Goal: Transaction & Acquisition: Purchase product/service

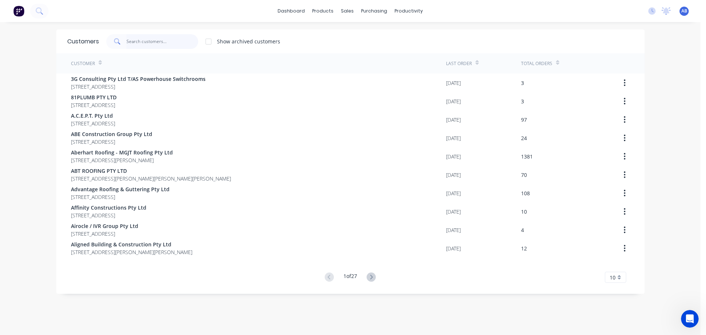
click at [154, 42] on input "text" at bounding box center [162, 41] width 72 height 15
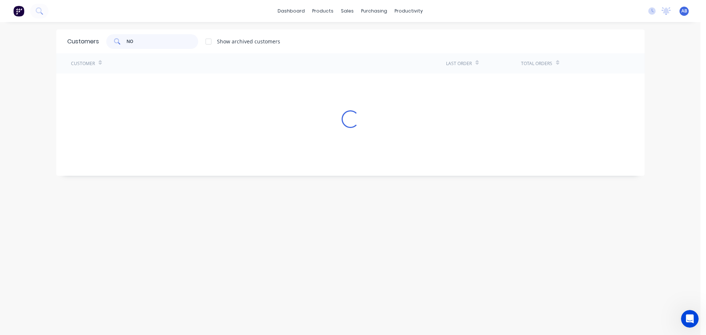
type input "N"
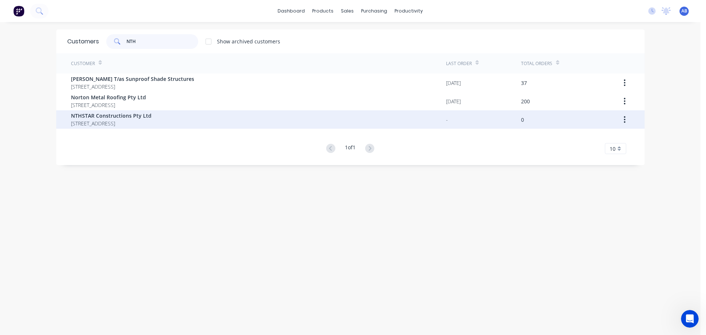
type input "NTH"
click at [92, 120] on span "[STREET_ADDRESS]" at bounding box center [111, 123] width 81 height 8
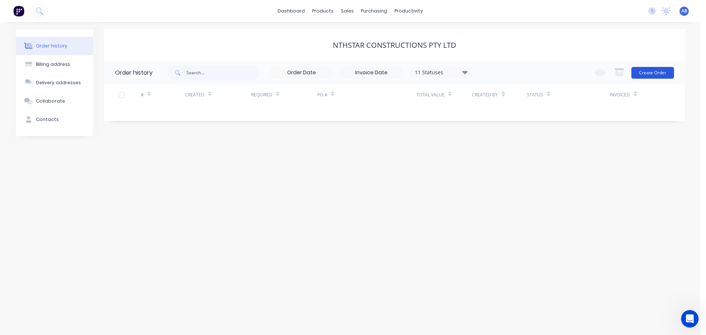
click at [654, 72] on button "Create Order" at bounding box center [652, 73] width 43 height 12
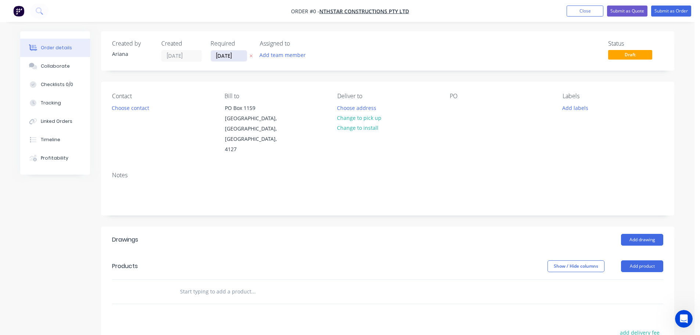
click at [224, 57] on input "[DATE]" at bounding box center [229, 55] width 36 height 11
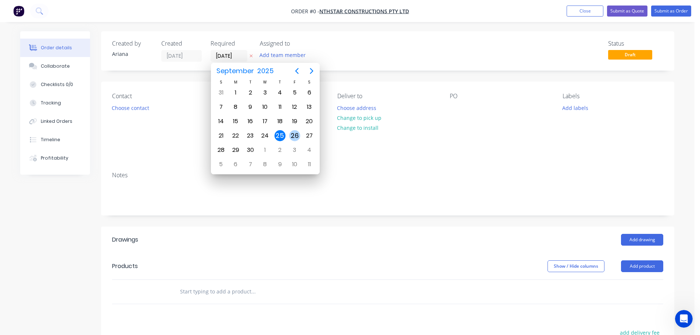
click at [296, 134] on div "26" at bounding box center [294, 135] width 11 height 11
type input "[DATE]"
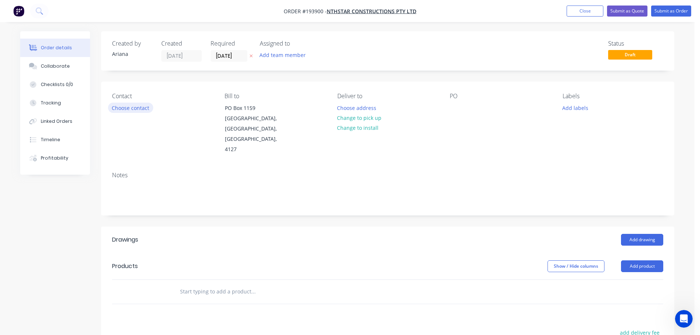
click at [131, 108] on button "Choose contact" at bounding box center [130, 108] width 45 height 10
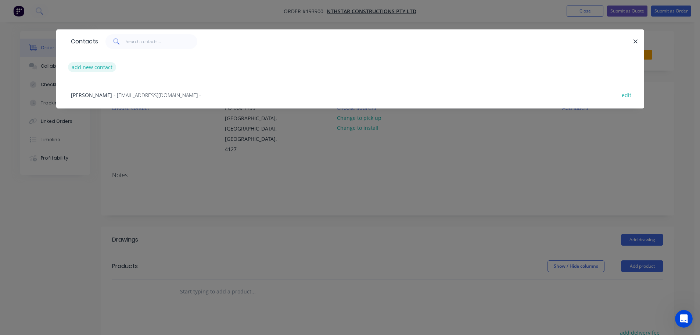
click at [81, 63] on button "add new contact" at bounding box center [92, 67] width 49 height 10
select select "AU"
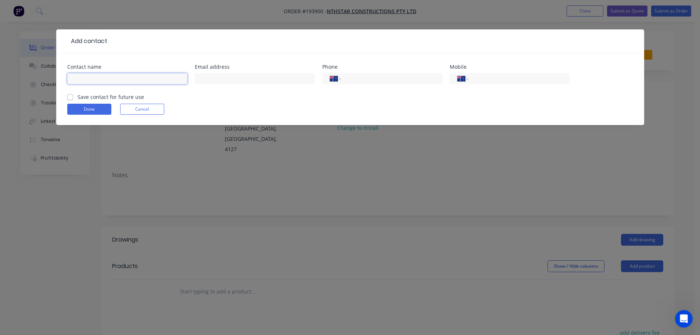
click at [88, 79] on input "text" at bounding box center [127, 78] width 120 height 11
type input "[PERSON_NAME]"
click at [483, 81] on input "tel" at bounding box center [518, 79] width 88 height 8
type input "0424 686 312"
click at [84, 106] on button "Done" at bounding box center [89, 109] width 44 height 11
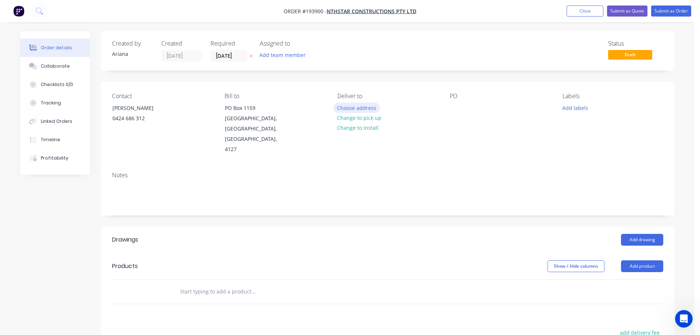
click at [358, 107] on button "Choose address" at bounding box center [356, 108] width 47 height 10
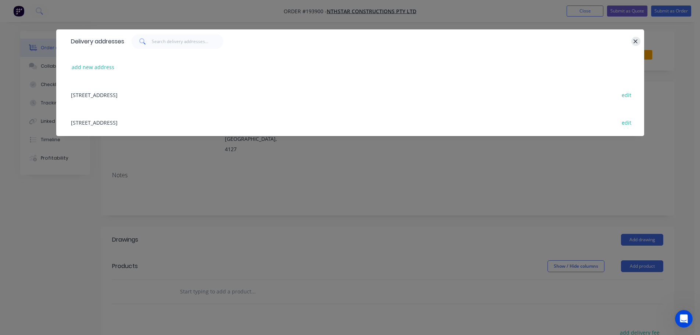
click at [635, 40] on icon "button" at bounding box center [635, 41] width 5 height 7
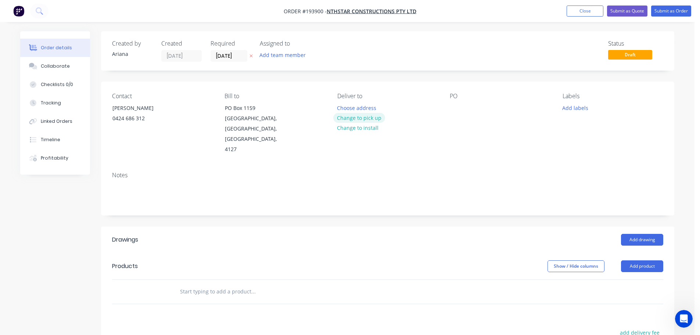
click at [362, 118] on button "Change to pick up" at bounding box center [359, 118] width 52 height 10
click at [345, 107] on div at bounding box center [343, 108] width 12 height 11
click at [453, 150] on div "Contact [PERSON_NAME] [PHONE_NUMBER] Bill to [STREET_ADDRESS] Pick up 7AM Chang…" at bounding box center [388, 124] width 574 height 84
click at [454, 107] on div at bounding box center [456, 108] width 12 height 11
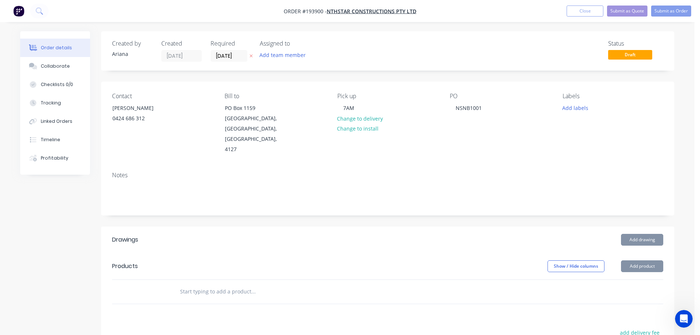
click at [517, 132] on div "PO NSNB1001" at bounding box center [500, 124] width 101 height 62
click at [641, 234] on button "Add drawing" at bounding box center [642, 240] width 42 height 12
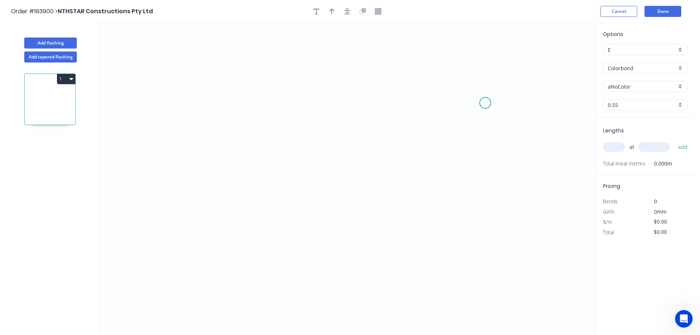
click at [486, 103] on icon "0" at bounding box center [347, 179] width 496 height 312
click at [461, 78] on icon "0" at bounding box center [347, 179] width 496 height 312
click at [204, 85] on icon "0 ?" at bounding box center [347, 179] width 496 height 312
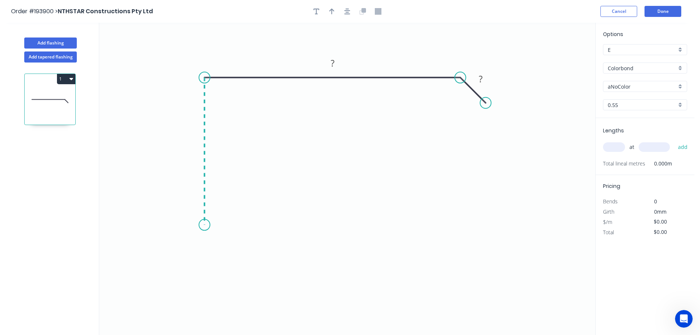
click at [204, 225] on icon "0 ? ?" at bounding box center [347, 179] width 496 height 312
click at [180, 249] on icon "0 ? ? ?" at bounding box center [347, 179] width 496 height 312
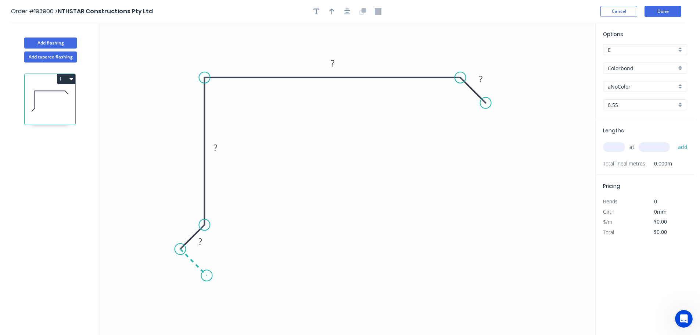
click at [207, 275] on icon at bounding box center [194, 262] width 26 height 26
click at [207, 275] on circle at bounding box center [206, 275] width 11 height 11
click at [187, 267] on tspan "?" at bounding box center [186, 266] width 4 height 12
drag, startPoint x: 354, startPoint y: 214, endPoint x: 373, endPoint y: 141, distance: 75.3
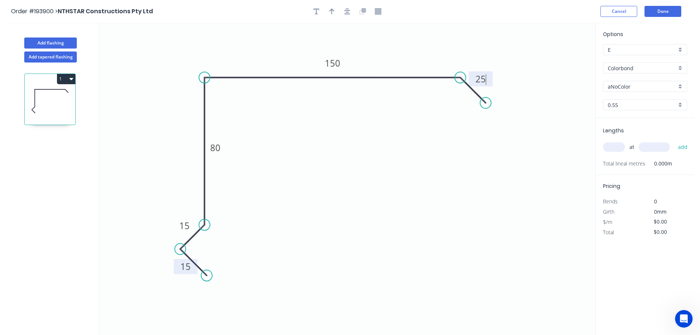
click at [356, 212] on icon "0 15 15 80 150 25" at bounding box center [347, 179] width 496 height 312
type input "$12.71"
click at [334, 12] on icon "button" at bounding box center [331, 11] width 5 height 7
drag, startPoint x: 559, startPoint y: 60, endPoint x: 397, endPoint y: 54, distance: 161.9
click at [397, 54] on icon at bounding box center [397, 46] width 7 height 24
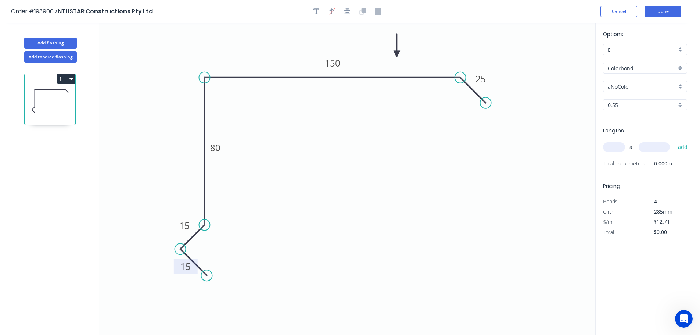
click at [679, 85] on div "aNoColor" at bounding box center [645, 86] width 84 height 11
click at [639, 101] on div "Surfmist" at bounding box center [645, 99] width 83 height 13
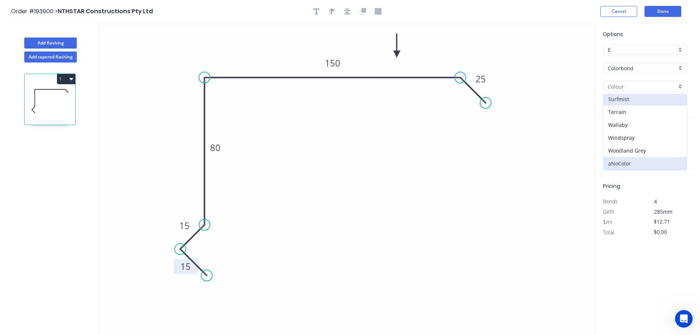
type input "Surfmist"
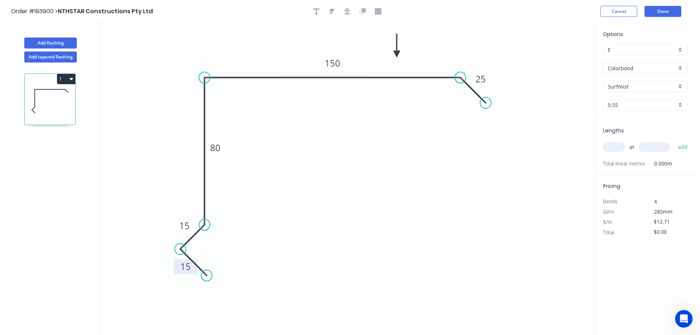
click at [621, 145] on input "text" at bounding box center [614, 147] width 22 height 10
type input "2"
type input "5500"
click at [675, 141] on button "add" at bounding box center [683, 147] width 17 height 12
click at [67, 81] on button "1" at bounding box center [66, 79] width 18 height 10
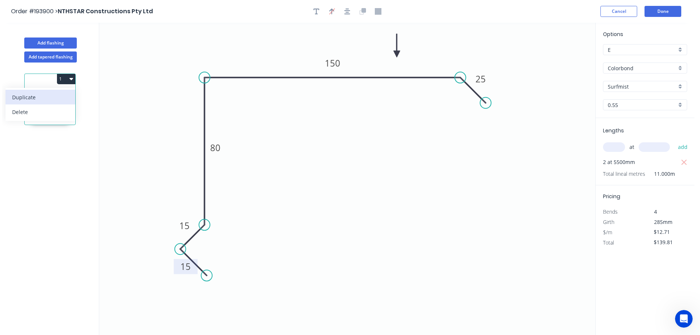
click at [48, 99] on div "Duplicate" at bounding box center [40, 97] width 57 height 11
type input "$0.00"
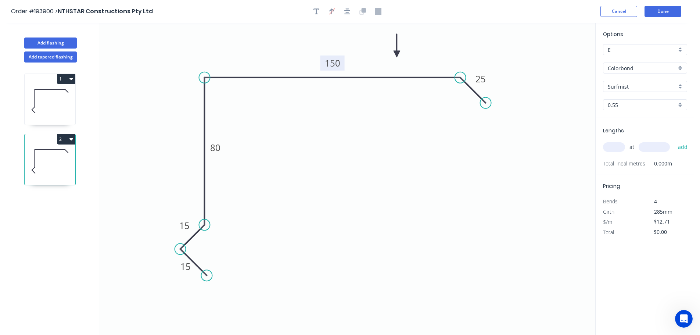
click at [337, 64] on tspan "150" at bounding box center [332, 63] width 15 height 12
click at [344, 100] on icon "0 15 15 80 180 25" at bounding box center [347, 179] width 496 height 312
type input "$14.88"
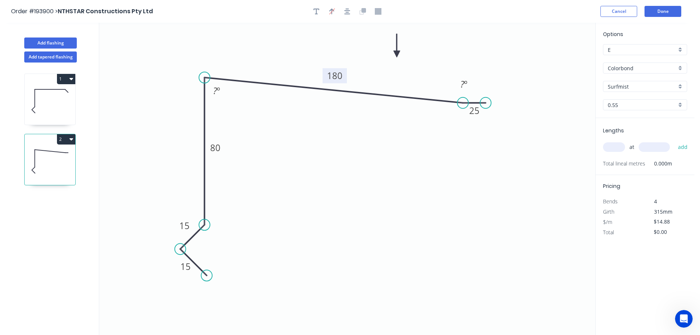
drag, startPoint x: 461, startPoint y: 78, endPoint x: 463, endPoint y: 103, distance: 24.3
click at [463, 103] on circle at bounding box center [463, 102] width 11 height 11
drag, startPoint x: 486, startPoint y: 104, endPoint x: 486, endPoint y: 131, distance: 26.5
click at [486, 131] on circle at bounding box center [485, 130] width 11 height 11
click at [221, 90] on rect at bounding box center [217, 91] width 15 height 10
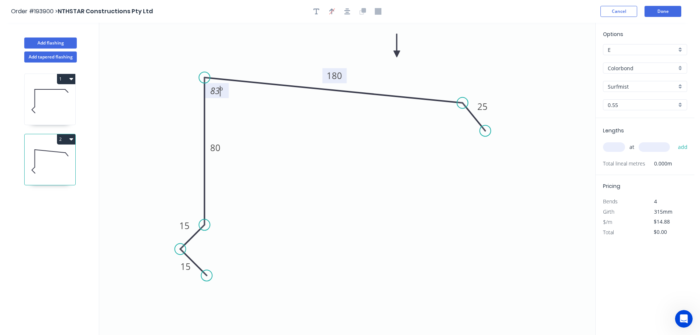
click at [242, 114] on icon "0 15 15 80 180 25 83 º" at bounding box center [347, 179] width 496 height 312
drag, startPoint x: 397, startPoint y: 52, endPoint x: 399, endPoint y: 57, distance: 5.5
click at [399, 57] on icon at bounding box center [399, 49] width 7 height 24
click at [617, 146] on input "text" at bounding box center [614, 147] width 22 height 10
type input "2"
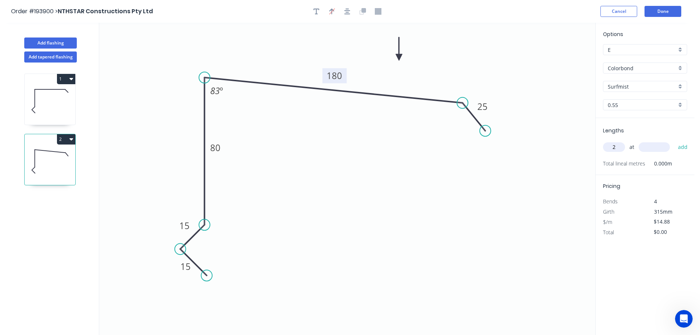
click at [651, 148] on input "text" at bounding box center [654, 147] width 31 height 10
type input "4000"
click at [675, 141] on button "add" at bounding box center [683, 147] width 17 height 12
type input "$119.04"
type input "2"
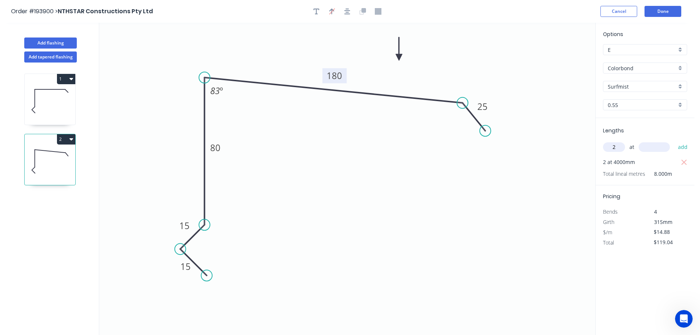
click at [653, 146] on input "text" at bounding box center [654, 147] width 31 height 10
type input "4500"
click at [675, 141] on button "add" at bounding box center [683, 147] width 17 height 12
type input "$252.96"
click at [664, 13] on button "Done" at bounding box center [663, 11] width 37 height 11
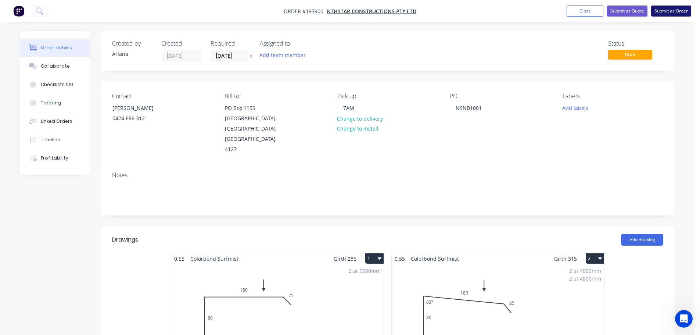
click at [667, 10] on button "Submit as Order" at bounding box center [671, 11] width 40 height 11
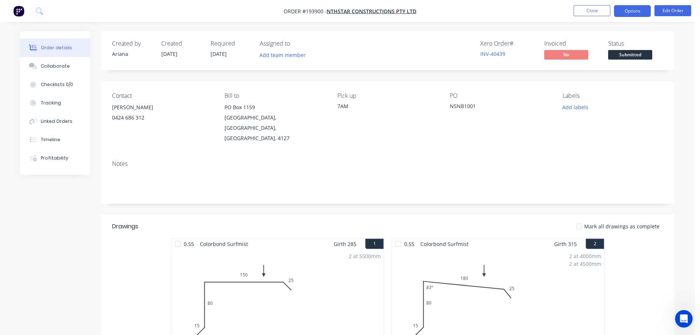
click at [626, 10] on button "Options" at bounding box center [632, 11] width 37 height 12
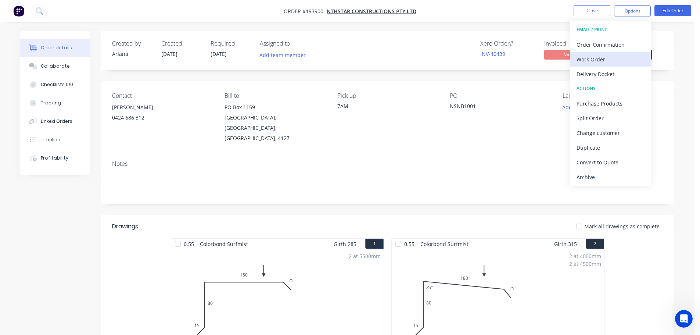
click at [592, 56] on div "Work Order" at bounding box center [611, 59] width 68 height 11
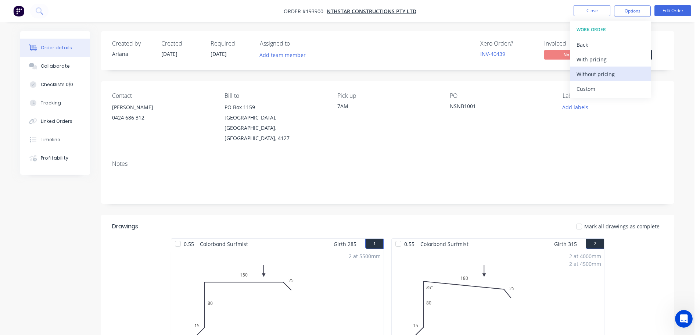
click at [583, 70] on div "Without pricing" at bounding box center [611, 74] width 68 height 11
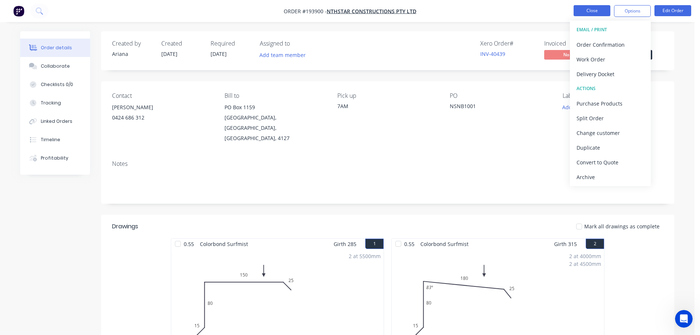
click at [594, 12] on button "Close" at bounding box center [592, 10] width 37 height 11
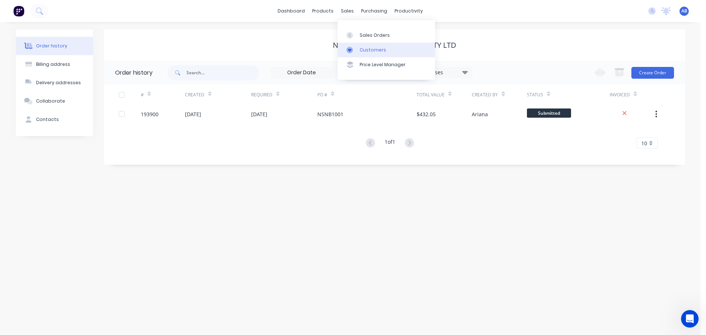
click at [375, 50] on div "Customers" at bounding box center [373, 50] width 26 height 7
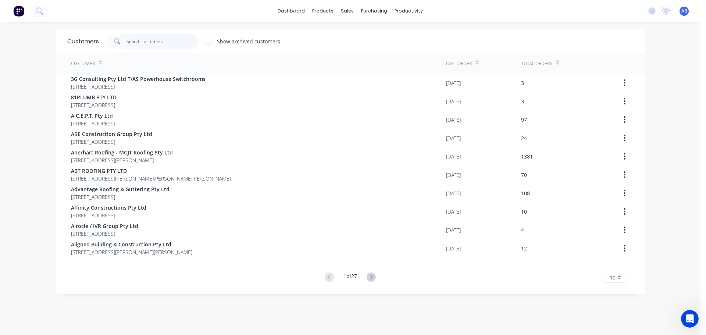
click at [174, 42] on input "text" at bounding box center [162, 41] width 72 height 15
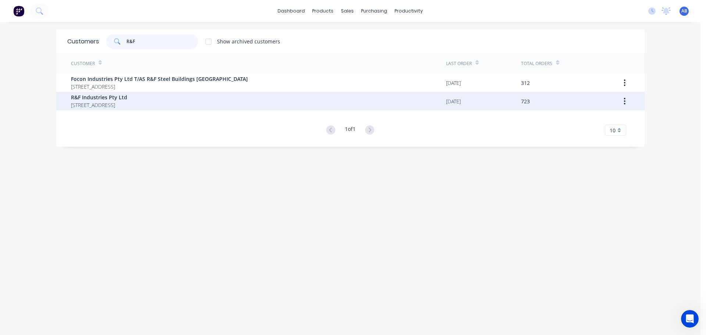
type input "R&F"
click at [97, 104] on span "[STREET_ADDRESS]" at bounding box center [99, 105] width 56 height 8
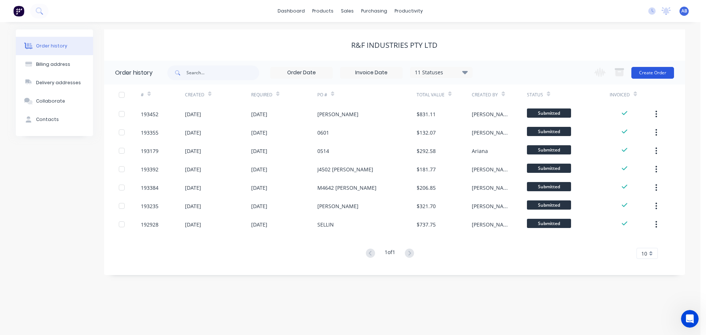
click at [648, 70] on button "Create Order" at bounding box center [652, 73] width 43 height 12
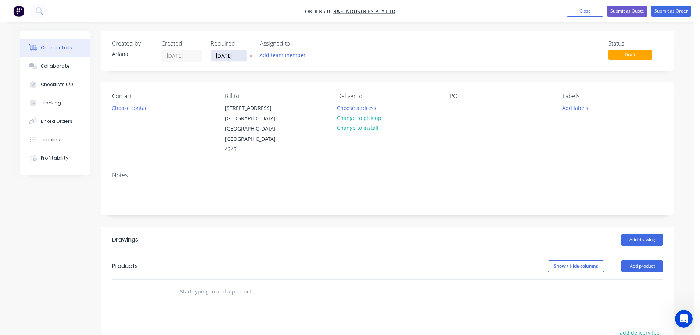
click at [227, 57] on input "[DATE]" at bounding box center [229, 55] width 36 height 11
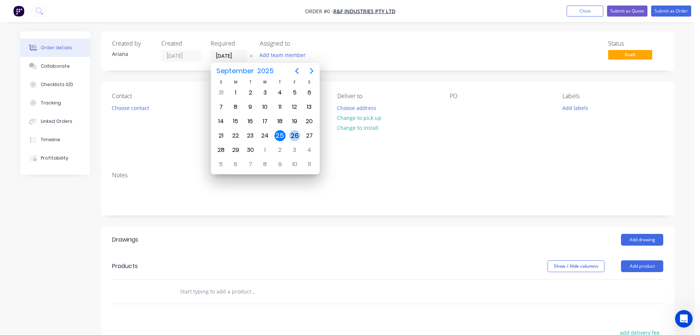
click at [294, 137] on div "26" at bounding box center [294, 135] width 11 height 11
type input "[DATE]"
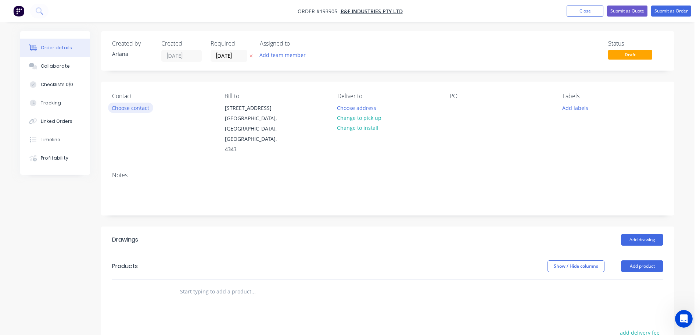
click at [129, 106] on button "Choose contact" at bounding box center [130, 108] width 45 height 10
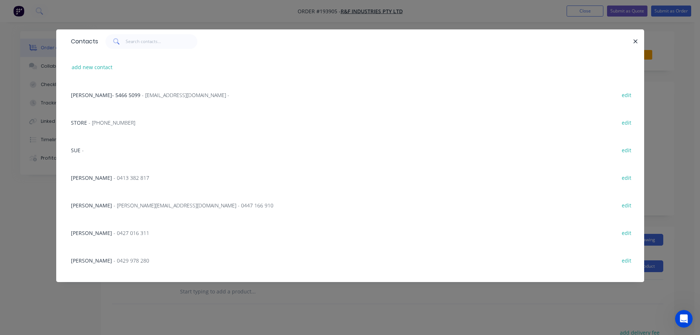
click at [114, 177] on span "- 0413 382 817" at bounding box center [132, 177] width 36 height 7
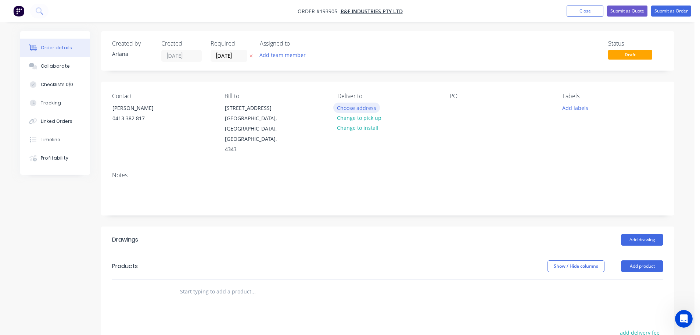
click at [362, 107] on button "Choose address" at bounding box center [356, 108] width 47 height 10
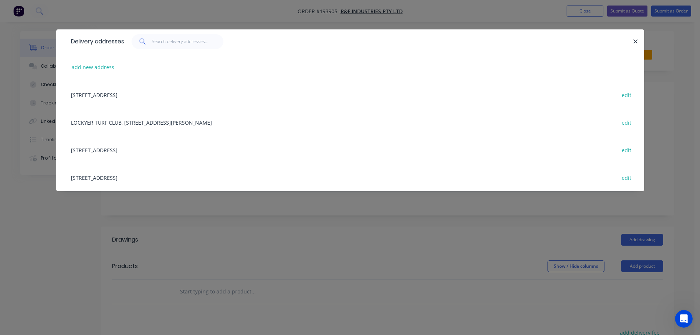
click at [143, 180] on div "[STREET_ADDRESS] edit" at bounding box center [350, 178] width 566 height 28
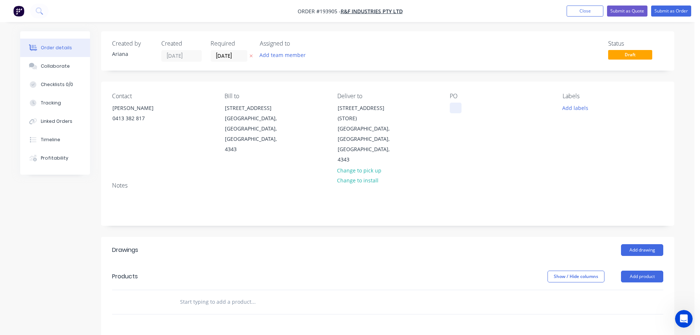
click at [455, 107] on div at bounding box center [456, 108] width 12 height 11
click at [508, 176] on div "Notes" at bounding box center [388, 200] width 574 height 49
click at [645, 271] on button "Add product" at bounding box center [642, 277] width 42 height 12
click at [633, 290] on div "Product catalogue" at bounding box center [628, 295] width 57 height 11
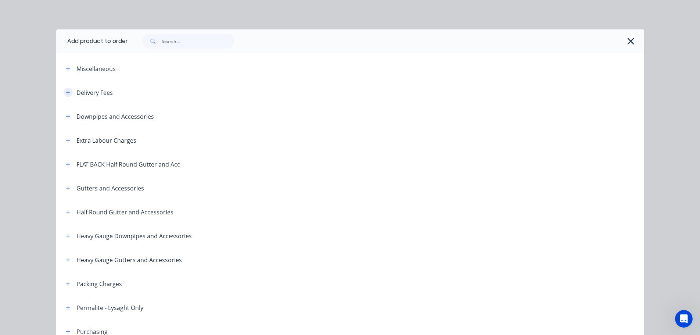
click at [66, 90] on icon "button" at bounding box center [68, 92] width 4 height 5
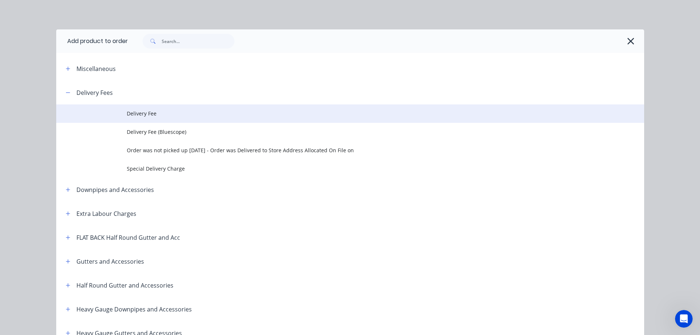
click at [130, 110] on span "Delivery Fee" at bounding box center [334, 114] width 414 height 8
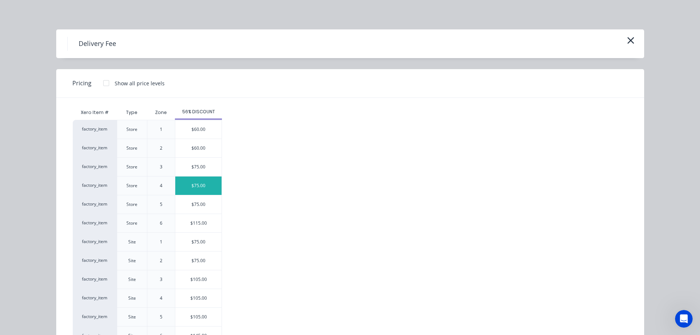
click at [198, 185] on div "$75.00" at bounding box center [198, 185] width 46 height 18
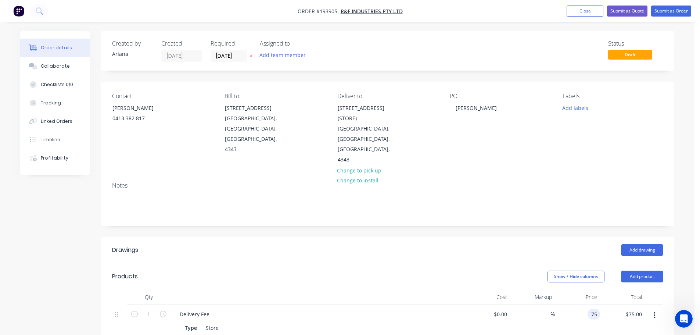
click at [595, 309] on input "75" at bounding box center [596, 314] width 10 height 11
type input "$50.00"
click at [600, 304] on div "$50.00 50" at bounding box center [577, 327] width 45 height 46
click at [648, 244] on button "Add drawing" at bounding box center [642, 250] width 42 height 12
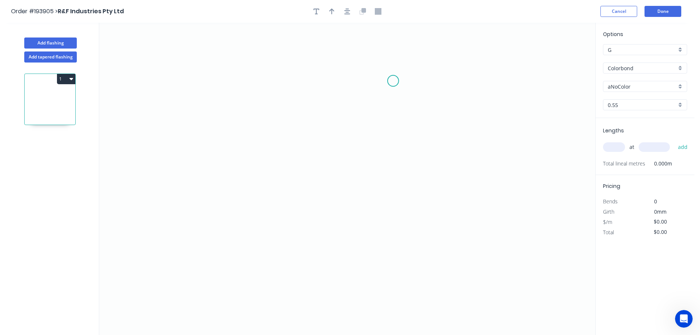
click at [393, 81] on icon "0" at bounding box center [347, 179] width 496 height 312
click at [253, 78] on icon "0" at bounding box center [347, 179] width 496 height 312
click at [251, 156] on icon "0 ?" at bounding box center [347, 179] width 496 height 312
click at [251, 156] on circle at bounding box center [252, 156] width 11 height 11
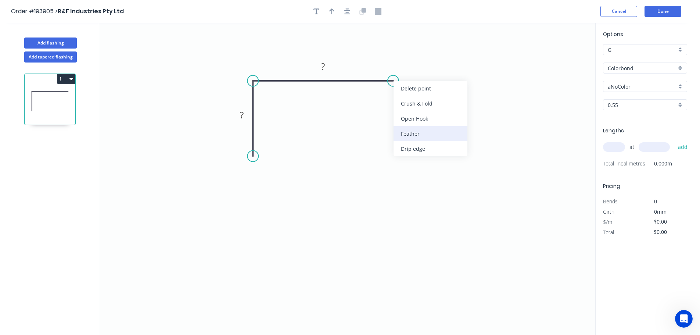
click at [425, 135] on div "Feather" at bounding box center [431, 133] width 74 height 15
click at [417, 104] on div "Flip bend" at bounding box center [433, 104] width 74 height 15
click at [410, 97] on tspan "15" at bounding box center [408, 93] width 10 height 12
click at [503, 89] on icon "0 ? FE 10 ?" at bounding box center [347, 179] width 496 height 312
drag, startPoint x: 417, startPoint y: 92, endPoint x: 447, endPoint y: 60, distance: 45.0
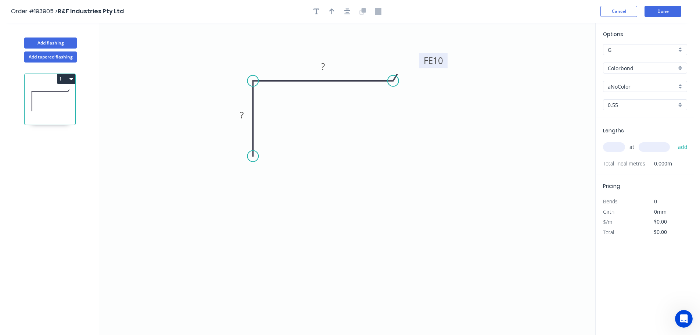
click at [447, 60] on rect at bounding box center [433, 60] width 29 height 15
click at [244, 116] on rect at bounding box center [242, 115] width 15 height 10
click at [323, 151] on icon "0 20 FE 10 40" at bounding box center [347, 179] width 496 height 312
type input "$6.26"
click at [332, 8] on icon "button" at bounding box center [331, 11] width 5 height 7
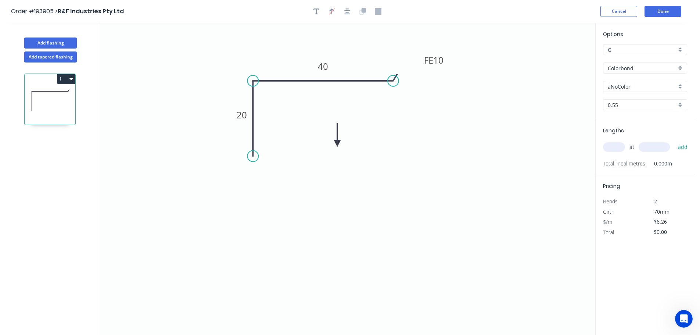
drag, startPoint x: 560, startPoint y: 58, endPoint x: 337, endPoint y: 143, distance: 237.7
click at [337, 143] on icon at bounding box center [337, 135] width 7 height 24
click at [337, 143] on icon at bounding box center [343, 136] width 21 height 21
click at [337, 143] on icon at bounding box center [346, 143] width 24 height 7
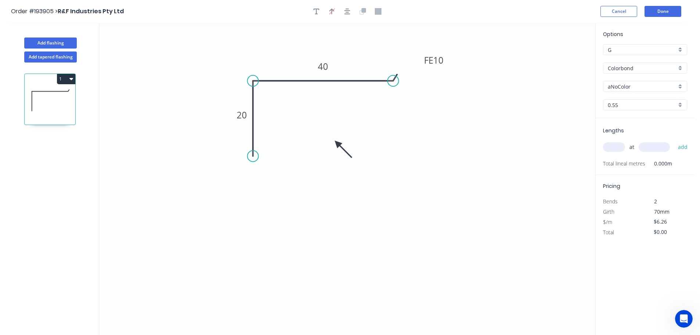
click at [682, 88] on div "aNoColor" at bounding box center [645, 86] width 84 height 11
click at [652, 162] on div "Dover White" at bounding box center [645, 163] width 83 height 13
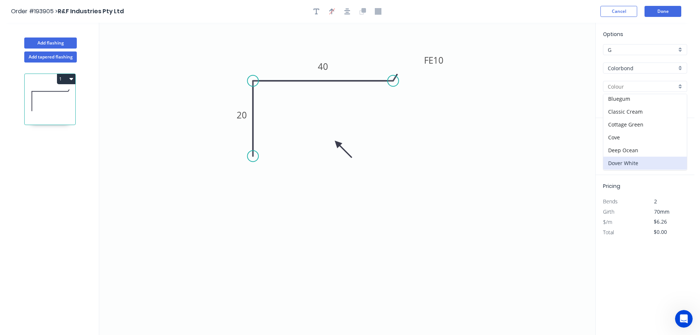
type input "Dover White"
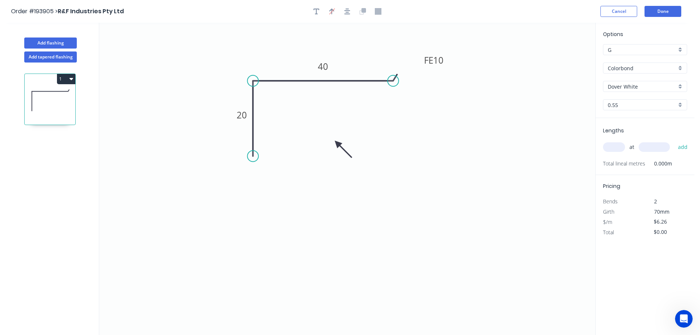
click at [616, 147] on input "text" at bounding box center [614, 147] width 22 height 10
type input "8"
type input "3100"
click at [675, 141] on button "add" at bounding box center [683, 147] width 17 height 12
type input "$155.25"
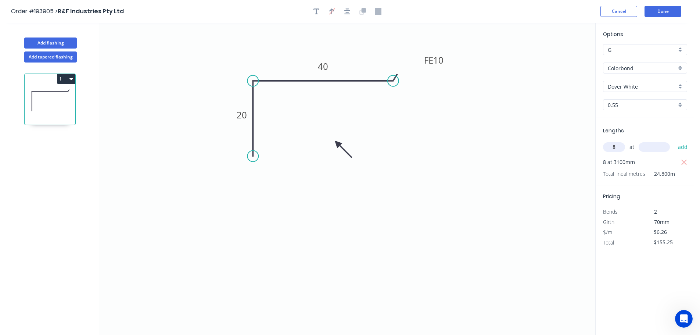
type input "8"
type input "4000"
click at [675, 141] on button "add" at bounding box center [683, 147] width 17 height 12
type input "$355.57"
click at [409, 132] on icon "0 20 FE 10 40" at bounding box center [347, 179] width 496 height 312
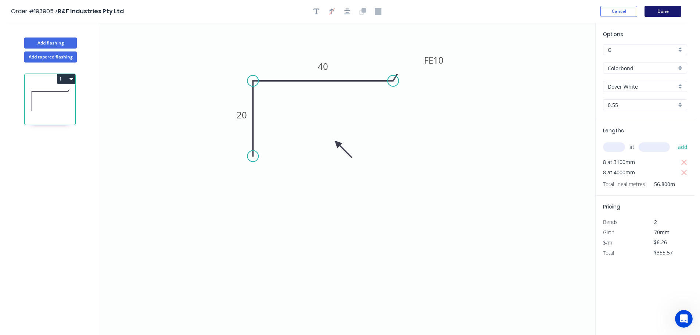
click at [661, 13] on button "Done" at bounding box center [663, 11] width 37 height 11
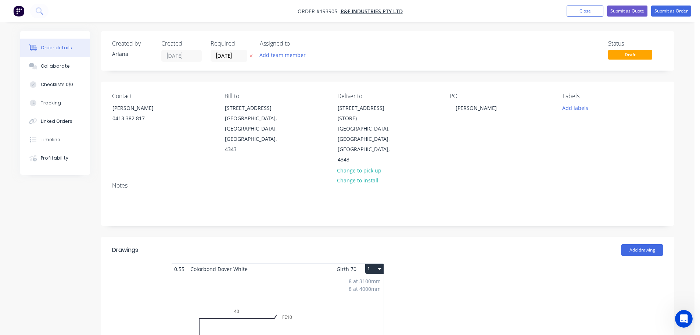
click at [317, 288] on div "8 at 3100mm 8 at 4000mm Total lm $/M Total 56.8m $6.26 $355.57" at bounding box center [277, 330] width 212 height 112
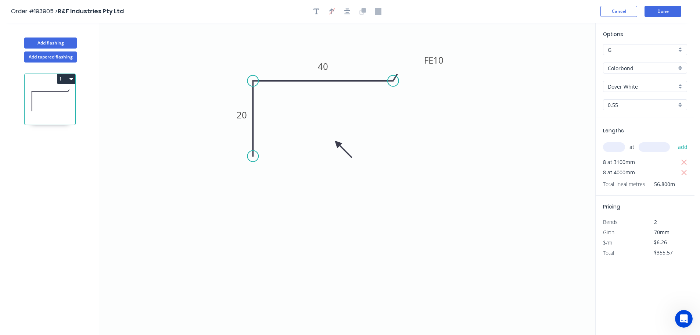
click at [525, 162] on icon "0 20 FE 10 40" at bounding box center [347, 179] width 496 height 312
click at [666, 13] on button "Done" at bounding box center [663, 11] width 37 height 11
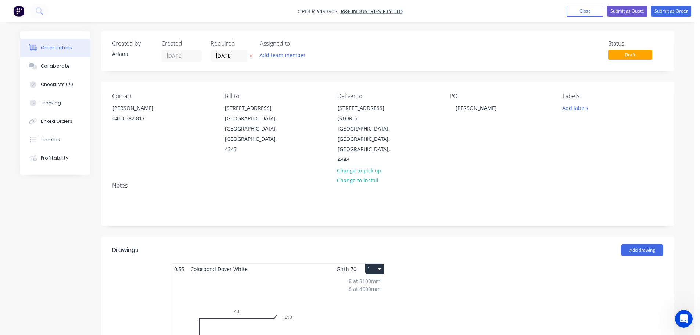
click at [372, 264] on button "1" at bounding box center [374, 269] width 18 height 10
click at [368, 281] on div "Use larger box size" at bounding box center [349, 286] width 57 height 11
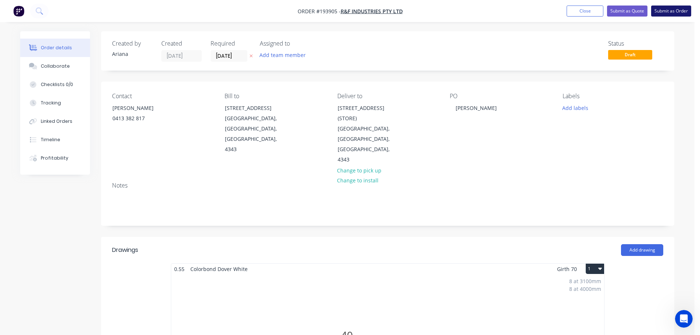
click at [670, 13] on button "Submit as Order" at bounding box center [671, 11] width 40 height 11
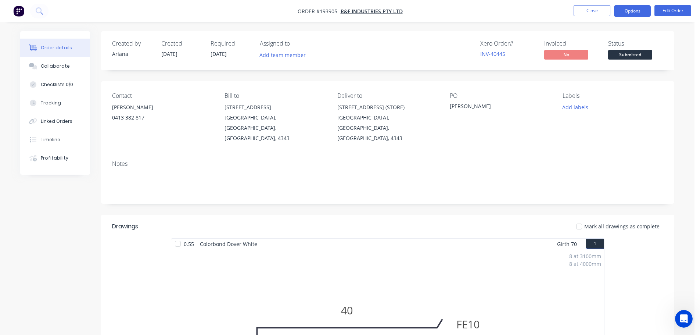
click at [632, 12] on button "Options" at bounding box center [632, 11] width 37 height 12
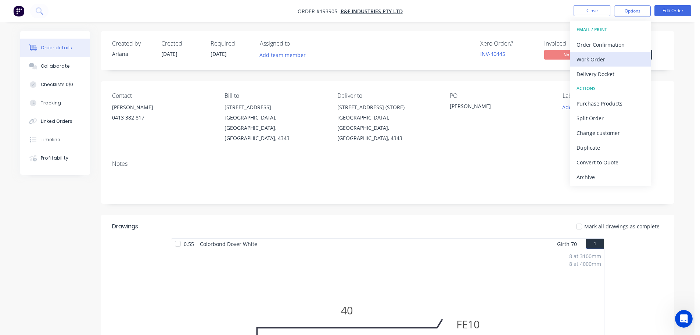
click at [604, 59] on div "Work Order" at bounding box center [611, 59] width 68 height 11
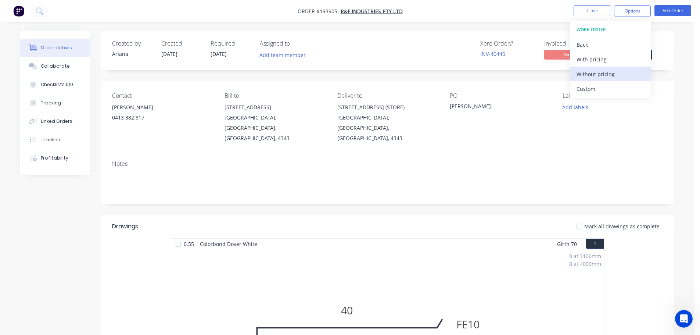
click at [594, 72] on div "Without pricing" at bounding box center [611, 74] width 68 height 11
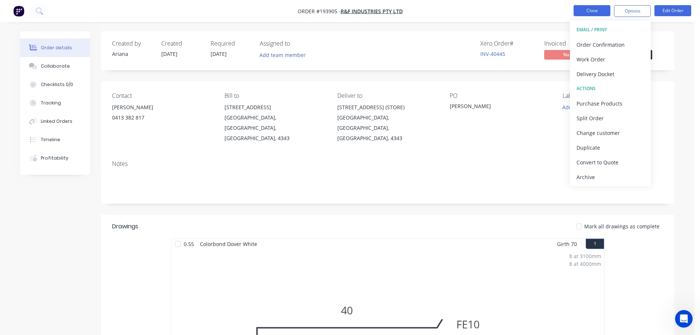
click at [593, 13] on button "Close" at bounding box center [592, 10] width 37 height 11
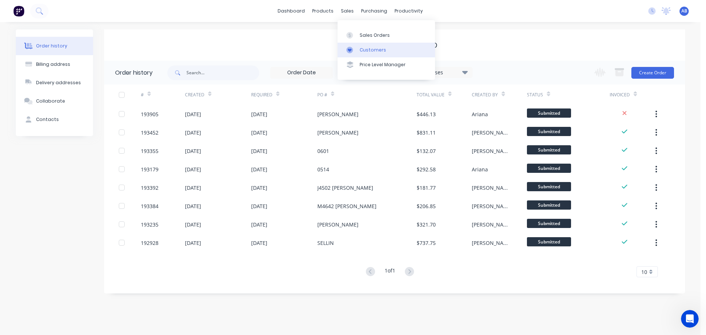
click at [370, 50] on div "Customers" at bounding box center [373, 50] width 26 height 7
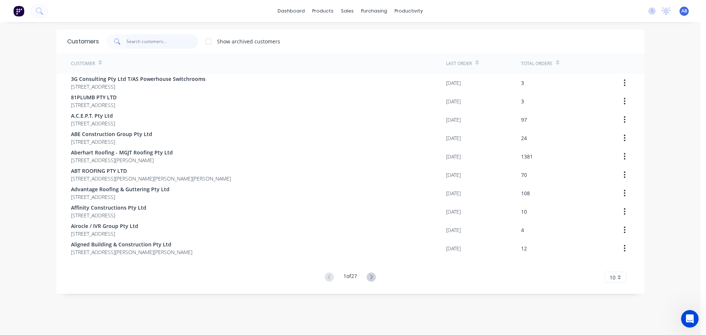
drag, startPoint x: 160, startPoint y: 44, endPoint x: 281, endPoint y: 47, distance: 121.4
click at [161, 44] on input "text" at bounding box center [162, 41] width 72 height 15
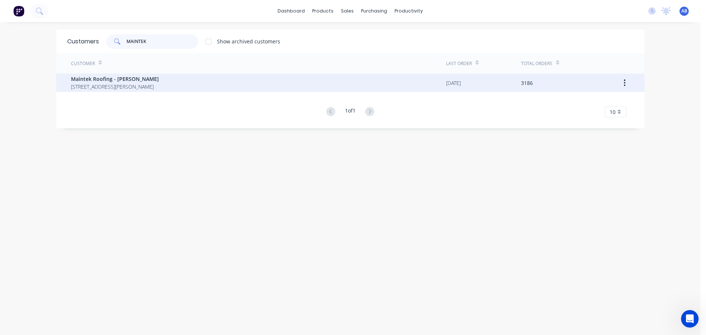
type input "MAINTEK"
click at [106, 79] on span "Maintek Roofing - [PERSON_NAME]" at bounding box center [115, 79] width 88 height 8
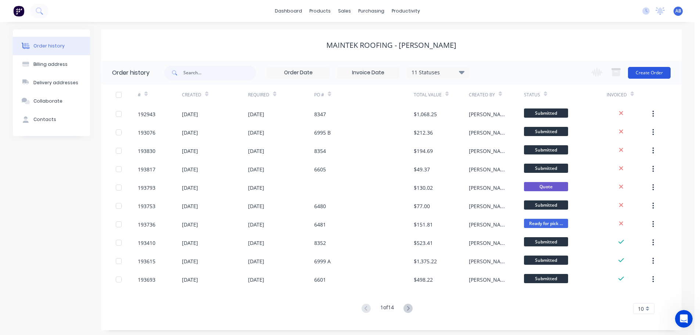
click at [660, 73] on button "Create Order" at bounding box center [649, 73] width 43 height 12
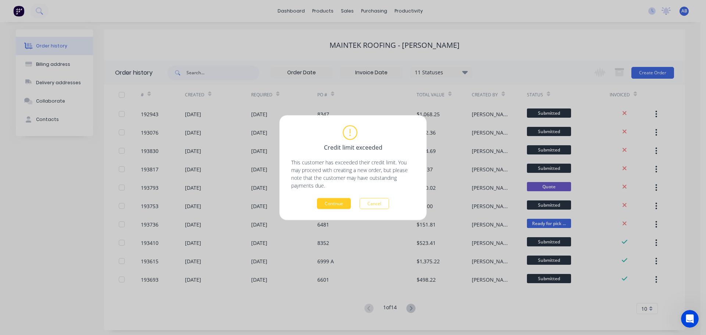
click at [335, 203] on button "Continue" at bounding box center [334, 203] width 34 height 11
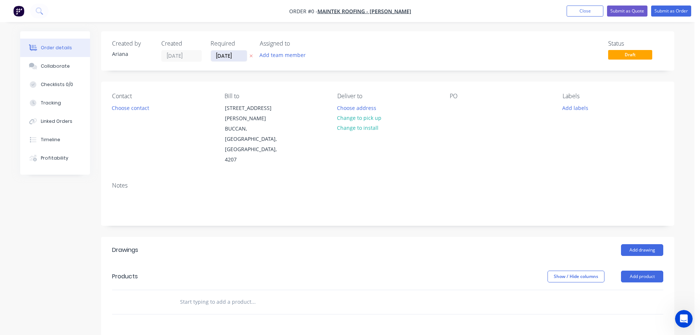
click at [222, 55] on input "[DATE]" at bounding box center [229, 55] width 36 height 11
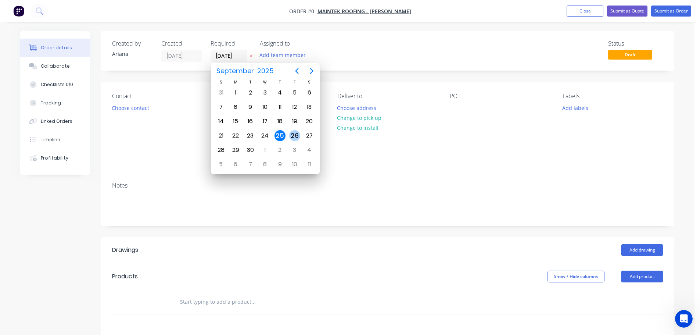
click at [296, 135] on div "26" at bounding box center [294, 135] width 11 height 11
type input "[DATE]"
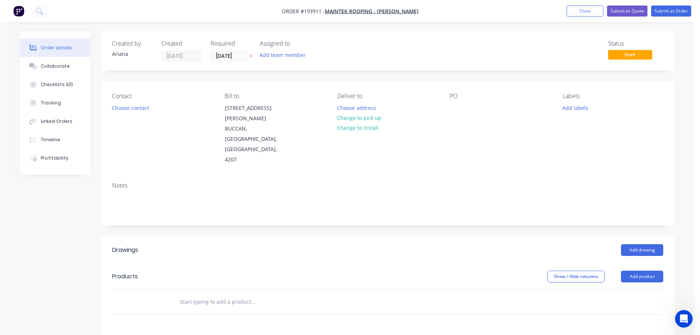
click at [367, 54] on div "Status Draft" at bounding box center [498, 51] width 330 height 22
click at [378, 56] on div "Status Draft" at bounding box center [498, 51] width 330 height 22
click at [125, 108] on button "Choose contact" at bounding box center [130, 108] width 45 height 10
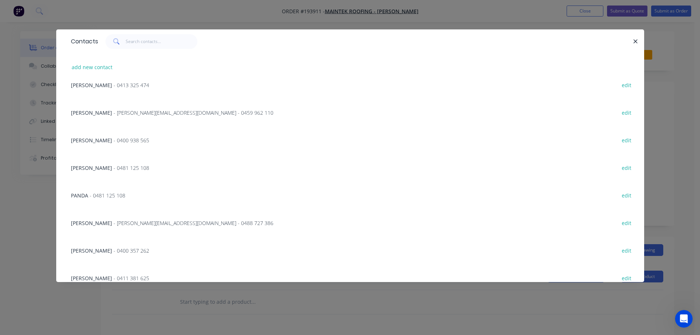
scroll to position [185, 0]
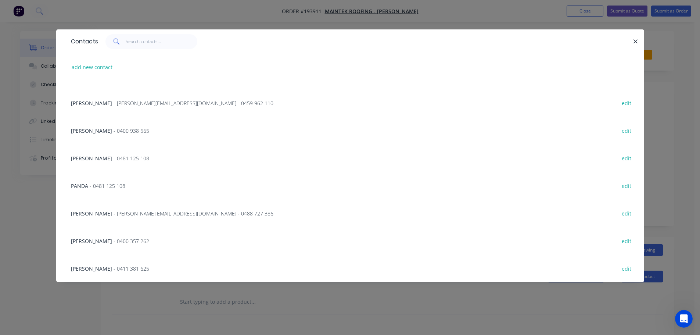
click at [115, 268] on span "- 0411 381 625" at bounding box center [132, 268] width 36 height 7
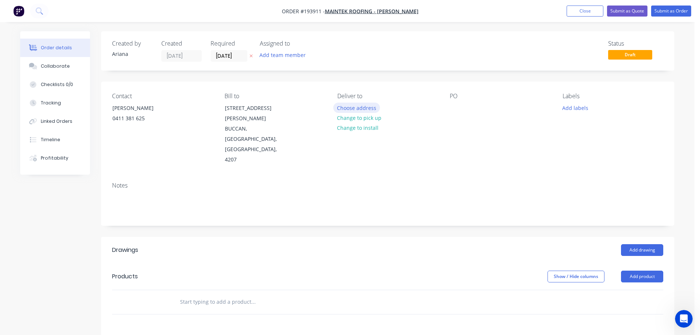
click at [371, 108] on button "Choose address" at bounding box center [356, 108] width 47 height 10
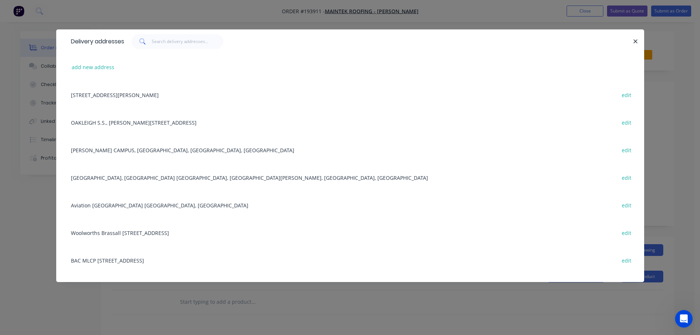
click at [154, 175] on div "[GEOGRAPHIC_DATA], [GEOGRAPHIC_DATA] [GEOGRAPHIC_DATA], [GEOGRAPHIC_DATA][PERSO…" at bounding box center [350, 178] width 566 height 28
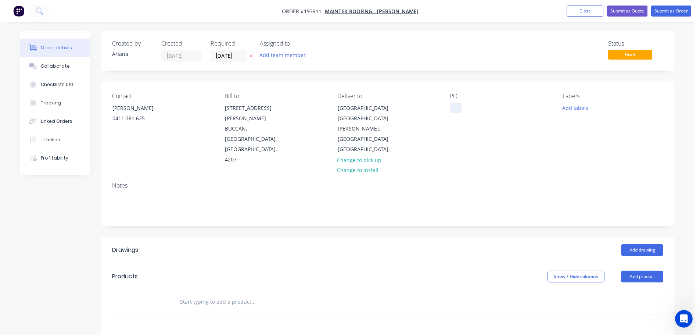
click at [456, 106] on div at bounding box center [456, 108] width 12 height 11
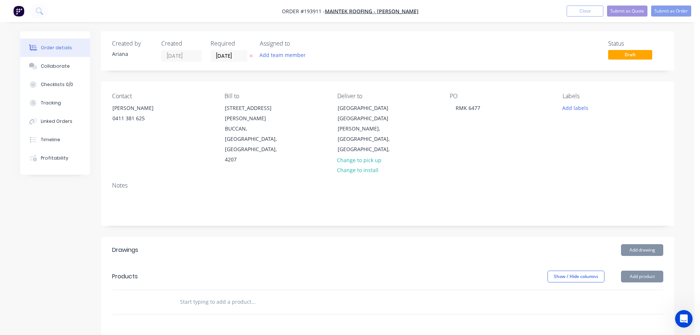
click at [498, 131] on div "PO RMK 6477" at bounding box center [500, 129] width 101 height 72
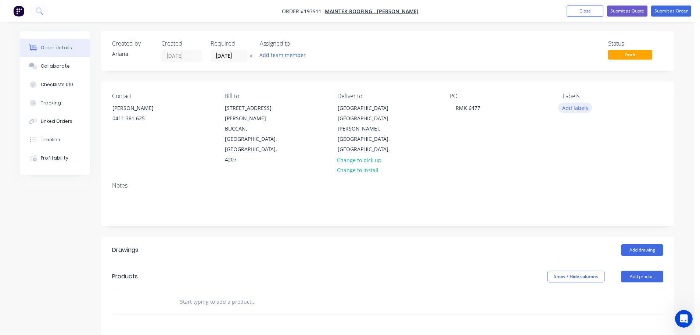
click at [575, 106] on button "Add labels" at bounding box center [575, 108] width 34 height 10
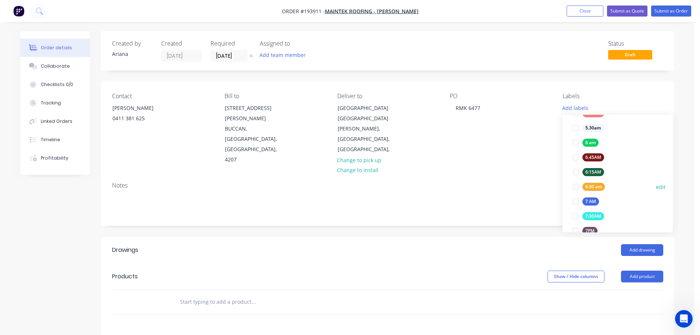
click at [571, 186] on div at bounding box center [576, 186] width 15 height 15
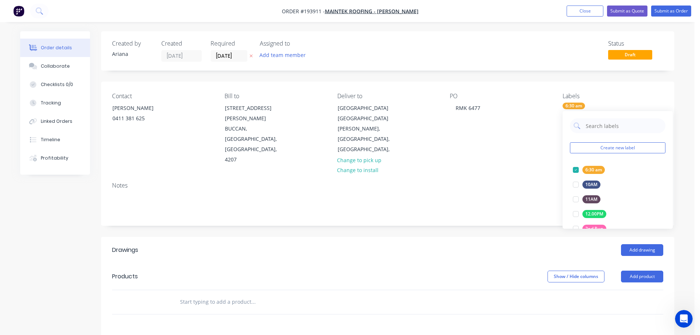
click at [509, 165] on div "Contact [PERSON_NAME] [PHONE_NUMBER] Bill to [STREET_ADDRESS][PERSON_NAME] Deli…" at bounding box center [388, 129] width 574 height 94
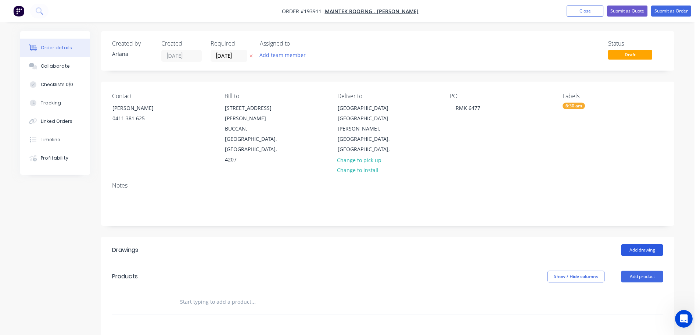
click at [648, 244] on button "Add drawing" at bounding box center [642, 250] width 42 height 12
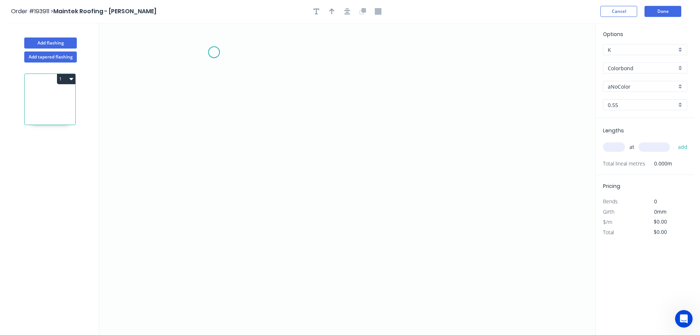
click at [214, 52] on icon "0" at bounding box center [347, 179] width 496 height 312
click at [218, 229] on icon "0" at bounding box center [347, 179] width 496 height 312
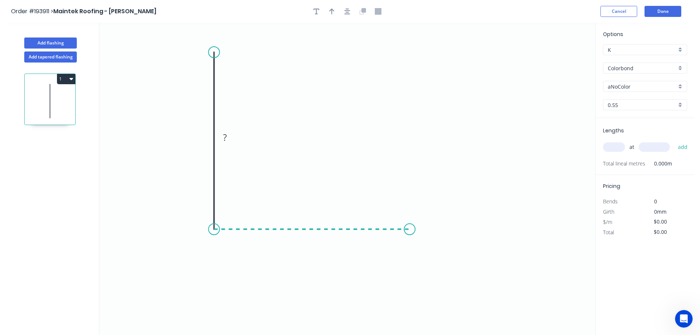
click at [410, 237] on icon "0 ?" at bounding box center [347, 179] width 496 height 312
click at [431, 262] on icon "0 ? ?" at bounding box center [347, 179] width 496 height 312
click at [430, 264] on circle at bounding box center [430, 262] width 11 height 11
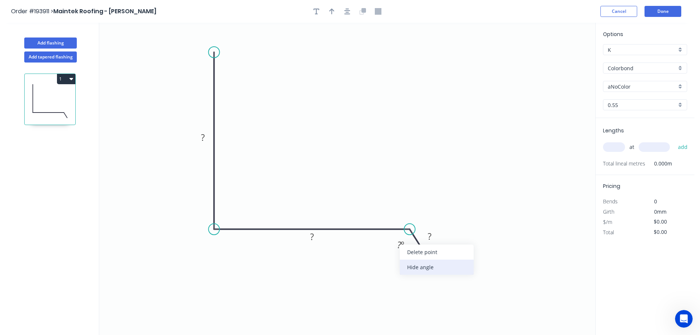
click at [413, 268] on div "Hide angle" at bounding box center [437, 267] width 74 height 15
click at [207, 137] on rect at bounding box center [203, 138] width 15 height 10
click at [298, 114] on icon "0 400 195 38" at bounding box center [347, 179] width 496 height 312
type input "$18.59"
click at [331, 10] on icon "button" at bounding box center [331, 11] width 5 height 6
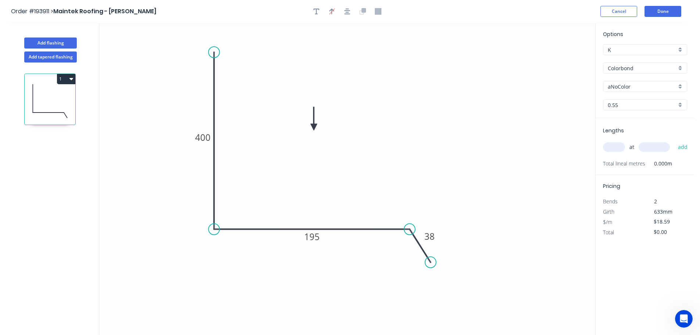
drag, startPoint x: 558, startPoint y: 59, endPoint x: 312, endPoint y: 127, distance: 255.3
click at [312, 127] on icon at bounding box center [314, 119] width 7 height 24
click at [682, 86] on div "aNoColor" at bounding box center [645, 86] width 84 height 11
click at [655, 136] on div "Southerly" at bounding box center [645, 137] width 83 height 13
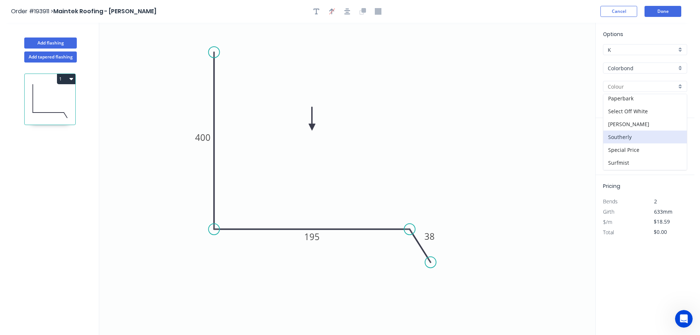
type input "Southerly"
click at [617, 147] on input "text" at bounding box center [614, 147] width 22 height 10
type input "1"
type input "2200"
click at [675, 141] on button "add" at bounding box center [683, 147] width 17 height 12
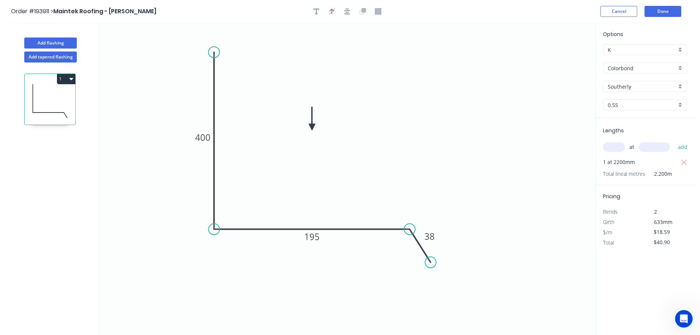
click at [65, 79] on button "1" at bounding box center [66, 79] width 18 height 10
click at [50, 96] on div "Duplicate" at bounding box center [40, 97] width 57 height 11
type input "$0.00"
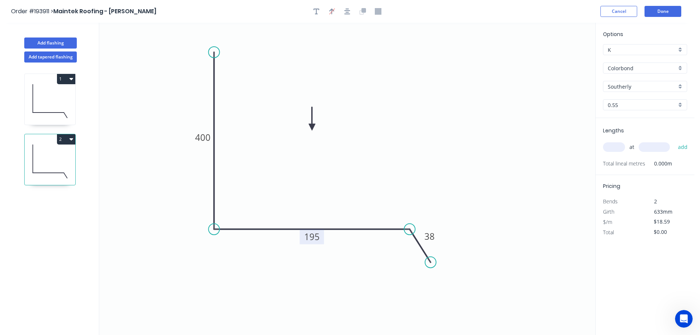
click at [316, 236] on tspan "195" at bounding box center [311, 237] width 15 height 12
click at [349, 202] on icon "0 400 450 38" at bounding box center [347, 179] width 496 height 312
type input "$22.28"
click at [617, 145] on input "text" at bounding box center [614, 147] width 22 height 10
type input "1"
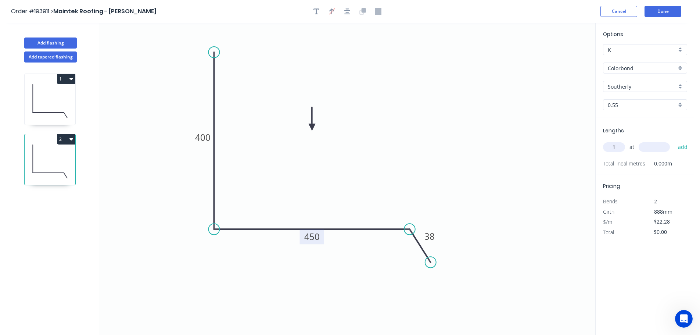
click at [653, 147] on input "text" at bounding box center [654, 147] width 31 height 10
type input "2200"
click at [675, 141] on button "add" at bounding box center [683, 147] width 17 height 12
type input "$49.02"
click at [474, 133] on icon "0 400 450 38" at bounding box center [347, 179] width 496 height 312
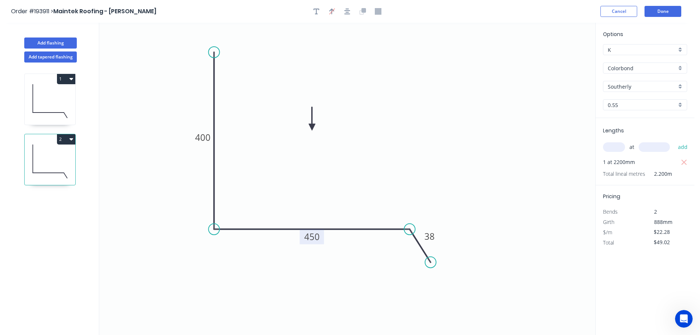
click at [55, 96] on icon at bounding box center [50, 101] width 51 height 47
type input "$18.59"
drag, startPoint x: 661, startPoint y: 246, endPoint x: 642, endPoint y: 246, distance: 19.9
click at [642, 246] on div "Total $40.90" at bounding box center [645, 242] width 95 height 10
type input "$0.00"
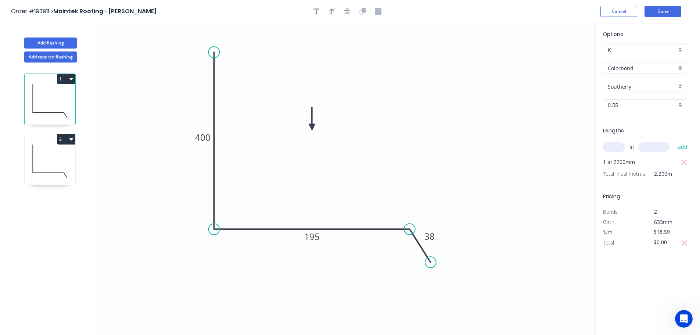
click at [67, 154] on icon at bounding box center [50, 161] width 51 height 47
type input "$22.28"
drag, startPoint x: 672, startPoint y: 242, endPoint x: 629, endPoint y: 247, distance: 43.0
click at [629, 247] on div "Total $49.02" at bounding box center [645, 242] width 95 height 10
type input "$0.00"
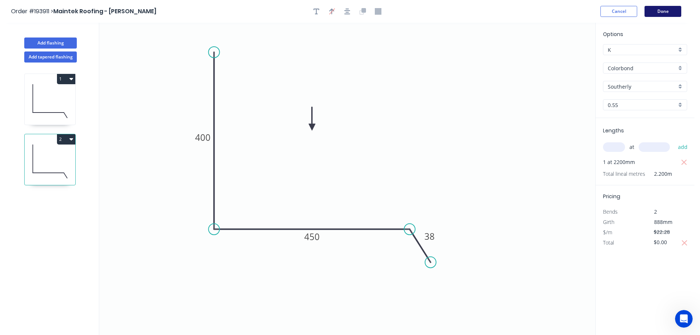
click at [659, 11] on button "Done" at bounding box center [663, 11] width 37 height 11
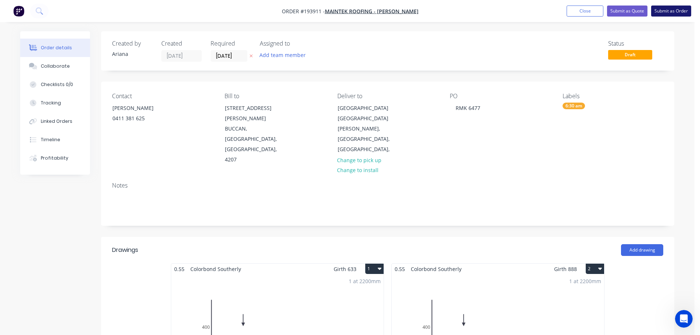
drag, startPoint x: 664, startPoint y: 9, endPoint x: 660, endPoint y: 13, distance: 5.7
click at [664, 9] on button "Submit as Order" at bounding box center [671, 11] width 40 height 11
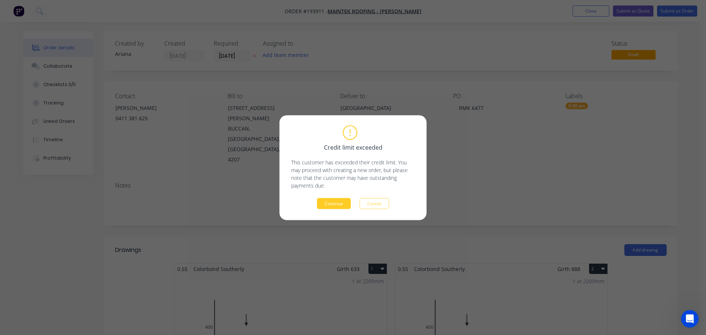
click at [340, 205] on button "Continue" at bounding box center [334, 203] width 34 height 11
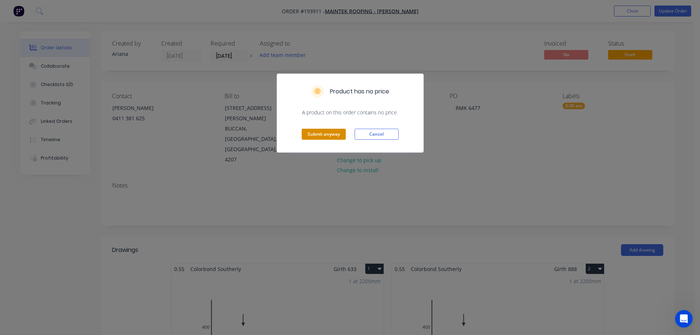
click at [316, 130] on button "Submit anyway" at bounding box center [324, 134] width 44 height 11
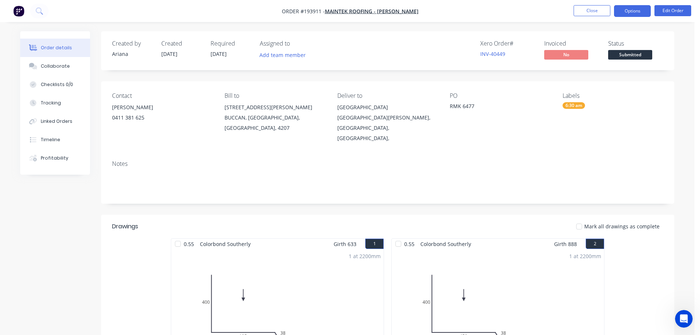
click at [624, 11] on button "Options" at bounding box center [632, 11] width 37 height 12
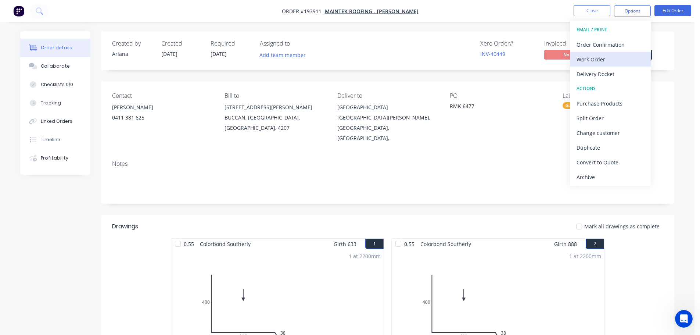
click at [605, 60] on div "Work Order" at bounding box center [611, 59] width 68 height 11
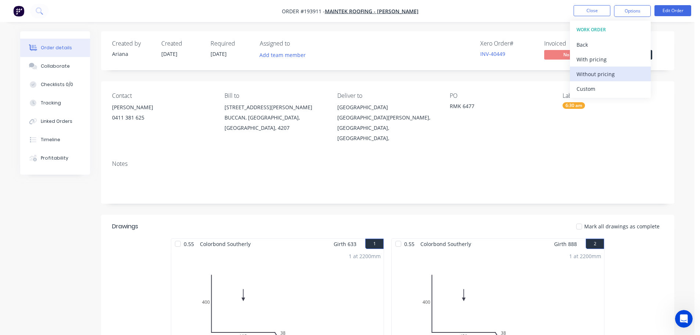
click at [596, 72] on div "Without pricing" at bounding box center [611, 74] width 68 height 11
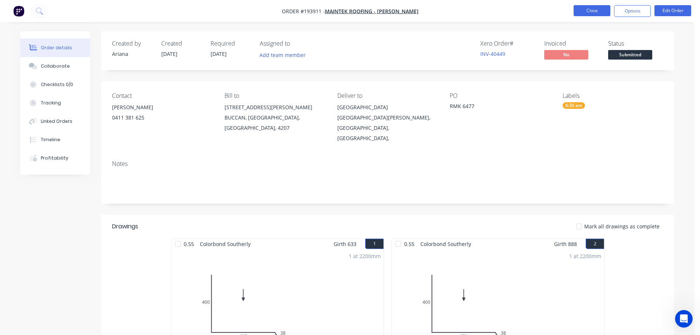
click at [596, 11] on button "Close" at bounding box center [592, 10] width 37 height 11
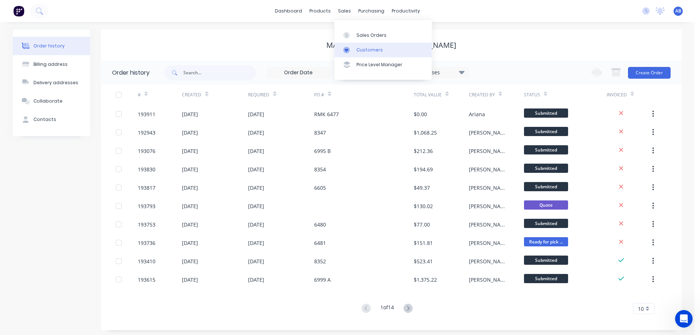
click at [361, 47] on div "Customers" at bounding box center [370, 50] width 26 height 7
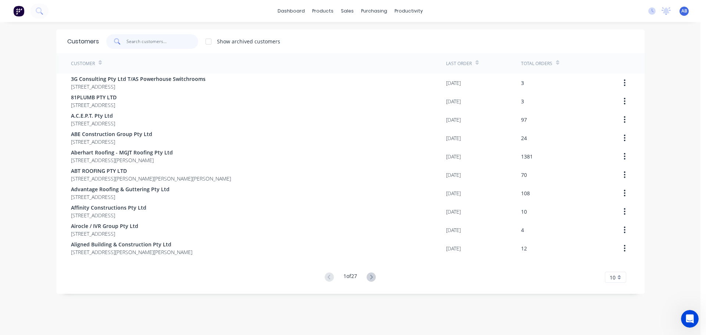
drag, startPoint x: 151, startPoint y: 39, endPoint x: 311, endPoint y: 49, distance: 159.5
click at [152, 39] on input "text" at bounding box center [162, 41] width 72 height 15
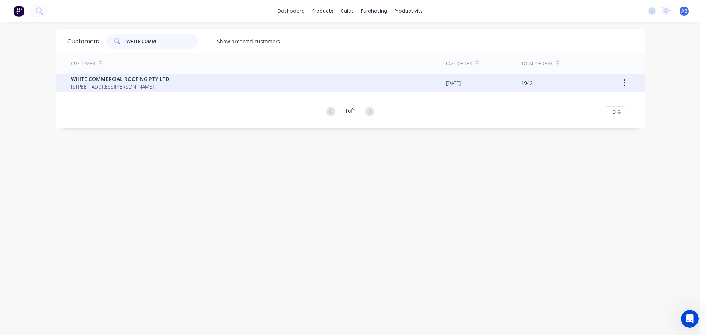
type input "WHITE COMM"
click at [113, 77] on span "WHITE COMMERCIAL ROOFING PTY LTD" at bounding box center [120, 79] width 98 height 8
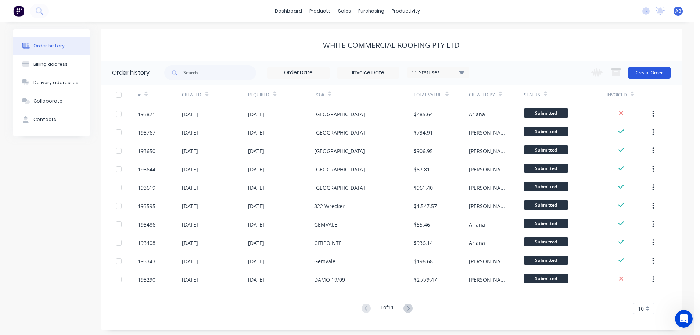
click at [651, 73] on button "Create Order" at bounding box center [649, 73] width 43 height 12
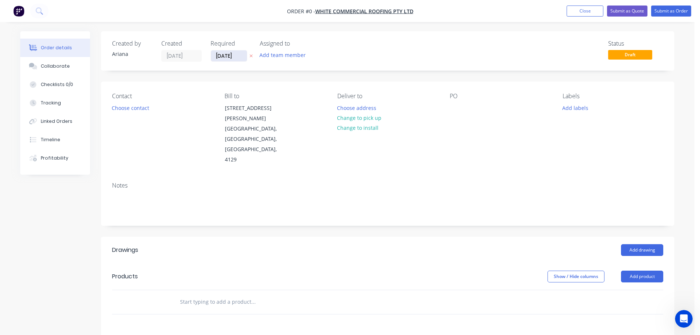
click at [237, 56] on input "[DATE]" at bounding box center [229, 55] width 36 height 11
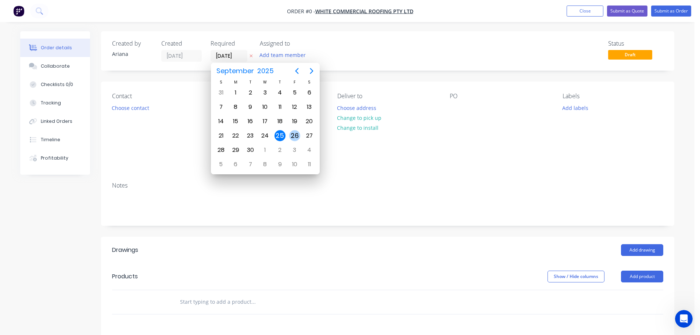
click at [291, 132] on div "26" at bounding box center [294, 135] width 11 height 11
type input "[DATE]"
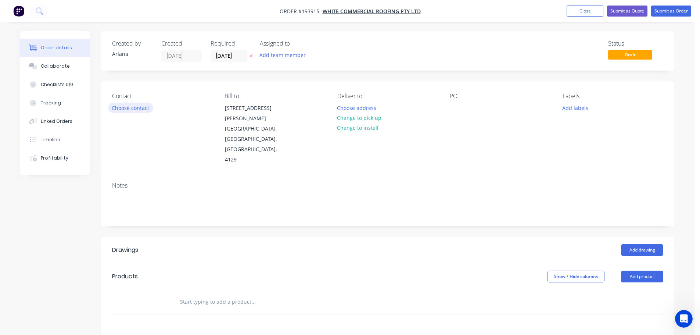
click at [133, 106] on button "Choose contact" at bounding box center [130, 108] width 45 height 10
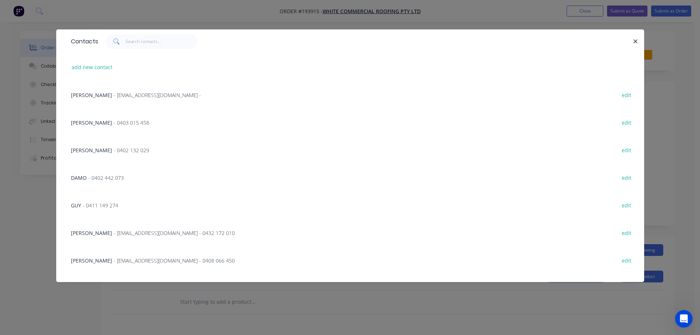
click at [114, 122] on span "- 0403 015 458" at bounding box center [132, 122] width 36 height 7
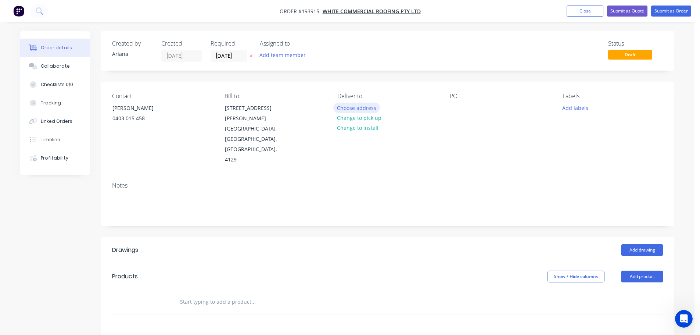
click at [361, 108] on button "Choose address" at bounding box center [356, 108] width 47 height 10
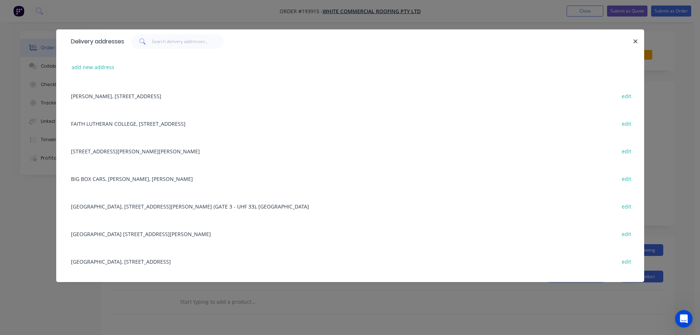
scroll to position [83, 0]
click at [155, 230] on div "[GEOGRAPHIC_DATA] [STREET_ADDRESS][PERSON_NAME] edit" at bounding box center [350, 232] width 566 height 28
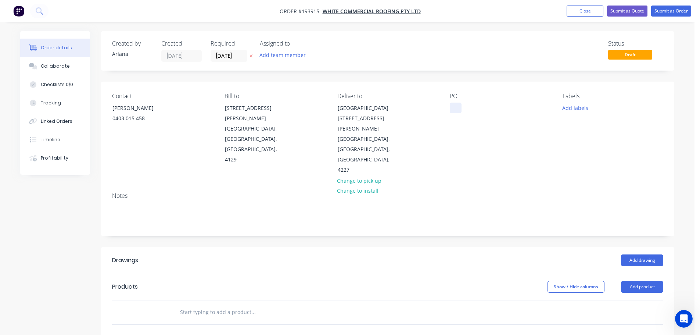
click at [458, 107] on div at bounding box center [456, 108] width 12 height 11
drag, startPoint x: 549, startPoint y: 122, endPoint x: 553, endPoint y: 120, distance: 5.0
click at [549, 122] on div "[GEOGRAPHIC_DATA]" at bounding box center [500, 134] width 101 height 83
click at [570, 106] on button "Add labels" at bounding box center [575, 108] width 34 height 10
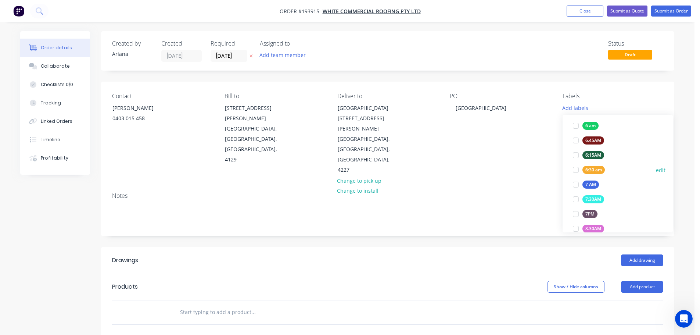
click at [576, 169] on div at bounding box center [576, 169] width 15 height 15
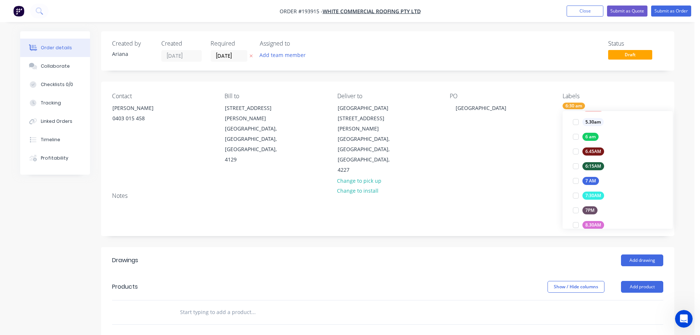
scroll to position [4, 0]
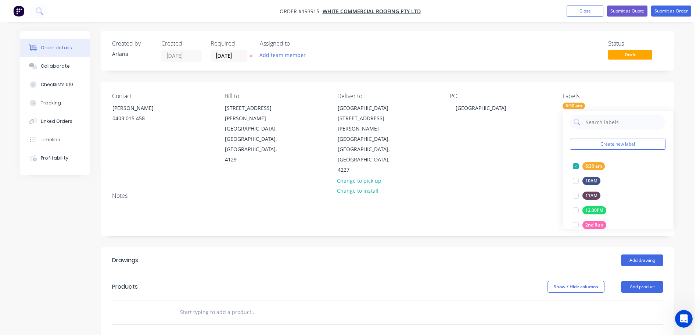
click at [512, 162] on div "Contact [PERSON_NAME] [PHONE_NUMBER] Bill to [STREET_ADDRESS][PERSON_NAME] Deli…" at bounding box center [388, 134] width 574 height 105
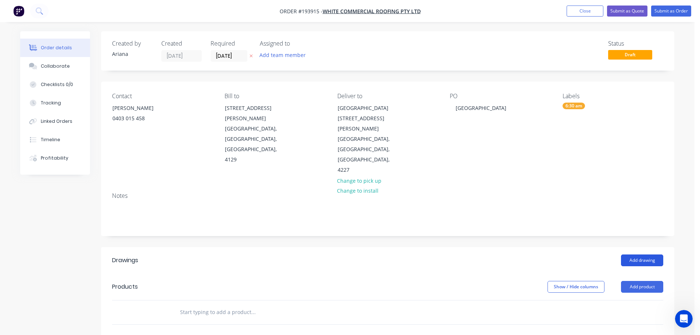
click at [650, 254] on button "Add drawing" at bounding box center [642, 260] width 42 height 12
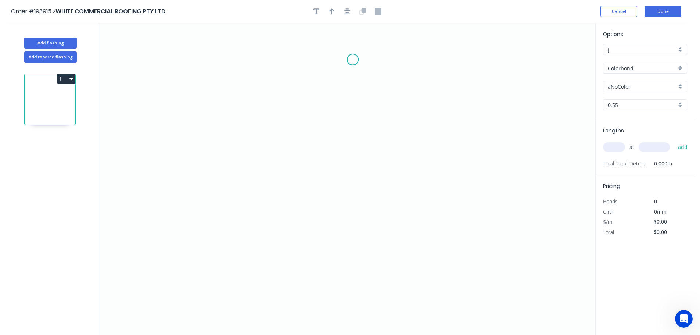
click at [353, 60] on icon "0" at bounding box center [347, 179] width 496 height 312
click at [314, 58] on icon "0" at bounding box center [347, 179] width 496 height 312
click at [309, 261] on icon "0 ?" at bounding box center [347, 179] width 496 height 312
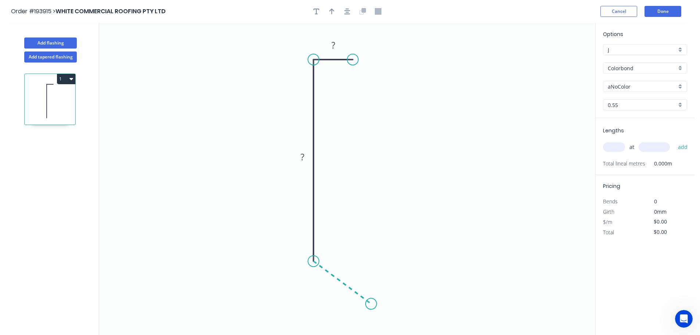
click at [371, 304] on icon "0 ? ?" at bounding box center [347, 179] width 496 height 312
click at [415, 286] on div "Crush & Fold" at bounding box center [408, 284] width 74 height 15
click at [362, 308] on tspan "10" at bounding box center [359, 307] width 10 height 12
click at [403, 301] on icon "0 ? ? CF 15 ? ? º" at bounding box center [347, 179] width 496 height 312
drag, startPoint x: 342, startPoint y: 310, endPoint x: 407, endPoint y: 306, distance: 65.2
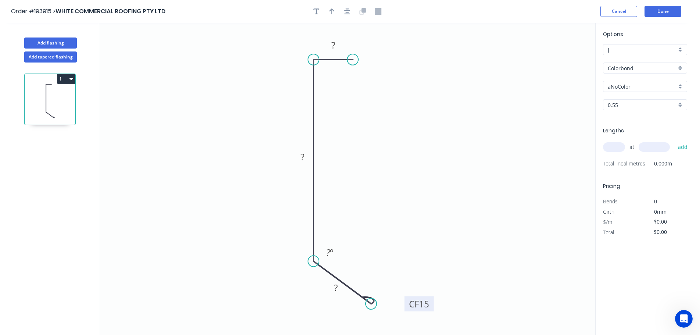
click at [407, 306] on rect at bounding box center [419, 303] width 29 height 15
click at [336, 42] on rect at bounding box center [333, 45] width 15 height 10
click at [383, 106] on icon "0 8 70 CF 15 40 130 º" at bounding box center [347, 179] width 496 height 312
type input "$9.20"
drag, startPoint x: 330, startPoint y: 7, endPoint x: 343, endPoint y: 18, distance: 16.9
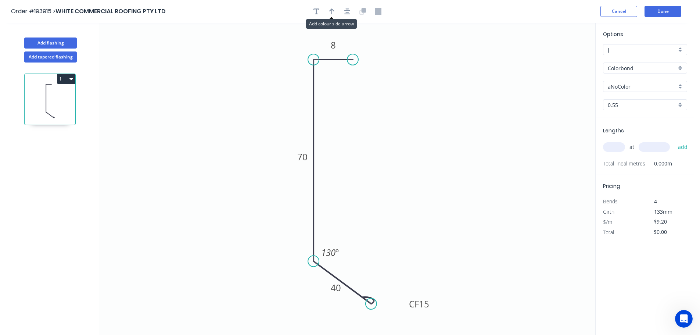
click at [331, 7] on button "button" at bounding box center [331, 11] width 11 height 11
drag, startPoint x: 559, startPoint y: 58, endPoint x: 225, endPoint y: 271, distance: 396.2
click at [225, 271] on icon at bounding box center [224, 262] width 7 height 24
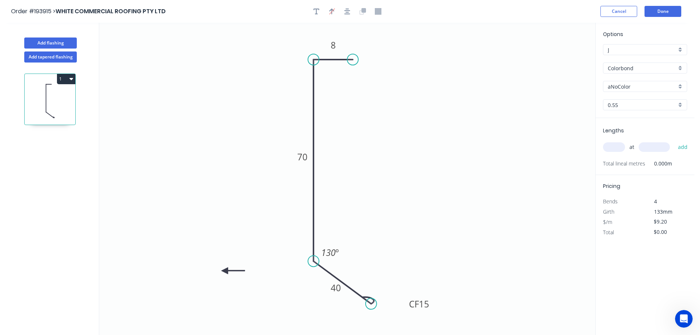
click at [225, 271] on icon at bounding box center [233, 270] width 24 height 7
click at [225, 271] on icon at bounding box center [230, 276] width 21 height 21
click at [225, 271] on icon at bounding box center [224, 279] width 7 height 24
click at [681, 86] on div "aNoColor" at bounding box center [645, 86] width 84 height 11
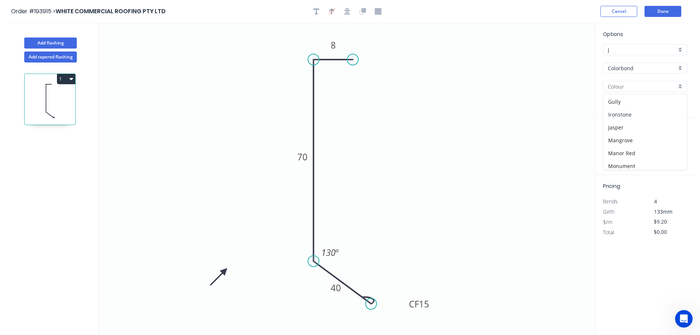
click at [638, 114] on div "Ironstone" at bounding box center [645, 114] width 83 height 13
type input "Ironstone"
drag, startPoint x: 618, startPoint y: 148, endPoint x: 623, endPoint y: 146, distance: 5.5
click at [618, 148] on input "text" at bounding box center [614, 147] width 22 height 10
type input "2"
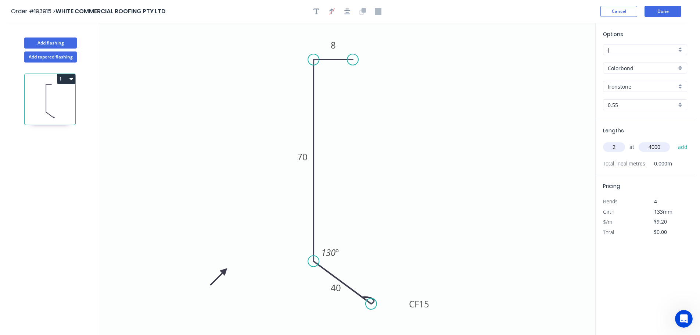
type input "4000"
click at [675, 141] on button "add" at bounding box center [683, 147] width 17 height 12
type input "$73.60"
type input "1"
type input "2600"
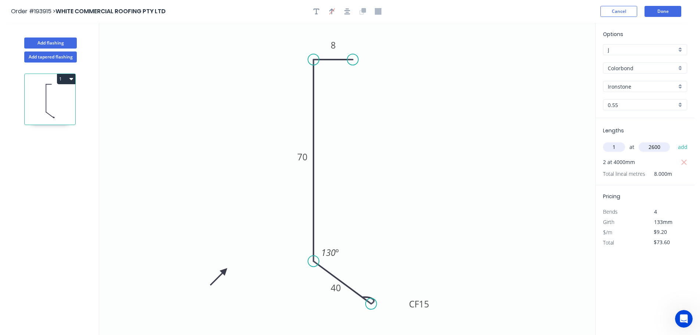
click at [675, 141] on button "add" at bounding box center [683, 147] width 17 height 12
type input "$97.52"
click at [334, 251] on tspan "130" at bounding box center [328, 252] width 14 height 12
click at [382, 260] on icon "0 8 70 CF 15 40 140 º" at bounding box center [347, 179] width 496 height 312
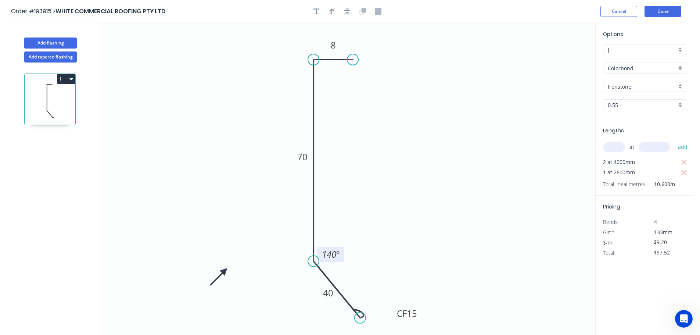
drag, startPoint x: 372, startPoint y: 301, endPoint x: 360, endPoint y: 318, distance: 20.5
click at [360, 318] on circle at bounding box center [360, 317] width 11 height 11
click at [56, 41] on button "Add flashing" at bounding box center [50, 42] width 53 height 11
type input "$0.00"
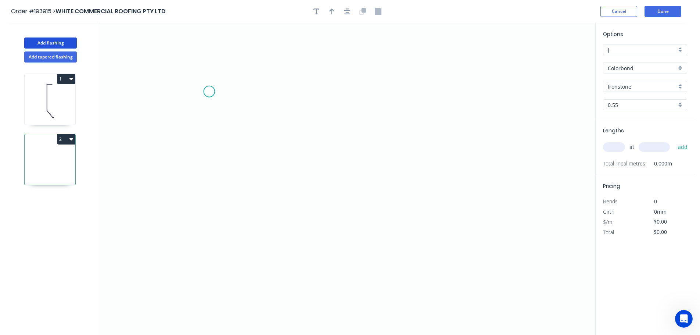
click at [209, 92] on icon "0" at bounding box center [347, 179] width 496 height 312
click at [234, 59] on icon "0" at bounding box center [347, 179] width 496 height 312
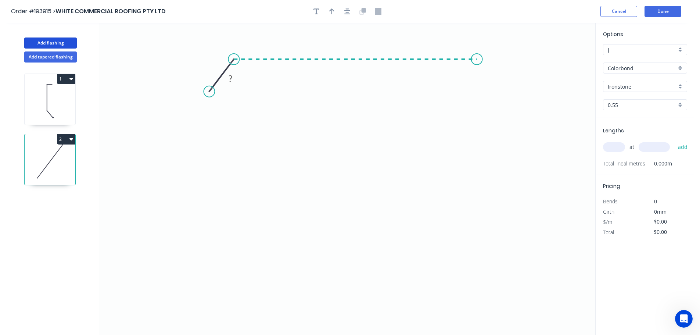
click at [477, 47] on icon "0 ?" at bounding box center [347, 179] width 496 height 312
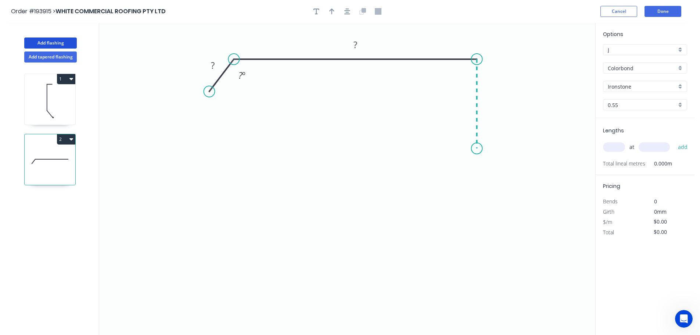
click at [472, 149] on icon "0 ? ? ? º" at bounding box center [347, 179] width 496 height 312
click at [473, 158] on icon "0 ? ? ? ? º" at bounding box center [347, 179] width 496 height 312
click at [474, 189] on icon "0 ? ? ? ? ? º ? º" at bounding box center [347, 179] width 496 height 312
click at [481, 209] on icon "0 ? ? ? ? ? ? º ? º ? º" at bounding box center [347, 179] width 496 height 312
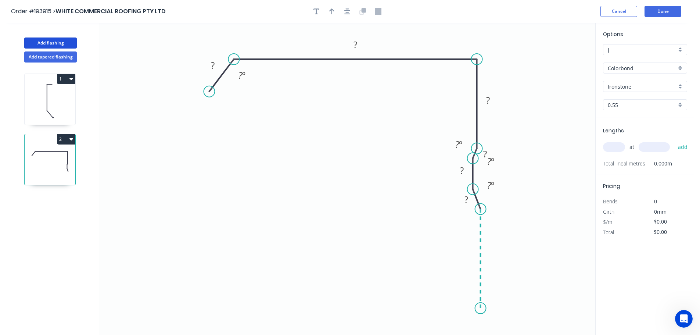
click at [478, 308] on icon "0 ? ? ? ? ? ? ? º ? º ? º ? º" at bounding box center [347, 179] width 496 height 312
click at [371, 310] on icon "0 ? ? ? ? ? ? ? ? º ? º ? º ? º ? º" at bounding box center [347, 179] width 496 height 312
click at [372, 274] on icon "0 ? ? ? ? ? ? ? ? ? º ? º ? º ? º ? º" at bounding box center [347, 179] width 496 height 312
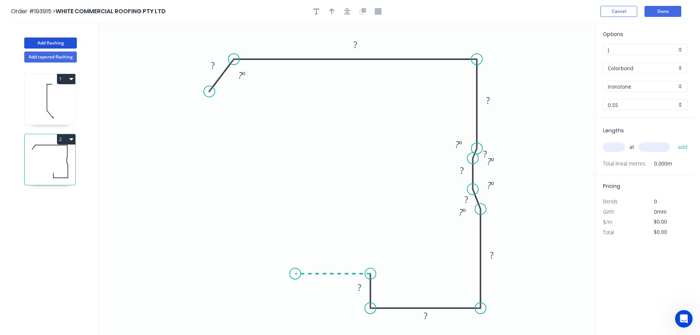
click at [295, 273] on icon "0 ? ? ? ? ? ? ? ? ? ? º ? º ? º ? º ? º" at bounding box center [347, 179] width 496 height 312
click at [295, 273] on circle at bounding box center [295, 273] width 11 height 11
click at [247, 96] on div "Hide angle" at bounding box center [279, 101] width 74 height 15
click at [478, 166] on div "Hide angle" at bounding box center [497, 167] width 74 height 15
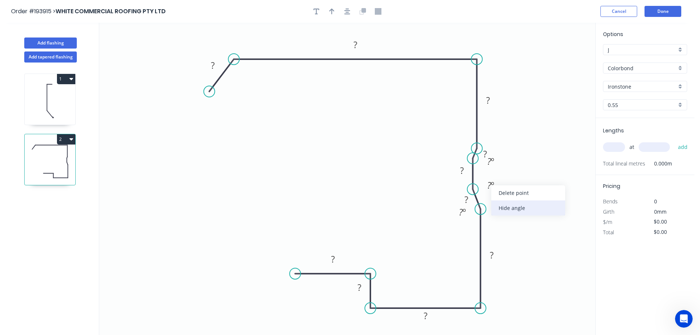
click at [504, 206] on div "Hide angle" at bounding box center [529, 207] width 74 height 15
click at [506, 187] on div "Hide angle" at bounding box center [527, 184] width 74 height 15
click at [481, 235] on div "Hide angle" at bounding box center [501, 235] width 74 height 15
click at [214, 65] on tspan "?" at bounding box center [213, 65] width 4 height 12
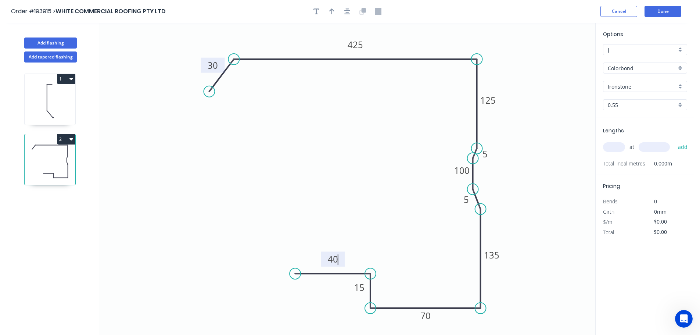
click at [321, 118] on icon "0 5 135 425 70 15 30 5 40 100 125" at bounding box center [347, 179] width 496 height 312
type input "$28.01"
click at [333, 11] on icon "button" at bounding box center [331, 11] width 5 height 7
drag, startPoint x: 560, startPoint y: 57, endPoint x: 531, endPoint y: 62, distance: 29.9
click at [531, 62] on icon at bounding box center [530, 54] width 7 height 24
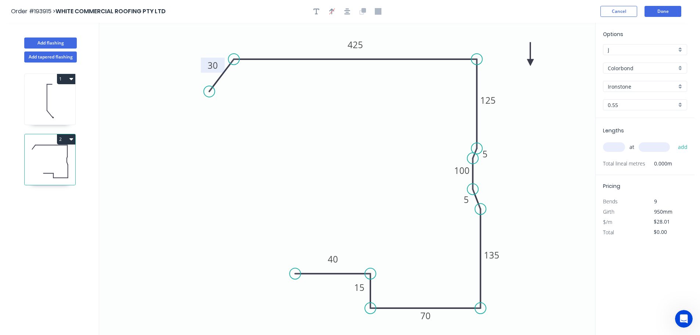
click at [531, 62] on icon at bounding box center [530, 54] width 7 height 24
click at [616, 144] on input "text" at bounding box center [614, 147] width 22 height 10
type input "1"
type input "1900"
click at [675, 141] on button "add" at bounding box center [683, 147] width 17 height 12
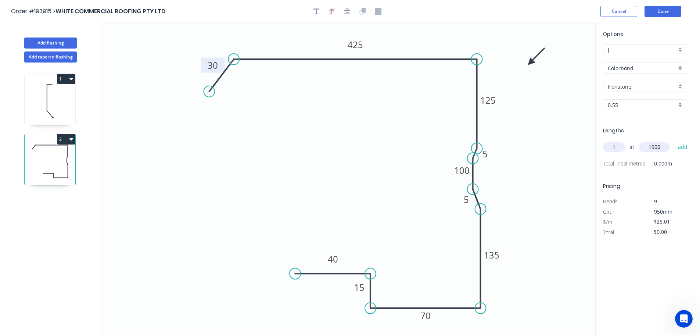
type input "$53.22"
click at [315, 11] on icon "button" at bounding box center [317, 11] width 6 height 7
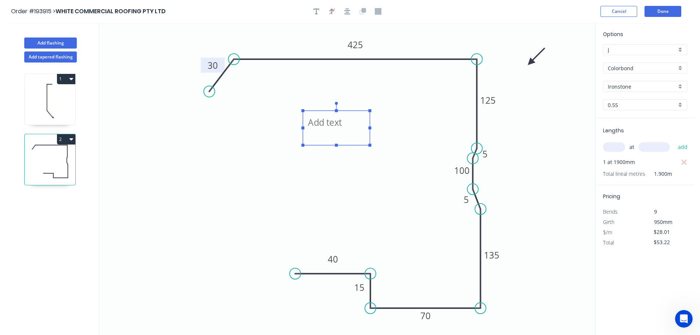
drag, startPoint x: 126, startPoint y: 51, endPoint x: 317, endPoint y: 128, distance: 204.7
click at [317, 128] on textarea at bounding box center [337, 127] width 60 height 27
drag, startPoint x: 370, startPoint y: 127, endPoint x: 382, endPoint y: 128, distance: 11.8
click at [382, 128] on rect at bounding box center [382, 127] width 3 height 3
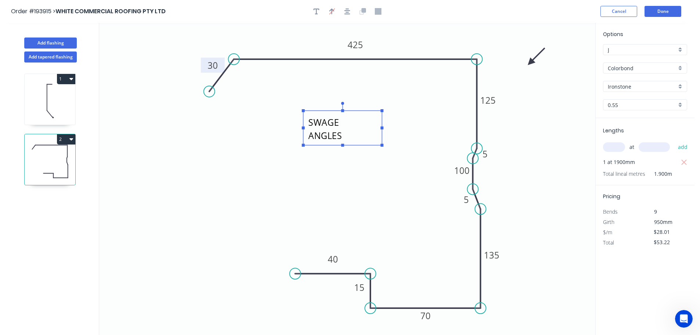
scroll to position [1, 0]
click at [416, 137] on icon "STANDARD SWAGE ANGLES 5 135 425 70 15 30 5 40 100 125" at bounding box center [347, 179] width 496 height 312
type textarea "STANDARD SWAGE ANGLES"
click at [675, 12] on button "Done" at bounding box center [663, 11] width 37 height 11
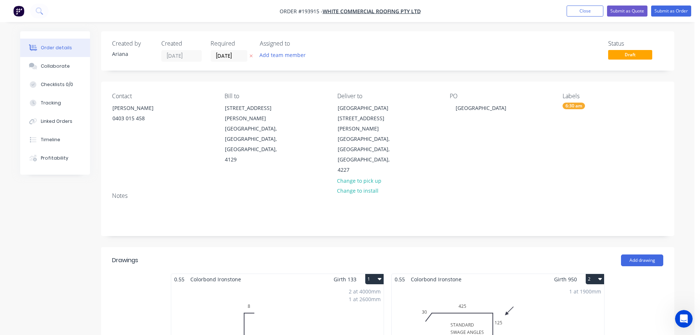
scroll to position [86, 0]
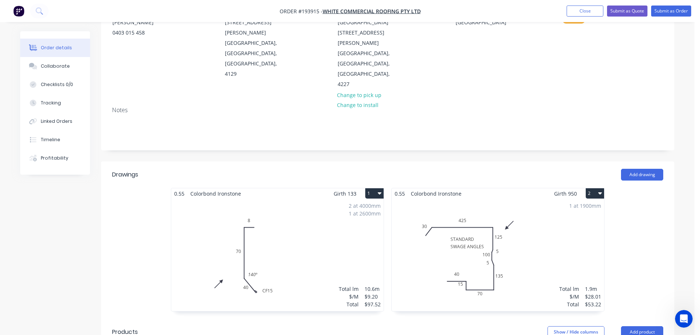
click at [440, 228] on div "1 at 1900mm Total lm $/M Total 1.9m $28.01 $53.22" at bounding box center [498, 255] width 212 height 112
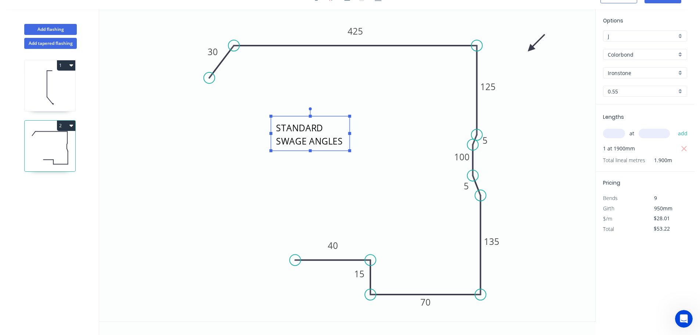
drag, startPoint x: 307, startPoint y: 121, endPoint x: 274, endPoint y: 142, distance: 38.3
click at [274, 142] on rect at bounding box center [310, 133] width 79 height 35
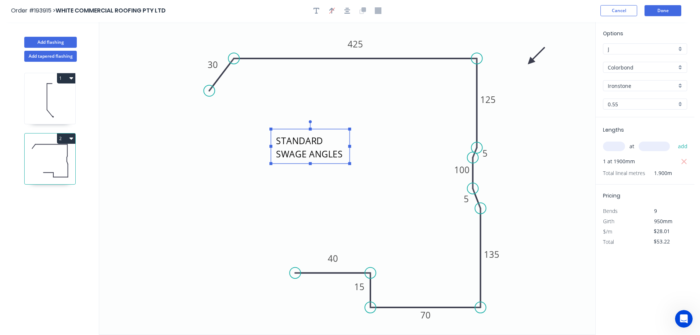
scroll to position [0, 0]
click at [661, 11] on button "Done" at bounding box center [663, 11] width 37 height 11
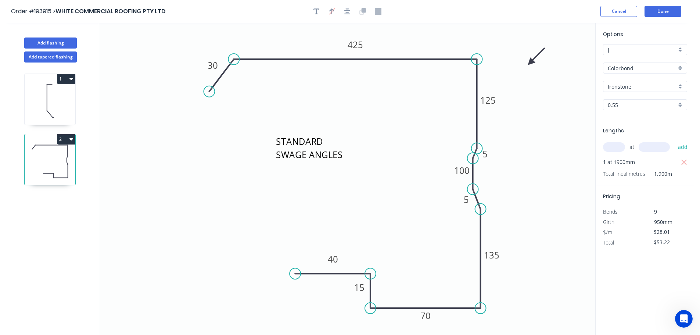
click at [657, 6] on header "Order #193915 > WHITE COMMERCIAL ROOFING PTY LTD Cancel Done" at bounding box center [347, 11] width 695 height 23
click at [653, 13] on button "Done" at bounding box center [663, 11] width 37 height 11
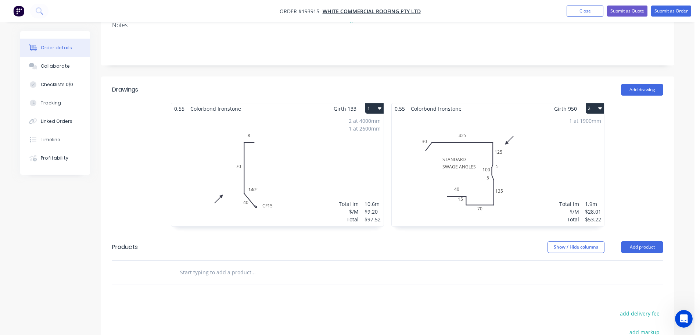
scroll to position [172, 0]
click at [529, 163] on div "1 at 1900mm Total lm $/M Total 1.9m $28.01 $53.22" at bounding box center [498, 169] width 212 height 112
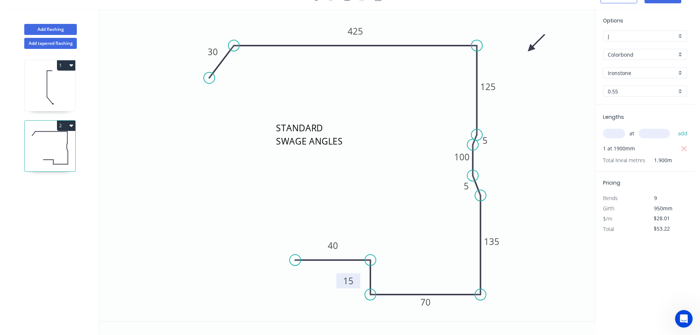
drag, startPoint x: 350, startPoint y: 277, endPoint x: 339, endPoint y: 284, distance: 13.1
click at [339, 284] on rect at bounding box center [348, 280] width 24 height 15
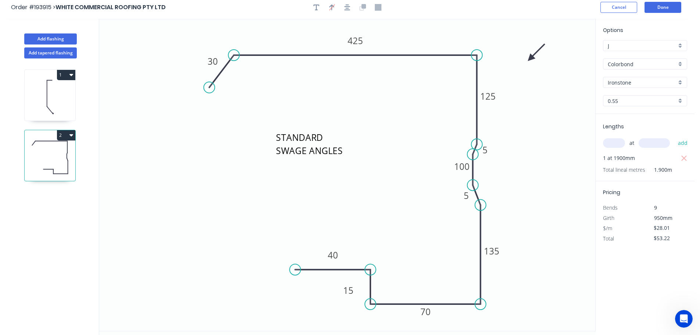
scroll to position [0, 0]
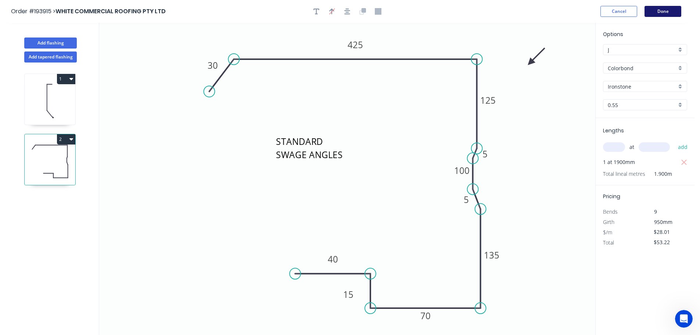
click at [668, 12] on button "Done" at bounding box center [663, 11] width 37 height 11
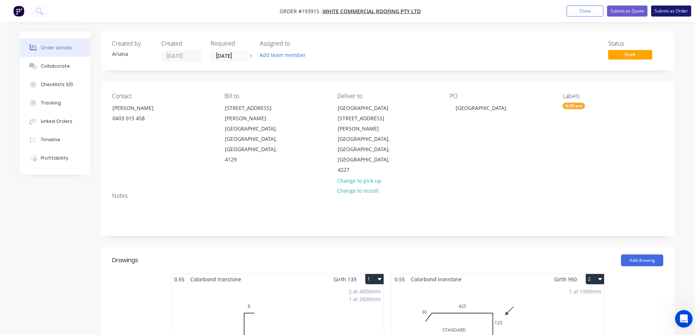
click at [668, 12] on button "Submit as Order" at bounding box center [671, 11] width 40 height 11
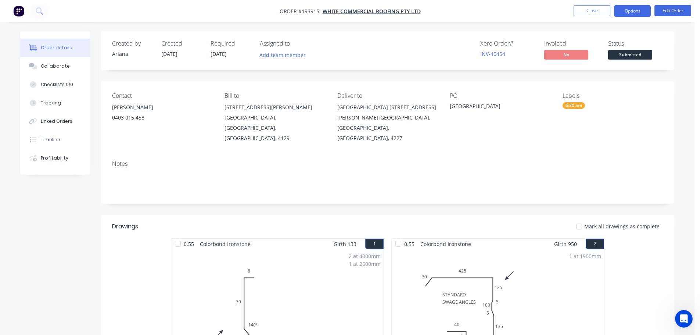
click at [632, 11] on button "Options" at bounding box center [632, 11] width 37 height 12
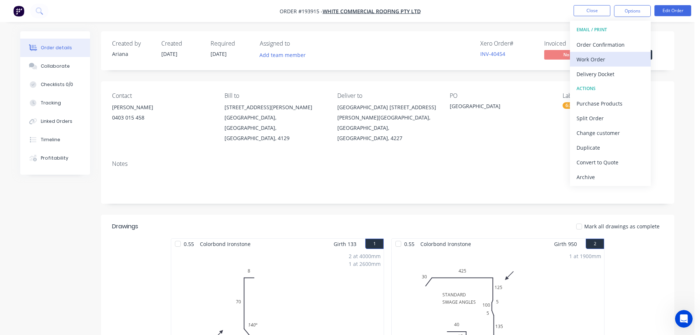
click at [607, 58] on div "Work Order" at bounding box center [611, 59] width 68 height 11
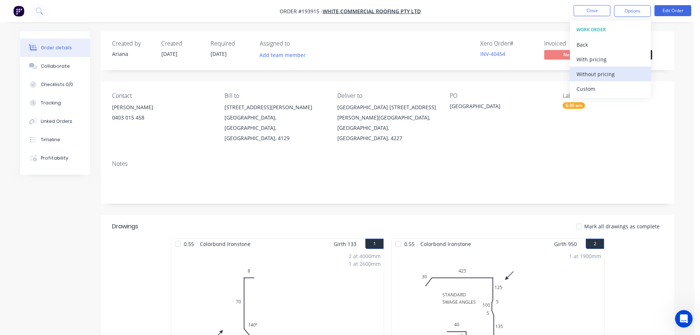
click at [593, 74] on div "Without pricing" at bounding box center [611, 74] width 68 height 11
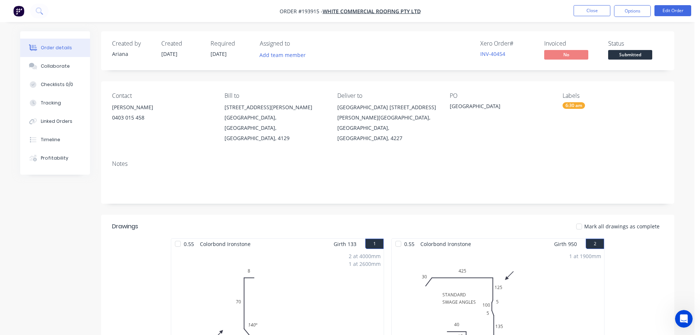
drag, startPoint x: 538, startPoint y: 6, endPoint x: 605, endPoint y: 14, distance: 67.3
click at [538, 6] on nav "Order #193915 - WHITE COMMERCIAL ROOFING PTY LTD Close Options Edit Order" at bounding box center [350, 11] width 700 height 22
click at [674, 14] on button "Edit Order" at bounding box center [673, 10] width 37 height 11
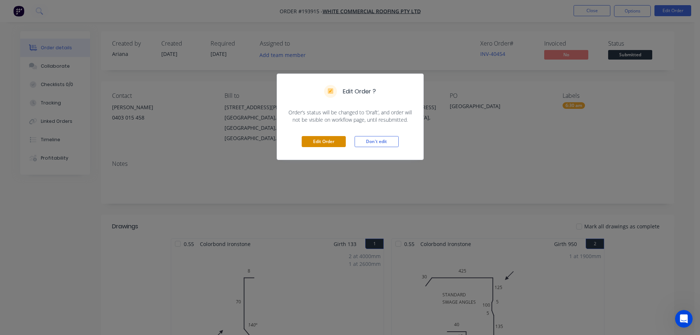
click at [315, 142] on button "Edit Order" at bounding box center [324, 141] width 44 height 11
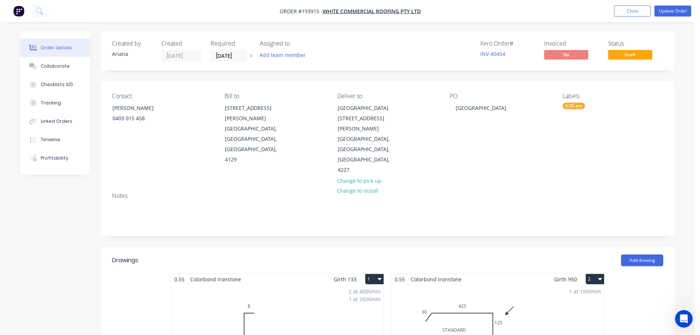
click at [528, 294] on div "1 at 1900mm Total lm $/M Total 1.9m $28.01 $53.22" at bounding box center [498, 341] width 212 height 112
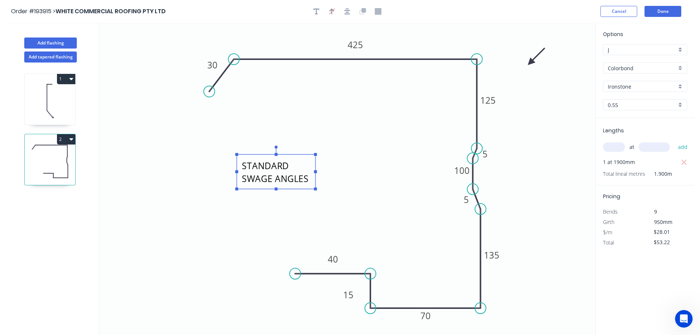
drag, startPoint x: 275, startPoint y: 158, endPoint x: 240, endPoint y: 183, distance: 43.2
click at [240, 183] on textarea "STANDARD SWAGE ANGLES" at bounding box center [275, 171] width 71 height 27
click at [663, 8] on button "Done" at bounding box center [663, 11] width 37 height 11
click at [656, 8] on button "Done" at bounding box center [663, 11] width 37 height 11
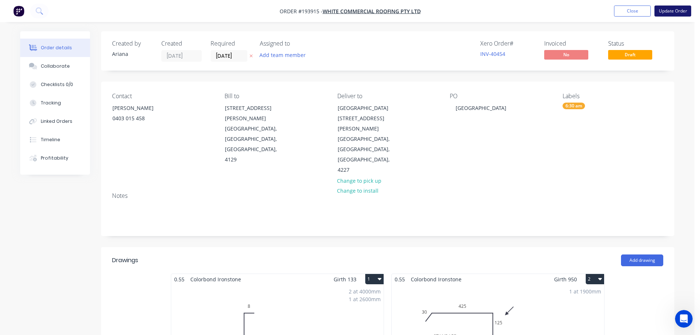
click at [676, 10] on button "Update Order" at bounding box center [673, 11] width 37 height 11
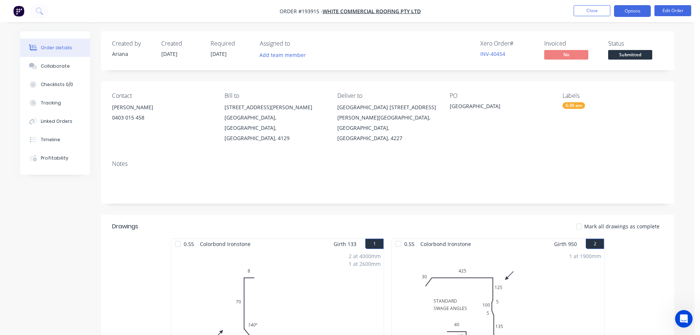
click at [635, 11] on button "Options" at bounding box center [632, 11] width 37 height 12
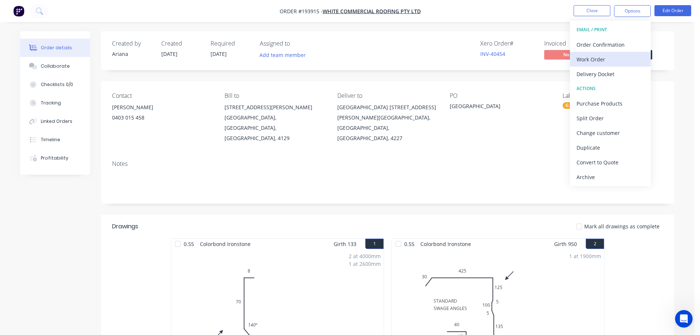
click at [606, 60] on div "Work Order" at bounding box center [611, 59] width 68 height 11
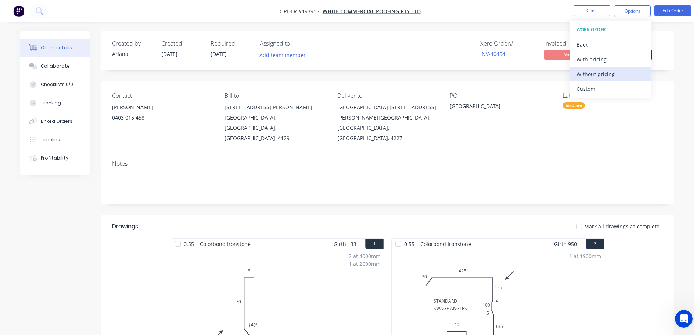
click at [598, 74] on div "Without pricing" at bounding box center [611, 74] width 68 height 11
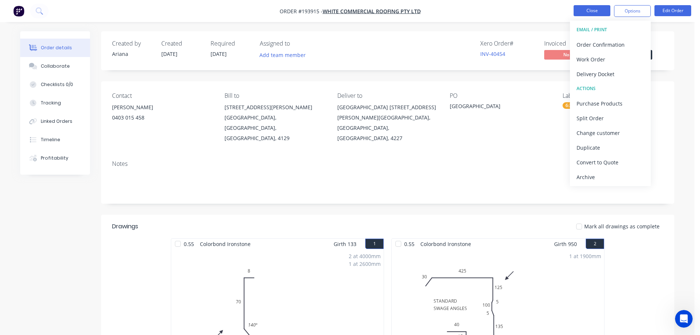
click at [592, 8] on button "Close" at bounding box center [592, 10] width 37 height 11
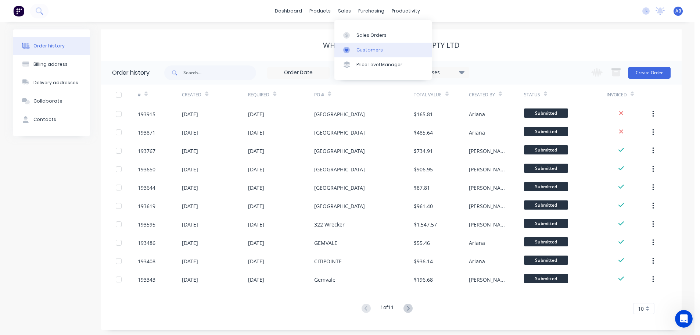
click at [375, 50] on div "Customers" at bounding box center [370, 50] width 26 height 7
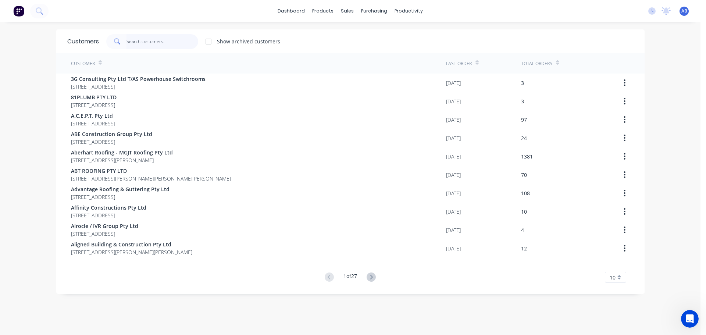
click at [176, 41] on input "text" at bounding box center [162, 41] width 72 height 15
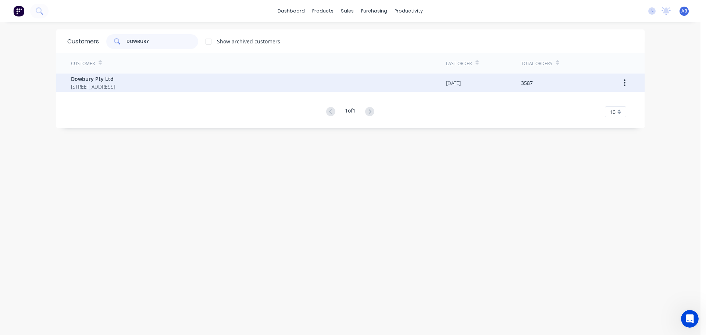
type input "DOWBURY"
click at [106, 78] on span "Dowbury Pty Ltd" at bounding box center [93, 79] width 44 height 8
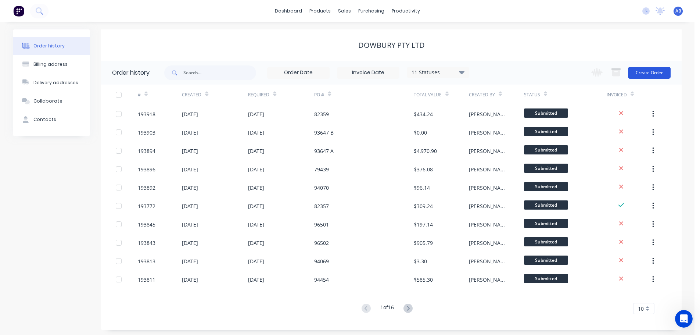
click at [642, 71] on button "Create Order" at bounding box center [649, 73] width 43 height 12
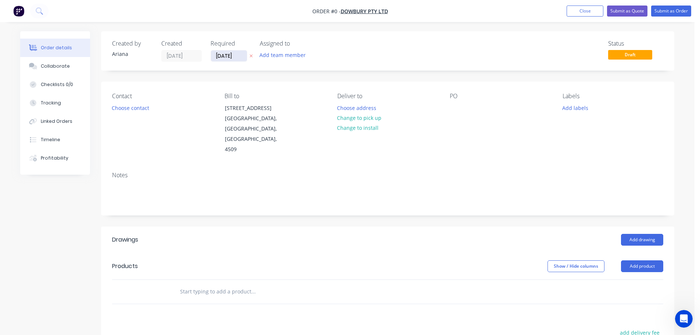
click at [229, 55] on input "[DATE]" at bounding box center [229, 55] width 36 height 11
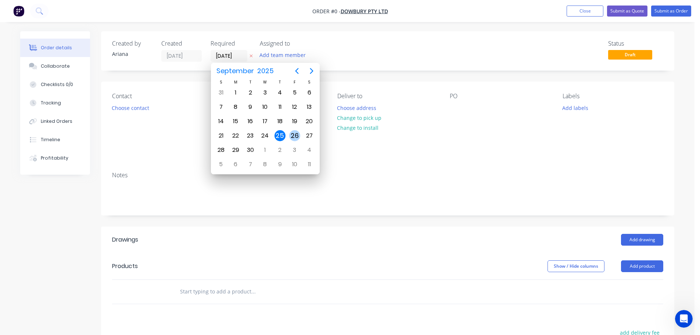
click at [294, 136] on div "26" at bounding box center [294, 135] width 11 height 11
type input "[DATE]"
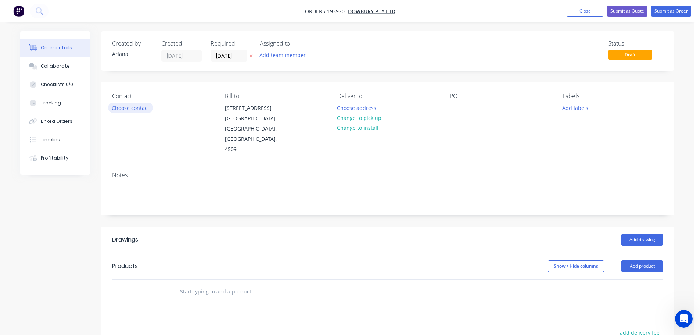
click at [135, 109] on button "Choose contact" at bounding box center [130, 108] width 45 height 10
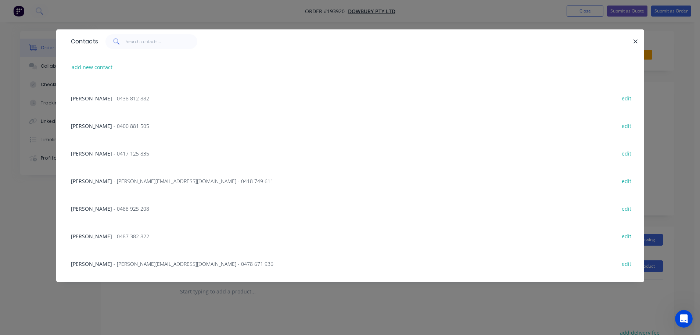
scroll to position [86, 0]
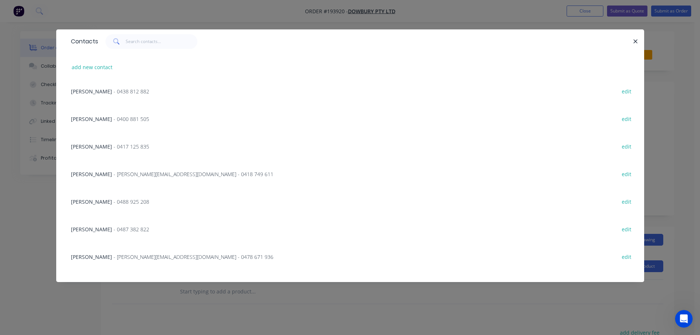
click at [114, 203] on span "- 0488 925 208" at bounding box center [132, 201] width 36 height 7
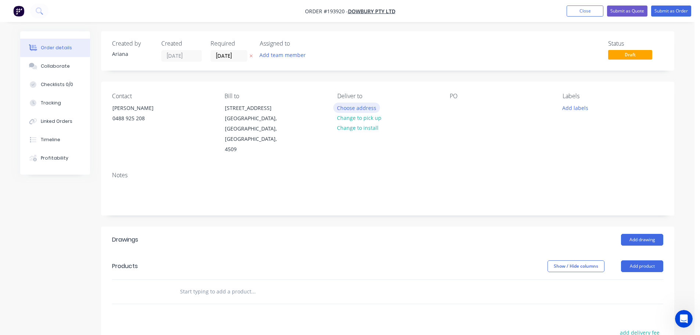
click at [355, 108] on button "Choose address" at bounding box center [356, 108] width 47 height 10
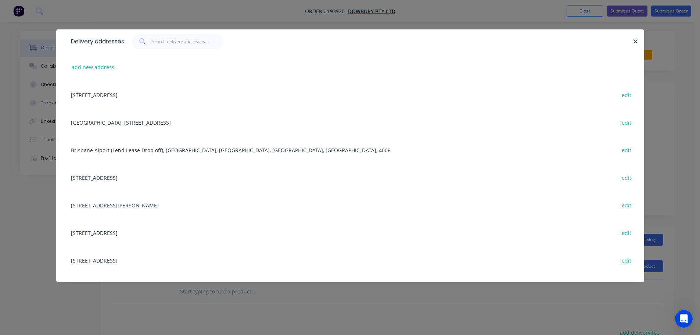
click at [102, 260] on div "[STREET_ADDRESS] edit" at bounding box center [350, 260] width 566 height 28
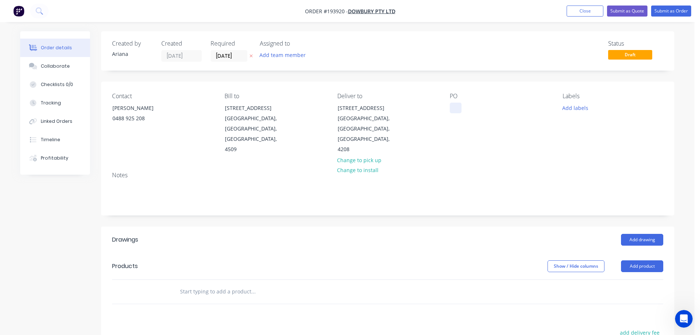
click at [456, 107] on div at bounding box center [456, 108] width 12 height 11
click at [487, 146] on div "Contact [PERSON_NAME] [PHONE_NUMBER] Bill to [STREET_ADDRESS] Deliver to [STREE…" at bounding box center [388, 124] width 574 height 84
click at [573, 104] on button "Add labels" at bounding box center [575, 108] width 34 height 10
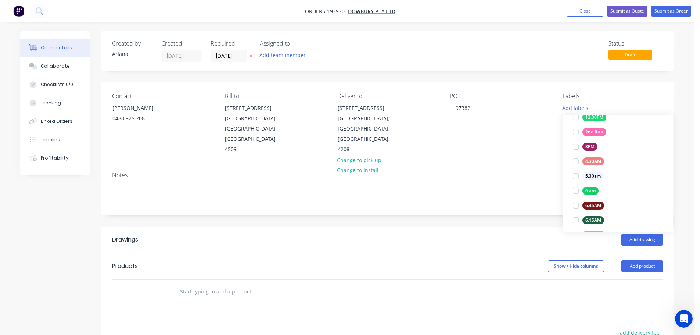
scroll to position [172, 0]
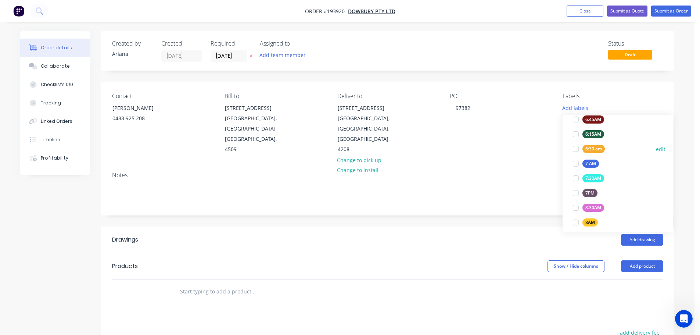
click at [576, 147] on div at bounding box center [576, 149] width 15 height 15
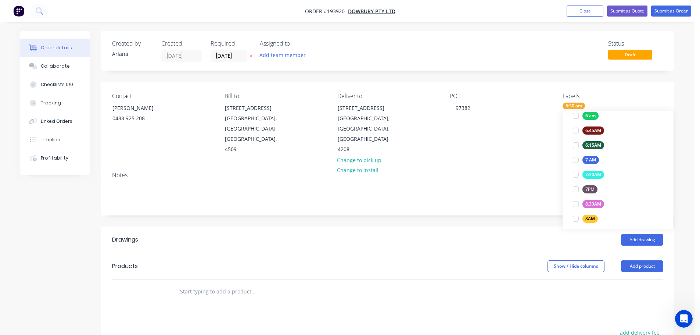
scroll to position [25, 0]
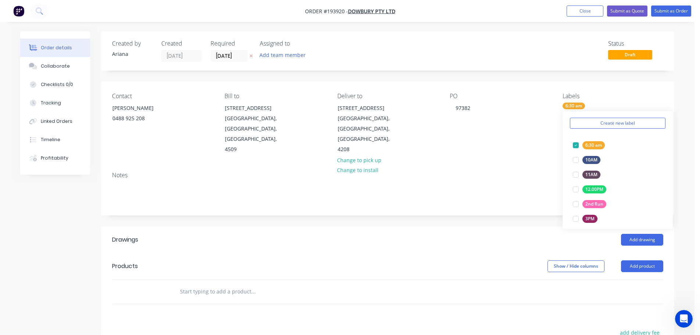
click at [507, 166] on div "Notes" at bounding box center [388, 190] width 574 height 49
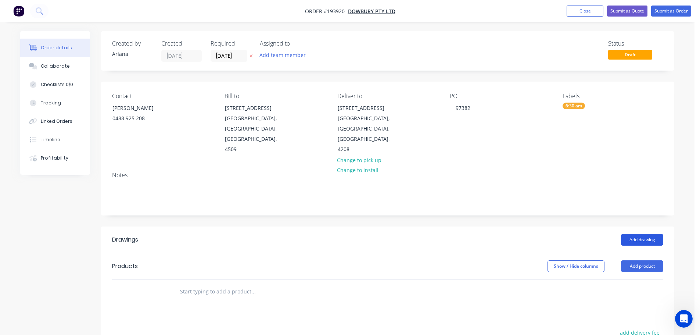
click at [640, 234] on button "Add drawing" at bounding box center [642, 240] width 42 height 12
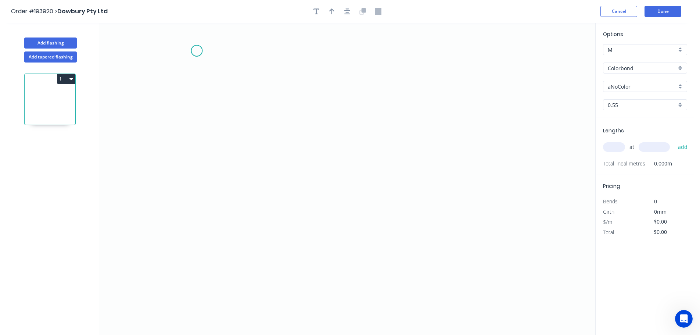
click at [197, 51] on icon "0" at bounding box center [347, 179] width 496 height 312
click at [194, 200] on icon "0" at bounding box center [347, 179] width 496 height 312
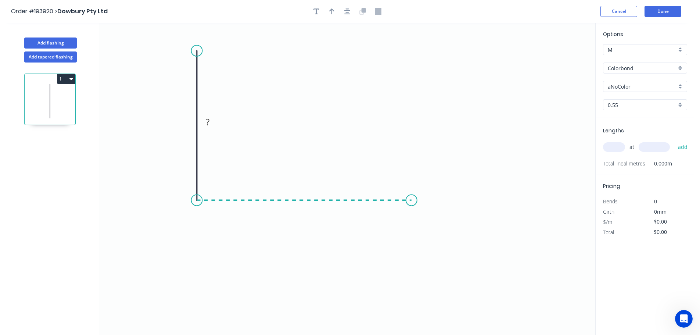
click at [412, 210] on icon "0 ?" at bounding box center [347, 179] width 496 height 312
click at [408, 271] on icon "0 ? ?" at bounding box center [347, 179] width 496 height 312
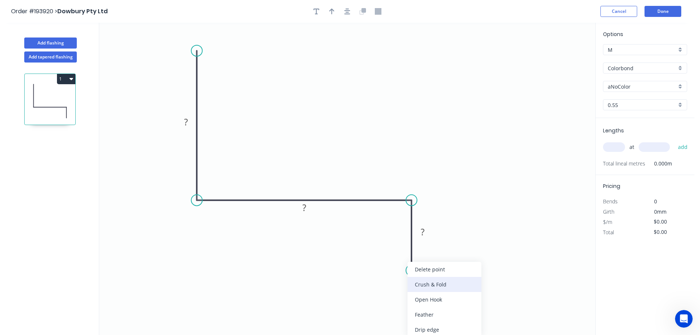
click at [423, 282] on div "Crush & Fold" at bounding box center [445, 284] width 74 height 15
click at [427, 293] on div "Flip bend" at bounding box center [447, 294] width 74 height 15
click at [435, 261] on tspan "10" at bounding box center [432, 257] width 10 height 12
click at [461, 257] on icon "0 ? ? CF 15 ?" at bounding box center [347, 179] width 496 height 312
drag, startPoint x: 442, startPoint y: 261, endPoint x: 451, endPoint y: 300, distance: 39.9
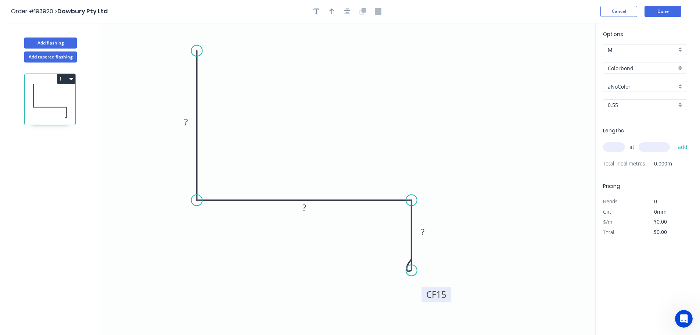
click at [451, 300] on rect at bounding box center [436, 294] width 29 height 15
click at [187, 123] on tspan "?" at bounding box center [186, 122] width 4 height 12
click at [288, 102] on icon "0 100 105 CF 15 50" at bounding box center [347, 179] width 496 height 312
type input "$10.28"
click at [333, 9] on icon "button" at bounding box center [331, 11] width 5 height 6
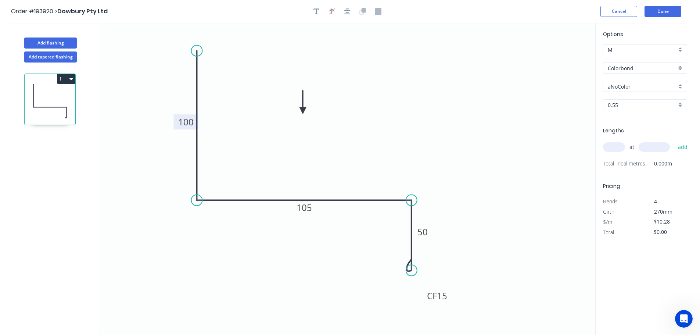
drag, startPoint x: 557, startPoint y: 58, endPoint x: 303, endPoint y: 111, distance: 259.5
click at [303, 111] on icon at bounding box center [303, 102] width 7 height 24
click at [679, 84] on div "aNoColor" at bounding box center [645, 86] width 84 height 11
click at [625, 135] on div "Windspray" at bounding box center [645, 137] width 83 height 13
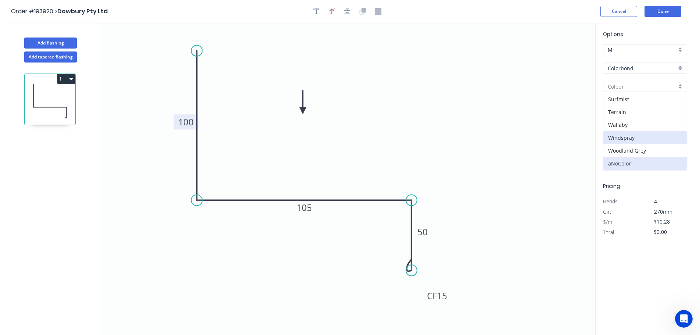
type input "Windspray"
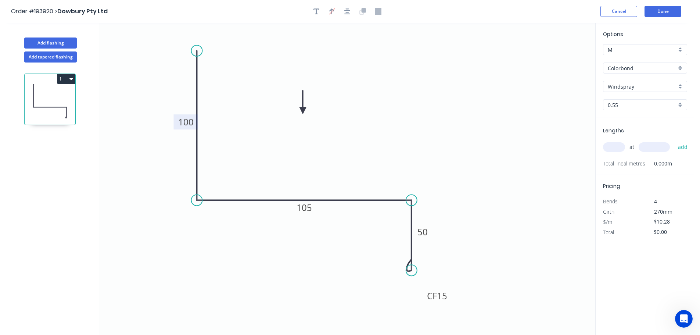
click at [615, 149] on input "text" at bounding box center [614, 147] width 22 height 10
type input "9"
type input "4100"
click at [675, 141] on button "add" at bounding box center [683, 147] width 17 height 12
type input "$379.33"
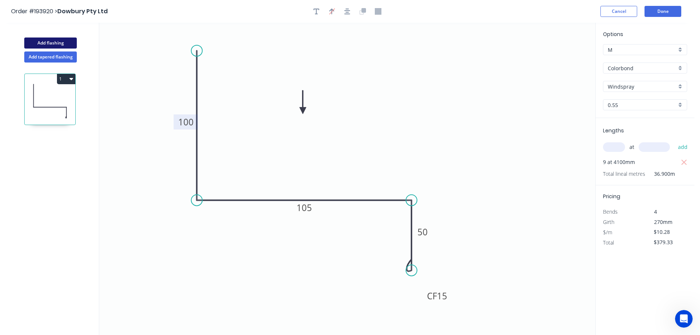
click at [45, 43] on button "Add flashing" at bounding box center [50, 42] width 53 height 11
type input "$0.00"
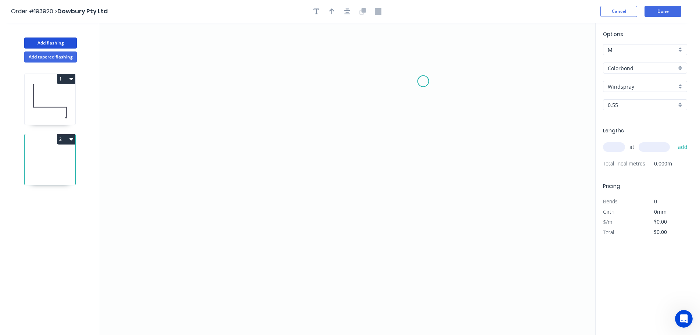
click at [424, 81] on icon "0" at bounding box center [347, 179] width 496 height 312
click at [244, 74] on icon "0" at bounding box center [347, 179] width 496 height 312
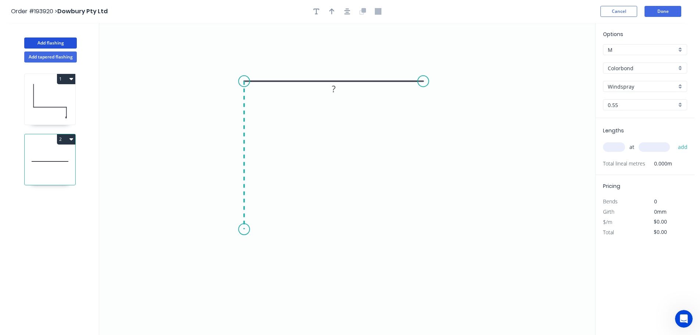
click at [240, 229] on icon "0 ?" at bounding box center [347, 179] width 496 height 312
click at [240, 229] on circle at bounding box center [244, 229] width 11 height 11
drag, startPoint x: 243, startPoint y: 229, endPoint x: 243, endPoint y: 240, distance: 11.0
click at [243, 240] on circle at bounding box center [244, 239] width 11 height 11
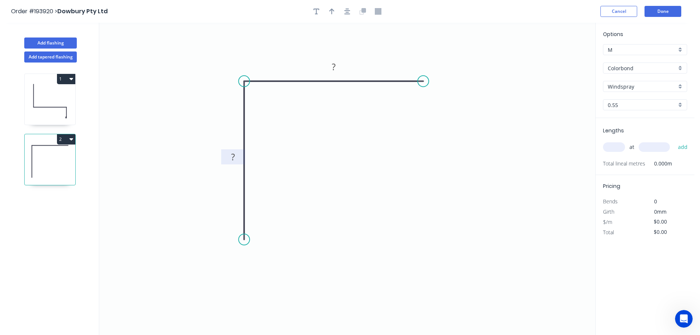
click at [236, 158] on rect at bounding box center [233, 157] width 15 height 10
click at [324, 129] on icon "0 80 80" at bounding box center [347, 179] width 496 height 312
type input "$6.47"
click at [334, 8] on icon "button" at bounding box center [331, 11] width 5 height 7
drag, startPoint x: 558, startPoint y: 58, endPoint x: 367, endPoint y: 45, distance: 192.4
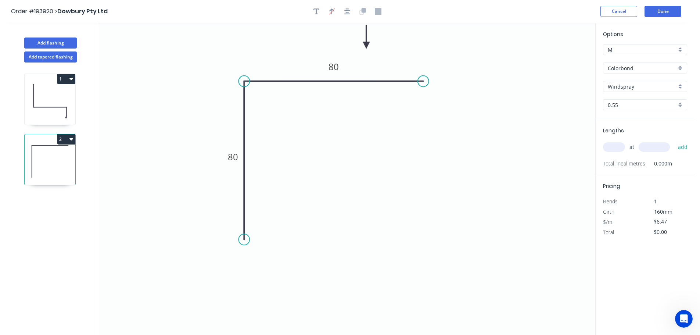
click at [367, 45] on icon at bounding box center [366, 37] width 7 height 24
click at [681, 63] on div "Colorbond" at bounding box center [645, 67] width 84 height 11
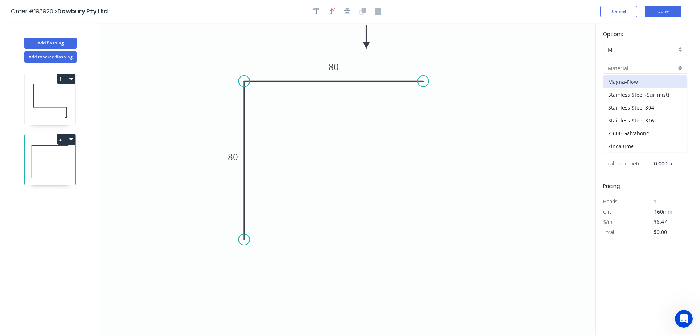
scroll to position [156, 0]
click at [639, 132] on div "Zincalume" at bounding box center [645, 132] width 83 height 13
type input "Zincalume"
type input "$6.05"
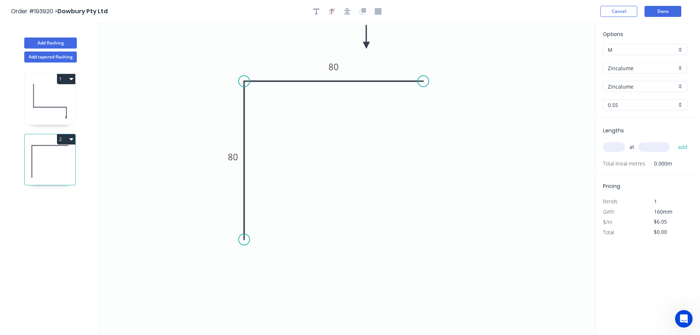
click at [681, 101] on div "0.55" at bounding box center [645, 104] width 84 height 11
click at [618, 156] on div "1.2" at bounding box center [645, 157] width 83 height 13
type input "1.2"
type input "$12.01"
click at [614, 149] on input "text" at bounding box center [614, 147] width 22 height 10
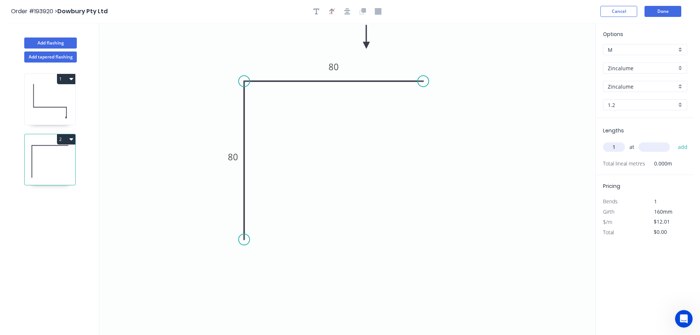
type input "1"
type input "1600"
click at [675, 141] on button "add" at bounding box center [683, 147] width 17 height 12
type input "$19.22"
click at [49, 42] on button "Add flashing" at bounding box center [50, 42] width 53 height 11
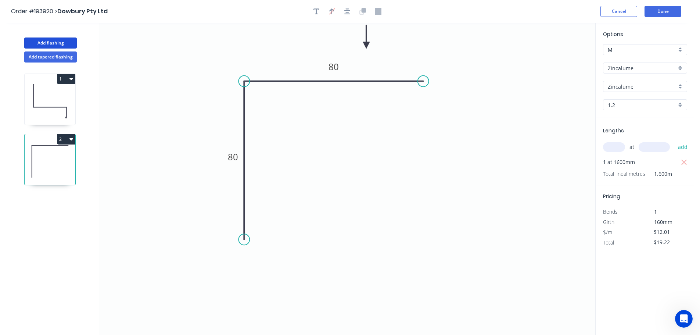
type input "$0.00"
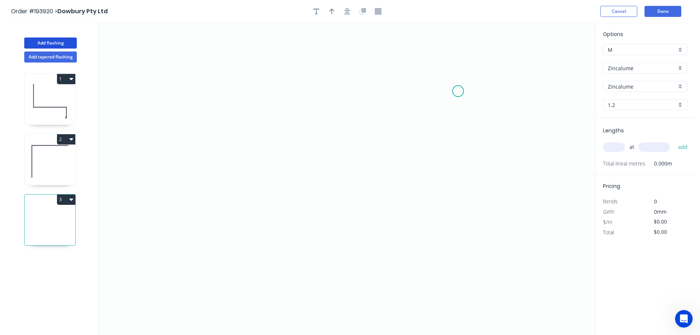
click at [463, 88] on icon "0" at bounding box center [347, 179] width 496 height 312
click at [270, 96] on icon "0" at bounding box center [347, 179] width 496 height 312
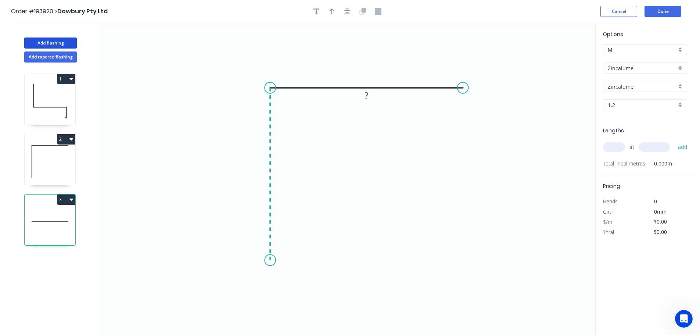
click at [263, 260] on icon "0 ?" at bounding box center [347, 179] width 496 height 312
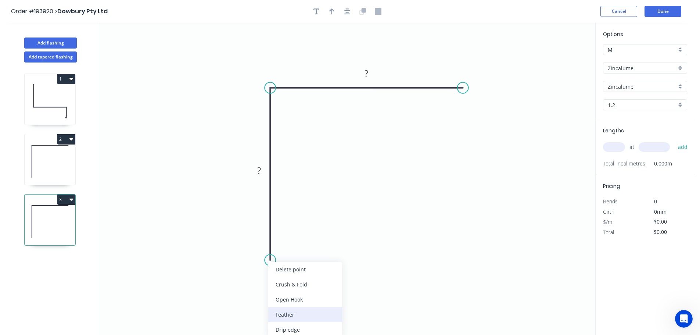
click at [282, 314] on div "Feather" at bounding box center [305, 314] width 74 height 15
click at [264, 249] on tspan "15" at bounding box center [259, 247] width 10 height 12
click at [335, 246] on icon "0 FE 10 ? ?" at bounding box center [347, 179] width 496 height 312
drag, startPoint x: 241, startPoint y: 247, endPoint x: 210, endPoint y: 296, distance: 57.4
click at [210, 296] on rect at bounding box center [223, 294] width 29 height 15
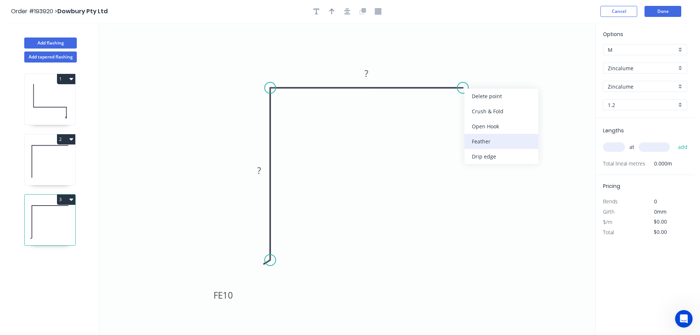
click at [480, 144] on div "Feather" at bounding box center [502, 141] width 74 height 15
click at [483, 114] on div "Flip bend" at bounding box center [502, 110] width 74 height 15
click at [478, 98] on tspan "15" at bounding box center [477, 100] width 10 height 12
click at [493, 103] on icon "0 FE 10 ? FE 10 ?" at bounding box center [347, 179] width 496 height 312
drag, startPoint x: 486, startPoint y: 100, endPoint x: 519, endPoint y: 66, distance: 47.8
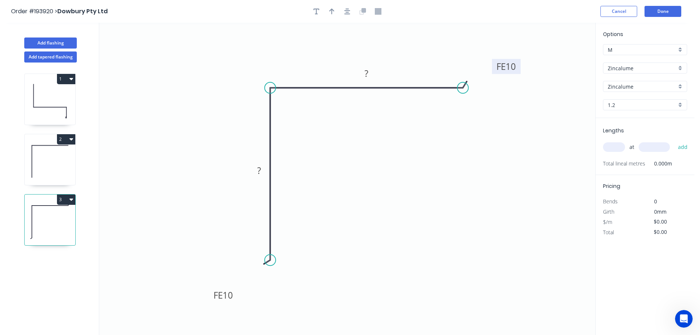
click at [519, 66] on rect at bounding box center [506, 66] width 29 height 15
click at [261, 169] on tspan "?" at bounding box center [259, 170] width 4 height 12
click at [308, 187] on icon "0 FE 10 90 FE 10 90" at bounding box center [347, 179] width 496 height 312
type input "$13.79"
click at [329, 12] on icon "button" at bounding box center [331, 11] width 5 height 7
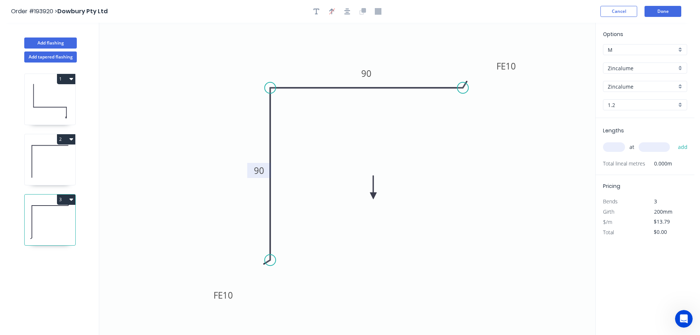
drag, startPoint x: 557, startPoint y: 57, endPoint x: 372, endPoint y: 196, distance: 231.1
click at [372, 196] on icon at bounding box center [373, 188] width 7 height 24
click at [372, 196] on icon at bounding box center [372, 187] width 7 height 24
click at [372, 196] on icon at bounding box center [378, 189] width 21 height 21
click at [372, 196] on icon at bounding box center [381, 195] width 24 height 7
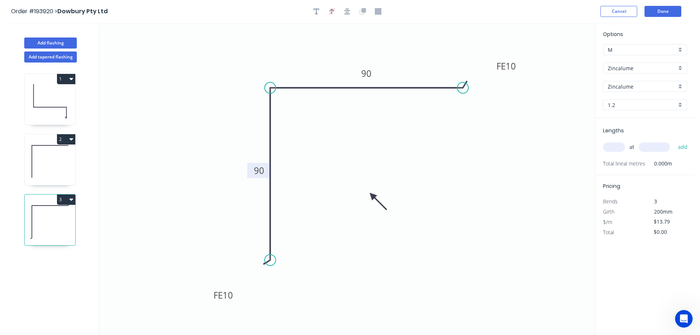
click at [681, 66] on div "Zincalume" at bounding box center [645, 67] width 84 height 11
click at [621, 78] on div "Colorbond" at bounding box center [645, 82] width 83 height 13
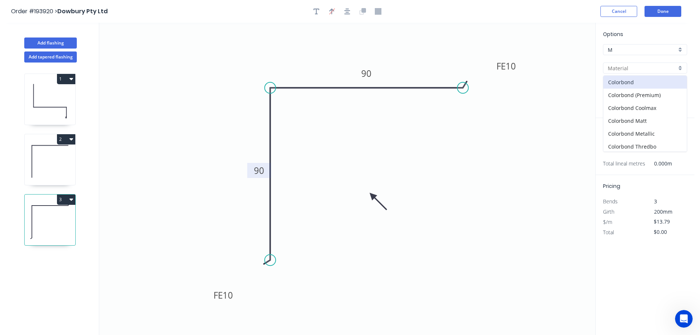
type input "Colorbond"
type input "aNoColor"
type input "$14.41"
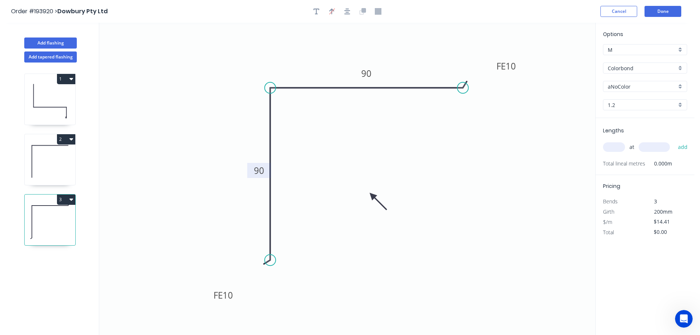
click at [684, 86] on div "aNoColor" at bounding box center [645, 86] width 84 height 11
click at [650, 162] on div "Dover White" at bounding box center [645, 163] width 83 height 13
type input "Dover White"
click at [681, 104] on div "1.2" at bounding box center [645, 104] width 84 height 11
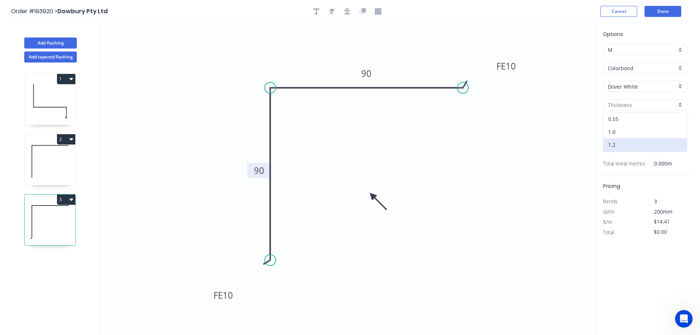
click at [622, 119] on div "0.55" at bounding box center [645, 118] width 83 height 13
type input "0.55"
type input "$7.84"
click at [618, 149] on input "text" at bounding box center [614, 147] width 22 height 10
type input "1"
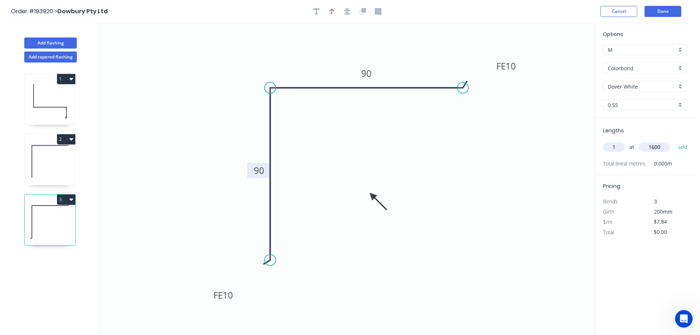
type input "1600"
click at [675, 141] on button "add" at bounding box center [683, 147] width 17 height 12
type input "$12.54"
click at [57, 43] on button "Add flashing" at bounding box center [50, 42] width 53 height 11
type input "$0.00"
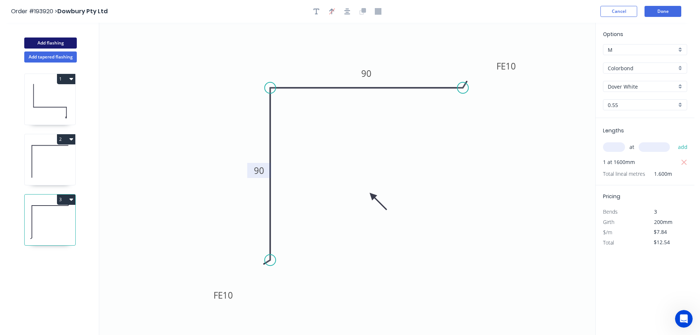
type input "$0.00"
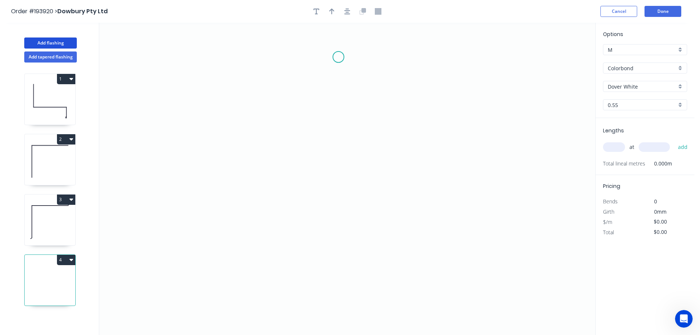
click at [339, 57] on icon "0" at bounding box center [347, 179] width 496 height 312
click at [388, 57] on icon "0" at bounding box center [347, 179] width 496 height 312
click at [376, 268] on icon "0 ?" at bounding box center [347, 179] width 496 height 312
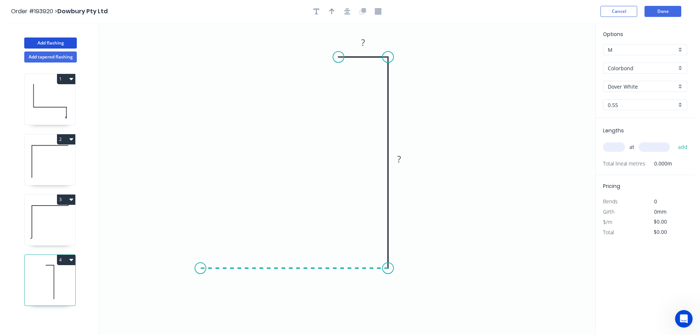
click at [200, 270] on icon "0 ? ?" at bounding box center [347, 179] width 496 height 312
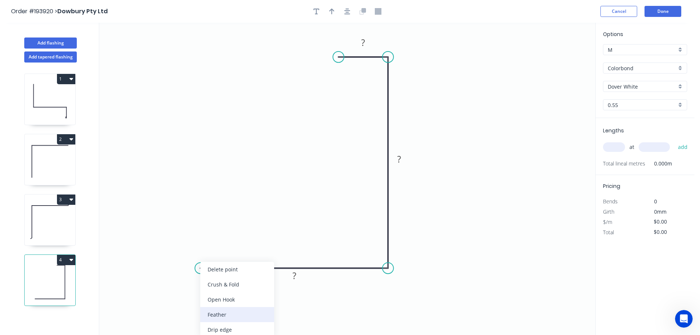
click at [212, 314] on div "Feather" at bounding box center [237, 314] width 74 height 15
click at [217, 250] on tspan "15" at bounding box center [215, 249] width 10 height 12
click at [248, 223] on icon "0 FE 10 ? ? ?" at bounding box center [347, 179] width 496 height 312
drag, startPoint x: 222, startPoint y: 249, endPoint x: 171, endPoint y: 251, distance: 50.8
click at [171, 251] on rect at bounding box center [171, 251] width 29 height 15
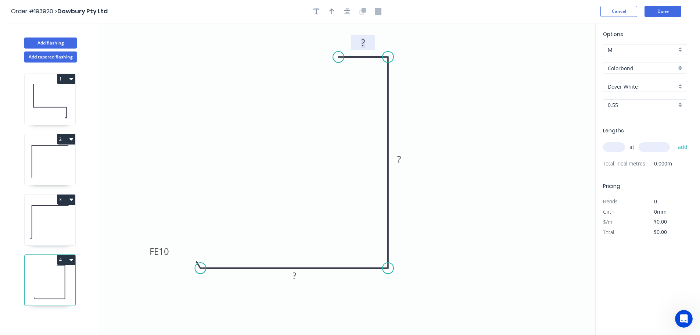
click at [365, 40] on rect at bounding box center [363, 43] width 15 height 10
click at [451, 143] on icon "0 FE 10 105 140 20" at bounding box center [347, 179] width 496 height 312
type input "$9.59"
drag, startPoint x: 333, startPoint y: 8, endPoint x: 344, endPoint y: 14, distance: 12.5
click at [334, 8] on icon "button" at bounding box center [331, 11] width 5 height 7
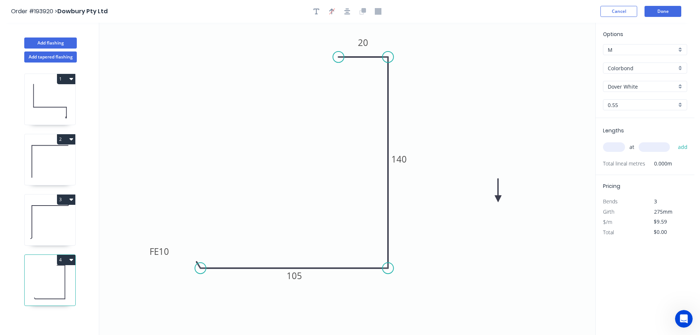
drag, startPoint x: 559, startPoint y: 59, endPoint x: 499, endPoint y: 199, distance: 153.0
click at [499, 199] on icon at bounding box center [498, 191] width 7 height 24
click at [499, 200] on icon at bounding box center [498, 191] width 7 height 24
click at [499, 200] on icon at bounding box center [504, 192] width 21 height 21
click at [621, 147] on input "text" at bounding box center [614, 147] width 22 height 10
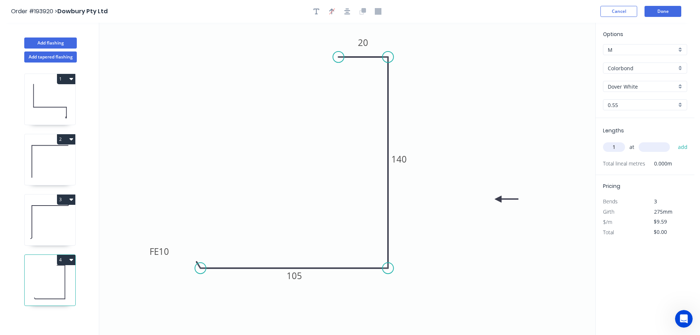
type input "1"
type input "2000"
click at [675, 141] on button "add" at bounding box center [683, 147] width 17 height 12
type input "$19.18"
drag, startPoint x: 55, startPoint y: 44, endPoint x: 77, endPoint y: 45, distance: 21.7
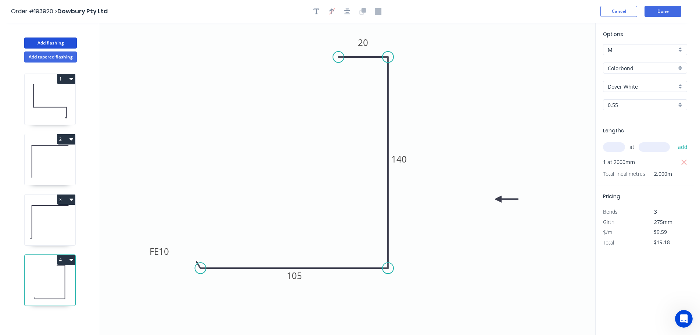
click at [56, 44] on button "Add flashing" at bounding box center [50, 42] width 53 height 11
type input "$0.00"
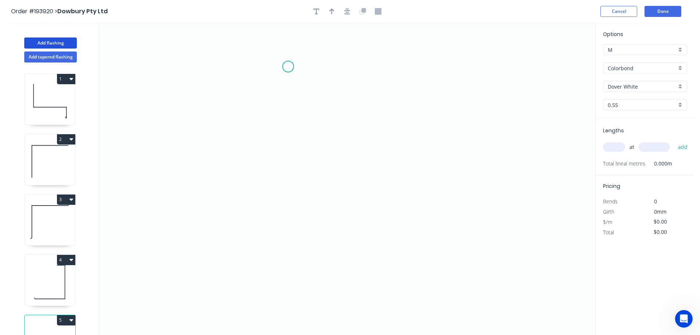
click at [288, 67] on icon "0" at bounding box center [347, 179] width 496 height 312
click at [495, 80] on icon "0" at bounding box center [347, 179] width 496 height 312
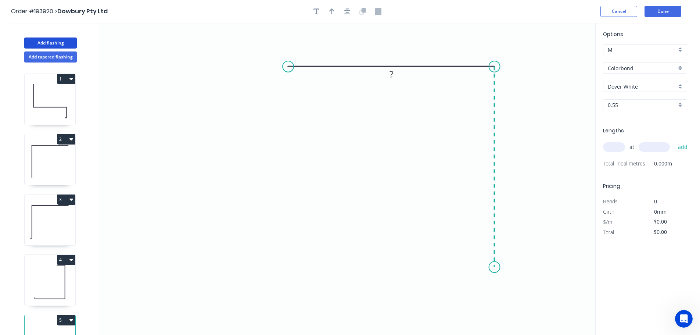
click at [490, 267] on icon "0 ?" at bounding box center [347, 179] width 496 height 312
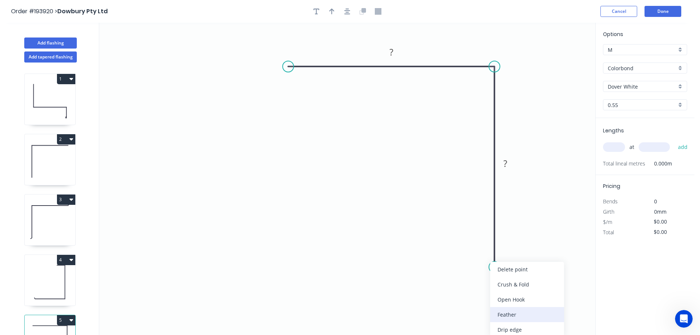
click at [517, 312] on div "Feather" at bounding box center [527, 314] width 74 height 15
click at [484, 255] on tspan "15" at bounding box center [484, 254] width 10 height 12
click at [534, 236] on icon "0 ? FE 10 ?" at bounding box center [347, 179] width 496 height 312
drag, startPoint x: 468, startPoint y: 256, endPoint x: 443, endPoint y: 294, distance: 45.5
click at [443, 294] on rect at bounding box center [456, 290] width 29 height 15
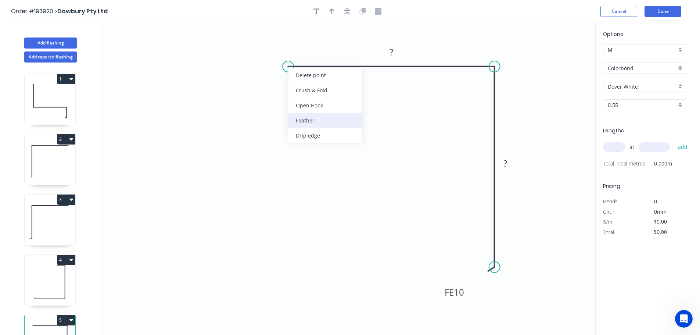
click at [307, 120] on div "Feather" at bounding box center [326, 120] width 74 height 15
click at [299, 89] on div "Flip bend" at bounding box center [327, 89] width 74 height 15
click at [283, 48] on tspan "15" at bounding box center [283, 47] width 10 height 12
click at [333, 50] on icon "0 FE 10 ? FE 10 ?" at bounding box center [347, 179] width 496 height 312
drag, startPoint x: 290, startPoint y: 46, endPoint x: 253, endPoint y: 97, distance: 62.7
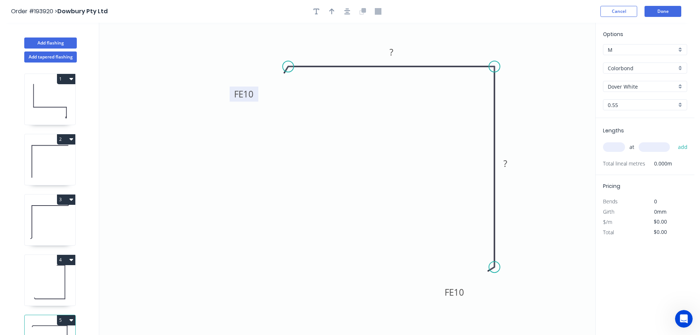
click at [253, 97] on rect at bounding box center [244, 93] width 29 height 15
click at [394, 53] on rect at bounding box center [391, 52] width 15 height 10
click at [420, 142] on icon "0 FE 10 140 FE 10 140" at bounding box center [347, 179] width 496 height 312
type input "$9.59"
click at [330, 9] on icon "button" at bounding box center [331, 11] width 5 height 7
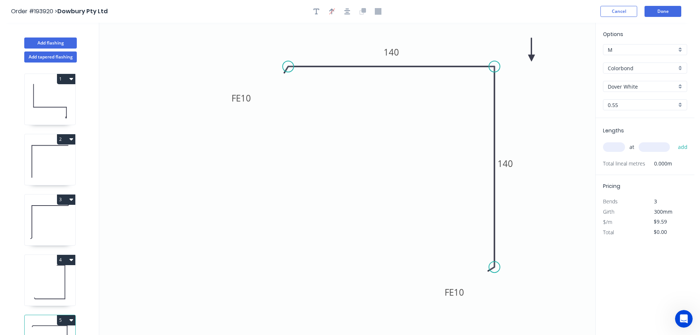
drag, startPoint x: 558, startPoint y: 59, endPoint x: 531, endPoint y: 58, distance: 26.5
click at [531, 58] on icon at bounding box center [531, 50] width 7 height 24
click at [613, 147] on input "text" at bounding box center [614, 147] width 22 height 10
type input "1"
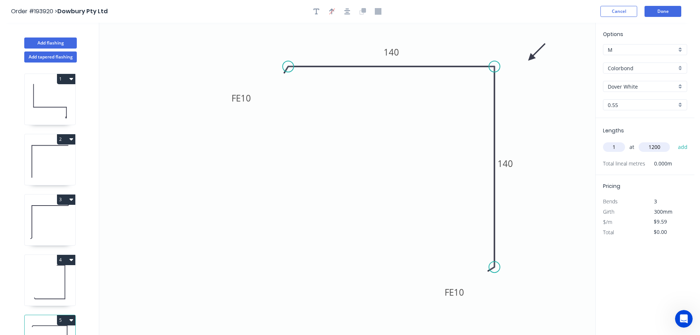
type input "1200"
click at [675, 141] on button "add" at bounding box center [683, 147] width 17 height 12
type input "$11.51"
click at [662, 11] on button "Done" at bounding box center [663, 11] width 37 height 11
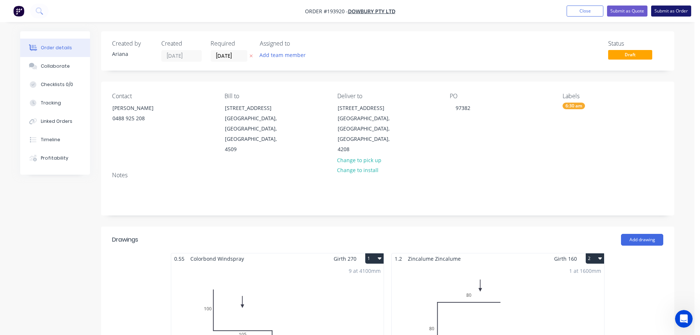
click at [668, 7] on button "Submit as Order" at bounding box center [671, 11] width 40 height 11
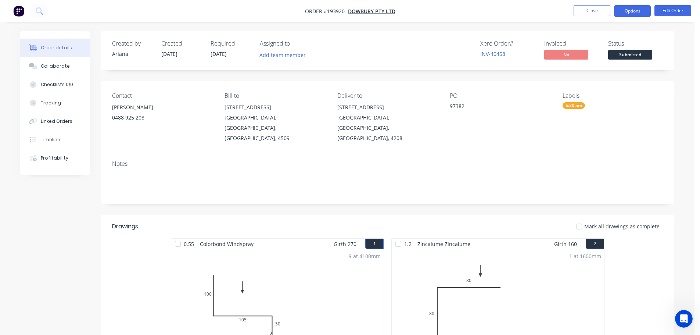
click at [636, 10] on button "Options" at bounding box center [632, 11] width 37 height 12
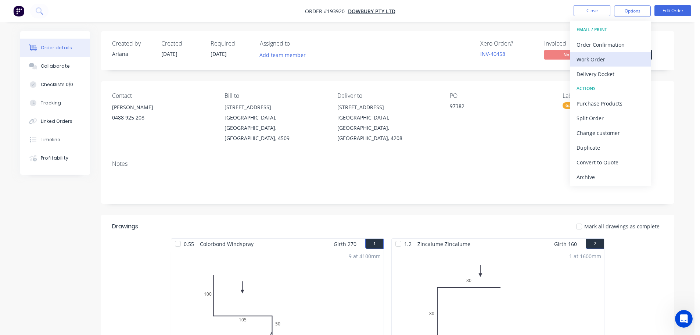
click at [605, 60] on div "Work Order" at bounding box center [611, 59] width 68 height 11
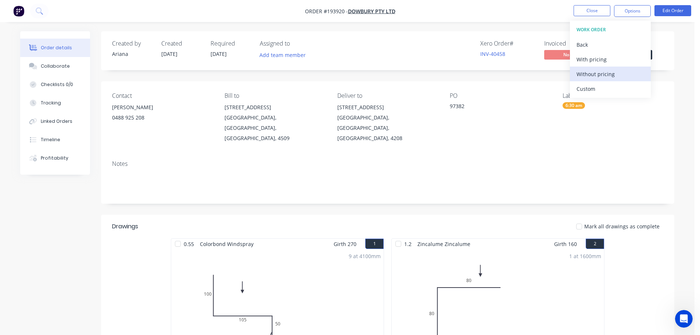
click at [594, 75] on div "Without pricing" at bounding box center [611, 74] width 68 height 11
click at [450, 4] on nav "Order #193920 - Dowbury Pty Ltd Close Options EMAIL / PRINT Order Confirmation …" at bounding box center [350, 11] width 700 height 22
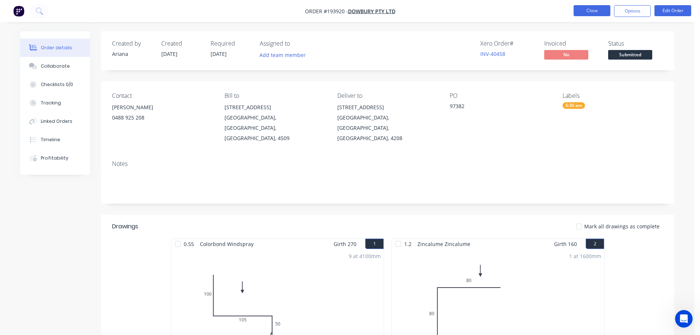
click at [587, 9] on button "Close" at bounding box center [592, 10] width 37 height 11
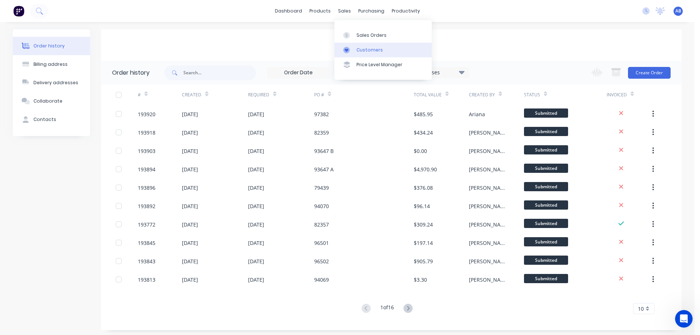
click at [362, 49] on div "Customers" at bounding box center [370, 50] width 26 height 7
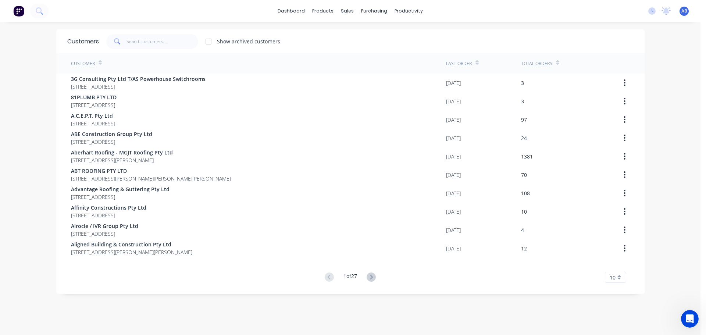
click at [455, 12] on div "dashboard products sales purchasing productivity dashboard products Product Cat…" at bounding box center [350, 11] width 700 height 22
click at [170, 37] on input "text" at bounding box center [162, 41] width 72 height 15
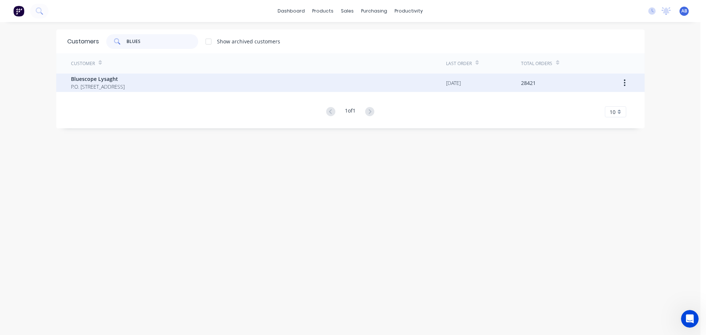
type input "BLUES"
click at [106, 85] on span "P.O. [STREET_ADDRESS]" at bounding box center [98, 87] width 54 height 8
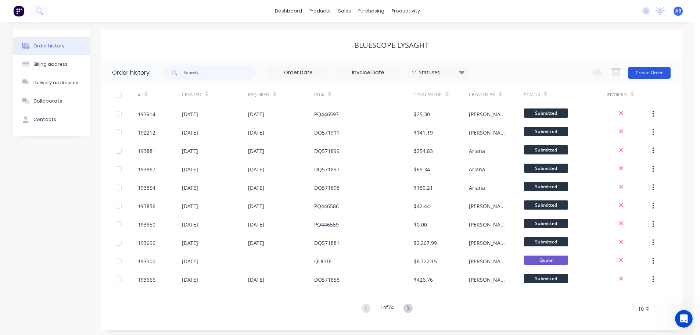
click at [649, 73] on button "Create Order" at bounding box center [649, 73] width 43 height 12
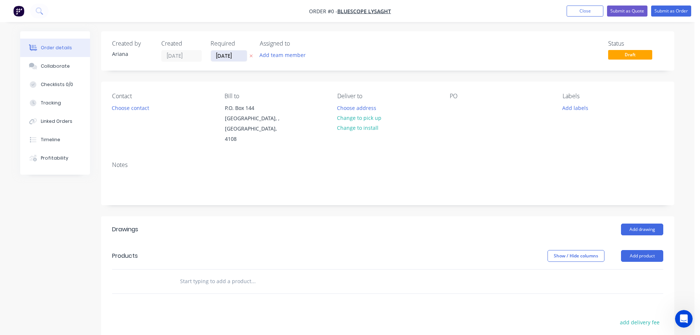
click at [231, 56] on input "[DATE]" at bounding box center [229, 55] width 36 height 11
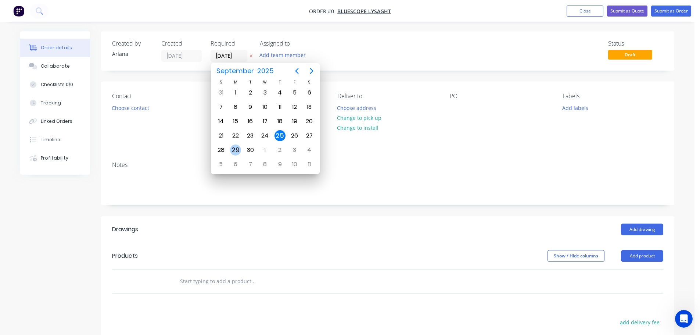
click at [237, 149] on div "29" at bounding box center [235, 149] width 11 height 11
type input "[DATE]"
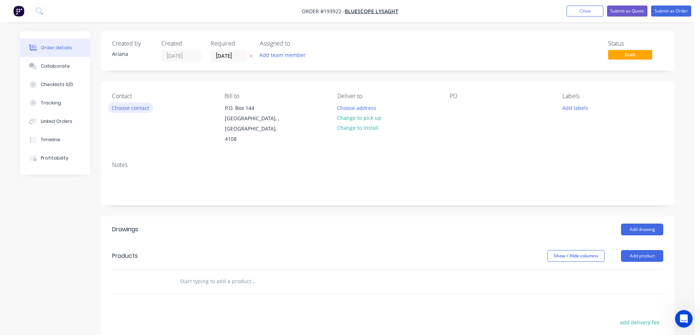
click at [133, 109] on button "Choose contact" at bounding box center [130, 108] width 45 height 10
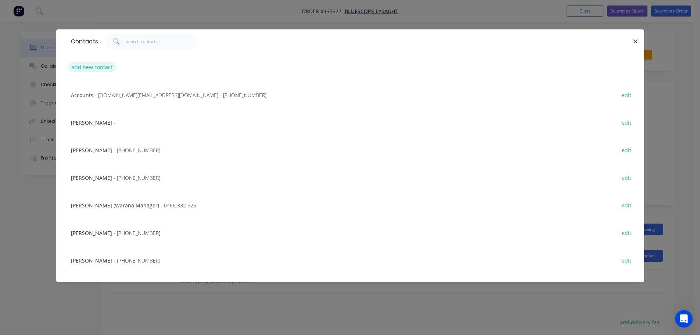
click at [89, 65] on button "add new contact" at bounding box center [92, 67] width 49 height 10
select select "AU"
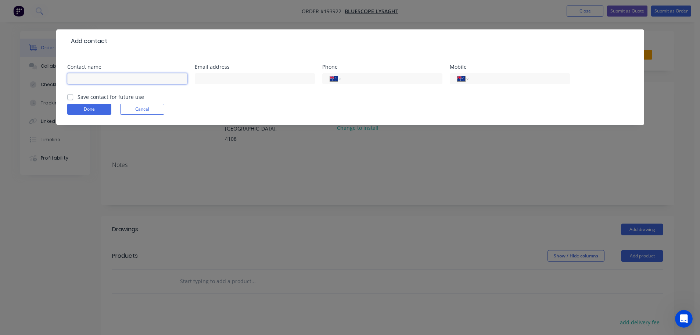
click at [82, 81] on input "text" at bounding box center [127, 78] width 120 height 11
type input "KEION"
click at [496, 75] on input "tel" at bounding box center [518, 79] width 88 height 8
type input "0480 412 817"
click at [93, 110] on button "Done" at bounding box center [89, 109] width 44 height 11
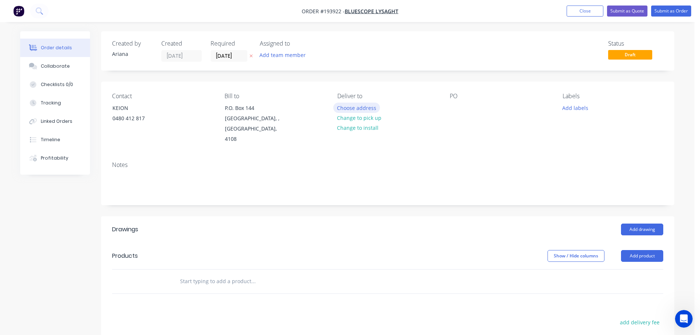
click at [356, 107] on button "Choose address" at bounding box center [356, 108] width 47 height 10
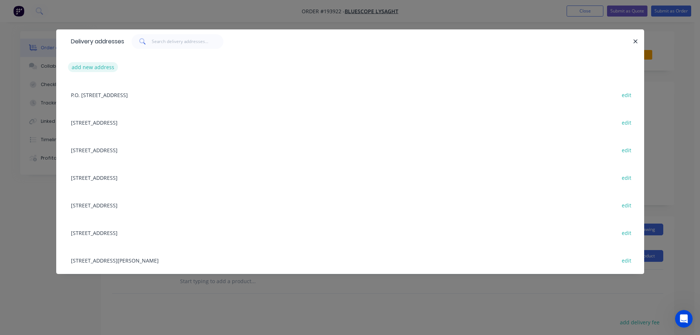
click at [94, 68] on button "add new address" at bounding box center [93, 67] width 50 height 10
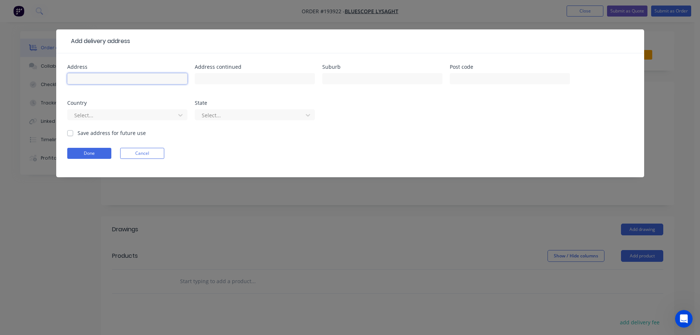
click at [97, 77] on input "text" at bounding box center [127, 78] width 120 height 11
type input "[STREET_ADDRESS]"
type input "[GEOGRAPHIC_DATA]"
type input "4507"
click at [413, 141] on form "Address [STREET_ADDRESS] Address continued Suburb [GEOGRAPHIC_DATA] Post code 4…" at bounding box center [350, 120] width 566 height 113
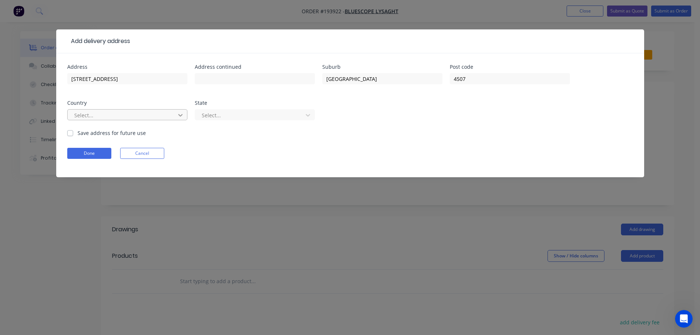
click at [179, 112] on icon at bounding box center [180, 114] width 7 height 7
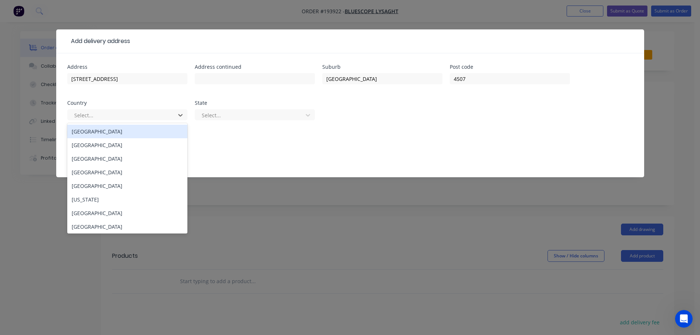
click at [94, 137] on div "[GEOGRAPHIC_DATA]" at bounding box center [127, 132] width 120 height 14
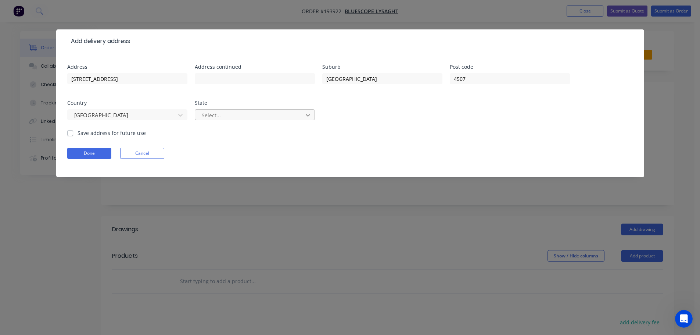
click at [309, 113] on icon at bounding box center [307, 114] width 7 height 7
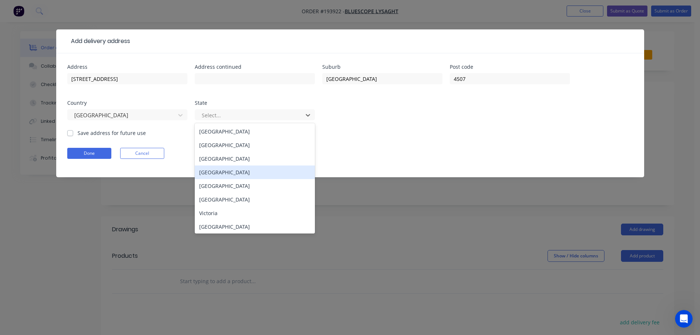
click at [220, 171] on div "[GEOGRAPHIC_DATA]" at bounding box center [255, 172] width 120 height 14
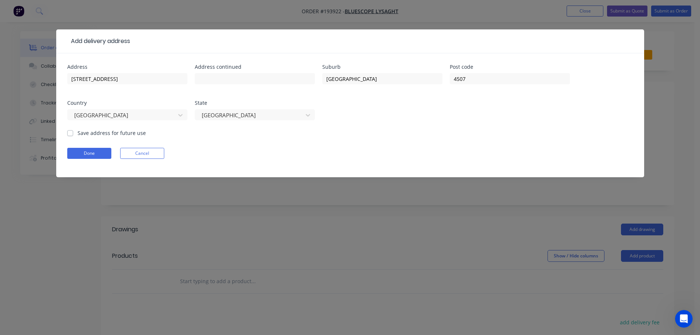
click at [369, 143] on form "Address [STREET_ADDRESS] Address continued Suburb [GEOGRAPHIC_DATA] Post code […" at bounding box center [350, 120] width 566 height 113
click at [89, 155] on button "Done" at bounding box center [89, 153] width 44 height 11
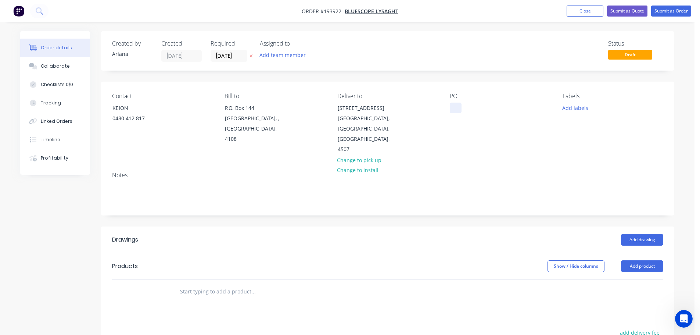
click at [457, 107] on div at bounding box center [456, 108] width 12 height 11
click at [526, 132] on div "PO DQ571926" at bounding box center [500, 124] width 101 height 62
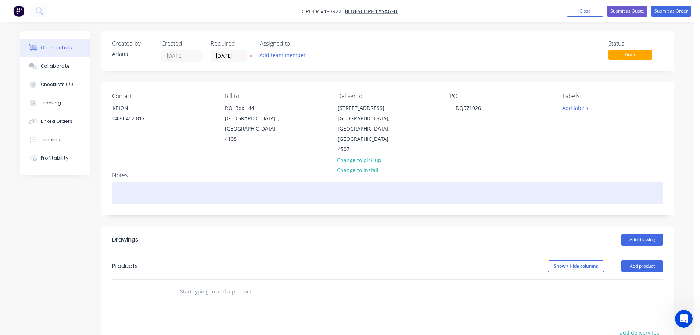
click at [118, 182] on div at bounding box center [387, 193] width 551 height 22
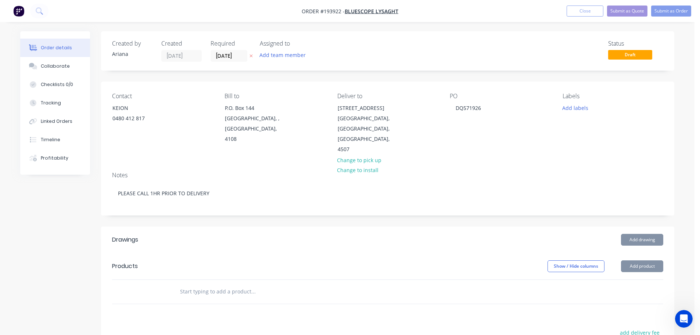
click at [144, 153] on div "Contact [PERSON_NAME] [PHONE_NUMBER] Bill to P.O. [GEOGRAPHIC_DATA], 4108 Deliv…" at bounding box center [388, 124] width 574 height 84
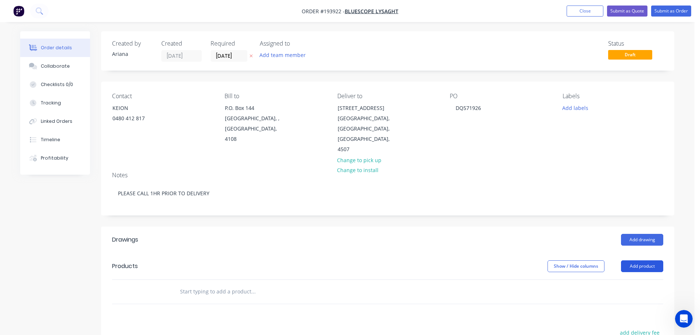
click at [637, 260] on button "Add product" at bounding box center [642, 266] width 42 height 12
click at [628, 279] on div "Product catalogue" at bounding box center [628, 284] width 57 height 11
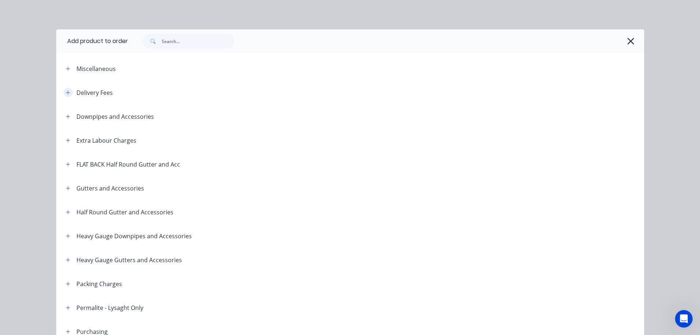
click at [66, 92] on icon "button" at bounding box center [68, 92] width 4 height 5
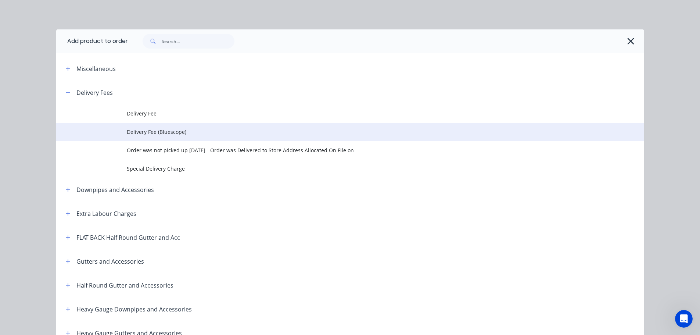
click at [186, 133] on span "Delivery Fee (Bluescope)" at bounding box center [334, 132] width 414 height 8
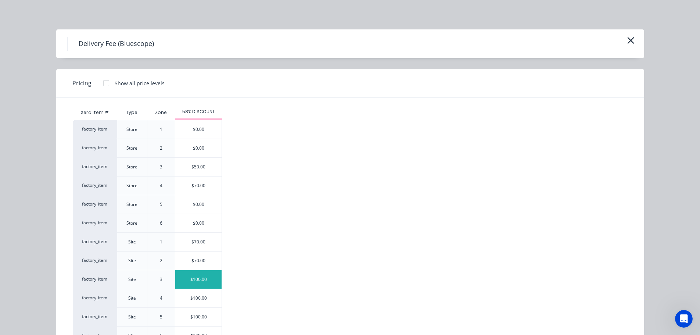
click at [191, 282] on div "$100.00" at bounding box center [198, 279] width 46 height 18
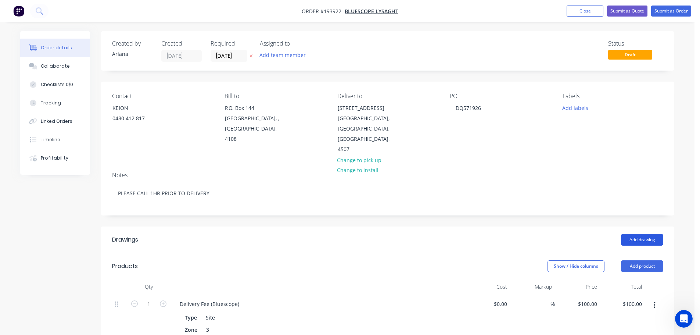
click at [639, 234] on button "Add drawing" at bounding box center [642, 240] width 42 height 12
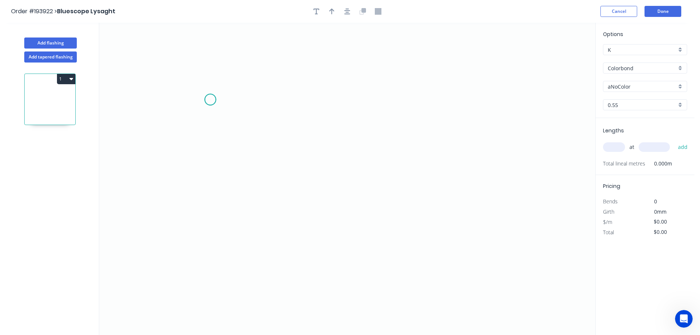
click at [210, 100] on icon "0" at bounding box center [347, 179] width 496 height 312
click at [175, 101] on icon "0" at bounding box center [347, 179] width 496 height 312
click at [175, 153] on icon "0 ?" at bounding box center [347, 179] width 496 height 312
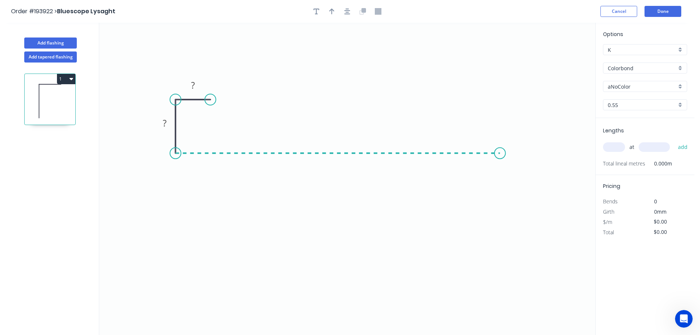
click at [500, 169] on icon "0 ? ?" at bounding box center [347, 179] width 496 height 312
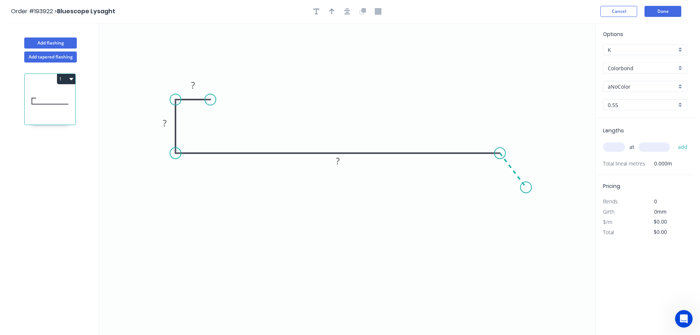
click at [526, 187] on icon "0 ? ? ?" at bounding box center [347, 179] width 496 height 312
click at [526, 187] on circle at bounding box center [526, 187] width 11 height 11
click at [194, 86] on tspan "?" at bounding box center [193, 85] width 4 height 12
click at [350, 54] on icon "0 15 30 465 45 130 º" at bounding box center [347, 179] width 496 height 312
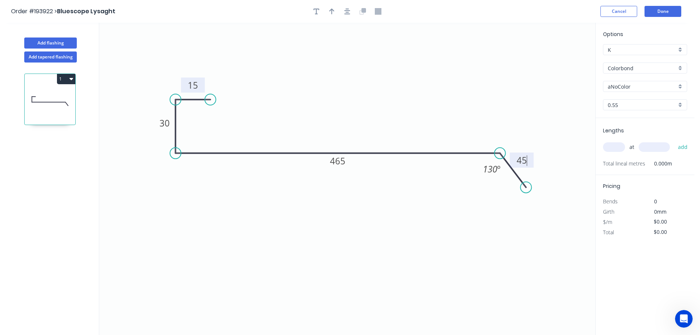
type input "$15.62"
click at [331, 11] on icon "button" at bounding box center [331, 11] width 5 height 7
drag, startPoint x: 558, startPoint y: 58, endPoint x: 340, endPoint y: 86, distance: 219.8
click at [340, 86] on icon at bounding box center [339, 78] width 7 height 24
click at [681, 86] on div "aNoColor" at bounding box center [645, 86] width 84 height 11
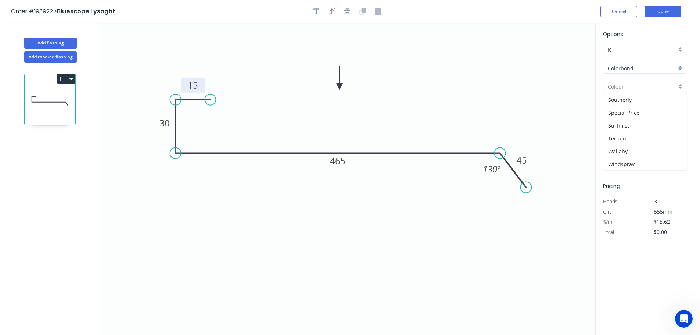
scroll to position [285, 0]
click at [643, 104] on div "Surfmist" at bounding box center [645, 99] width 83 height 13
type input "Surfmist"
click at [620, 147] on input "text" at bounding box center [614, 147] width 22 height 10
type input "1"
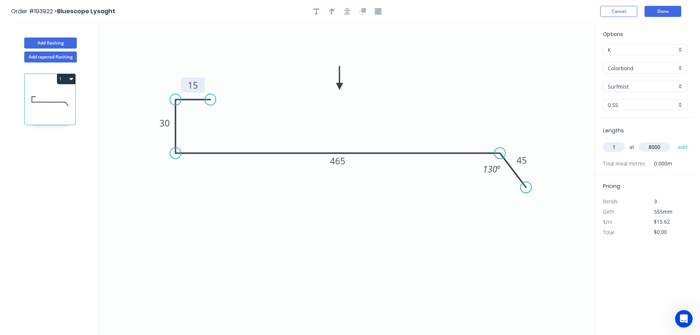
type input "8000"
click at [675, 141] on button "add" at bounding box center [683, 147] width 17 height 12
type input "$124.96"
type input "1"
type input "2500"
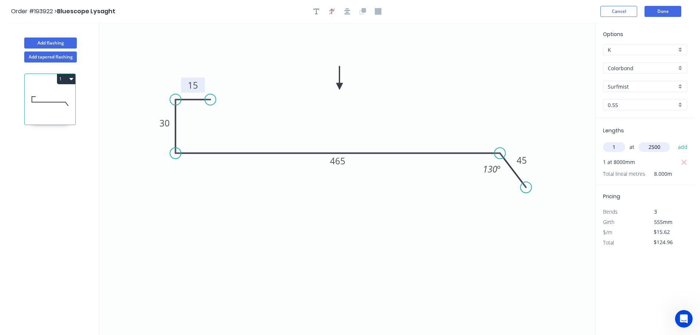
click at [675, 141] on button "add" at bounding box center [683, 147] width 17 height 12
type input "$164.01"
click at [54, 43] on button "Add flashing" at bounding box center [50, 42] width 53 height 11
type input "$0.00"
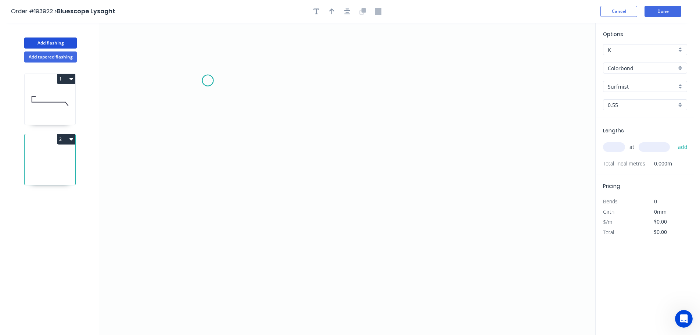
click at [208, 81] on icon "0" at bounding box center [347, 179] width 496 height 312
click at [167, 81] on icon "0" at bounding box center [347, 179] width 496 height 312
click at [166, 146] on icon "0 ?" at bounding box center [347, 179] width 496 height 312
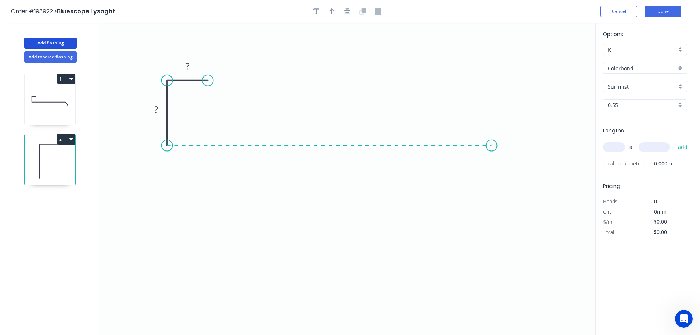
click at [492, 136] on icon "0 ? ?" at bounding box center [347, 179] width 496 height 312
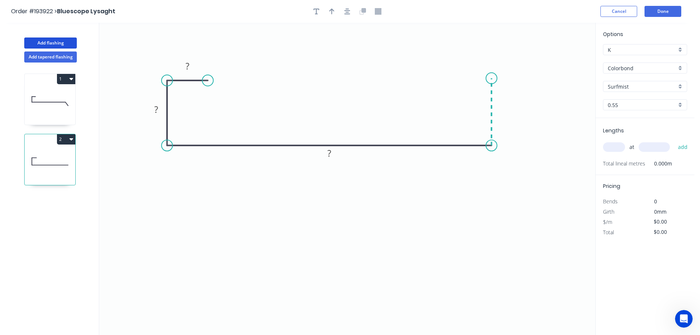
click at [494, 78] on icon "0 ? ? ?" at bounding box center [347, 179] width 496 height 312
click at [531, 76] on icon "0 ? ? ? ?" at bounding box center [347, 179] width 496 height 312
click at [530, 109] on icon "0 ? ? ? ? ?" at bounding box center [347, 179] width 496 height 312
click at [530, 109] on circle at bounding box center [530, 109] width 11 height 11
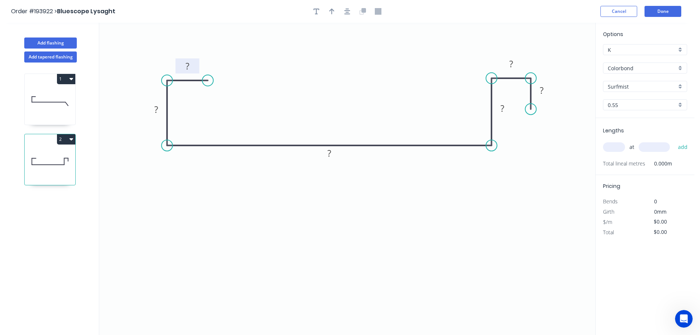
click at [189, 66] on tspan "?" at bounding box center [188, 66] width 4 height 12
click at [294, 56] on icon "0 15 30 465 30 15 15" at bounding box center [347, 179] width 496 height 312
type input "$17.07"
drag, startPoint x: 333, startPoint y: 9, endPoint x: 445, endPoint y: 36, distance: 115.5
click at [334, 9] on icon "button" at bounding box center [331, 11] width 5 height 7
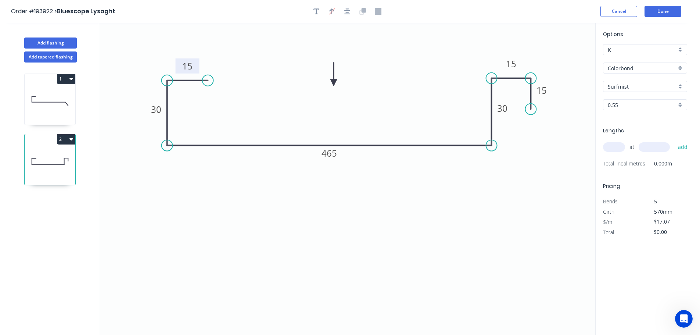
drag, startPoint x: 558, startPoint y: 58, endPoint x: 333, endPoint y: 82, distance: 226.3
click at [333, 82] on icon at bounding box center [333, 74] width 7 height 24
click at [616, 146] on input "text" at bounding box center [614, 147] width 22 height 10
type input "1"
type input "8000"
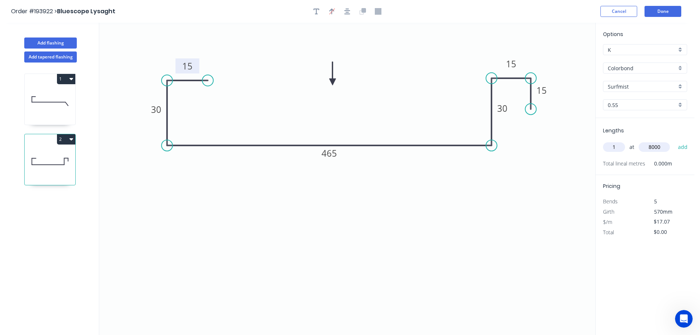
click at [675, 141] on button "add" at bounding box center [683, 147] width 17 height 12
type input "$136.56"
type input "1"
type input "2500"
click at [675, 141] on button "add" at bounding box center [683, 147] width 17 height 12
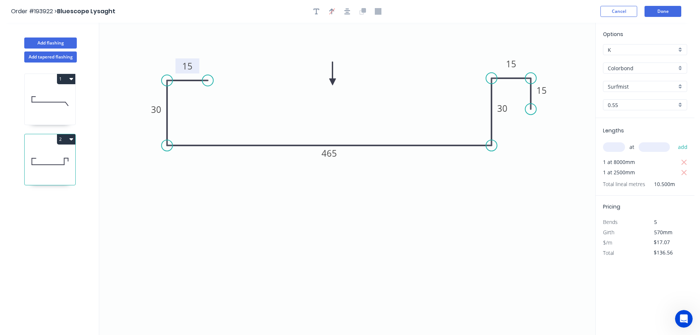
type input "$179.24"
drag, startPoint x: 48, startPoint y: 43, endPoint x: 83, endPoint y: 44, distance: 34.9
click at [49, 43] on button "Add flashing" at bounding box center [50, 42] width 53 height 11
type input "$0.00"
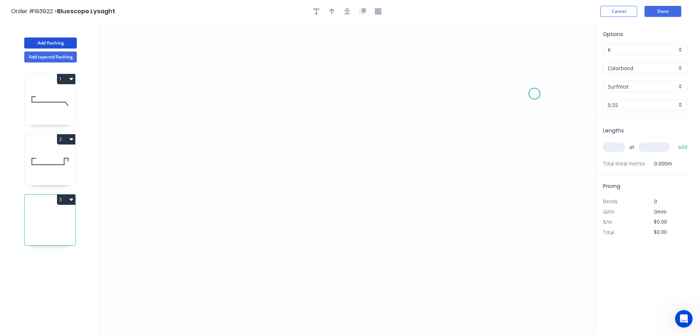
click at [535, 93] on icon "0" at bounding box center [347, 179] width 496 height 312
click at [535, 64] on icon at bounding box center [535, 79] width 0 height 30
click at [488, 64] on icon "0 ?" at bounding box center [347, 179] width 496 height 312
click at [487, 128] on icon "0 ? ?" at bounding box center [347, 179] width 496 height 312
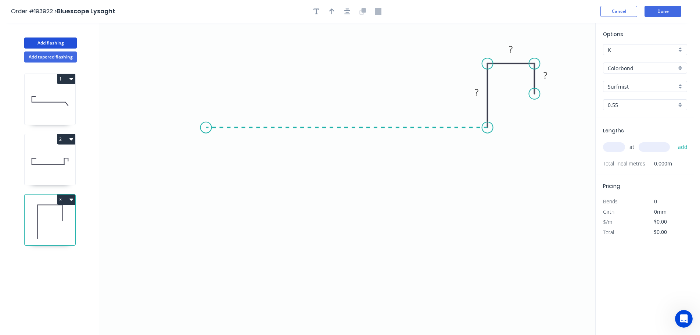
click at [206, 117] on icon "0 ? ? ?" at bounding box center [347, 179] width 496 height 312
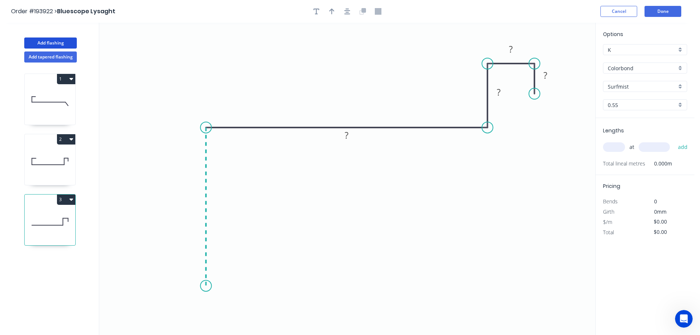
click at [203, 286] on icon "0 ? ? ? ?" at bounding box center [347, 179] width 496 height 312
click at [187, 305] on icon "0 ? ? ? ? ?" at bounding box center [347, 179] width 496 height 312
click at [206, 328] on icon "0 ? ? ? ? ? ?" at bounding box center [347, 179] width 496 height 312
click at [206, 328] on circle at bounding box center [206, 324] width 11 height 11
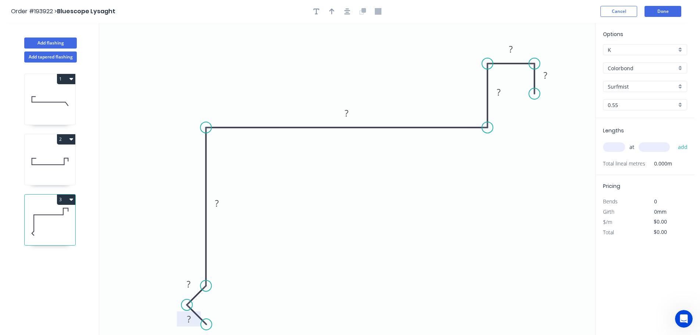
click at [190, 319] on tspan "?" at bounding box center [189, 319] width 4 height 12
click at [375, 57] on icon "0 15 15 117 465 30 15 15" at bounding box center [347, 179] width 496 height 312
type input "$21.48"
click at [330, 11] on icon "button" at bounding box center [331, 11] width 5 height 7
drag, startPoint x: 558, startPoint y: 57, endPoint x: 346, endPoint y: 63, distance: 212.2
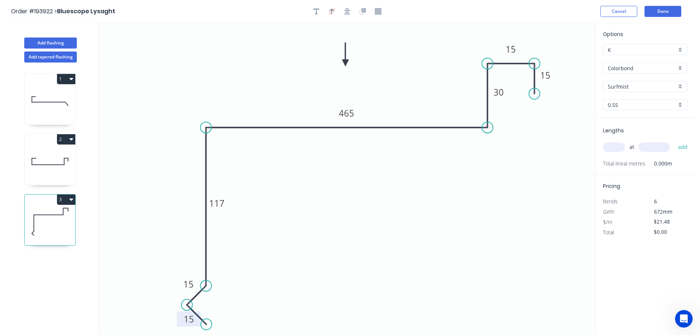
click at [346, 63] on icon at bounding box center [345, 55] width 7 height 24
click at [618, 146] on input "text" at bounding box center [614, 147] width 22 height 10
type input "1"
type input "8000"
click at [675, 141] on button "add" at bounding box center [683, 147] width 17 height 12
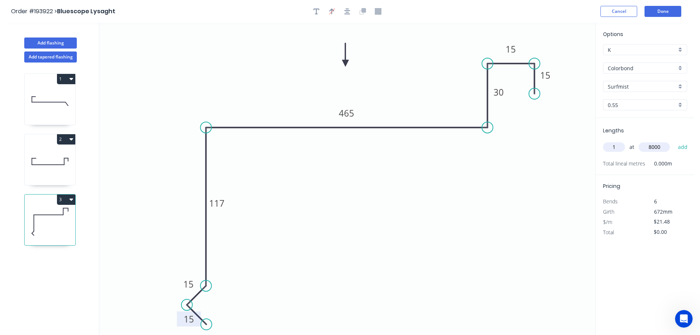
type input "$171.84"
type input "1"
type input "2500"
click at [675, 141] on button "add" at bounding box center [683, 147] width 17 height 12
type input "$225.54"
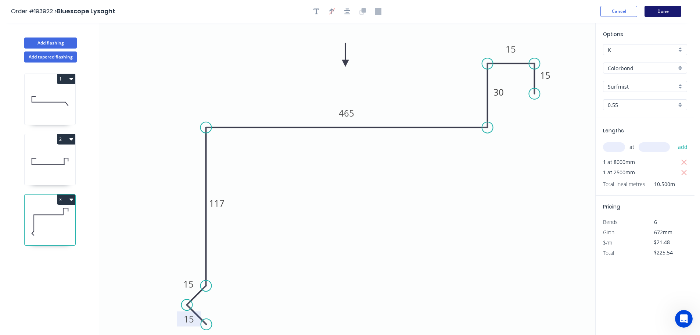
click at [660, 11] on button "Done" at bounding box center [663, 11] width 37 height 11
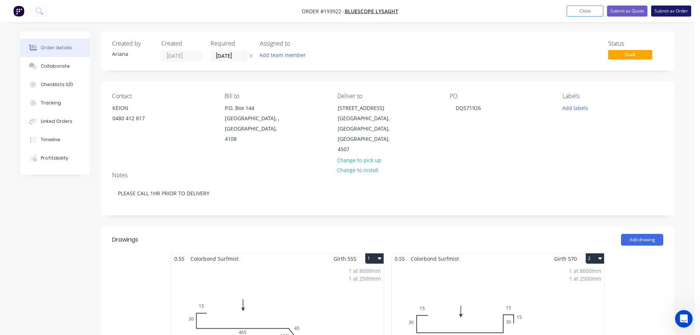
click at [671, 13] on button "Submit as Order" at bounding box center [671, 11] width 40 height 11
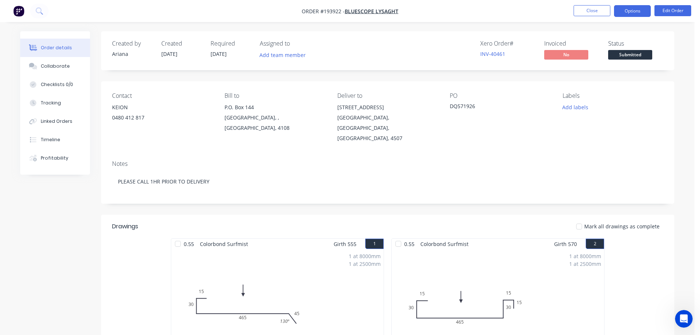
click at [624, 12] on button "Options" at bounding box center [632, 11] width 37 height 12
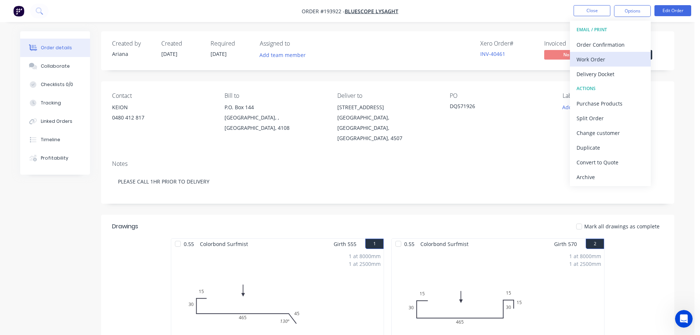
click at [594, 57] on div "Work Order" at bounding box center [611, 59] width 68 height 11
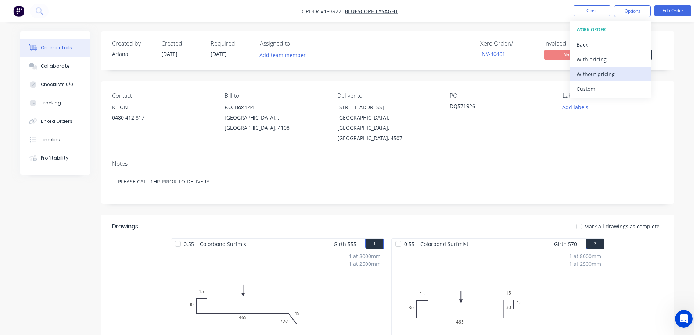
click at [585, 73] on div "Without pricing" at bounding box center [611, 74] width 68 height 11
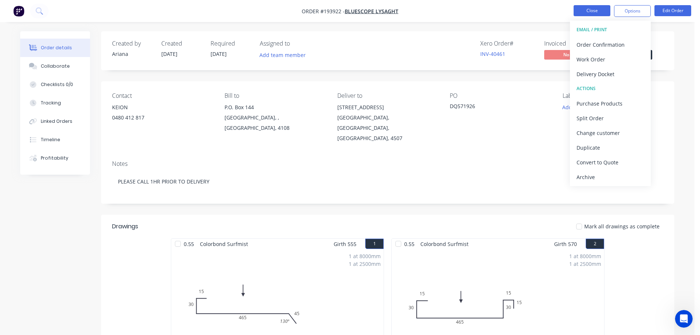
click at [587, 8] on button "Close" at bounding box center [592, 10] width 37 height 11
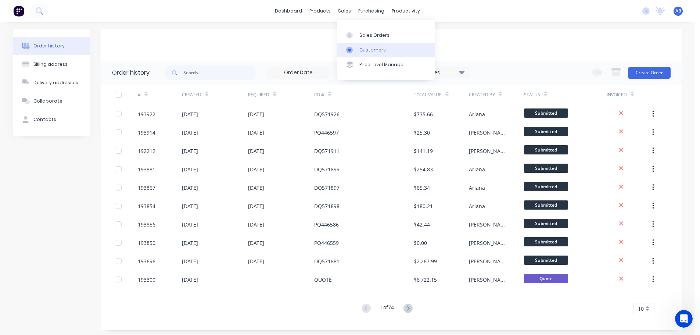
click at [366, 50] on div "Customers" at bounding box center [373, 50] width 26 height 7
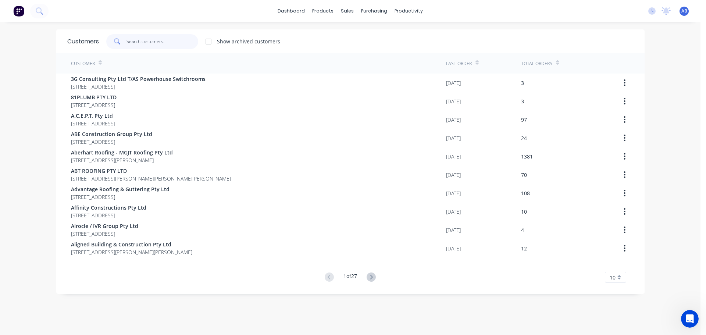
drag, startPoint x: 154, startPoint y: 40, endPoint x: 299, endPoint y: 46, distance: 145.3
click at [155, 40] on input "text" at bounding box center [162, 41] width 72 height 15
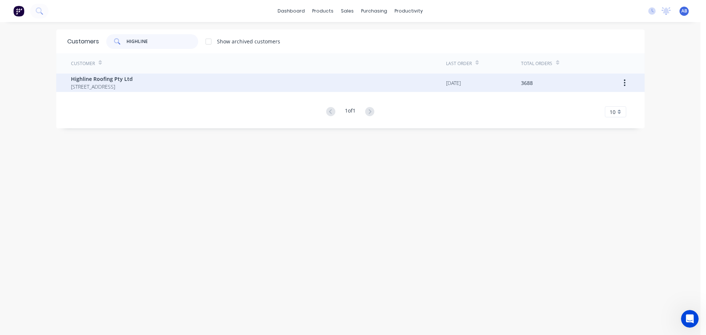
type input "HIGHLINE"
click at [94, 82] on span "Highline Roofing Pty Ltd" at bounding box center [102, 79] width 62 height 8
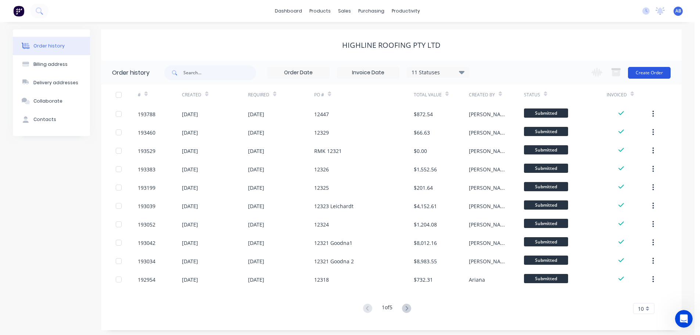
click at [654, 74] on button "Create Order" at bounding box center [649, 73] width 43 height 12
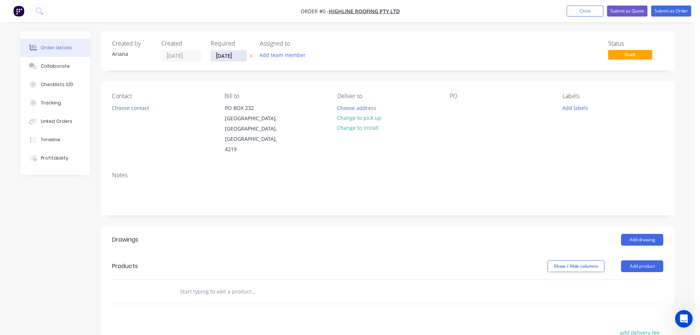
click at [225, 57] on input "[DATE]" at bounding box center [229, 55] width 36 height 11
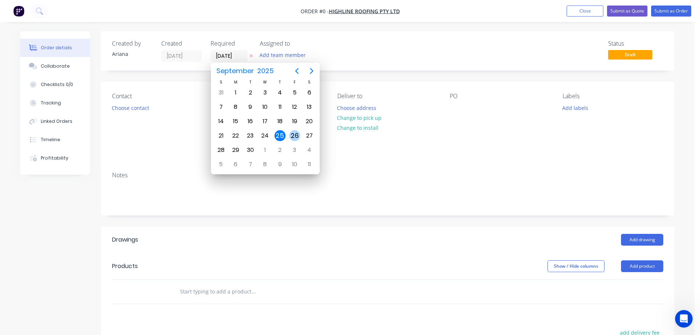
click at [295, 134] on div "26" at bounding box center [294, 135] width 11 height 11
type input "[DATE]"
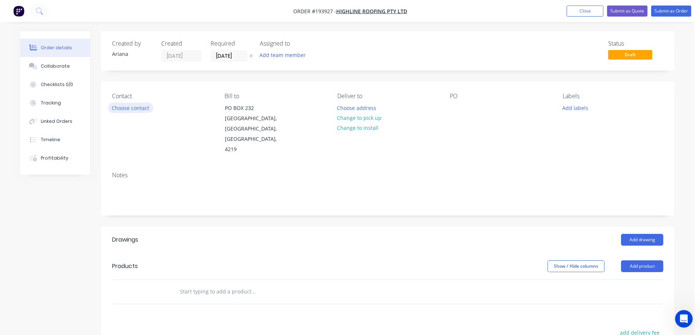
click at [139, 107] on button "Choose contact" at bounding box center [130, 108] width 45 height 10
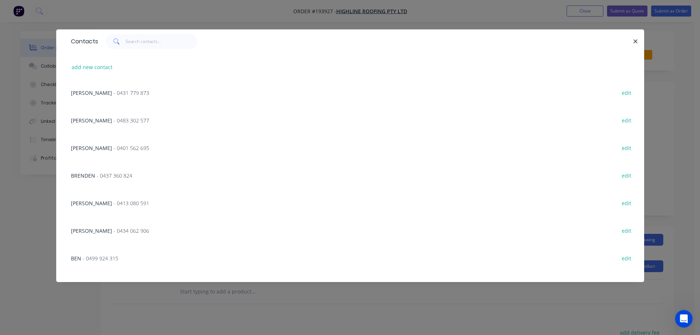
scroll to position [176, 0]
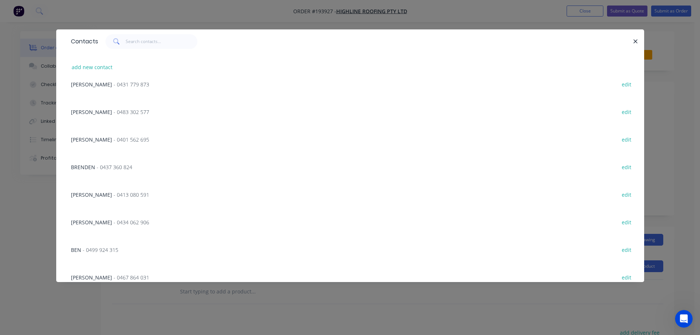
drag, startPoint x: 88, startPoint y: 249, endPoint x: 98, endPoint y: 246, distance: 10.9
click at [89, 249] on span "- 0499 924 315" at bounding box center [101, 249] width 36 height 7
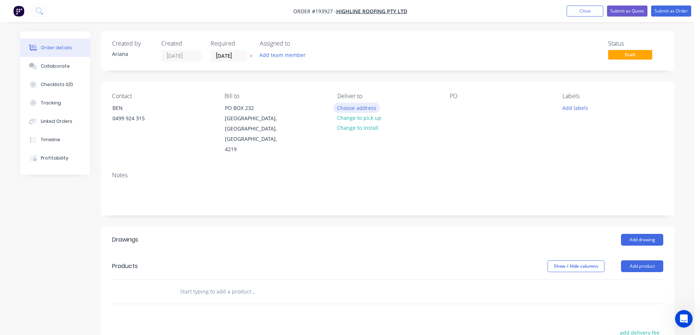
click at [365, 108] on button "Choose address" at bounding box center [356, 108] width 47 height 10
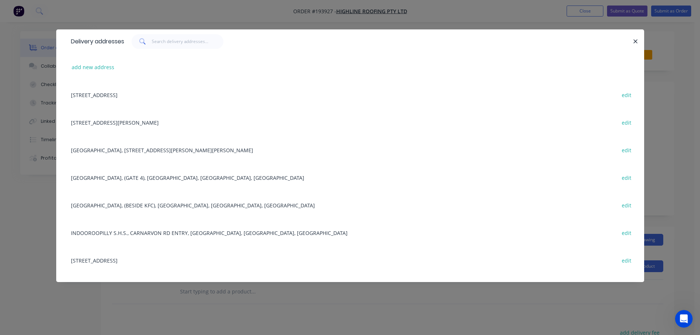
click at [131, 124] on div "[STREET_ADDRESS][PERSON_NAME] edit" at bounding box center [350, 122] width 566 height 28
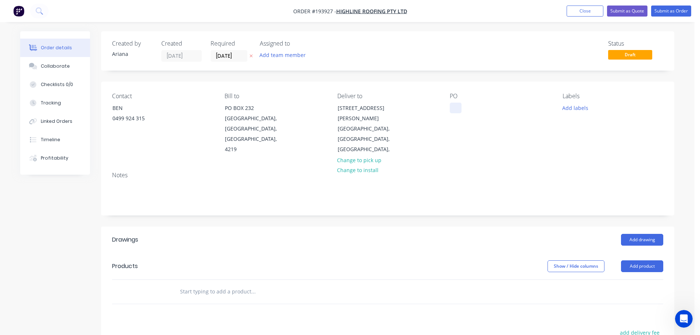
click at [456, 107] on div at bounding box center [456, 108] width 12 height 11
click at [493, 166] on div "Notes" at bounding box center [388, 190] width 574 height 49
click at [583, 107] on button "Add labels" at bounding box center [575, 108] width 34 height 10
click at [574, 163] on div at bounding box center [576, 164] width 15 height 15
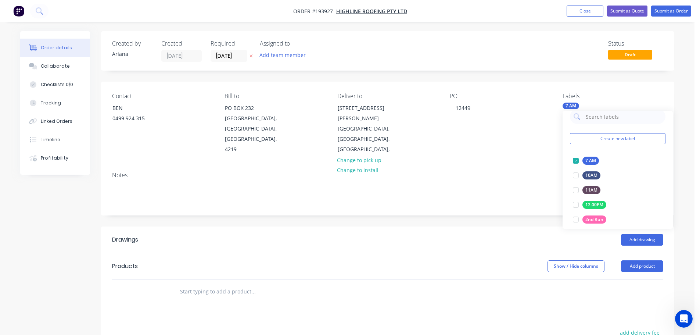
click at [510, 166] on div "Notes" at bounding box center [388, 190] width 574 height 49
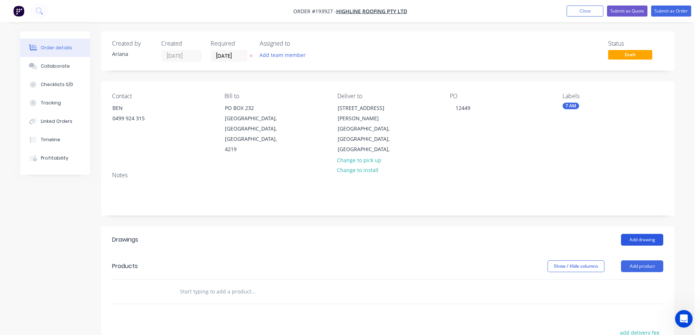
click at [650, 234] on button "Add drawing" at bounding box center [642, 240] width 42 height 12
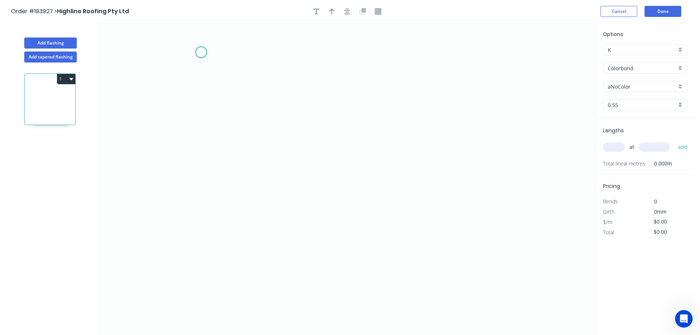
click at [201, 52] on icon "0" at bounding box center [347, 179] width 496 height 312
click at [206, 231] on icon "0" at bounding box center [347, 179] width 496 height 312
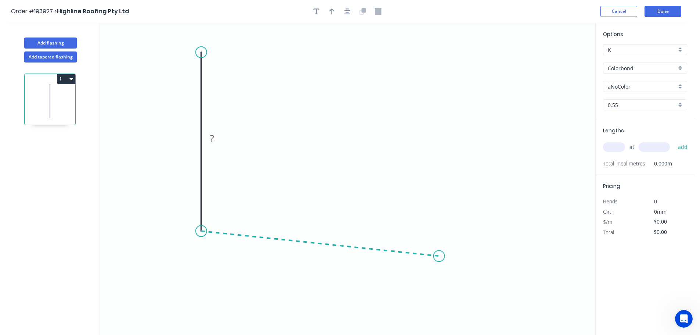
click at [439, 256] on icon "0 ?" at bounding box center [347, 179] width 496 height 312
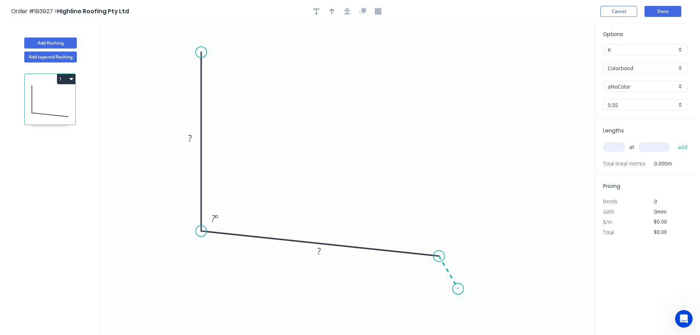
click at [458, 289] on icon "0 ? ? ? º" at bounding box center [347, 179] width 496 height 312
click at [458, 289] on circle at bounding box center [458, 288] width 11 height 11
click at [440, 299] on div "Hide angle" at bounding box center [466, 295] width 74 height 15
click at [193, 136] on rect at bounding box center [190, 138] width 15 height 10
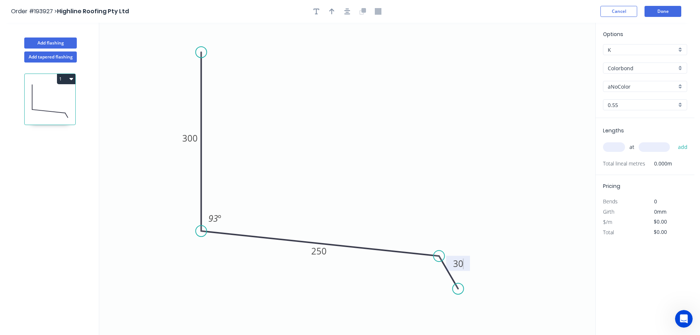
click at [294, 108] on icon "0 300 250 30 93 º" at bounding box center [347, 179] width 496 height 312
type input "$14.90"
click at [334, 11] on icon "button" at bounding box center [331, 11] width 5 height 6
drag, startPoint x: 559, startPoint y: 59, endPoint x: 319, endPoint y: 134, distance: 251.6
click at [319, 134] on icon at bounding box center [318, 126] width 7 height 24
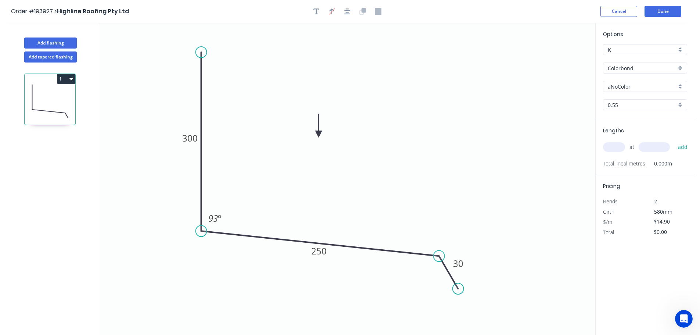
click at [680, 84] on div "aNoColor" at bounding box center [645, 86] width 84 height 11
click at [646, 99] on div "Surfmist" at bounding box center [645, 99] width 83 height 13
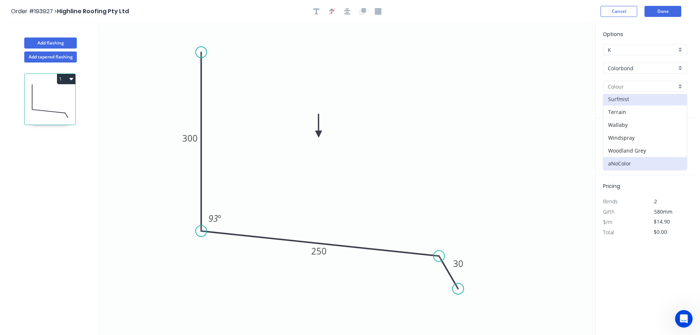
type input "Surfmist"
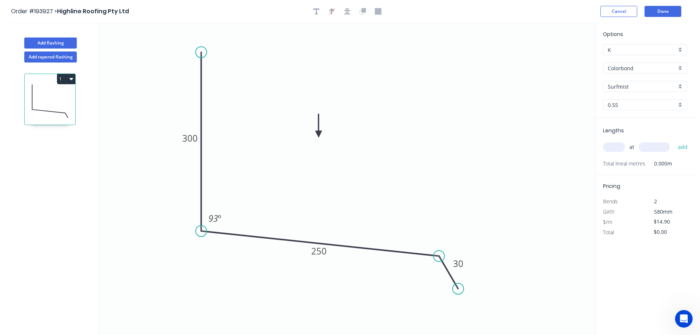
click at [620, 146] on input "text" at bounding box center [614, 147] width 22 height 10
type input "1"
click at [661, 147] on input "text" at bounding box center [654, 147] width 31 height 10
type input "1000"
click at [675, 141] on button "add" at bounding box center [683, 147] width 17 height 12
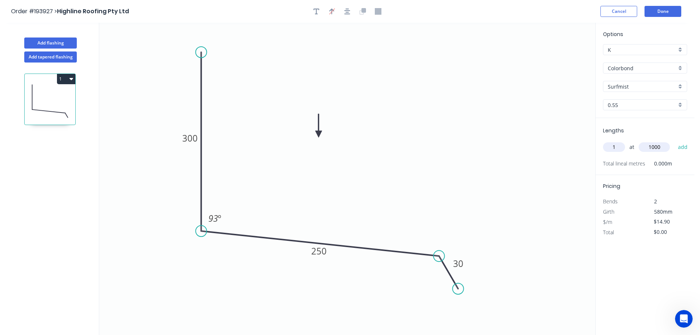
type input "$14.90"
click at [661, 147] on input "text" at bounding box center [654, 147] width 31 height 10
click at [675, 141] on button "add" at bounding box center [683, 147] width 17 height 12
click at [53, 44] on button "Add flashing" at bounding box center [50, 42] width 53 height 11
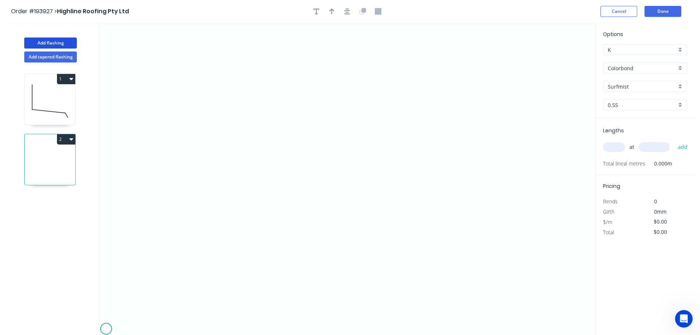
click at [106, 329] on icon "0" at bounding box center [347, 179] width 496 height 312
click at [113, 322] on icon at bounding box center [109, 325] width 7 height 7
click at [131, 322] on icon at bounding box center [122, 322] width 18 height 0
click at [132, 321] on circle at bounding box center [131, 321] width 11 height 11
click at [137, 329] on icon "0 ? ?" at bounding box center [347, 179] width 496 height 312
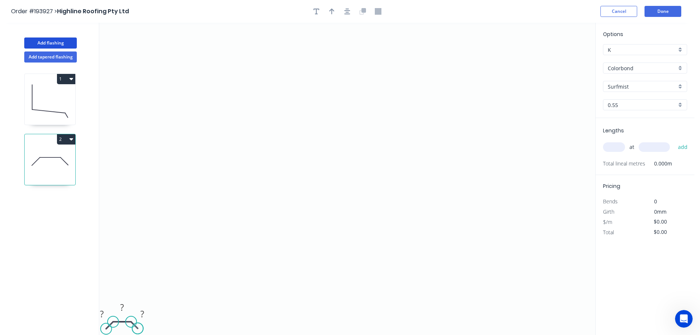
click at [137, 329] on circle at bounding box center [137, 328] width 11 height 11
click at [102, 311] on tspan "?" at bounding box center [102, 314] width 4 height 12
click at [123, 305] on tspan "?" at bounding box center [122, 307] width 4 height 12
click at [154, 293] on icon "0 28 1190 ?" at bounding box center [347, 179] width 496 height 312
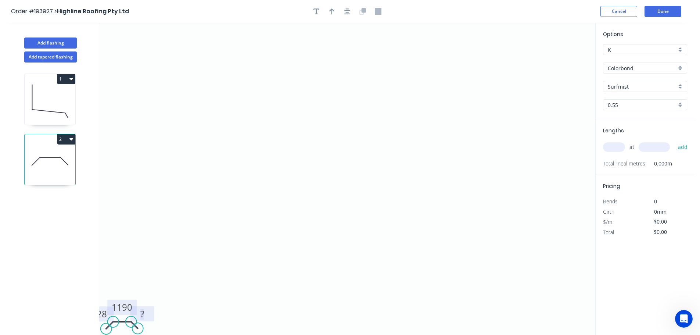
click at [146, 314] on rect at bounding box center [142, 314] width 15 height 10
click at [175, 297] on icon "0 28 1190 28" at bounding box center [347, 179] width 496 height 312
click at [615, 145] on input "text" at bounding box center [614, 147] width 22 height 10
click at [655, 148] on input "text" at bounding box center [654, 147] width 31 height 10
click at [67, 140] on button "2" at bounding box center [66, 139] width 18 height 10
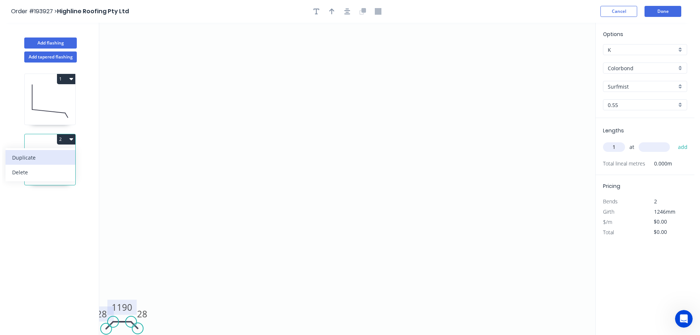
click at [51, 161] on div "Duplicate" at bounding box center [40, 157] width 57 height 11
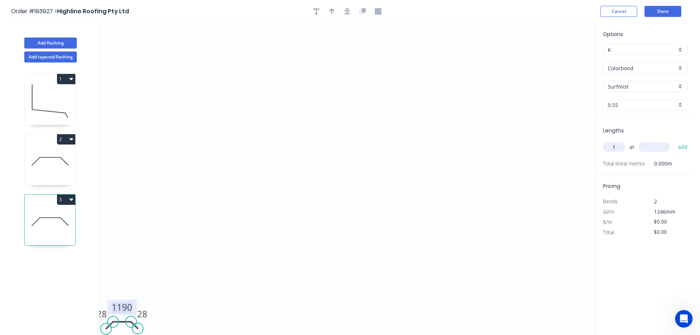
click at [131, 306] on tspan "1190" at bounding box center [122, 307] width 21 height 12
click at [129, 303] on tspan "1190" at bounding box center [122, 307] width 21 height 12
click at [177, 270] on icon "0 28 1190 28" at bounding box center [347, 179] width 496 height 312
click at [128, 305] on tspan "1190" at bounding box center [122, 307] width 21 height 12
click at [173, 274] on icon "0 28 810 28" at bounding box center [347, 179] width 496 height 312
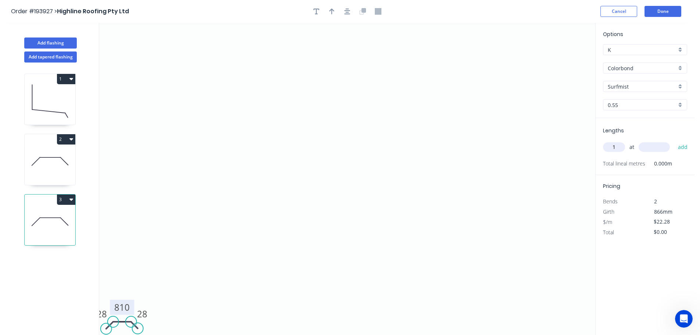
click at [658, 147] on input "text" at bounding box center [654, 147] width 31 height 10
click at [675, 141] on button "add" at bounding box center [683, 147] width 17 height 12
click at [666, 9] on button "Done" at bounding box center [663, 11] width 37 height 11
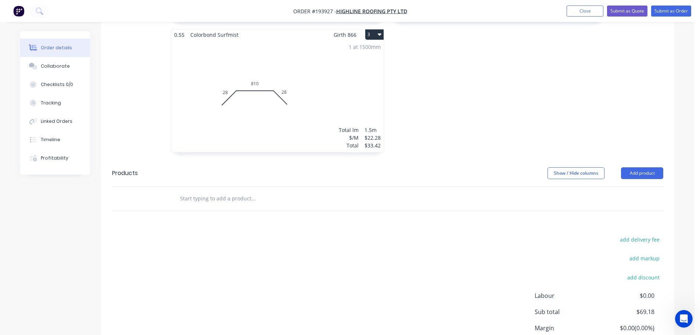
scroll to position [408, 0]
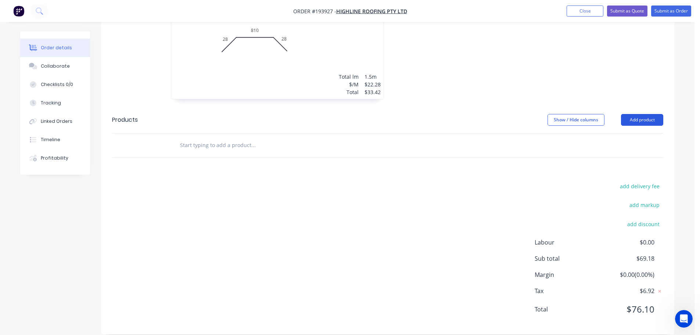
click at [651, 114] on button "Add product" at bounding box center [642, 120] width 42 height 12
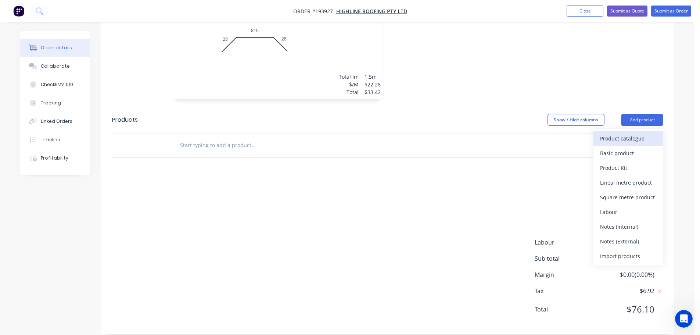
click at [638, 133] on div "Product catalogue" at bounding box center [628, 138] width 57 height 11
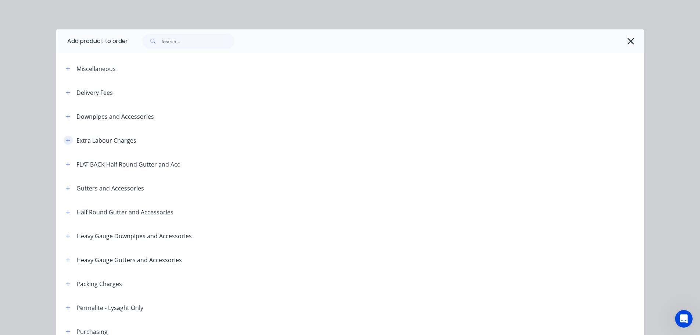
click at [66, 139] on icon "button" at bounding box center [68, 140] width 4 height 5
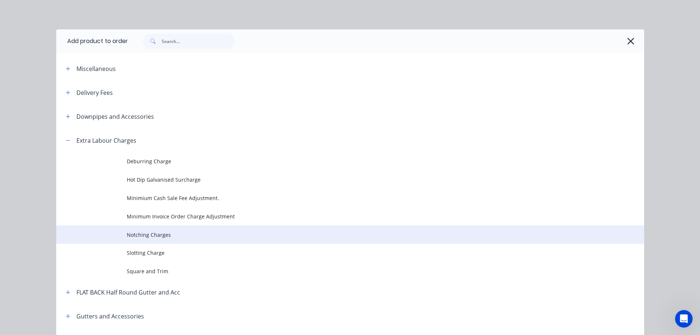
click at [154, 235] on span "Notching Charges" at bounding box center [334, 235] width 414 height 8
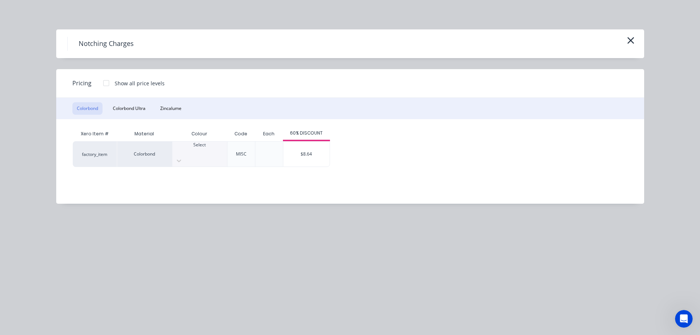
click at [204, 154] on div at bounding box center [199, 151] width 55 height 7
click at [300, 149] on div "$8.64" at bounding box center [306, 154] width 46 height 25
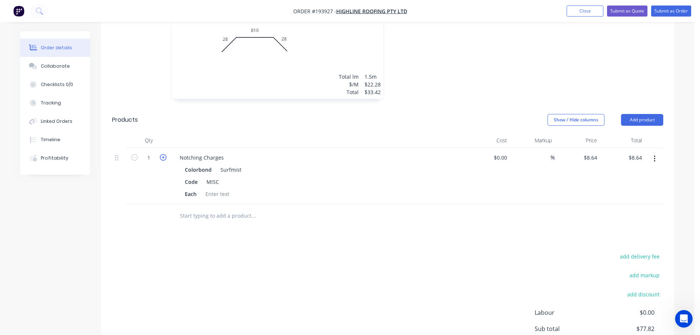
click at [162, 154] on icon "button" at bounding box center [163, 157] width 7 height 7
click at [312, 176] on div "Code MISC" at bounding box center [316, 181] width 269 height 11
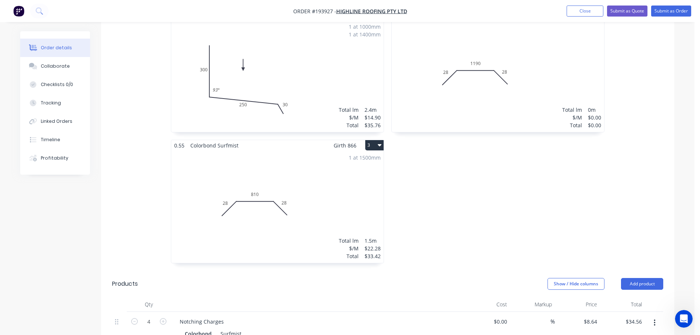
scroll to position [322, 0]
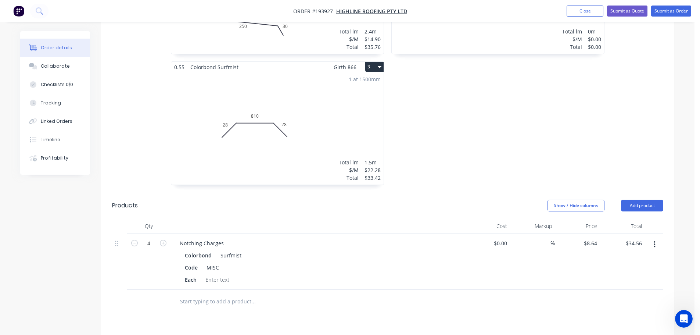
click at [497, 149] on div "0.55 Colorbond Surfmist Girth 1246 2 0 28 1190 28 0 28 1190 28 Total lm $/M Tot…" at bounding box center [498, 62] width 221 height 262
click at [317, 93] on div "1 at 1500mm Total lm $/M Total 1.5m $22.28 $33.42" at bounding box center [277, 128] width 212 height 112
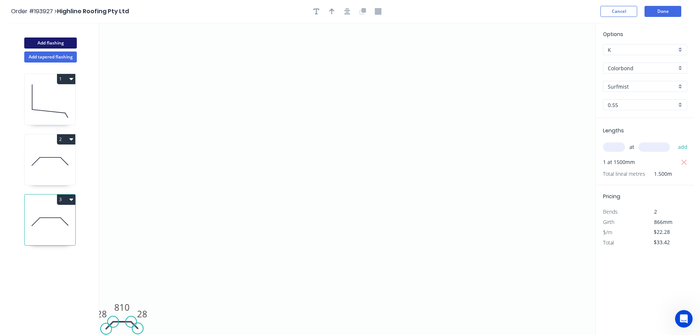
click at [54, 42] on button "Add flashing" at bounding box center [50, 42] width 53 height 11
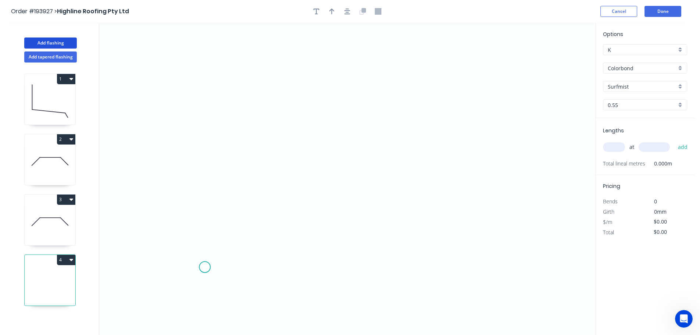
click at [205, 267] on icon "0" at bounding box center [347, 179] width 496 height 312
click at [235, 236] on icon "0" at bounding box center [347, 179] width 496 height 312
click at [510, 233] on icon "0 ?" at bounding box center [347, 179] width 496 height 312
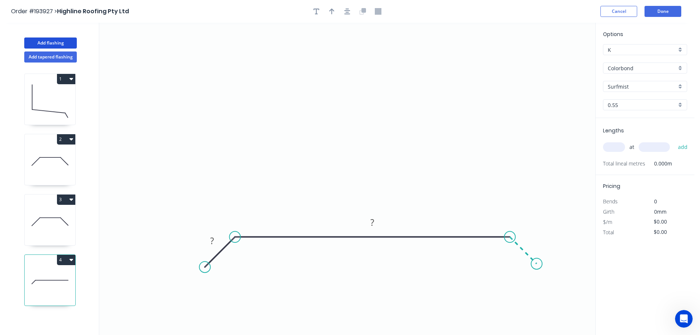
click at [537, 267] on icon "0 ? ?" at bounding box center [347, 179] width 496 height 312
click at [537, 267] on circle at bounding box center [536, 263] width 11 height 11
click at [537, 265] on circle at bounding box center [536, 263] width 11 height 11
drag, startPoint x: 212, startPoint y: 237, endPoint x: 256, endPoint y: 264, distance: 51.0
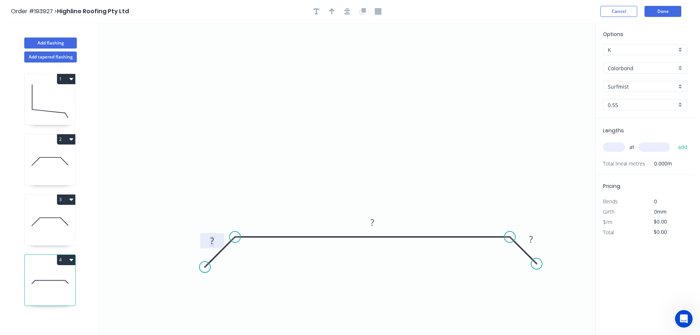
click at [212, 237] on tspan "?" at bounding box center [212, 241] width 4 height 12
click at [465, 146] on icon "0 28 810 28" at bounding box center [347, 179] width 496 height 312
drag, startPoint x: 332, startPoint y: 9, endPoint x: 472, endPoint y: 54, distance: 147.3
click at [332, 9] on icon "button" at bounding box center [331, 11] width 5 height 6
drag, startPoint x: 558, startPoint y: 57, endPoint x: 375, endPoint y: 126, distance: 195.6
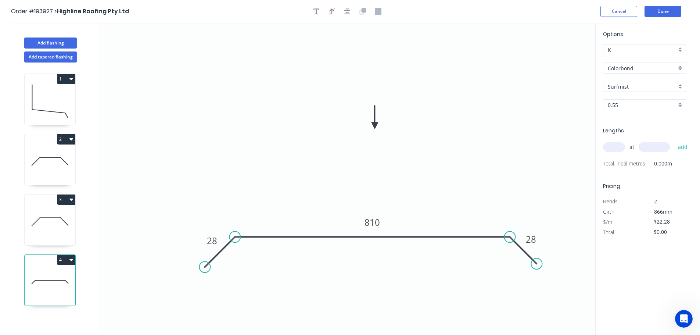
click at [375, 126] on icon at bounding box center [375, 118] width 7 height 24
click at [619, 150] on input "text" at bounding box center [614, 147] width 22 height 10
click at [659, 145] on input "text" at bounding box center [654, 147] width 31 height 10
click at [675, 141] on button "add" at bounding box center [683, 147] width 17 height 12
click at [659, 145] on input "text" at bounding box center [654, 147] width 31 height 10
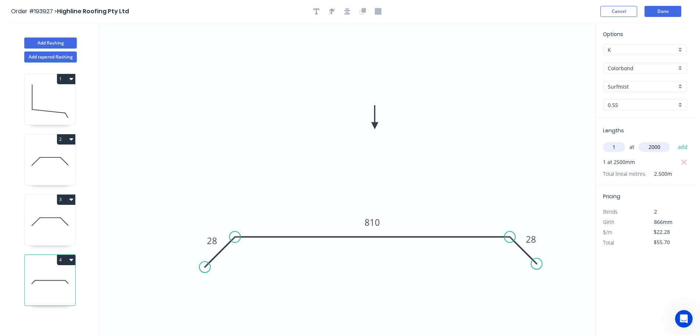
click at [675, 141] on button "add" at bounding box center [683, 147] width 17 height 12
click at [658, 145] on input "text" at bounding box center [654, 147] width 31 height 10
click at [675, 141] on button "add" at bounding box center [683, 147] width 17 height 12
drag, startPoint x: 61, startPoint y: 40, endPoint x: 66, endPoint y: 40, distance: 5.5
click at [61, 40] on button "Add flashing" at bounding box center [50, 42] width 53 height 11
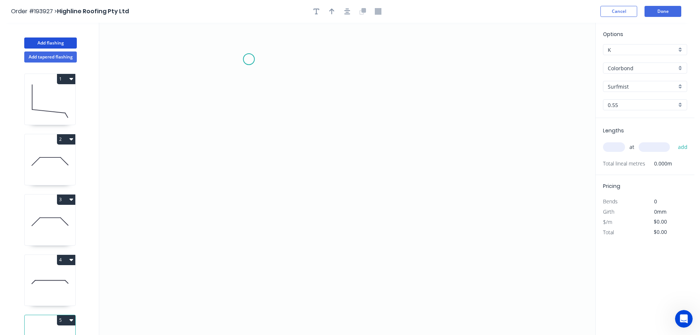
click at [249, 59] on icon "0" at bounding box center [347, 179] width 496 height 312
click at [243, 254] on icon "0" at bounding box center [347, 179] width 496 height 312
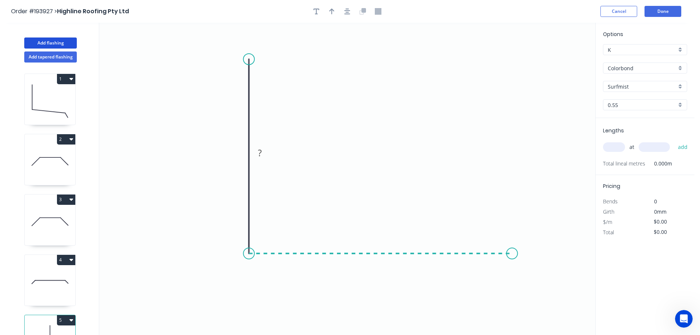
click at [512, 255] on icon "0 ?" at bounding box center [347, 179] width 496 height 312
click at [536, 277] on icon "0 ? ?" at bounding box center [347, 179] width 496 height 312
click at [536, 277] on circle at bounding box center [535, 277] width 11 height 11
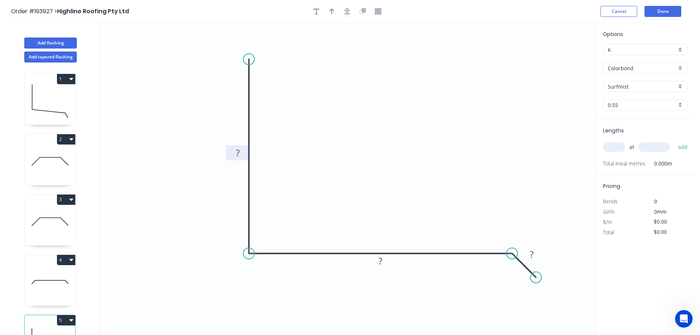
click at [241, 154] on rect at bounding box center [238, 153] width 15 height 10
click at [317, 147] on icon "0 300 ? ?" at bounding box center [347, 179] width 496 height 312
drag, startPoint x: 334, startPoint y: 9, endPoint x: 338, endPoint y: 10, distance: 4.5
click at [335, 9] on button "button" at bounding box center [331, 11] width 11 height 11
drag, startPoint x: 558, startPoint y: 58, endPoint x: 383, endPoint y: 135, distance: 191.5
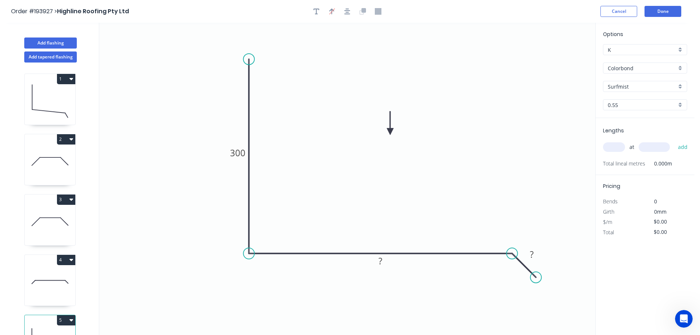
click at [387, 135] on icon at bounding box center [390, 123] width 7 height 24
click at [380, 262] on tspan "?" at bounding box center [381, 261] width 4 height 12
click at [408, 221] on icon "0 300 330 ?" at bounding box center [347, 179] width 496 height 312
click at [534, 252] on tspan "?" at bounding box center [532, 254] width 4 height 12
click at [503, 183] on icon "0 300 330 28" at bounding box center [347, 179] width 496 height 312
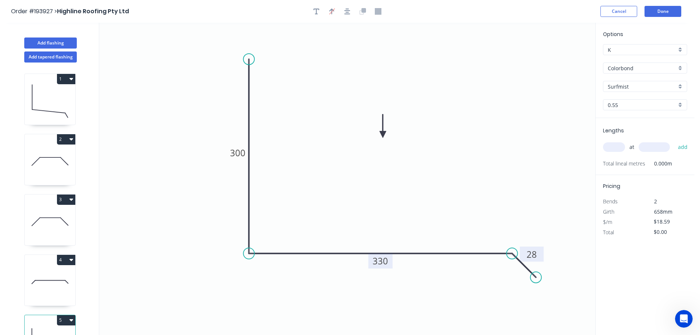
click at [618, 148] on input "text" at bounding box center [614, 147] width 22 height 10
click at [653, 145] on input "text" at bounding box center [654, 147] width 31 height 10
click at [675, 141] on button "add" at bounding box center [683, 147] width 17 height 12
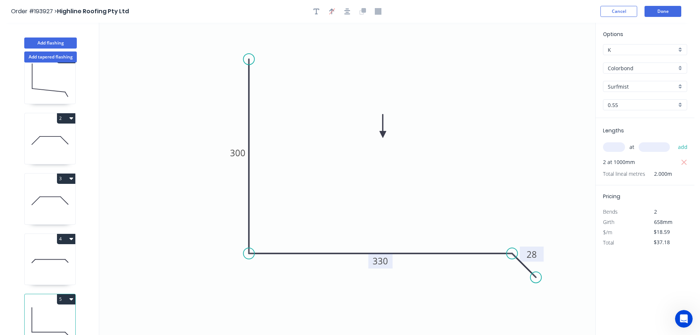
scroll to position [32, 0]
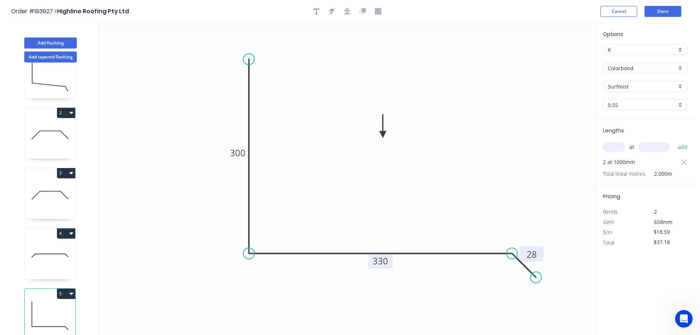
click at [60, 289] on button "5" at bounding box center [66, 294] width 18 height 10
click at [44, 307] on div "Duplicate" at bounding box center [40, 312] width 57 height 11
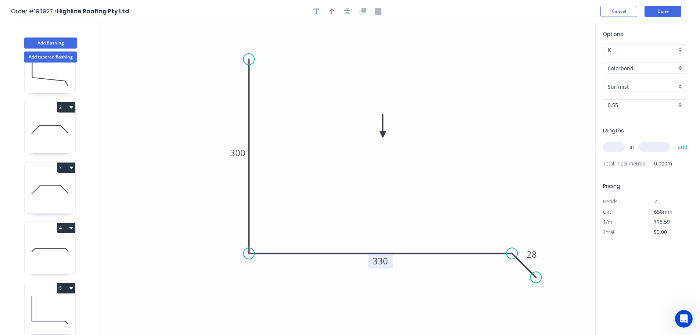
click at [384, 259] on tspan "330" at bounding box center [380, 261] width 15 height 12
click at [412, 225] on icon "0 300 200 28" at bounding box center [347, 179] width 496 height 312
click at [617, 143] on input "text" at bounding box center [614, 147] width 22 height 10
click at [659, 149] on input "text" at bounding box center [654, 147] width 31 height 10
click at [675, 141] on button "add" at bounding box center [683, 147] width 17 height 12
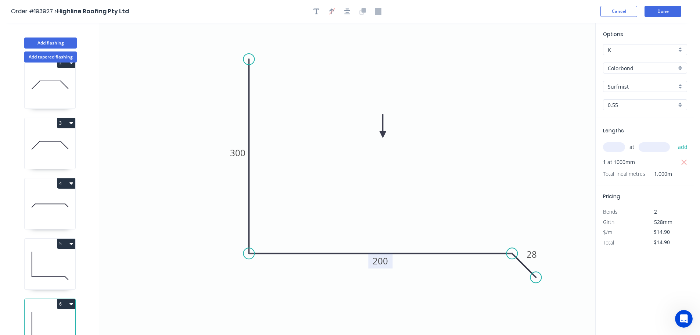
scroll to position [92, 0]
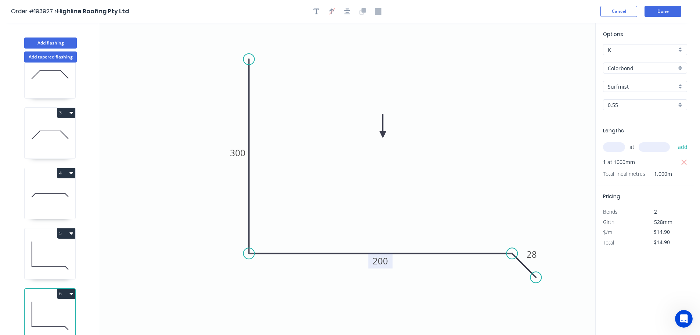
click at [63, 289] on button "6" at bounding box center [66, 294] width 18 height 10
click at [43, 307] on div "Duplicate" at bounding box center [40, 312] width 57 height 11
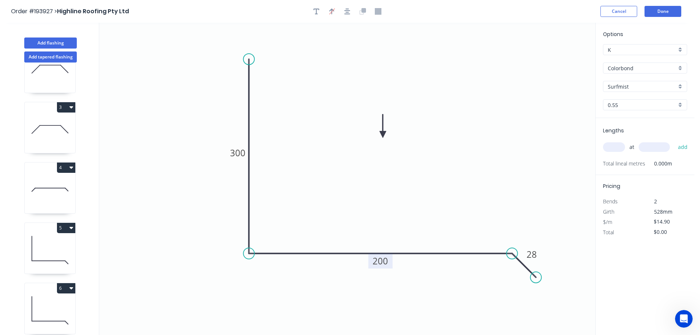
click at [386, 261] on tspan "200" at bounding box center [380, 261] width 15 height 12
click at [394, 243] on icon "0 300 350 28" at bounding box center [347, 179] width 496 height 312
drag, startPoint x: 616, startPoint y: 146, endPoint x: 572, endPoint y: 143, distance: 44.2
click at [616, 146] on input "text" at bounding box center [614, 147] width 22 height 10
click at [660, 147] on input "text" at bounding box center [654, 147] width 31 height 10
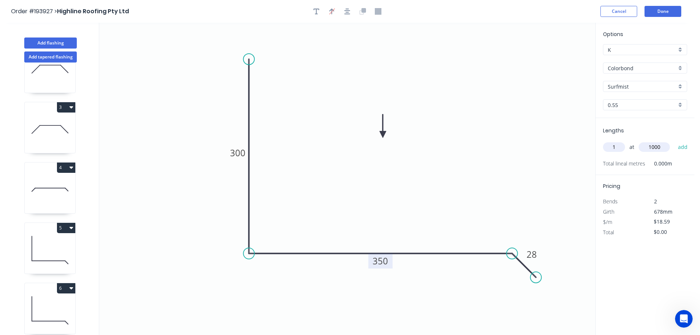
click at [675, 141] on button "add" at bounding box center [683, 147] width 17 height 12
drag, startPoint x: 45, startPoint y: 42, endPoint x: 72, endPoint y: 44, distance: 27.7
click at [46, 42] on button "Add flashing" at bounding box center [50, 42] width 53 height 11
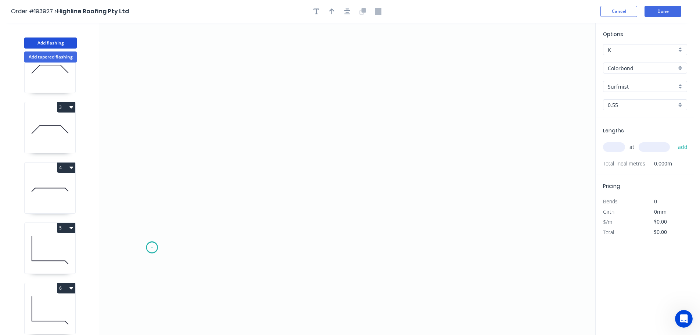
click at [152, 247] on icon "0" at bounding box center [347, 179] width 496 height 312
click at [175, 223] on icon "0" at bounding box center [347, 179] width 496 height 312
click at [435, 221] on icon "0 ?" at bounding box center [347, 179] width 496 height 312
click at [432, 158] on icon "0 ? ?" at bounding box center [347, 179] width 496 height 312
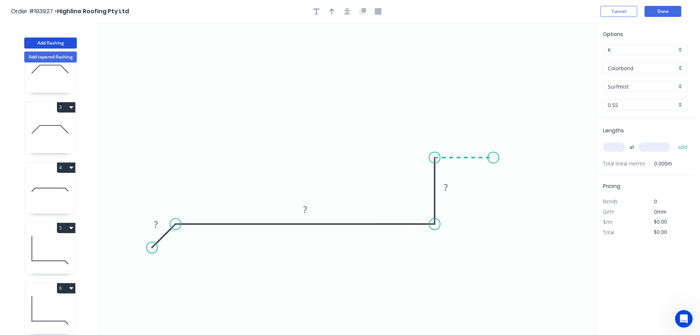
click at [494, 158] on icon "0 ? ? ?" at bounding box center [347, 179] width 496 height 312
click at [485, 289] on icon "0 ? ? ? ?" at bounding box center [347, 179] width 496 height 312
click at [533, 289] on icon "0 ? ? ? ? ?" at bounding box center [347, 179] width 496 height 312
click at [533, 289] on circle at bounding box center [532, 288] width 11 height 11
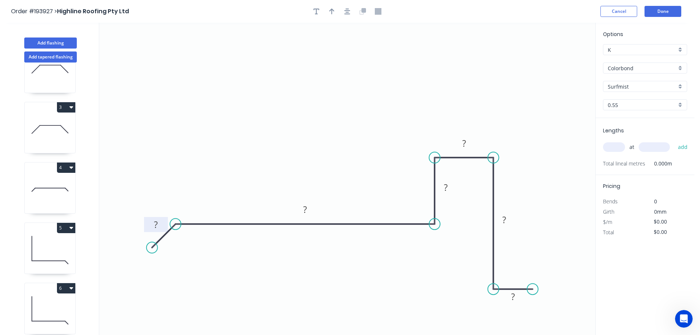
click at [158, 222] on rect at bounding box center [156, 225] width 15 height 10
drag, startPoint x: 253, startPoint y: 274, endPoint x: 253, endPoint y: 270, distance: 4.0
click at [253, 274] on icon "0 28 540 40 38 70 20" at bounding box center [347, 179] width 496 height 312
click at [331, 10] on icon "button" at bounding box center [331, 11] width 5 height 6
drag, startPoint x: 559, startPoint y: 57, endPoint x: 320, endPoint y: 110, distance: 244.5
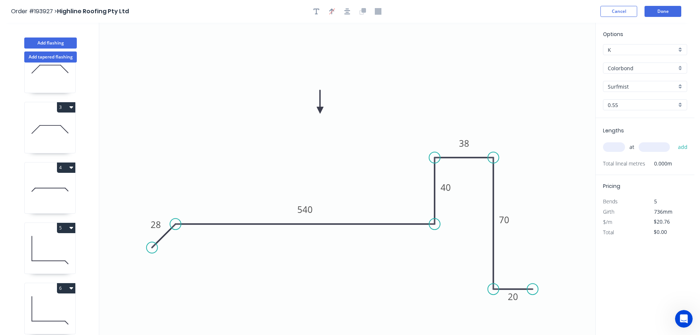
click at [320, 110] on icon at bounding box center [320, 102] width 7 height 24
click at [620, 146] on input "text" at bounding box center [614, 147] width 22 height 10
click at [675, 141] on button "add" at bounding box center [683, 147] width 17 height 12
drag, startPoint x: 51, startPoint y: 41, endPoint x: 60, endPoint y: 45, distance: 9.6
click at [52, 41] on button "Add flashing" at bounding box center [50, 42] width 53 height 11
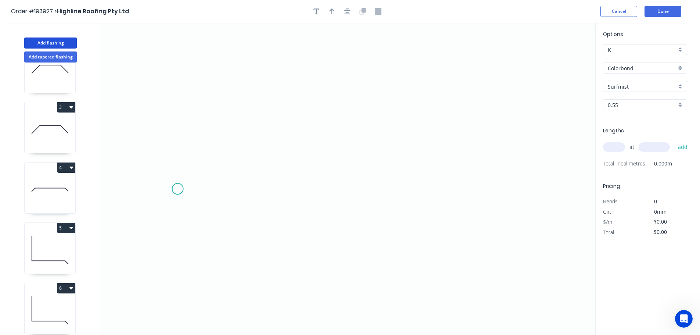
click at [178, 189] on icon "0" at bounding box center [347, 179] width 496 height 312
click at [178, 148] on icon "0" at bounding box center [347, 179] width 496 height 312
click at [230, 149] on icon "0 ?" at bounding box center [347, 179] width 496 height 312
click at [230, 192] on icon "0 ? ?" at bounding box center [347, 179] width 496 height 312
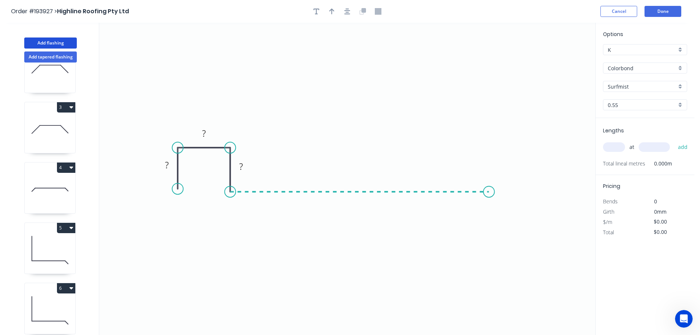
click at [489, 187] on icon "0 ? ? ?" at bounding box center [347, 179] width 496 height 312
click at [518, 217] on icon "0 ? ? ? ?" at bounding box center [347, 179] width 496 height 312
click at [518, 217] on circle at bounding box center [517, 219] width 11 height 11
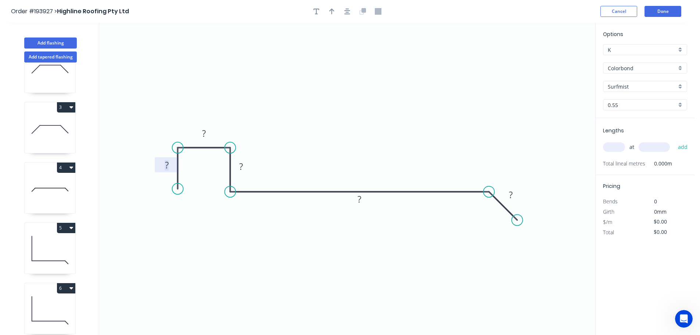
click at [168, 166] on tspan "?" at bounding box center [167, 165] width 4 height 12
click at [402, 73] on icon "0 38 40 40 610 28" at bounding box center [347, 179] width 496 height 312
click at [330, 11] on icon "button" at bounding box center [331, 11] width 5 height 6
drag, startPoint x: 559, startPoint y: 56, endPoint x: 360, endPoint y: 113, distance: 206.5
click at [360, 113] on icon at bounding box center [361, 105] width 7 height 24
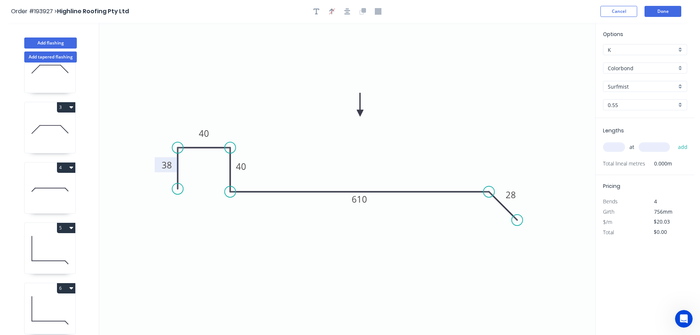
click at [613, 143] on input "text" at bounding box center [614, 147] width 22 height 10
click at [675, 141] on button "add" at bounding box center [683, 147] width 17 height 12
drag, startPoint x: 53, startPoint y: 40, endPoint x: 84, endPoint y: 47, distance: 31.1
click at [56, 40] on button "Add flashing" at bounding box center [50, 42] width 53 height 11
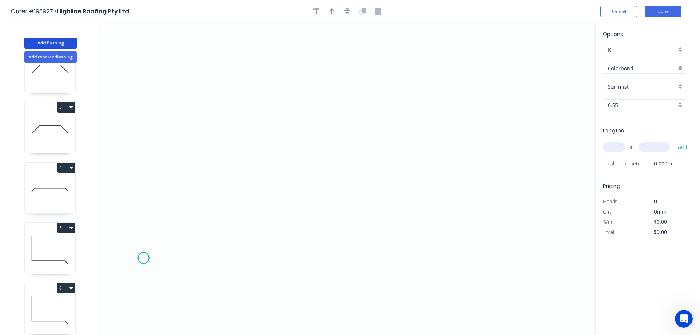
click at [143, 258] on icon "0" at bounding box center [347, 179] width 496 height 312
click at [157, 221] on icon at bounding box center [150, 239] width 13 height 37
click at [317, 194] on icon at bounding box center [237, 207] width 160 height 27
click at [353, 157] on icon "0 ? ? ? º" at bounding box center [347, 179] width 496 height 312
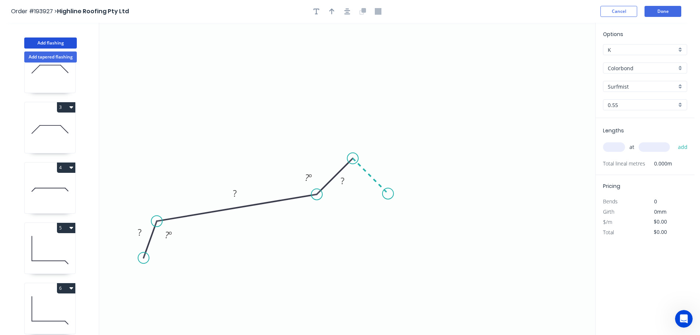
click at [388, 196] on icon "0 ? ? ? ? º ? º" at bounding box center [347, 179] width 496 height 312
click at [388, 196] on circle at bounding box center [388, 193] width 11 height 11
click at [387, 196] on circle at bounding box center [387, 192] width 11 height 11
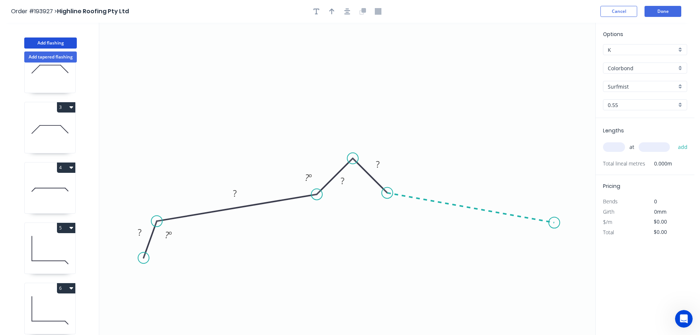
click at [555, 223] on icon "0 ? ? ? ? ? º ? º" at bounding box center [347, 179] width 496 height 312
click at [574, 259] on icon "0 ? ? ? ? ? ? º ? º ? º" at bounding box center [347, 179] width 496 height 312
click at [574, 259] on circle at bounding box center [573, 258] width 11 height 11
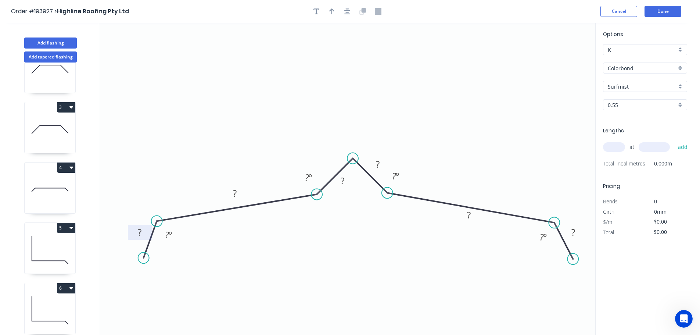
click at [141, 229] on tspan "?" at bounding box center [140, 232] width 4 height 12
drag, startPoint x: 406, startPoint y: 177, endPoint x: 417, endPoint y: 180, distance: 10.8
click at [417, 180] on rect at bounding box center [406, 179] width 24 height 15
drag, startPoint x: 387, startPoint y: 162, endPoint x: 398, endPoint y: 146, distance: 19.3
click at [398, 146] on rect at bounding box center [390, 149] width 24 height 15
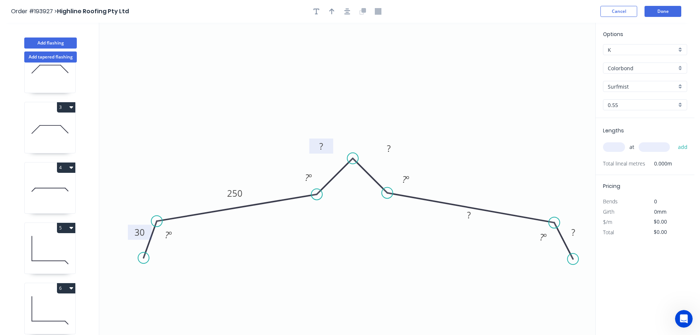
drag, startPoint x: 353, startPoint y: 181, endPoint x: 332, endPoint y: 146, distance: 40.6
click at [332, 146] on rect at bounding box center [322, 146] width 24 height 15
click at [399, 146] on rect at bounding box center [389, 147] width 24 height 15
click at [324, 143] on rect at bounding box center [321, 147] width 15 height 10
click at [554, 261] on div "Hide angle" at bounding box center [582, 259] width 74 height 15
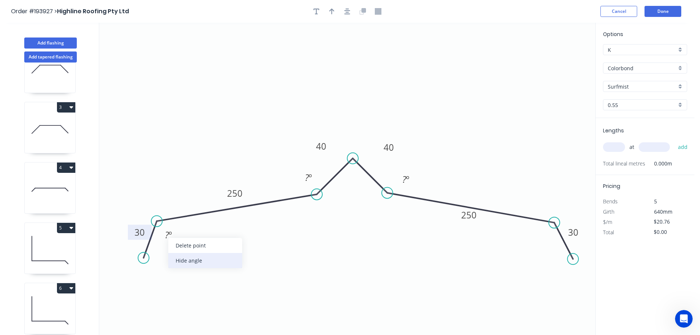
click at [174, 258] on div "Hide angle" at bounding box center [205, 260] width 74 height 15
click at [332, 10] on icon "button" at bounding box center [331, 11] width 5 height 6
drag, startPoint x: 560, startPoint y: 60, endPoint x: 435, endPoint y: 90, distance: 128.7
click at [435, 90] on icon at bounding box center [435, 82] width 7 height 24
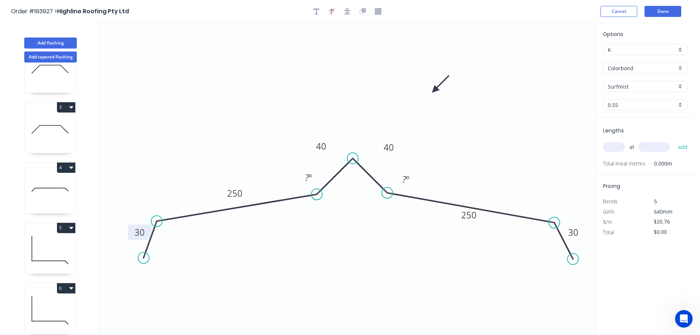
click at [618, 144] on input "text" at bounding box center [614, 147] width 22 height 10
click at [675, 141] on button "add" at bounding box center [683, 147] width 17 height 12
drag, startPoint x: 40, startPoint y: 40, endPoint x: 47, endPoint y: 41, distance: 7.4
click at [43, 40] on button "Add flashing" at bounding box center [50, 42] width 53 height 11
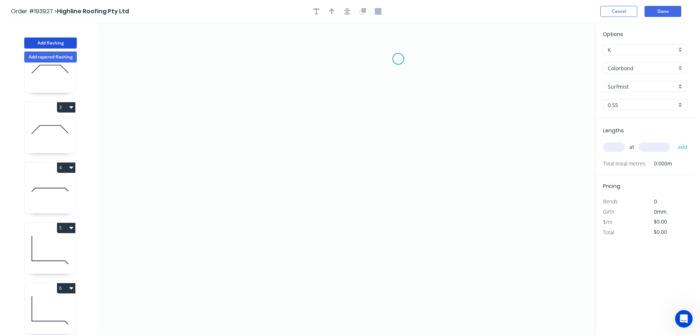
click at [399, 58] on icon "0" at bounding box center [347, 179] width 496 height 312
click at [266, 55] on icon "0" at bounding box center [347, 179] width 496 height 312
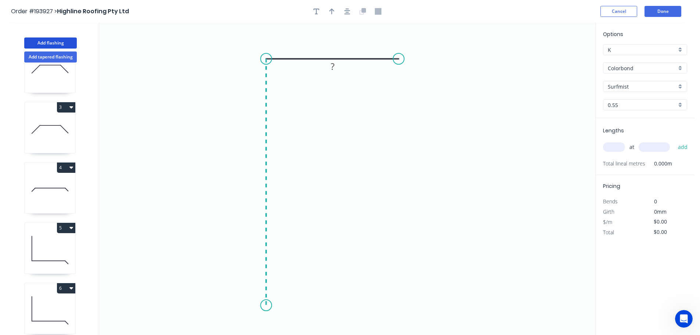
click at [264, 305] on icon "0 ?" at bounding box center [347, 179] width 496 height 312
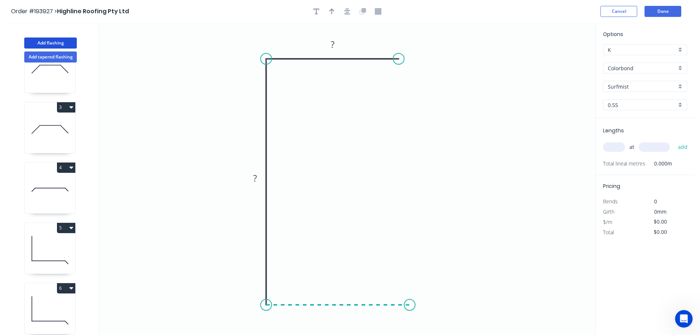
click at [410, 308] on icon "0 ? ?" at bounding box center [347, 179] width 496 height 312
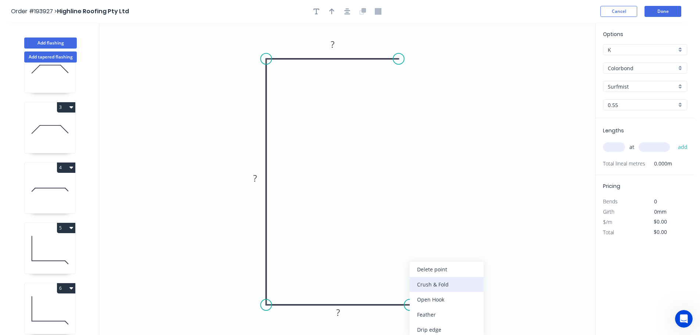
click at [465, 287] on div "Crush & Fold" at bounding box center [447, 284] width 74 height 15
click at [405, 316] on tspan "10" at bounding box center [405, 317] width 10 height 12
click at [456, 300] on icon "0 ? ? CF 15 ?" at bounding box center [347, 179] width 496 height 312
drag, startPoint x: 414, startPoint y: 320, endPoint x: 469, endPoint y: 278, distance: 69.2
click at [469, 278] on rect at bounding box center [456, 275] width 29 height 15
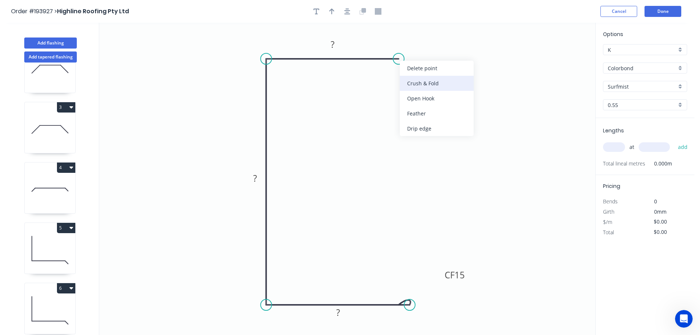
click at [411, 82] on div "Crush & Fold" at bounding box center [437, 83] width 74 height 15
click at [414, 79] on div "Flip bend" at bounding box center [434, 81] width 74 height 15
click at [415, 73] on tspan "10" at bounding box center [413, 71] width 10 height 12
click at [446, 76] on icon "0 CF 15 ? ? CF 15 ?" at bounding box center [347, 179] width 496 height 312
drag, startPoint x: 419, startPoint y: 69, endPoint x: 455, endPoint y: 95, distance: 44.4
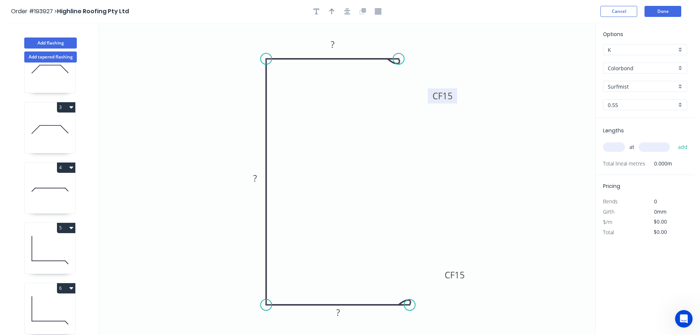
click at [455, 95] on rect at bounding box center [442, 95] width 29 height 15
click at [341, 44] on rect at bounding box center [333, 44] width 24 height 15
click at [334, 42] on tspan "?" at bounding box center [333, 44] width 4 height 12
click at [414, 122] on icon "0 CF 15 60 ? CF 15 ?" at bounding box center [347, 179] width 496 height 312
click at [256, 179] on tspan "?" at bounding box center [255, 178] width 4 height 12
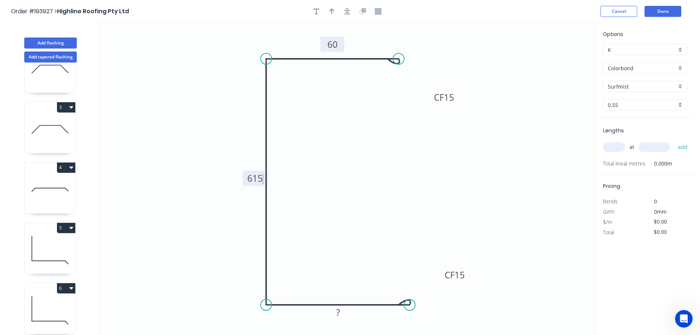
click at [312, 171] on icon "0 CF 15 60 615 CF 15 ?" at bounding box center [347, 179] width 496 height 312
click at [340, 311] on rect at bounding box center [338, 313] width 15 height 10
click at [355, 259] on icon "0 CF 15 60 615 CF 15 60" at bounding box center [347, 179] width 496 height 312
click at [333, 11] on icon "button" at bounding box center [331, 11] width 5 height 7
drag, startPoint x: 557, startPoint y: 59, endPoint x: 196, endPoint y: 146, distance: 370.9
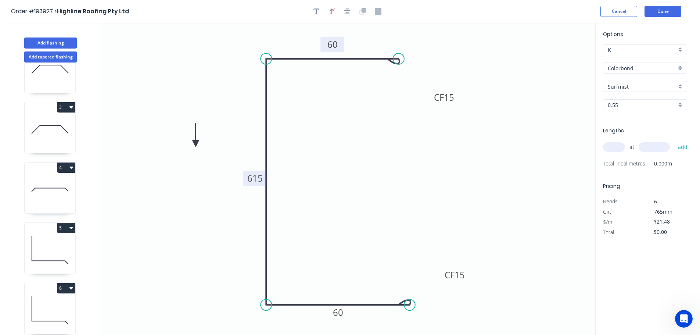
click at [196, 146] on icon at bounding box center [195, 136] width 7 height 24
click at [196, 146] on icon at bounding box center [196, 137] width 7 height 24
click at [196, 146] on icon at bounding box center [202, 139] width 21 height 21
click at [196, 146] on icon at bounding box center [202, 151] width 21 height 21
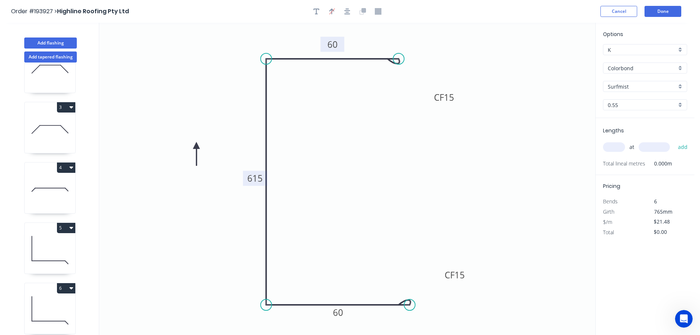
click at [196, 146] on icon at bounding box center [196, 154] width 7 height 24
click at [196, 146] on icon at bounding box center [190, 151] width 21 height 21
click at [682, 85] on div "Surfmist" at bounding box center [645, 86] width 84 height 11
click at [659, 164] on div "Deep Ocean" at bounding box center [645, 164] width 83 height 13
click at [617, 147] on input "text" at bounding box center [614, 147] width 22 height 10
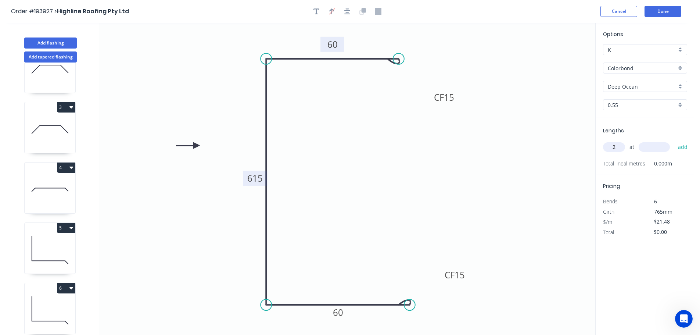
click at [667, 146] on input "text" at bounding box center [654, 147] width 31 height 10
click at [675, 141] on button "add" at bounding box center [683, 147] width 17 height 12
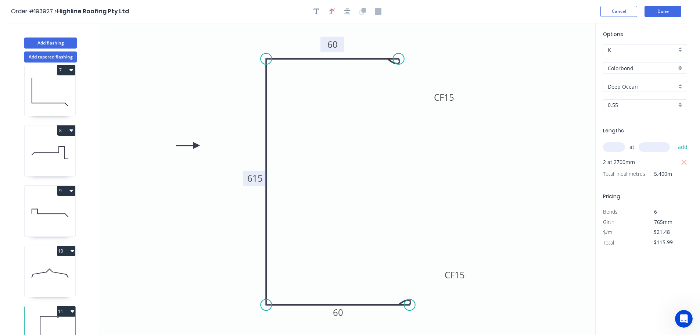
scroll to position [394, 0]
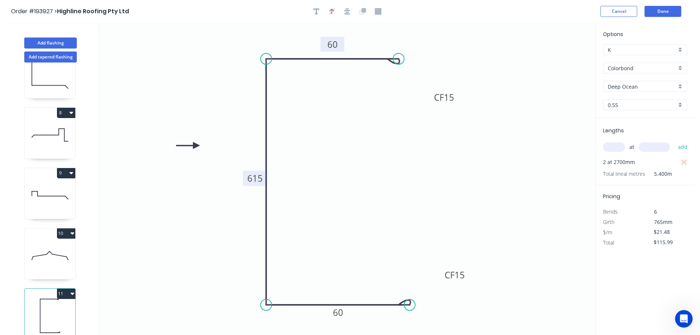
click at [49, 240] on icon at bounding box center [50, 255] width 51 height 47
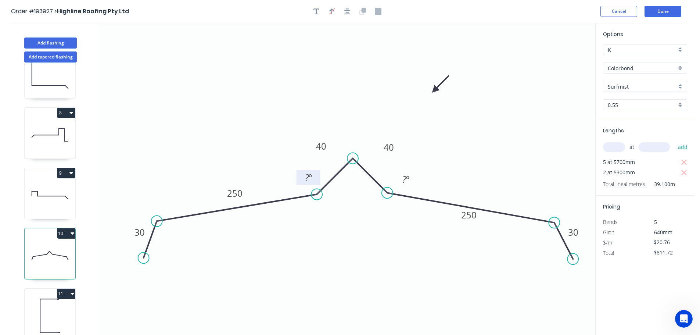
click at [310, 176] on tspan "º" at bounding box center [310, 177] width 3 height 12
click at [407, 176] on tspan "º" at bounding box center [407, 179] width 3 height 12
click at [489, 146] on icon "0 30 250 40 40 250 30 138 º 135 º" at bounding box center [347, 179] width 496 height 312
drag, startPoint x: 243, startPoint y: 192, endPoint x: 227, endPoint y: 229, distance: 39.8
click at [227, 229] on rect at bounding box center [219, 229] width 24 height 15
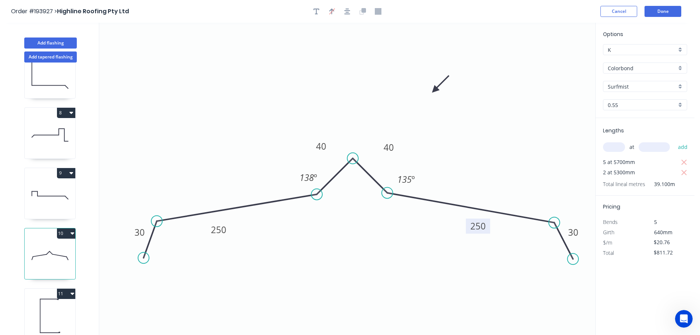
drag, startPoint x: 480, startPoint y: 218, endPoint x: 490, endPoint y: 230, distance: 15.2
click at [490, 230] on rect at bounding box center [478, 225] width 24 height 15
drag, startPoint x: 295, startPoint y: 180, endPoint x: 274, endPoint y: 183, distance: 21.5
click at [274, 183] on rect at bounding box center [287, 180] width 27 height 15
drag, startPoint x: 418, startPoint y: 181, endPoint x: 437, endPoint y: 183, distance: 19.2
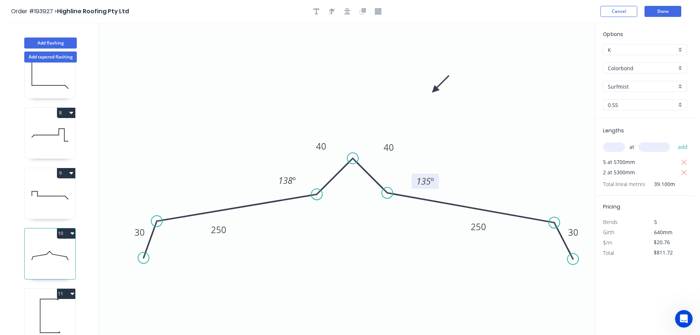
click at [437, 183] on rect at bounding box center [425, 181] width 27 height 15
click at [427, 181] on tspan "135" at bounding box center [424, 181] width 14 height 12
click at [481, 146] on icon "0 30 250 40 40 250 30 138 º 138 º" at bounding box center [347, 179] width 496 height 312
click at [667, 11] on button "Done" at bounding box center [663, 11] width 37 height 11
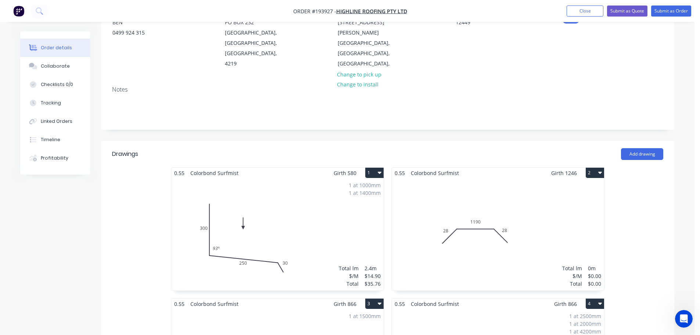
scroll to position [172, 0]
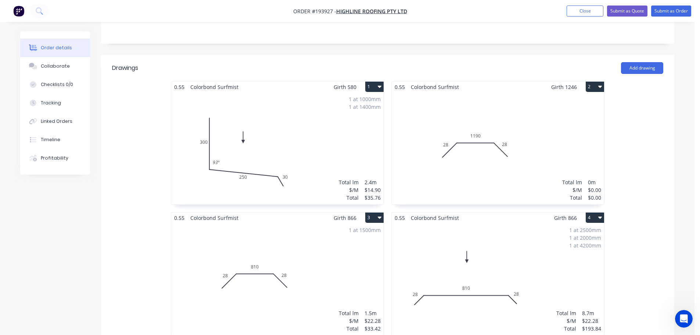
click at [542, 123] on div "Total lm $/M Total 0m $0.00 $0.00" at bounding box center [498, 148] width 212 height 112
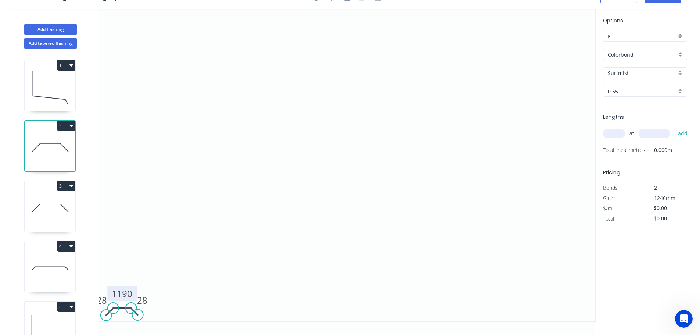
click at [130, 294] on tspan "1190" at bounding box center [122, 293] width 21 height 12
click at [144, 283] on icon "0 28 900 28" at bounding box center [347, 165] width 496 height 312
click at [125, 290] on tspan "900" at bounding box center [121, 293] width 15 height 12
click at [176, 284] on icon "0 28 1190 28" at bounding box center [347, 165] width 496 height 312
click at [617, 132] on input "text" at bounding box center [614, 134] width 22 height 10
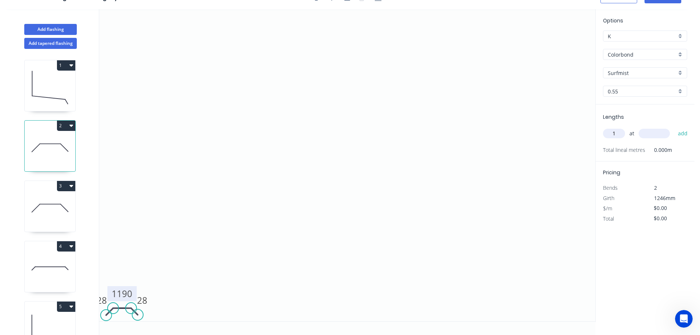
click at [660, 135] on input "text" at bounding box center [654, 134] width 31 height 10
click at [675, 127] on button "add" at bounding box center [683, 133] width 17 height 12
click at [408, 147] on icon "0 28 1190 28" at bounding box center [347, 165] width 496 height 312
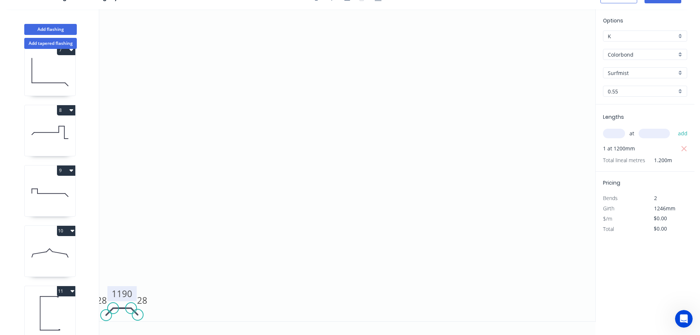
scroll to position [394, 0]
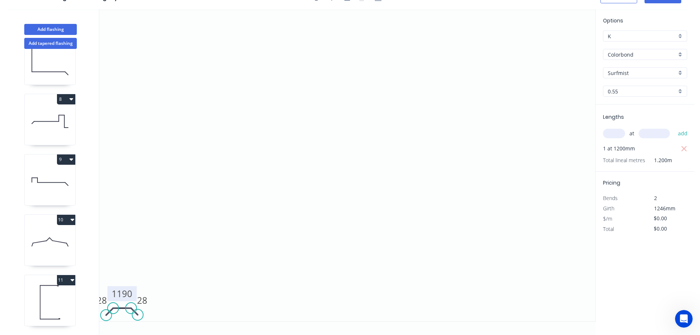
click at [47, 105] on icon at bounding box center [50, 121] width 51 height 47
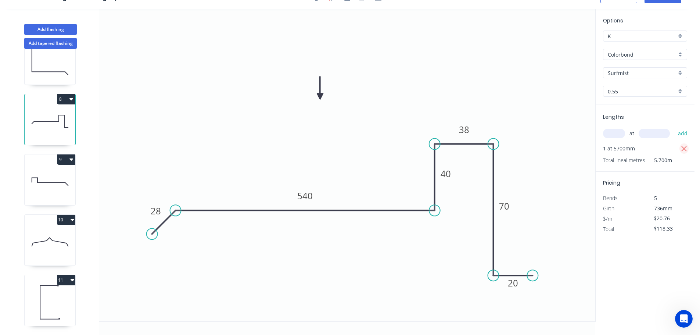
click at [687, 147] on icon "button" at bounding box center [685, 149] width 6 height 6
click at [615, 132] on input "text" at bounding box center [614, 134] width 22 height 10
click at [665, 135] on input "text" at bounding box center [654, 134] width 31 height 10
click at [675, 127] on button "add" at bounding box center [683, 133] width 17 height 12
click at [53, 178] on icon at bounding box center [50, 181] width 51 height 47
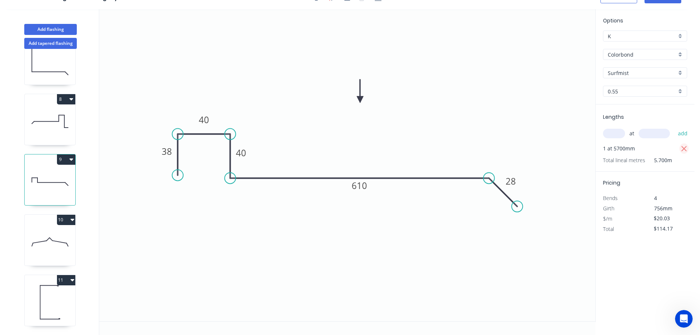
click at [683, 148] on icon "button" at bounding box center [684, 148] width 7 height 9
click at [617, 136] on input "text" at bounding box center [614, 134] width 22 height 10
click at [657, 135] on input "text" at bounding box center [654, 134] width 31 height 10
click at [675, 127] on button "add" at bounding box center [683, 133] width 17 height 12
click at [492, 126] on icon "0 38 40 40 610 28" at bounding box center [347, 165] width 496 height 312
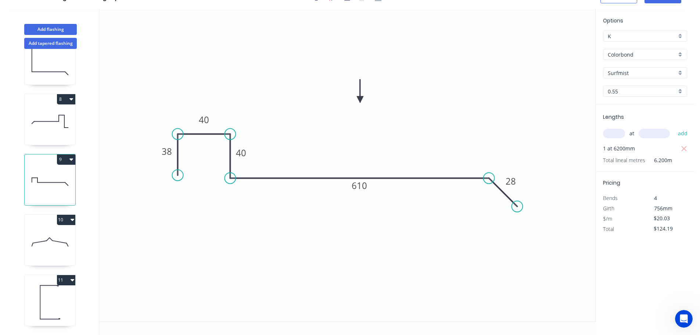
scroll to position [0, 0]
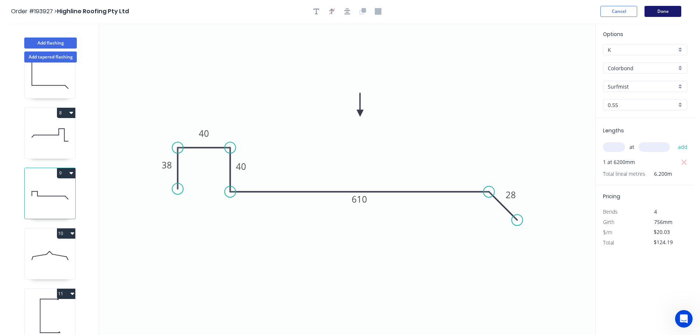
click at [663, 11] on button "Done" at bounding box center [663, 11] width 37 height 11
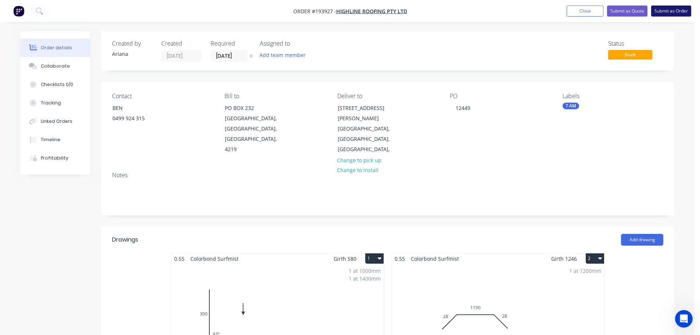
click at [672, 10] on button "Submit as Order" at bounding box center [671, 11] width 40 height 11
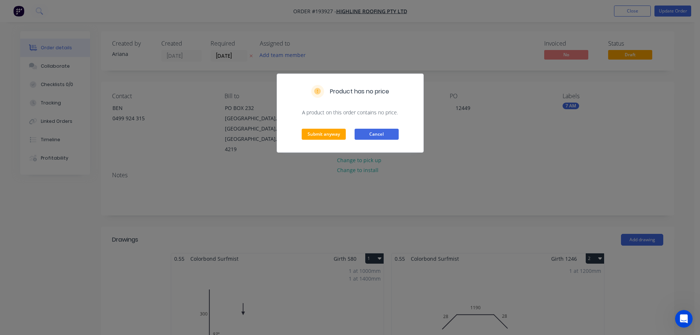
click at [378, 134] on button "Cancel" at bounding box center [377, 134] width 44 height 11
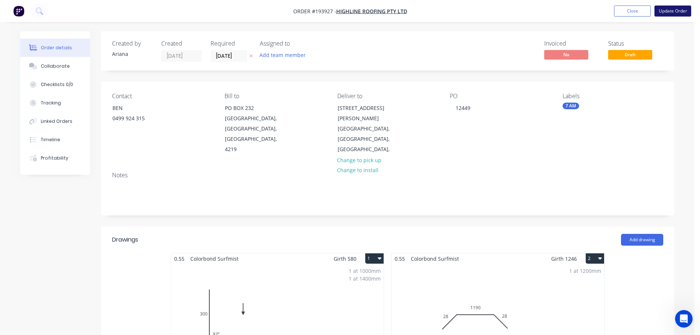
click at [670, 10] on button "Update Order" at bounding box center [673, 11] width 37 height 11
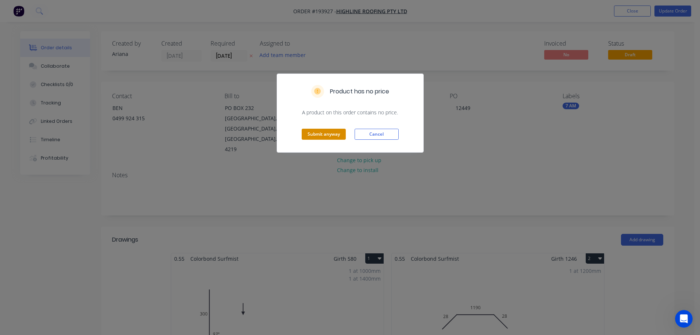
click at [321, 133] on button "Submit anyway" at bounding box center [324, 134] width 44 height 11
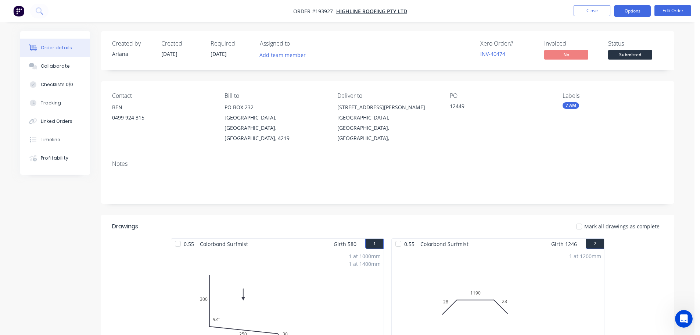
click at [630, 10] on button "Options" at bounding box center [632, 11] width 37 height 12
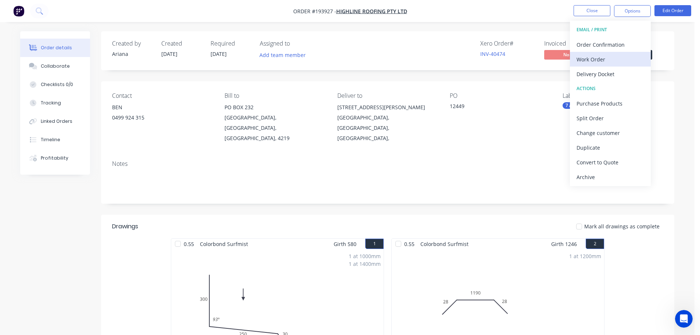
click at [595, 58] on div "Work Order" at bounding box center [611, 59] width 68 height 11
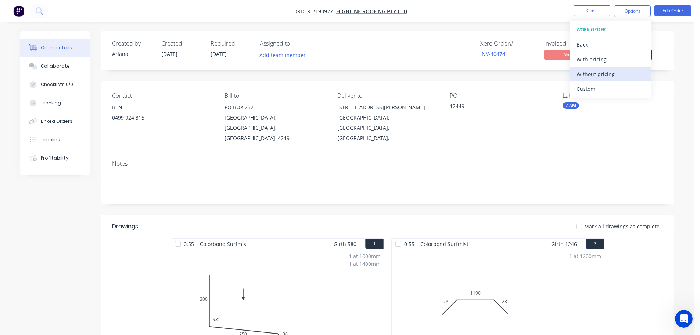
click at [588, 74] on div "Without pricing" at bounding box center [611, 74] width 68 height 11
click at [426, 38] on div "Created by [PERSON_NAME] Created [DATE] Required [DATE] Assigned to Add team me…" at bounding box center [388, 50] width 574 height 39
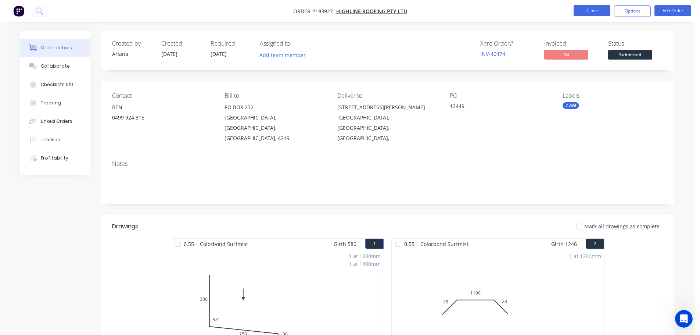
click at [594, 12] on button "Close" at bounding box center [592, 10] width 37 height 11
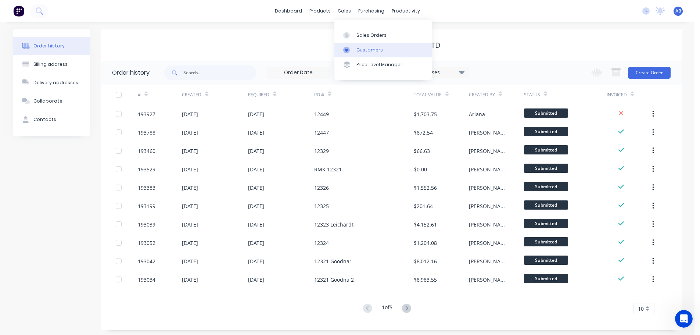
click at [358, 49] on div "Customers" at bounding box center [370, 50] width 26 height 7
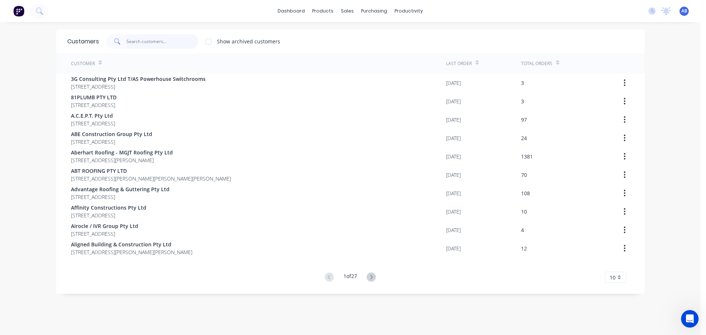
drag, startPoint x: 168, startPoint y: 42, endPoint x: 319, endPoint y: 53, distance: 151.5
click at [169, 42] on input "text" at bounding box center [162, 41] width 72 height 15
click at [147, 33] on div "Customers Show archived customers" at bounding box center [350, 41] width 588 height 24
click at [153, 42] on input "text" at bounding box center [162, 41] width 72 height 15
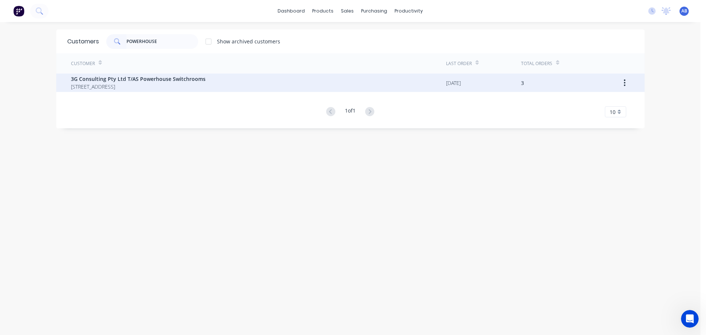
click at [146, 83] on span "[STREET_ADDRESS]" at bounding box center [138, 87] width 135 height 8
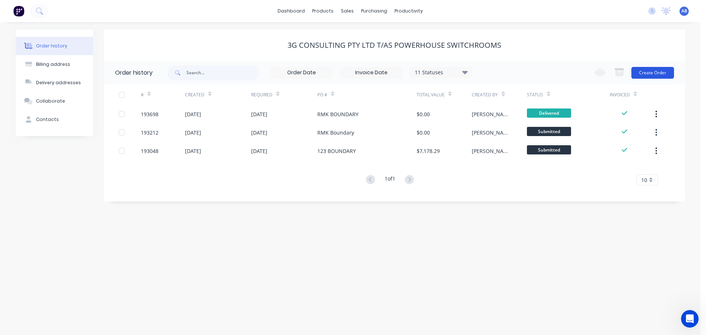
click at [660, 72] on button "Create Order" at bounding box center [652, 73] width 43 height 12
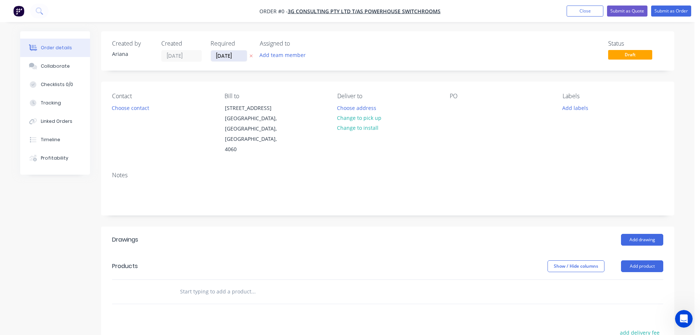
click at [222, 57] on input "[DATE]" at bounding box center [229, 55] width 36 height 11
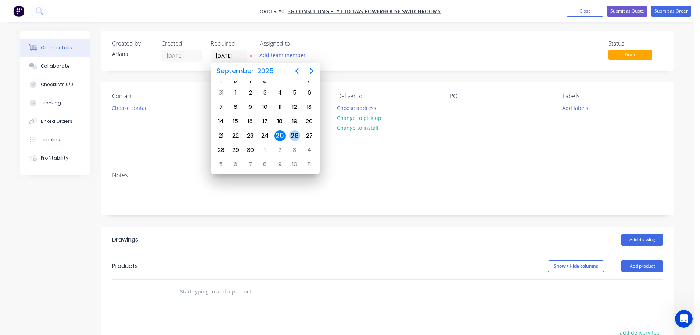
click at [293, 134] on div "26" at bounding box center [294, 135] width 11 height 11
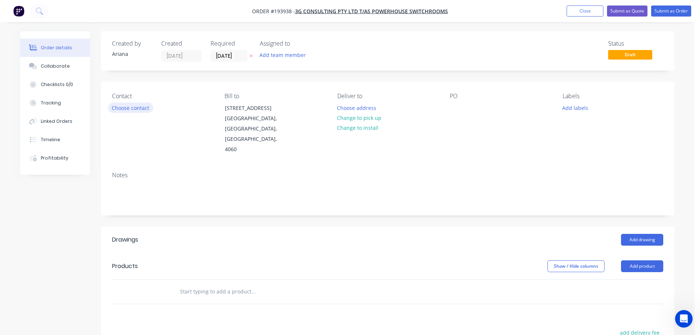
click at [138, 110] on button "Choose contact" at bounding box center [130, 108] width 45 height 10
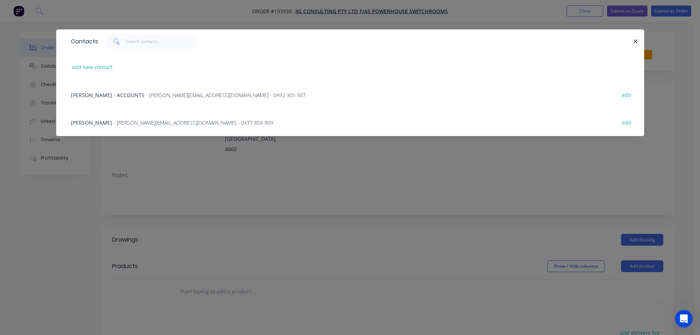
click at [133, 124] on span "- [PERSON_NAME][EMAIL_ADDRESS][DOMAIN_NAME] - 0477 804 809" at bounding box center [194, 122] width 160 height 7
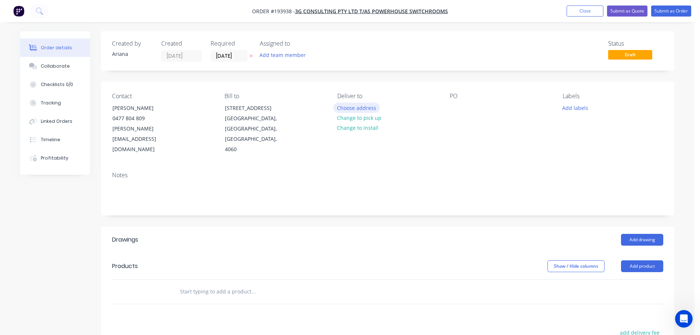
click at [364, 108] on button "Choose address" at bounding box center [356, 108] width 47 height 10
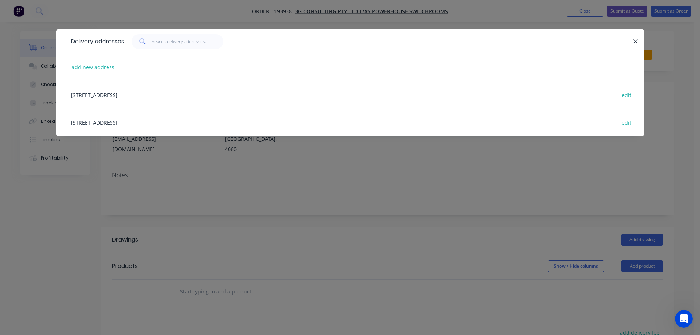
click at [140, 123] on div "[STREET_ADDRESS] edit" at bounding box center [350, 122] width 566 height 28
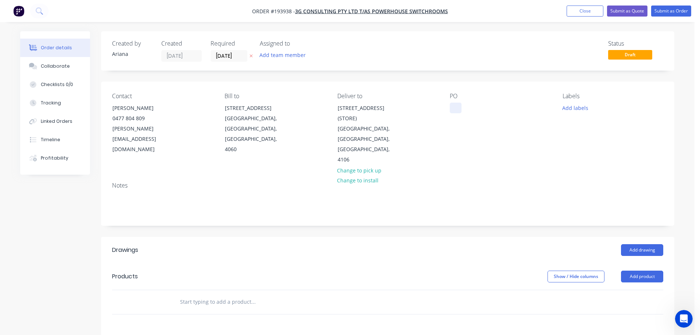
click at [455, 109] on div at bounding box center [456, 108] width 12 height 11
click at [551, 176] on div "Notes" at bounding box center [388, 200] width 574 height 49
click at [643, 271] on button "Add product" at bounding box center [642, 277] width 42 height 12
click at [628, 290] on div "Product catalogue" at bounding box center [628, 295] width 57 height 11
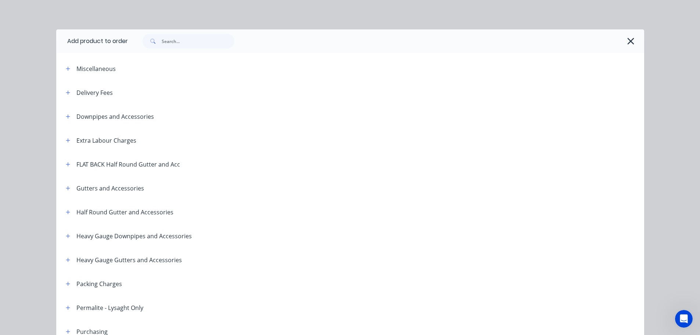
drag, startPoint x: 65, startPoint y: 91, endPoint x: 99, endPoint y: 92, distance: 33.8
click at [66, 91] on icon "button" at bounding box center [68, 92] width 4 height 4
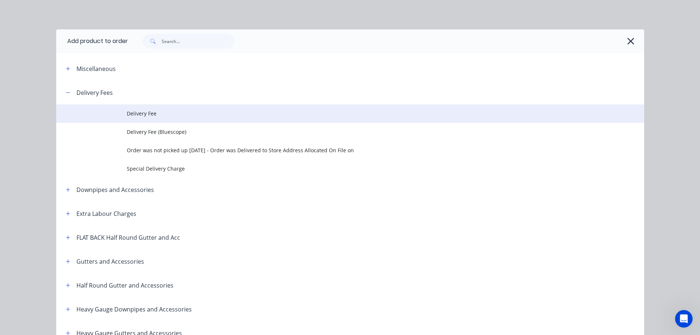
click at [153, 113] on span "Delivery Fee" at bounding box center [334, 114] width 414 height 8
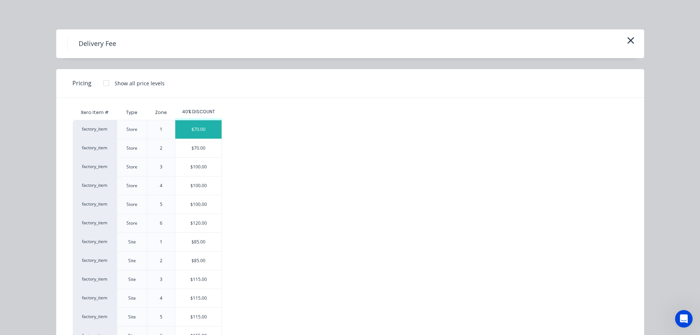
click at [203, 128] on div "$70.00" at bounding box center [198, 129] width 46 height 18
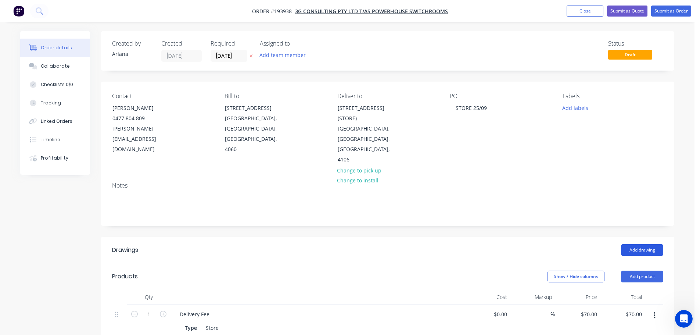
click at [652, 244] on button "Add drawing" at bounding box center [642, 250] width 42 height 12
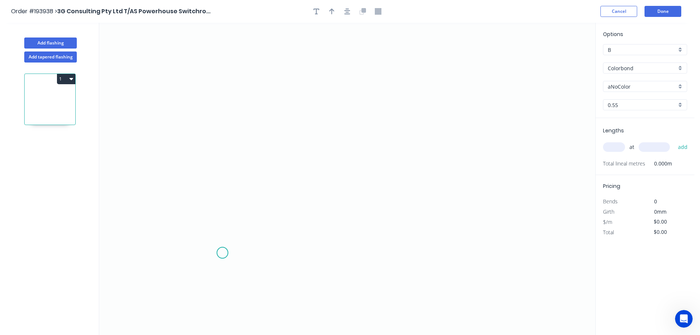
click at [222, 253] on icon "0" at bounding box center [347, 179] width 496 height 312
click at [229, 125] on icon "0" at bounding box center [347, 179] width 496 height 312
click at [329, 127] on icon "0 ?" at bounding box center [347, 179] width 496 height 312
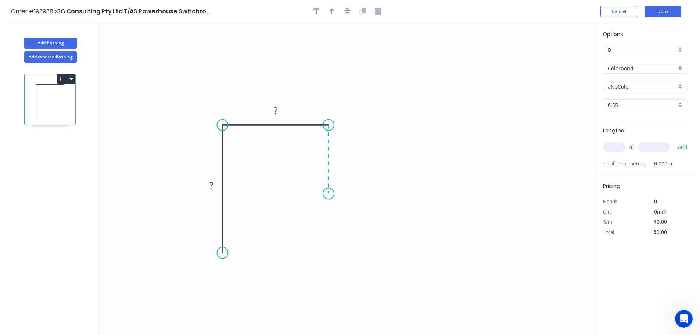
click at [325, 194] on icon "0 ? ?" at bounding box center [347, 179] width 496 height 312
click at [358, 218] on div "Crush & Fold" at bounding box center [362, 218] width 74 height 15
click at [340, 217] on div "Flip bend" at bounding box center [368, 217] width 74 height 15
click at [351, 182] on tspan "10" at bounding box center [349, 180] width 10 height 12
click at [374, 195] on icon "0 ? ? CF 15 ?" at bounding box center [347, 179] width 496 height 312
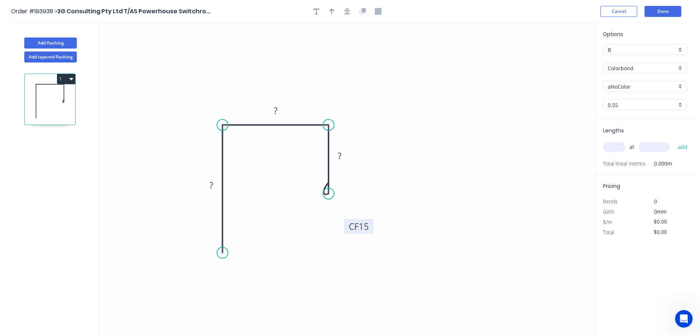
drag, startPoint x: 357, startPoint y: 182, endPoint x: 371, endPoint y: 228, distance: 48.2
click at [371, 228] on rect at bounding box center [358, 226] width 29 height 15
click at [212, 184] on tspan "?" at bounding box center [212, 185] width 4 height 12
click at [257, 172] on icon "0 50 40 CF 15 30" at bounding box center [347, 179] width 496 height 312
click at [333, 12] on icon "button" at bounding box center [331, 11] width 5 height 7
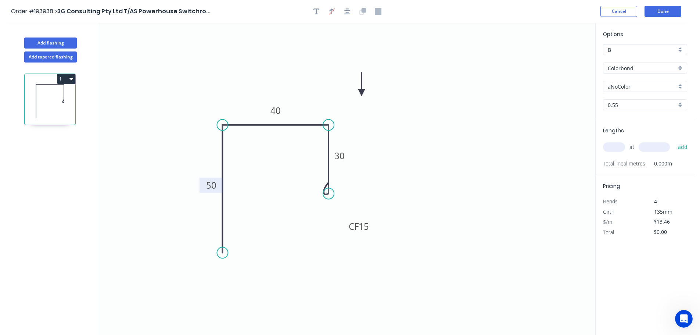
drag, startPoint x: 558, startPoint y: 58, endPoint x: 362, endPoint y: 93, distance: 199.4
click at [362, 93] on icon at bounding box center [361, 84] width 7 height 24
click at [683, 85] on div "aNoColor" at bounding box center [645, 86] width 84 height 11
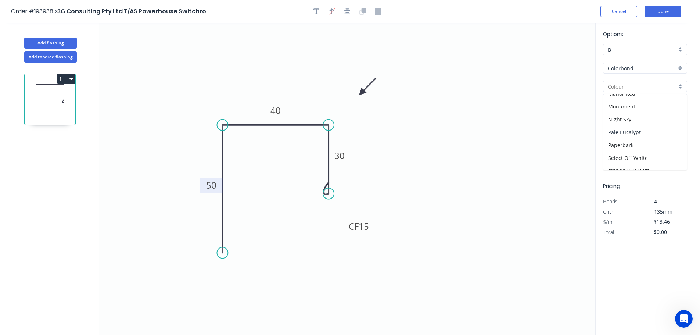
click at [653, 136] on div "Pale Eucalypt" at bounding box center [645, 132] width 83 height 13
drag, startPoint x: 613, startPoint y: 145, endPoint x: 636, endPoint y: 136, distance: 25.0
click at [614, 145] on input "text" at bounding box center [614, 147] width 22 height 10
click at [675, 141] on button "add" at bounding box center [683, 147] width 17 height 12
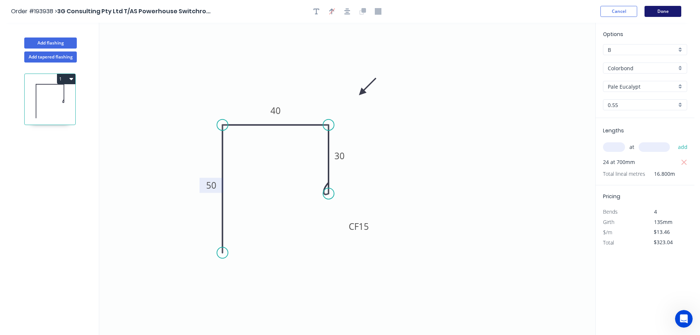
click at [672, 12] on button "Done" at bounding box center [663, 11] width 37 height 11
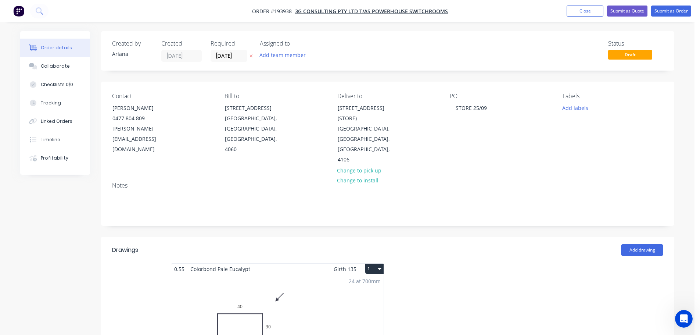
click at [374, 264] on button "1" at bounding box center [374, 269] width 18 height 10
click at [362, 281] on div "Use larger box size" at bounding box center [349, 286] width 57 height 11
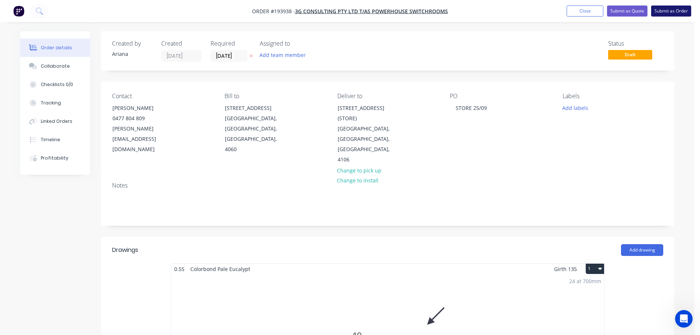
click at [669, 10] on button "Submit as Order" at bounding box center [671, 11] width 40 height 11
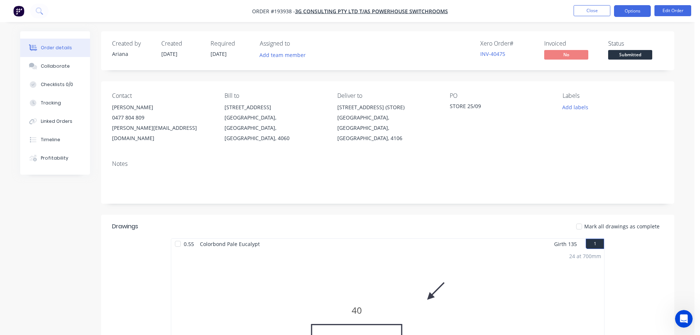
click at [637, 13] on button "Options" at bounding box center [632, 11] width 37 height 12
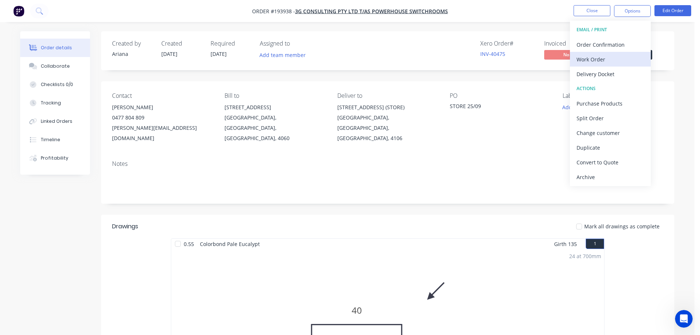
click at [584, 55] on div "Work Order" at bounding box center [611, 59] width 68 height 11
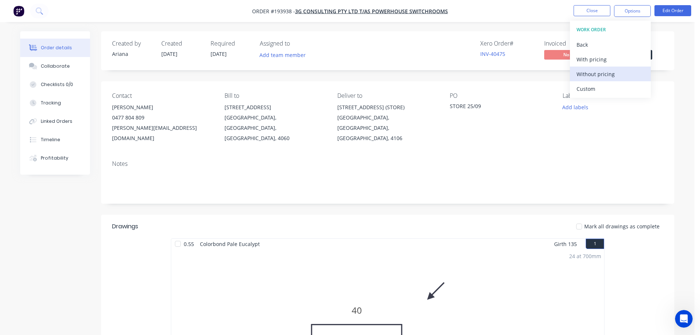
click at [579, 72] on div "Without pricing" at bounding box center [611, 74] width 68 height 11
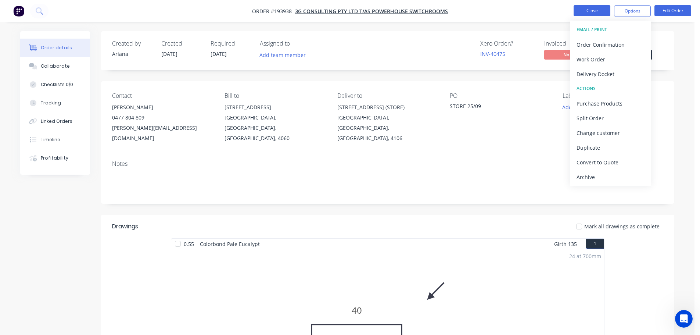
click at [595, 15] on button "Close" at bounding box center [592, 10] width 37 height 11
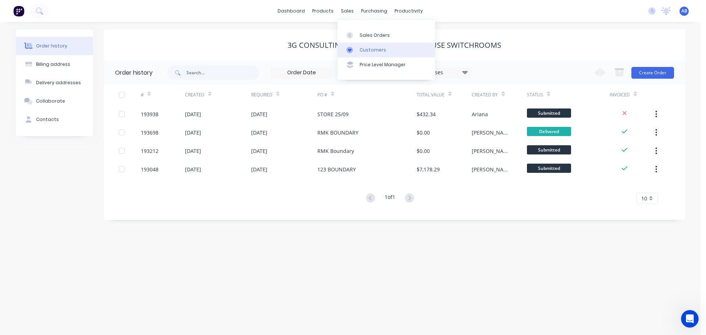
click at [362, 49] on div "Customers" at bounding box center [373, 50] width 26 height 7
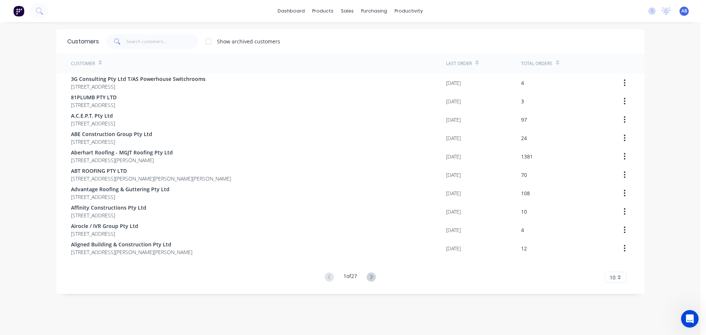
click at [443, 8] on div "dashboard products sales purchasing productivity dashboard products Product Cat…" at bounding box center [350, 11] width 700 height 22
drag, startPoint x: 161, startPoint y: 41, endPoint x: 195, endPoint y: 40, distance: 33.5
click at [161, 40] on input "text" at bounding box center [162, 41] width 72 height 15
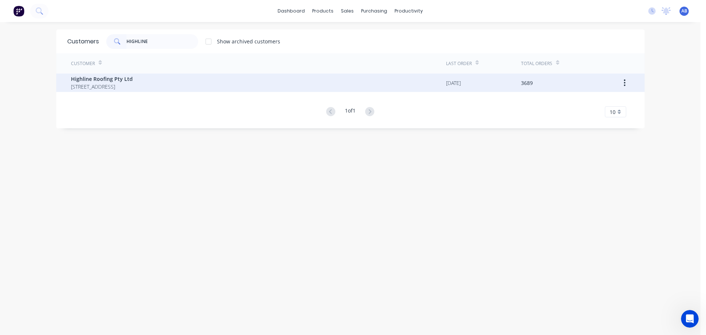
click at [101, 78] on span "Highline Roofing Pty Ltd" at bounding box center [102, 79] width 62 height 8
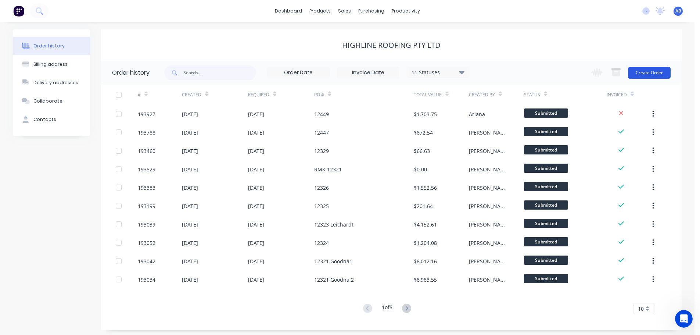
click at [652, 73] on button "Create Order" at bounding box center [649, 73] width 43 height 12
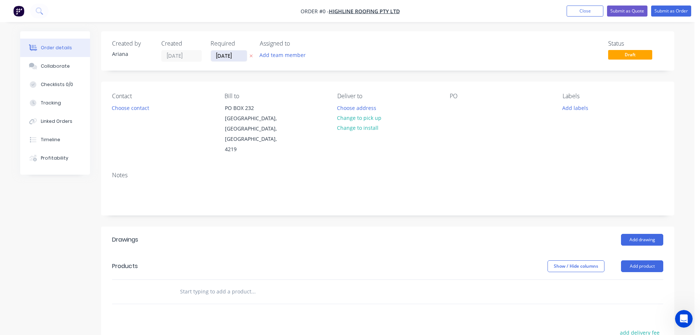
drag, startPoint x: 228, startPoint y: 58, endPoint x: 246, endPoint y: 59, distance: 18.0
click at [228, 58] on input "[DATE]" at bounding box center [229, 55] width 36 height 11
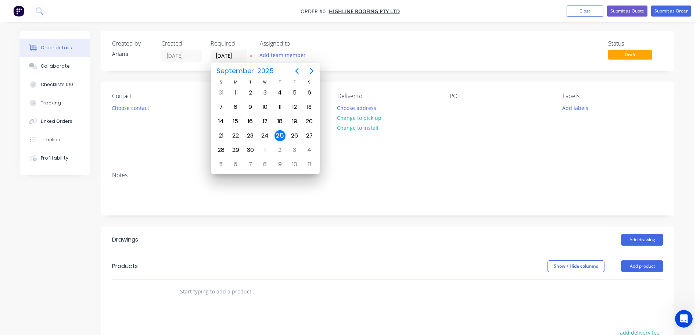
click at [442, 47] on div "Status Draft" at bounding box center [498, 51] width 330 height 22
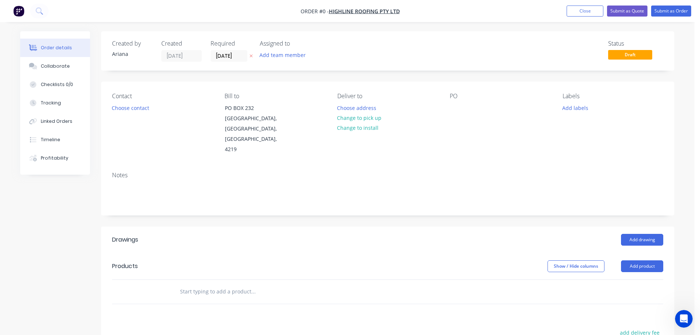
click at [442, 47] on div "Status Draft" at bounding box center [498, 51] width 330 height 22
click at [230, 55] on input "[DATE]" at bounding box center [229, 55] width 36 height 11
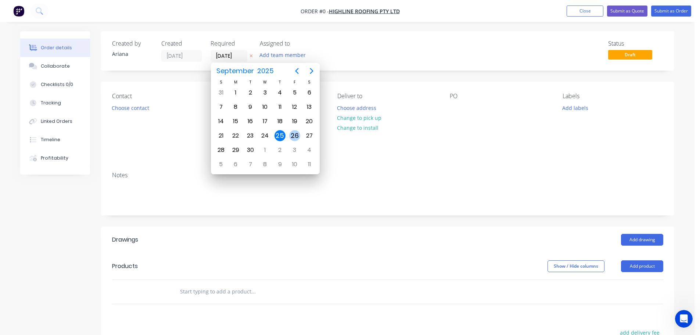
click at [294, 132] on div "26" at bounding box center [294, 135] width 11 height 11
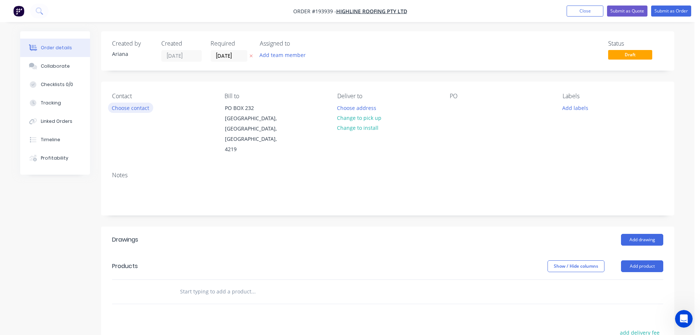
click at [129, 107] on button "Choose contact" at bounding box center [130, 108] width 45 height 10
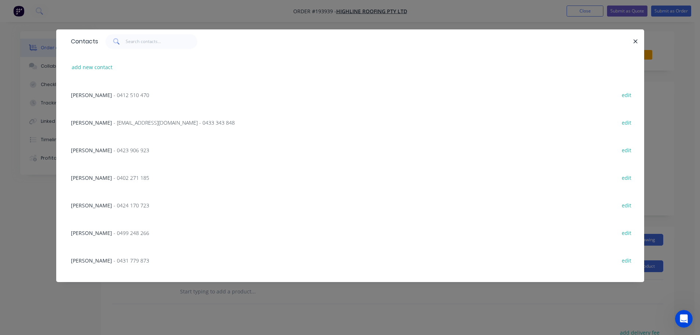
click at [114, 147] on span "- 0423 906 923" at bounding box center [132, 150] width 36 height 7
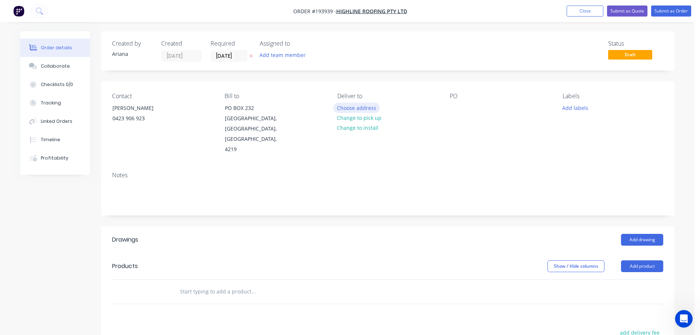
click at [360, 108] on button "Choose address" at bounding box center [356, 108] width 47 height 10
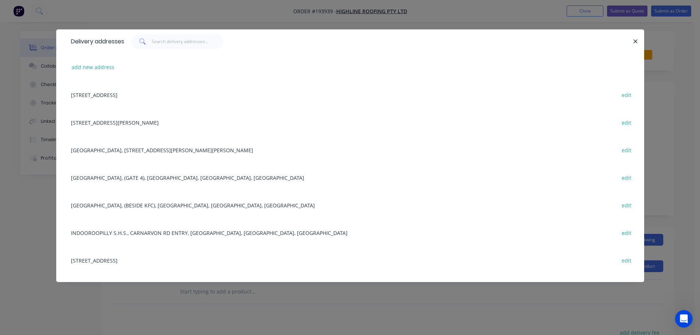
scroll to position [86, 0]
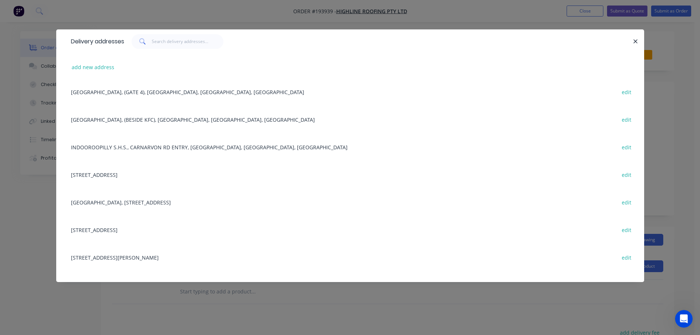
click at [118, 256] on div "[STREET_ADDRESS][PERSON_NAME] edit" at bounding box center [350, 257] width 566 height 28
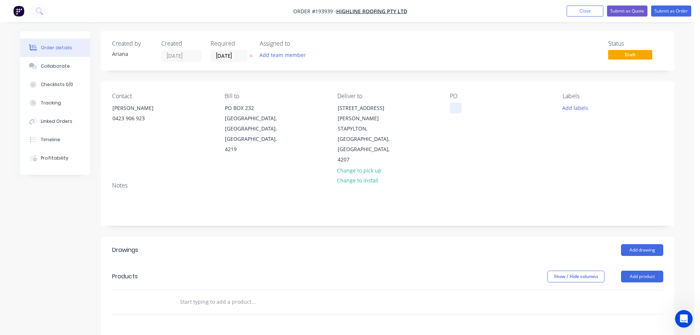
click at [455, 110] on div at bounding box center [456, 108] width 12 height 11
click at [484, 128] on div "PO 12336" at bounding box center [500, 129] width 101 height 72
drag, startPoint x: 576, startPoint y: 106, endPoint x: 582, endPoint y: 110, distance: 7.4
click at [576, 106] on button "Add labels" at bounding box center [575, 108] width 34 height 10
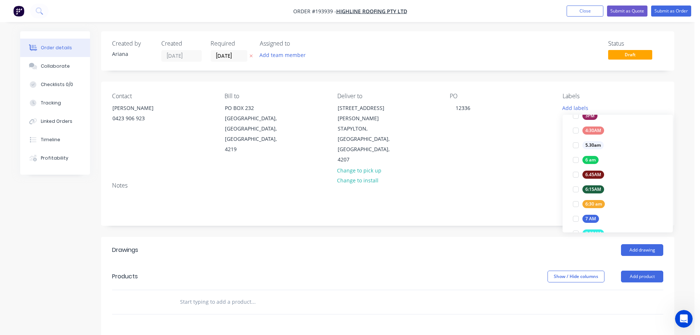
scroll to position [120, 0]
click at [577, 199] on div at bounding box center [576, 200] width 15 height 15
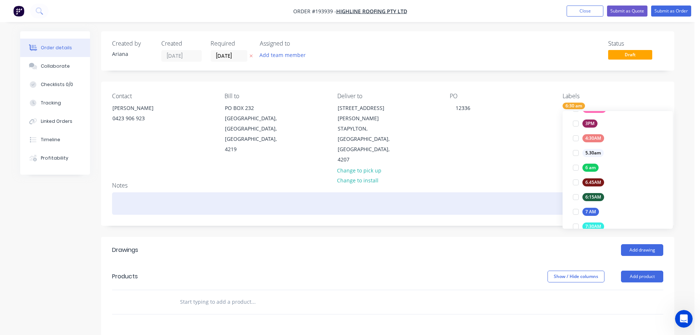
scroll to position [0, 0]
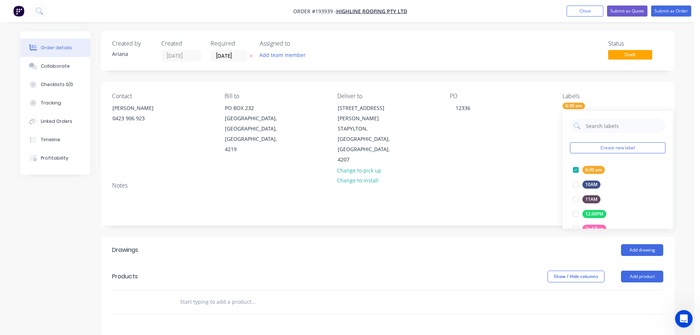
click at [504, 182] on div "Notes" at bounding box center [387, 185] width 551 height 7
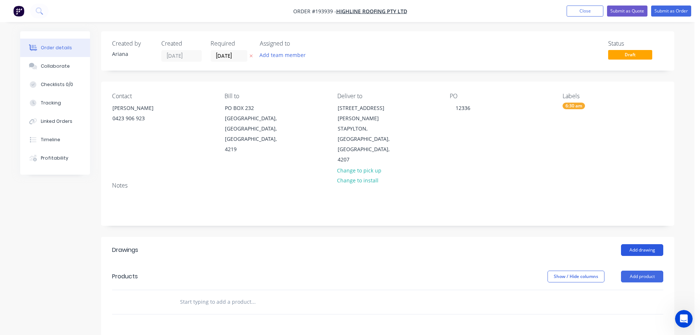
click at [633, 244] on button "Add drawing" at bounding box center [642, 250] width 42 height 12
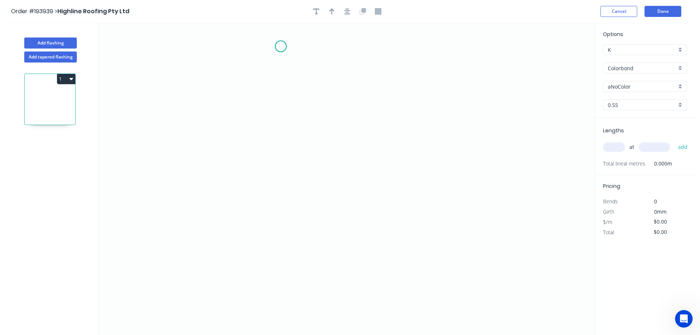
click at [281, 46] on icon "0" at bounding box center [347, 179] width 496 height 312
click at [280, 115] on icon "0" at bounding box center [347, 179] width 496 height 312
click at [337, 117] on icon "0 ?" at bounding box center [347, 179] width 496 height 312
click at [333, 187] on icon "0 ? ?" at bounding box center [347, 179] width 496 height 312
click at [281, 184] on icon "0 ? ? ?" at bounding box center [347, 179] width 496 height 312
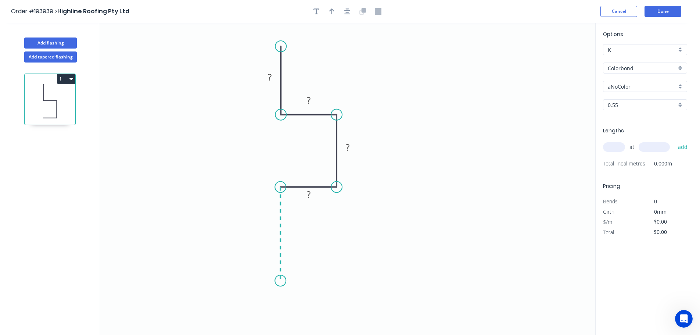
click at [276, 281] on icon "0 ? ? ? ?" at bounding box center [347, 179] width 496 height 312
click at [322, 287] on div "Crush & Fold" at bounding box center [316, 284] width 74 height 15
drag, startPoint x: 272, startPoint y: 268, endPoint x: 303, endPoint y: 267, distance: 30.5
click at [272, 268] on tspan "10" at bounding box center [270, 267] width 10 height 12
click at [305, 287] on icon "0 CF 15 ? ? ? ? ?" at bounding box center [347, 179] width 496 height 312
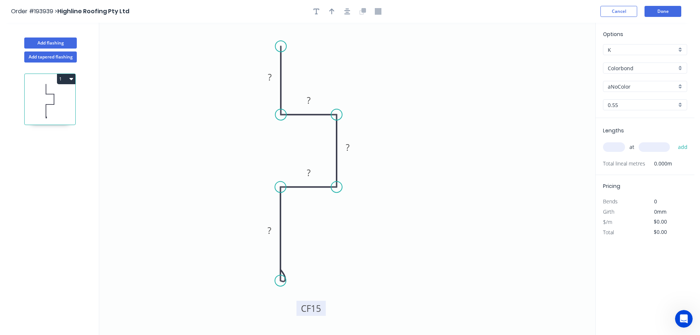
drag, startPoint x: 251, startPoint y: 269, endPoint x: 297, endPoint y: 310, distance: 61.7
click at [297, 310] on rect at bounding box center [311, 308] width 29 height 15
click at [296, 67] on div "Crush & Fold" at bounding box center [318, 69] width 74 height 15
click at [293, 67] on div "Flip bend" at bounding box center [316, 70] width 74 height 15
click at [303, 36] on tspan "10" at bounding box center [301, 33] width 10 height 12
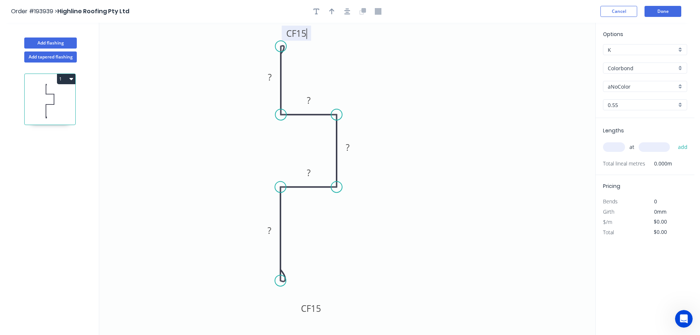
click at [342, 52] on icon "0 CF 15 ? ? ? ? CF 15 ?" at bounding box center [347, 179] width 496 height 312
drag, startPoint x: 310, startPoint y: 34, endPoint x: 327, endPoint y: 33, distance: 17.7
click at [327, 33] on rect at bounding box center [314, 31] width 29 height 15
click at [272, 77] on rect at bounding box center [269, 77] width 15 height 10
click at [391, 151] on icon "0 CF 15 60 30 40 30 CF 15 40" at bounding box center [347, 179] width 496 height 312
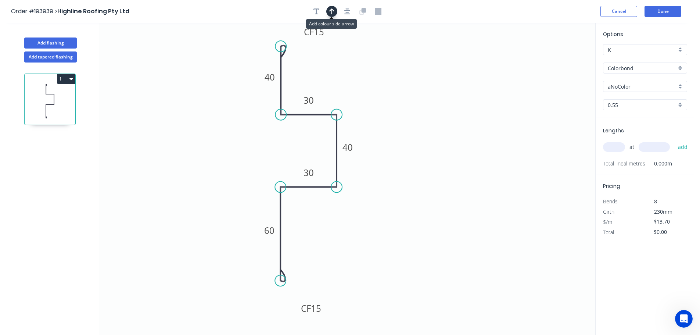
click at [333, 11] on icon "button" at bounding box center [331, 11] width 5 height 6
drag, startPoint x: 560, startPoint y: 57, endPoint x: 413, endPoint y: 102, distance: 153.5
click at [420, 102] on icon at bounding box center [423, 91] width 7 height 24
click at [413, 102] on icon at bounding box center [413, 94] width 7 height 24
click at [679, 87] on div "aNoColor" at bounding box center [645, 86] width 84 height 11
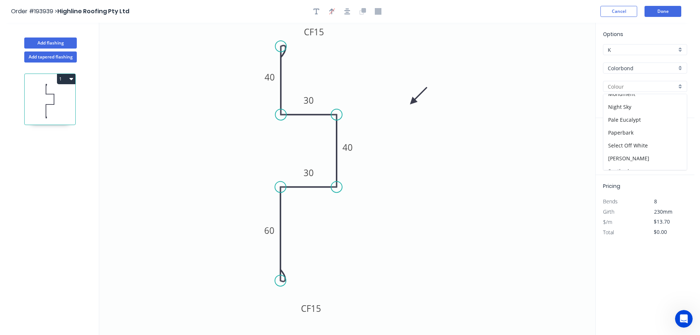
scroll to position [202, 0]
click at [661, 144] on div "[PERSON_NAME]" at bounding box center [645, 143] width 83 height 13
click at [620, 143] on input "text" at bounding box center [614, 147] width 22 height 10
click at [675, 141] on button "add" at bounding box center [683, 147] width 17 height 12
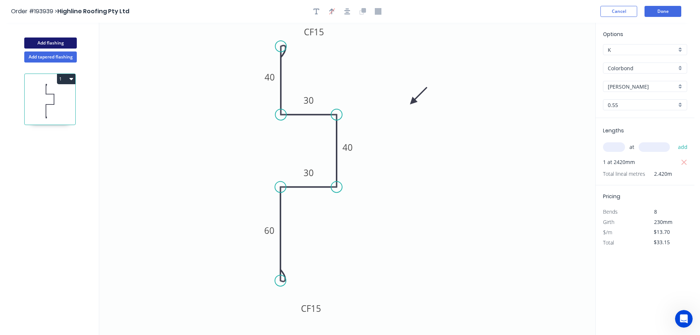
click at [49, 42] on button "Add flashing" at bounding box center [50, 42] width 53 height 11
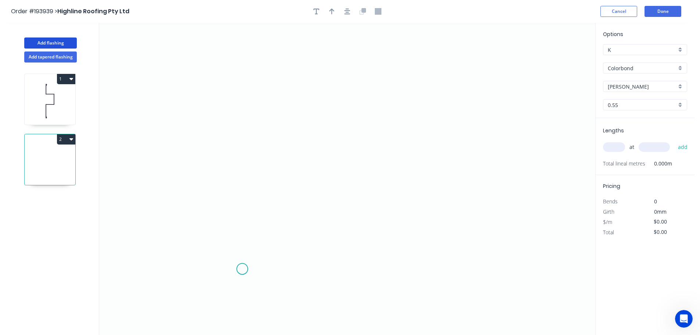
click at [242, 268] on icon "0" at bounding box center [347, 179] width 496 height 312
click at [248, 66] on icon "0" at bounding box center [347, 179] width 496 height 312
click at [328, 67] on icon "0 ?" at bounding box center [347, 179] width 496 height 312
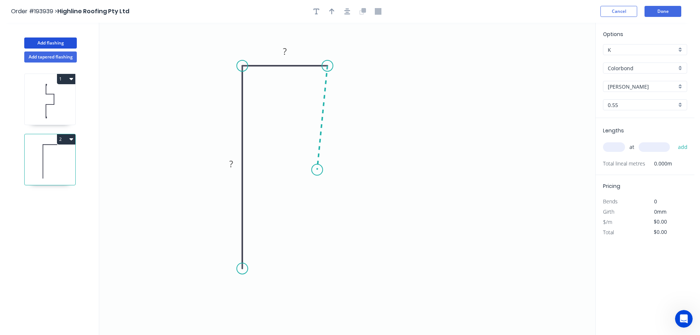
click at [317, 170] on icon "0 ? ?" at bounding box center [347, 179] width 496 height 312
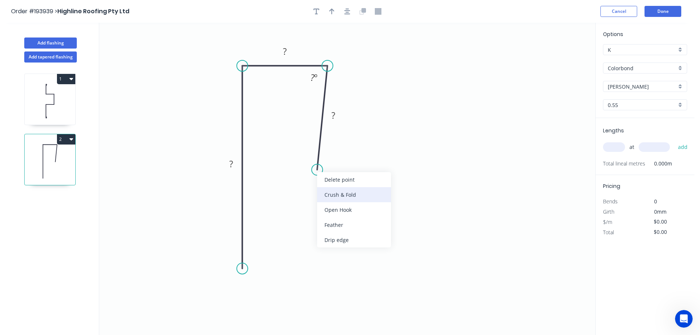
click at [342, 189] on div "Crush & Fold" at bounding box center [354, 194] width 74 height 15
click at [328, 193] on div "Flip bend" at bounding box center [355, 192] width 74 height 15
click at [339, 159] on tspan "10" at bounding box center [338, 158] width 10 height 12
click at [344, 165] on rect at bounding box center [333, 158] width 29 height 15
drag, startPoint x: 345, startPoint y: 161, endPoint x: 346, endPoint y: 202, distance: 41.2
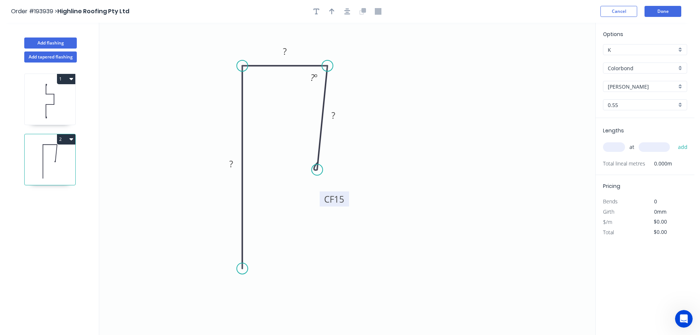
click at [346, 202] on rect at bounding box center [334, 199] width 29 height 15
click at [232, 160] on tspan "?" at bounding box center [231, 164] width 4 height 12
click at [288, 51] on rect at bounding box center [285, 52] width 15 height 10
click at [313, 75] on tspan "?" at bounding box center [313, 77] width 4 height 12
click at [395, 97] on icon "0 120 18 CF 15 ? 87 º" at bounding box center [347, 179] width 496 height 312
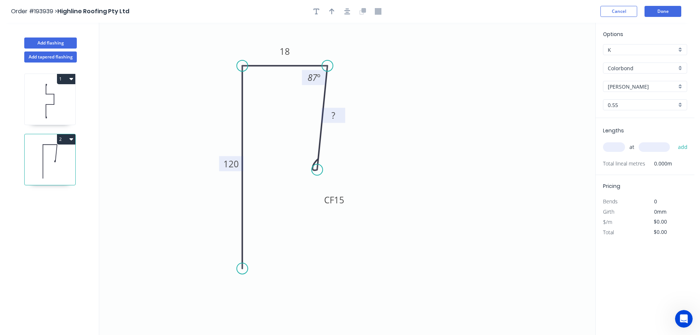
click at [335, 114] on tspan "?" at bounding box center [334, 115] width 4 height 12
click at [367, 112] on icon "0 120 18 CF 15 60 87 º" at bounding box center [347, 179] width 496 height 312
click at [331, 9] on icon "button" at bounding box center [331, 11] width 5 height 7
drag, startPoint x: 559, startPoint y: 57, endPoint x: 384, endPoint y: 62, distance: 175.1
click at [385, 62] on icon at bounding box center [388, 54] width 7 height 24
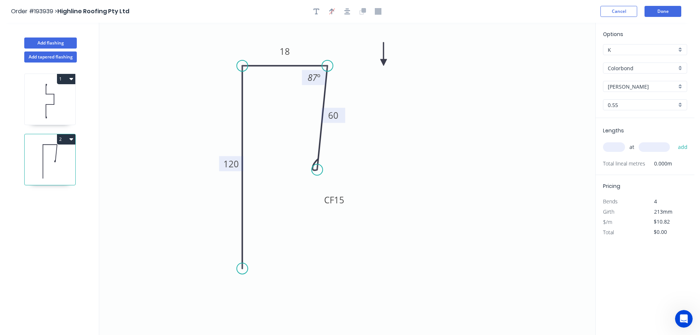
click at [384, 62] on icon at bounding box center [383, 54] width 7 height 24
click at [616, 147] on input "text" at bounding box center [614, 147] width 22 height 10
click at [675, 141] on button "add" at bounding box center [683, 147] width 17 height 12
click at [668, 10] on button "Done" at bounding box center [663, 11] width 37 height 11
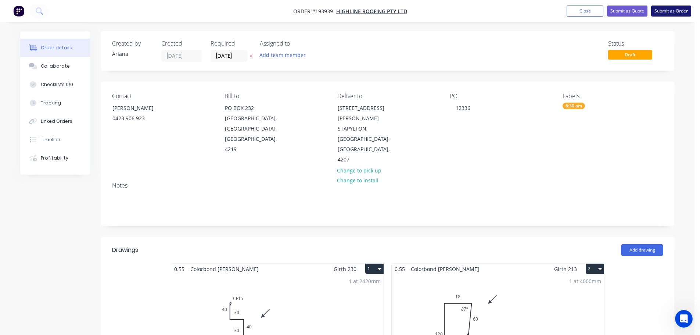
click at [676, 12] on button "Submit as Order" at bounding box center [671, 11] width 40 height 11
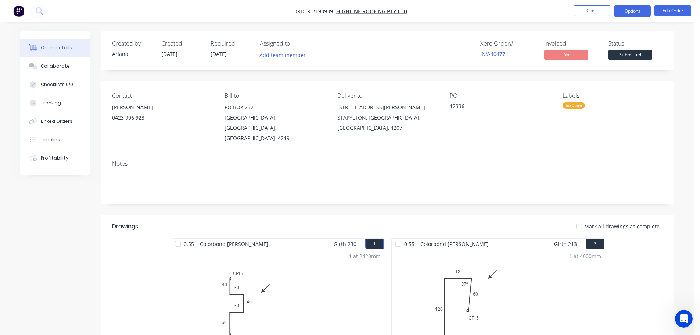
click at [623, 11] on button "Options" at bounding box center [632, 11] width 37 height 12
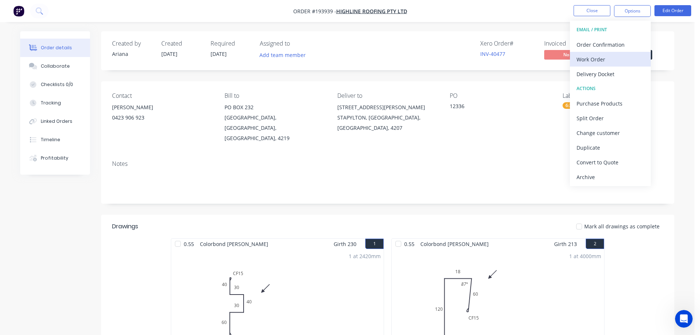
click at [600, 58] on div "Work Order" at bounding box center [611, 59] width 68 height 11
click at [589, 79] on div "Without pricing" at bounding box center [611, 74] width 68 height 11
click at [400, 49] on div "Xero Order # INV-40477 Invoiced No Status Submitted" at bounding box center [498, 50] width 330 height 21
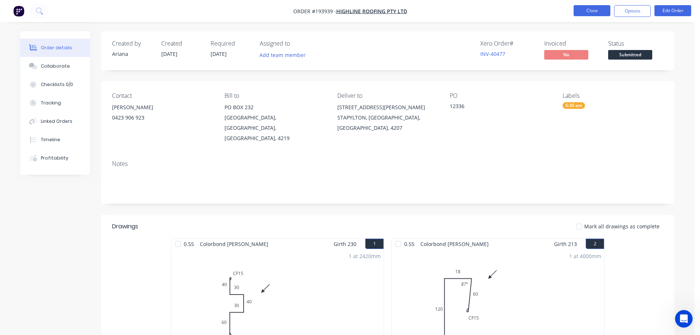
click at [593, 12] on button "Close" at bounding box center [592, 10] width 37 height 11
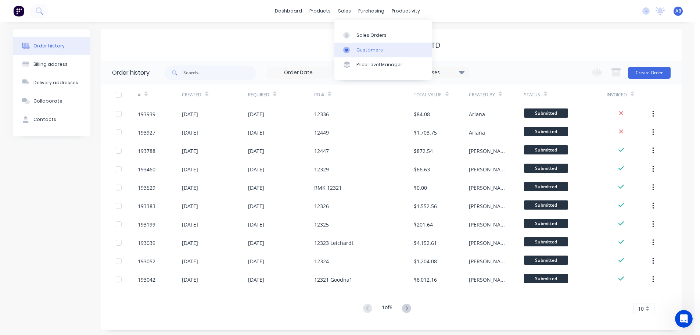
click at [364, 48] on div "Customers" at bounding box center [370, 50] width 26 height 7
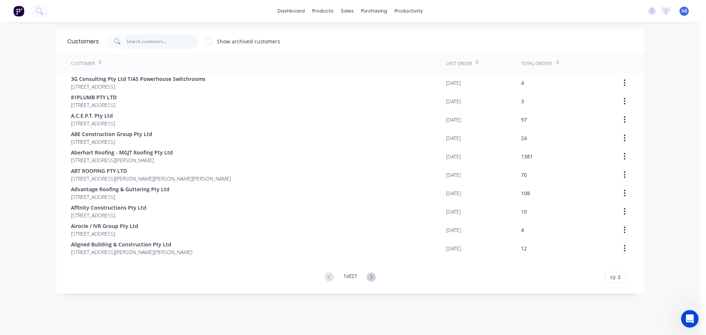
drag, startPoint x: 157, startPoint y: 42, endPoint x: 233, endPoint y: 36, distance: 76.0
click at [158, 41] on input "text" at bounding box center [162, 41] width 72 height 15
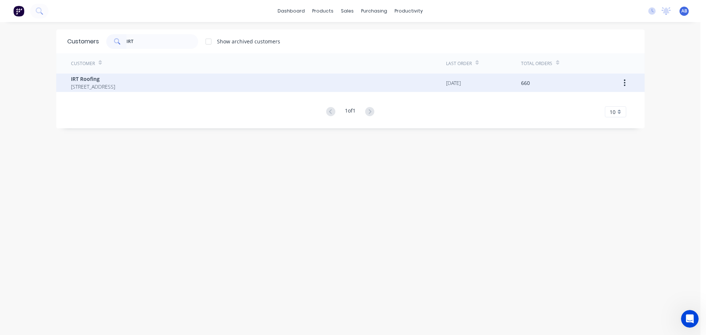
click at [91, 85] on span "[STREET_ADDRESS]" at bounding box center [93, 87] width 44 height 8
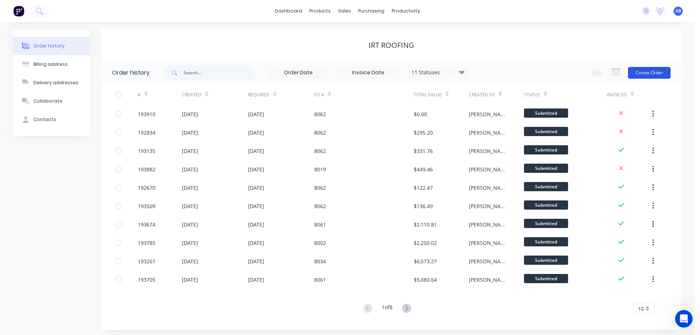
click at [655, 74] on button "Create Order" at bounding box center [649, 73] width 43 height 12
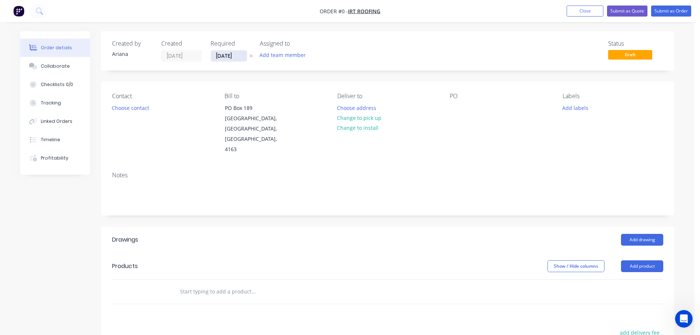
click at [232, 55] on input "[DATE]" at bounding box center [229, 55] width 36 height 11
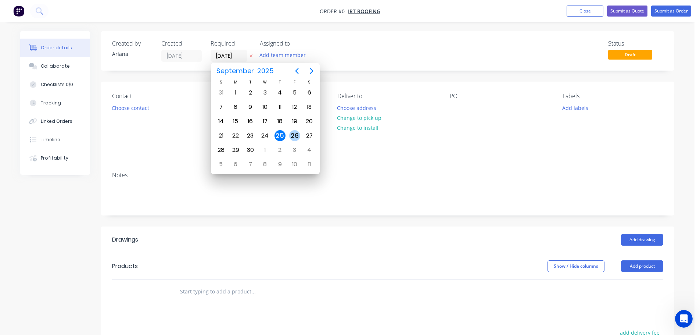
click at [292, 134] on div "26" at bounding box center [294, 135] width 11 height 11
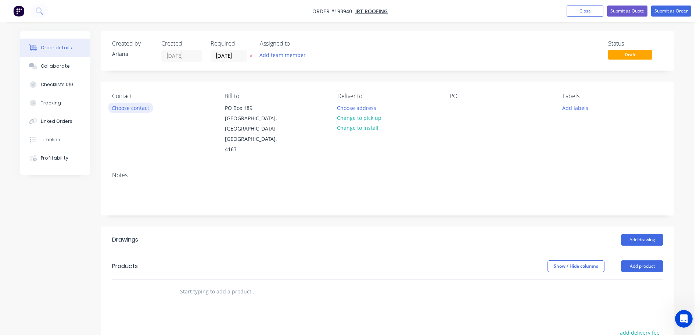
click at [124, 108] on button "Choose contact" at bounding box center [130, 108] width 45 height 10
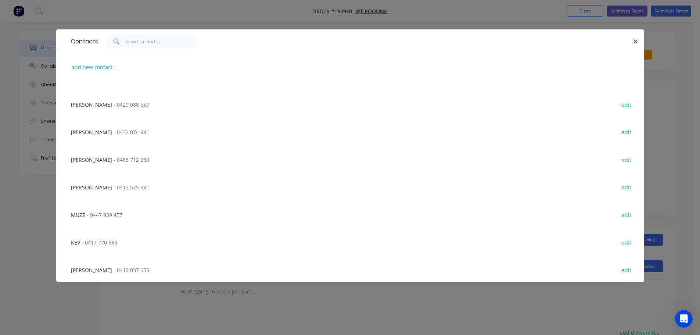
scroll to position [322, 0]
drag, startPoint x: 94, startPoint y: 241, endPoint x: 201, endPoint y: 200, distance: 114.3
click at [94, 241] on span "- 0417 770 534" at bounding box center [100, 241] width 36 height 7
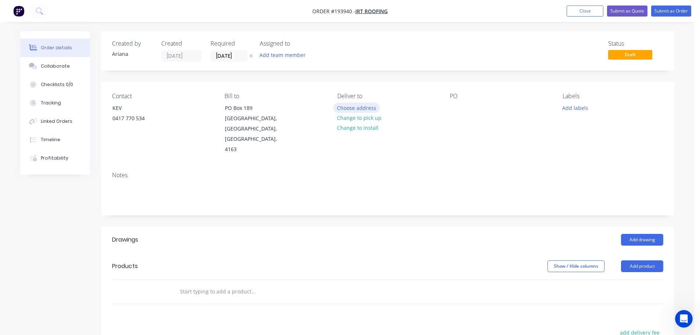
click at [357, 109] on button "Choose address" at bounding box center [356, 108] width 47 height 10
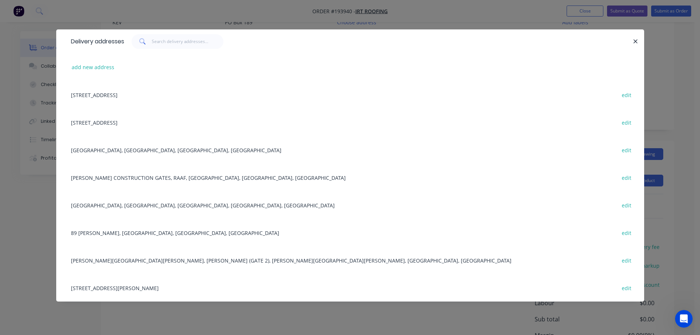
scroll to position [0, 0]
click at [83, 68] on button "add new address" at bounding box center [93, 67] width 50 height 10
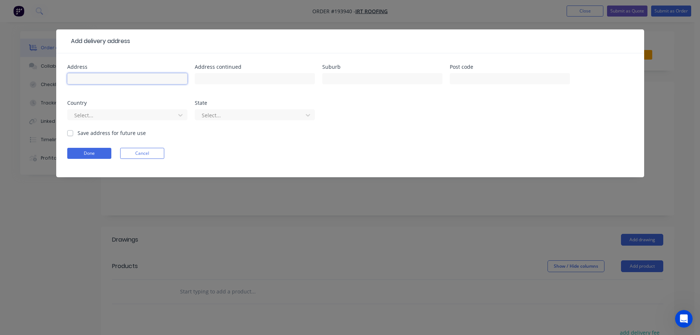
click at [90, 81] on input "text" at bounding box center [127, 78] width 120 height 11
click at [219, 150] on div "Done Cancel" at bounding box center [350, 153] width 566 height 11
click at [146, 151] on button "Cancel" at bounding box center [142, 153] width 44 height 11
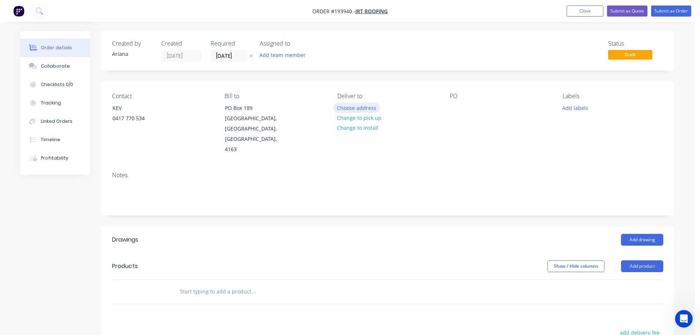
click at [362, 109] on button "Choose address" at bounding box center [356, 108] width 47 height 10
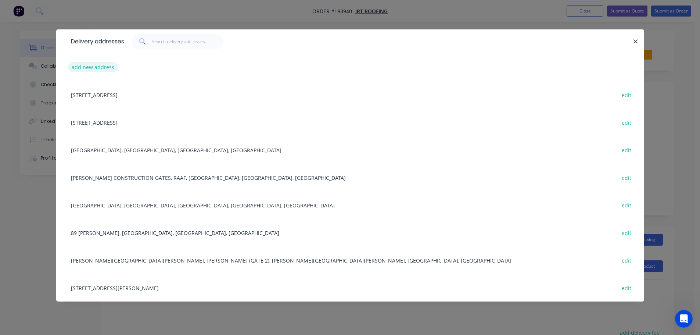
click at [96, 66] on button "add new address" at bounding box center [93, 67] width 50 height 10
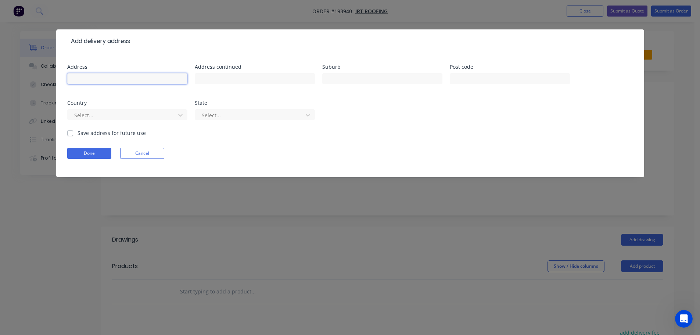
drag, startPoint x: 97, startPoint y: 78, endPoint x: 107, endPoint y: 78, distance: 9.9
click at [97, 78] on input "text" at bounding box center [127, 78] width 120 height 11
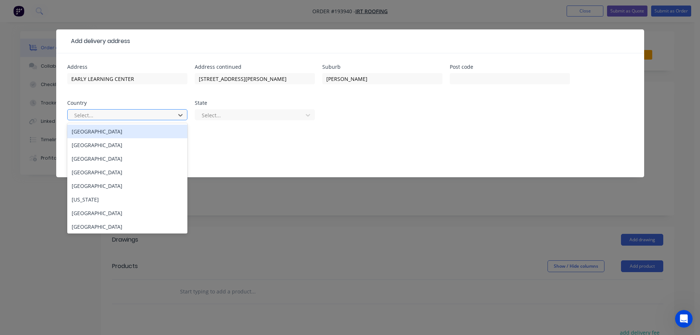
click at [92, 135] on div "[GEOGRAPHIC_DATA]" at bounding box center [127, 132] width 120 height 14
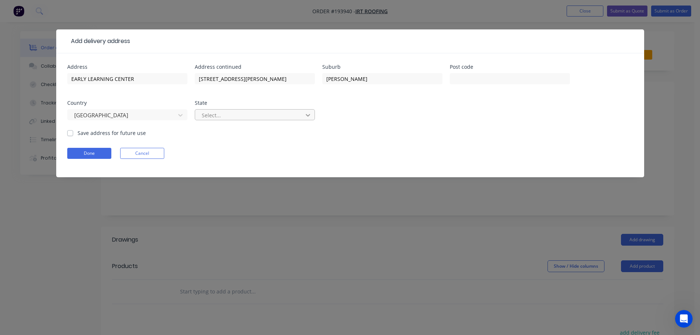
click at [311, 114] on icon at bounding box center [307, 114] width 7 height 7
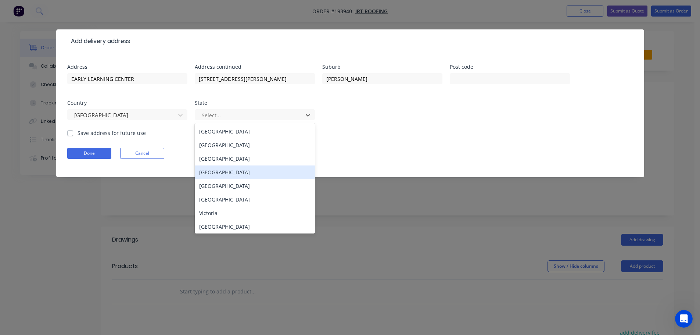
click at [217, 173] on div "[GEOGRAPHIC_DATA]" at bounding box center [255, 172] width 120 height 14
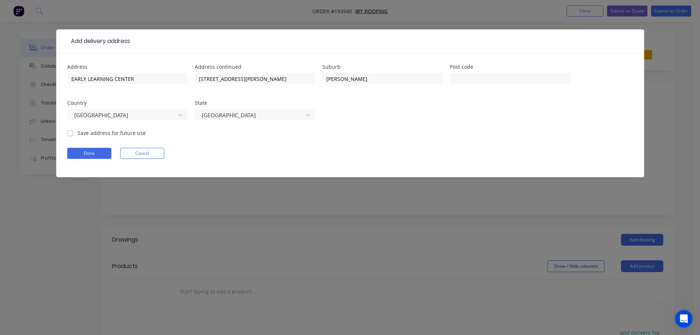
click at [408, 141] on form "Address EARLY LEARNING CENTER Address continued [STREET_ADDRESS][PERSON_NAME][P…" at bounding box center [350, 120] width 566 height 113
click at [94, 154] on button "Done" at bounding box center [89, 153] width 44 height 11
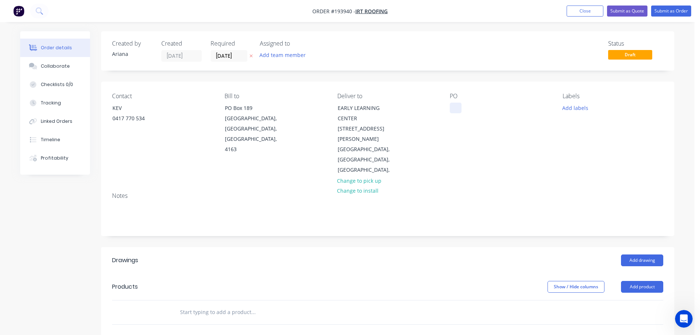
click at [458, 107] on div at bounding box center [456, 108] width 12 height 11
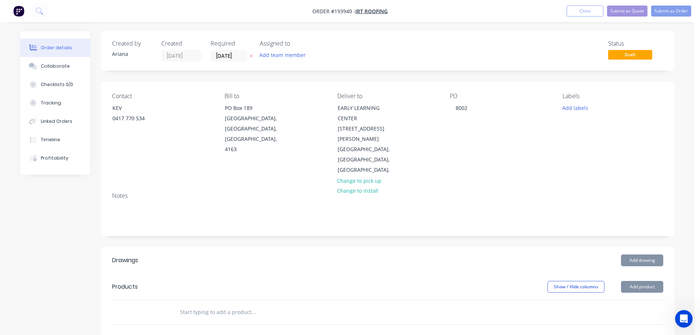
click at [490, 128] on div "PO 8002" at bounding box center [500, 134] width 101 height 83
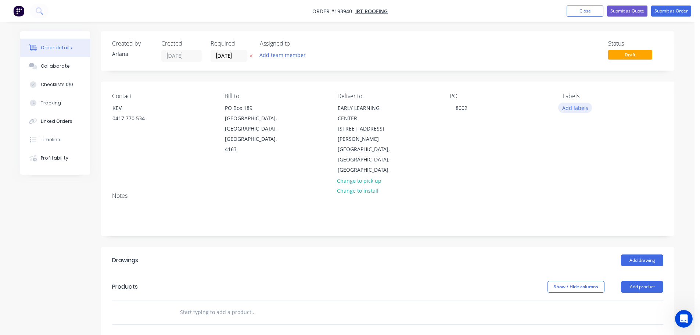
click at [566, 108] on button "Add labels" at bounding box center [575, 108] width 34 height 10
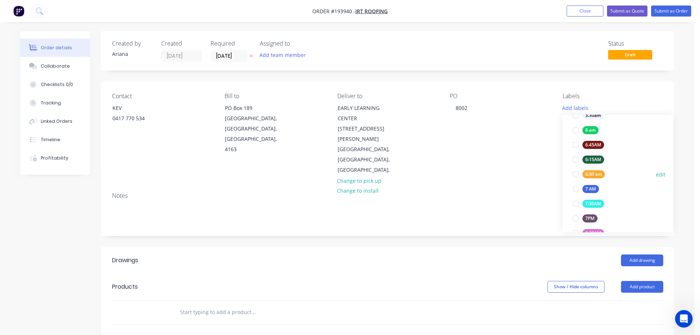
click at [573, 174] on div at bounding box center [576, 174] width 15 height 15
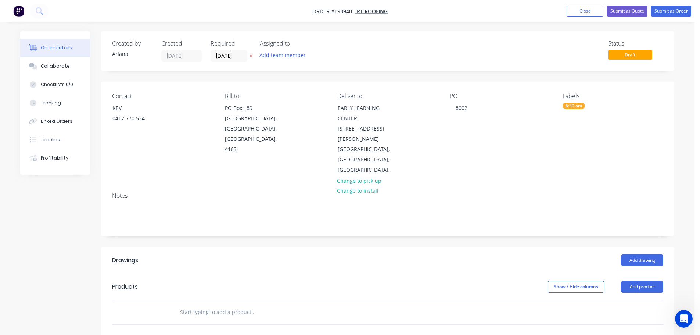
click at [532, 186] on div "Notes" at bounding box center [388, 210] width 574 height 49
click at [650, 281] on button "Add product" at bounding box center [642, 287] width 42 height 12
click at [639, 300] on div "Product catalogue" at bounding box center [628, 305] width 57 height 11
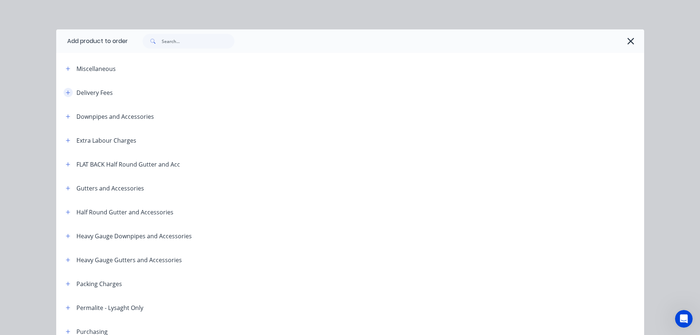
click at [66, 92] on icon "button" at bounding box center [68, 92] width 4 height 4
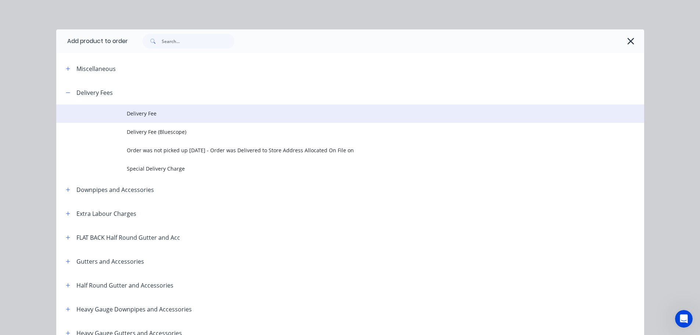
click at [134, 111] on span "Delivery Fee" at bounding box center [334, 114] width 414 height 8
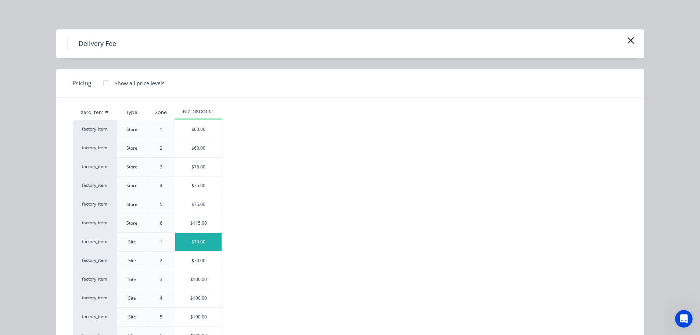
click at [198, 242] on div "$70.00" at bounding box center [198, 242] width 46 height 18
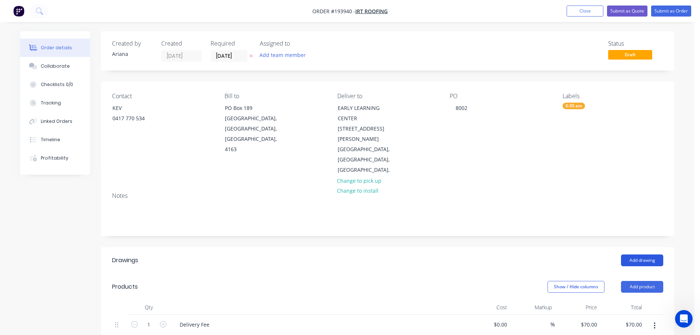
click at [637, 254] on button "Add drawing" at bounding box center [642, 260] width 42 height 12
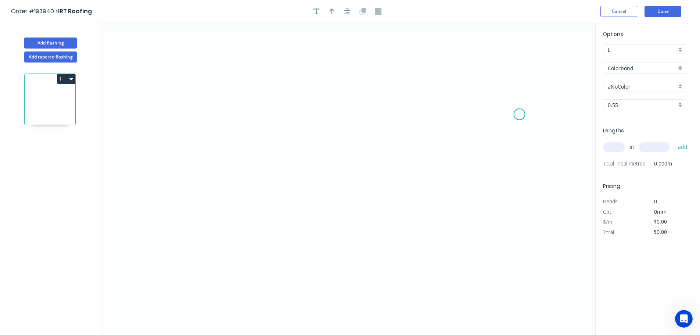
click at [520, 114] on icon "0" at bounding box center [347, 179] width 496 height 312
click at [489, 65] on icon "0" at bounding box center [347, 179] width 496 height 312
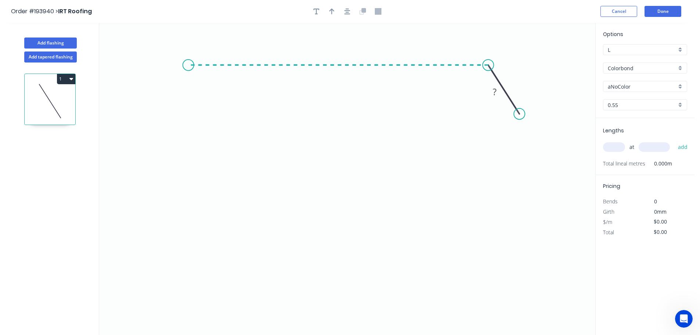
click at [188, 62] on icon "0 ?" at bounding box center [347, 179] width 496 height 312
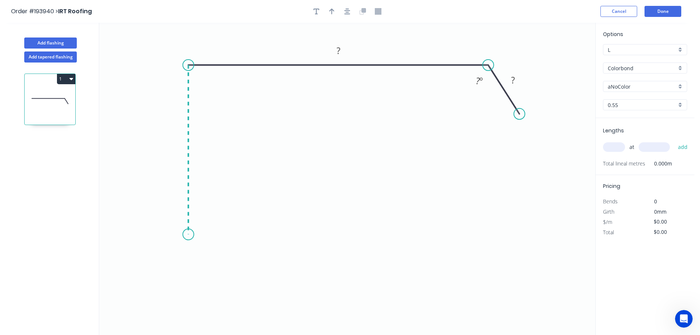
click at [187, 235] on icon "0 ? ? ? º" at bounding box center [347, 179] width 496 height 312
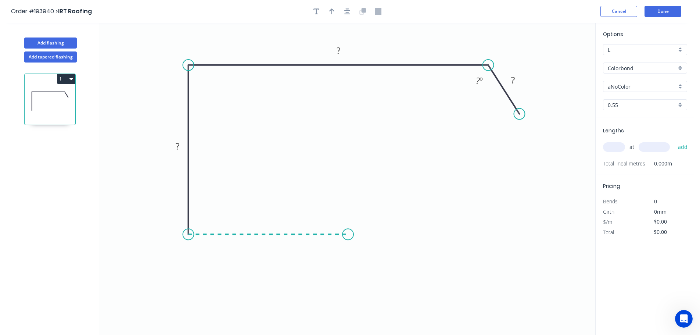
click at [348, 234] on icon "0 ? ? ? ? º" at bounding box center [347, 179] width 496 height 312
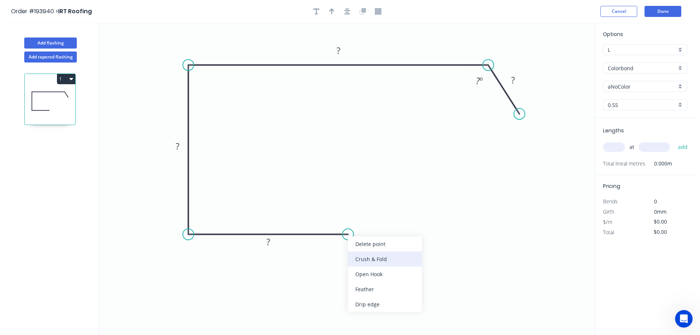
click at [376, 261] on div "Crush & Fold" at bounding box center [385, 258] width 74 height 15
click at [342, 247] on tspan "10" at bounding box center [343, 246] width 10 height 12
drag, startPoint x: 368, startPoint y: 247, endPoint x: 365, endPoint y: 250, distance: 4.2
click at [368, 247] on icon "0 CF 15 ? ? ? ? ? º" at bounding box center [347, 179] width 496 height 312
drag, startPoint x: 351, startPoint y: 251, endPoint x: 394, endPoint y: 214, distance: 57.6
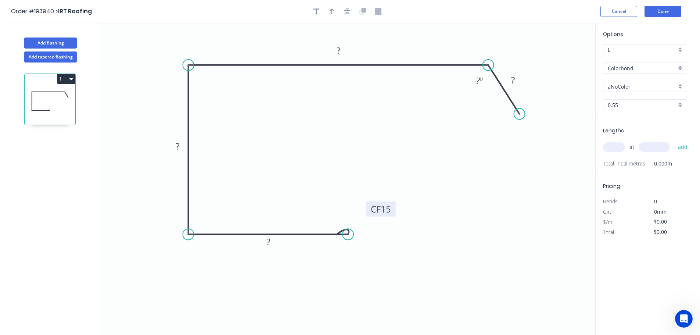
click at [394, 214] on rect at bounding box center [381, 208] width 29 height 15
click at [534, 135] on div "Crush & Fold" at bounding box center [556, 138] width 74 height 15
click at [538, 137] on div "Flip bend" at bounding box center [557, 135] width 74 height 15
click at [519, 129] on tspan "10" at bounding box center [516, 127] width 10 height 12
click at [547, 139] on icon "0 CF 15 ? ? ? CF 15 ? ? º" at bounding box center [347, 179] width 496 height 312
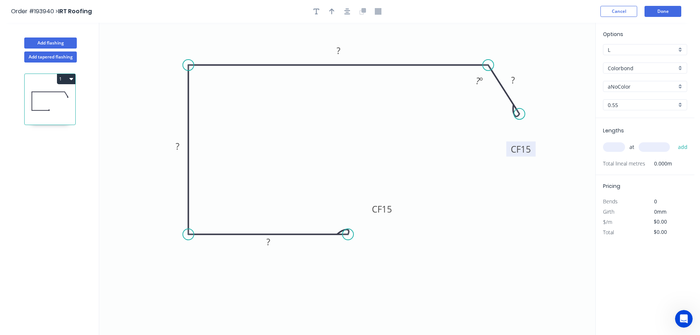
drag, startPoint x: 524, startPoint y: 129, endPoint x: 533, endPoint y: 151, distance: 24.0
click at [533, 151] on rect at bounding box center [521, 149] width 29 height 15
click at [270, 243] on rect at bounding box center [268, 242] width 15 height 10
click at [481, 159] on icon "0 CF 15 100 135 200 CF 15 50 ? º" at bounding box center [347, 179] width 496 height 312
click at [493, 105] on div "Hide angle" at bounding box center [515, 104] width 74 height 15
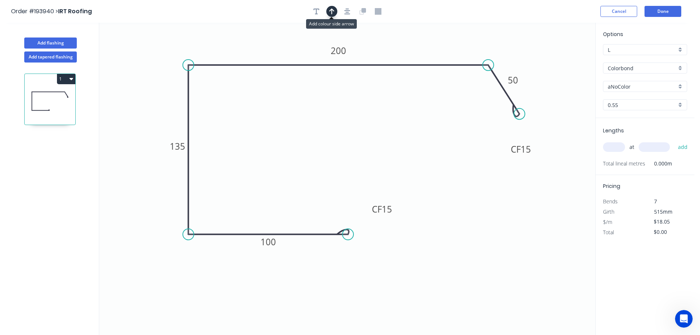
click at [329, 9] on button "button" at bounding box center [331, 11] width 11 height 11
drag, startPoint x: 557, startPoint y: 58, endPoint x: 408, endPoint y: 46, distance: 149.4
click at [408, 46] on icon at bounding box center [408, 38] width 7 height 24
click at [680, 85] on div "aNoColor" at bounding box center [645, 86] width 84 height 11
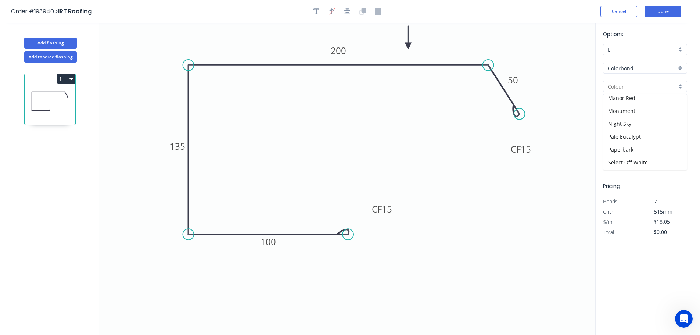
scroll to position [176, 0]
click at [646, 130] on div "Pale Eucalypt" at bounding box center [645, 130] width 83 height 13
click at [617, 145] on input "text" at bounding box center [614, 147] width 22 height 10
click at [675, 141] on button "add" at bounding box center [683, 147] width 17 height 12
click at [69, 77] on button "1" at bounding box center [66, 79] width 18 height 10
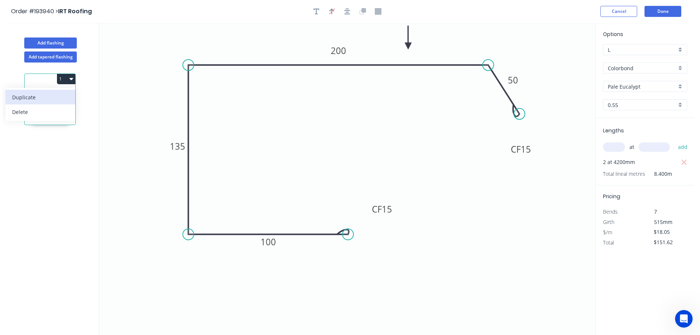
click at [55, 99] on div "Duplicate" at bounding box center [40, 97] width 57 height 11
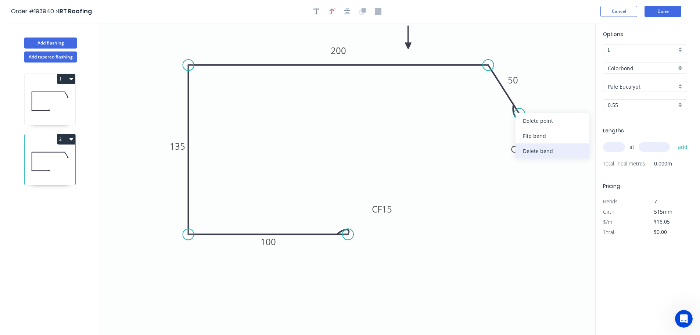
click at [546, 150] on div "Delete bend" at bounding box center [553, 150] width 74 height 15
click at [344, 52] on tspan "200" at bounding box center [338, 50] width 15 height 12
click at [355, 112] on icon "0 CF 15 100 135 300 50" at bounding box center [347, 179] width 496 height 312
click at [621, 147] on input "text" at bounding box center [614, 147] width 22 height 10
click at [675, 141] on button "add" at bounding box center [683, 147] width 17 height 12
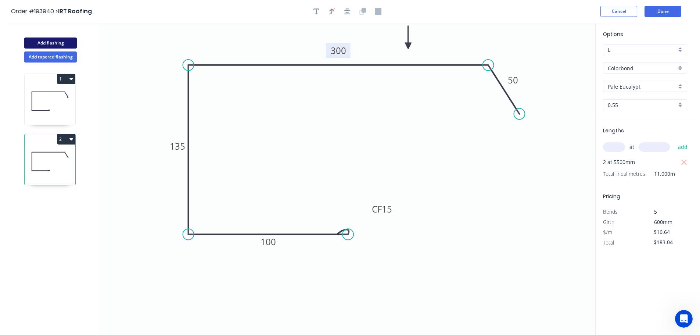
click at [59, 42] on button "Add flashing" at bounding box center [50, 42] width 53 height 11
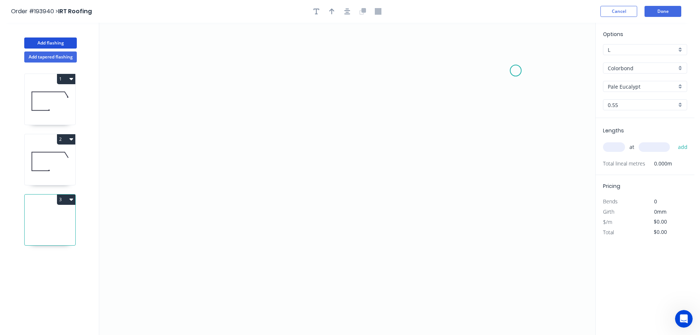
click at [518, 69] on icon "0" at bounding box center [347, 179] width 496 height 312
click at [472, 69] on icon "0" at bounding box center [347, 179] width 496 height 312
click at [473, 212] on icon "0 ?" at bounding box center [347, 179] width 496 height 312
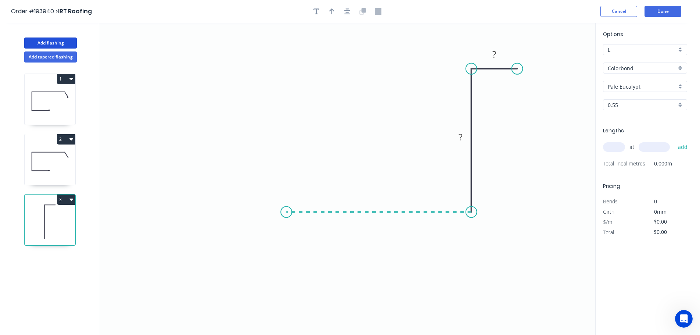
click at [286, 213] on icon "0 ? ?" at bounding box center [347, 179] width 496 height 312
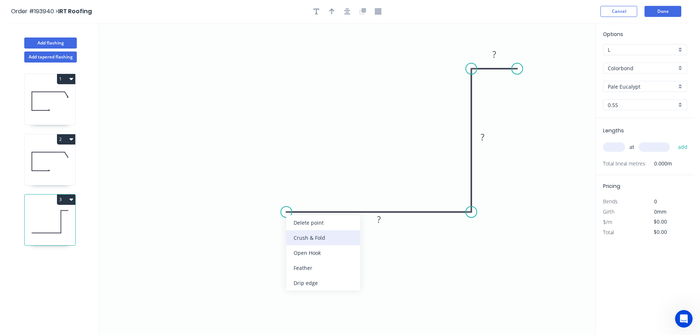
click at [304, 238] on div "Crush & Fold" at bounding box center [323, 237] width 74 height 15
click at [299, 235] on div "Flip bend" at bounding box center [324, 236] width 74 height 15
click at [304, 224] on tspan "10" at bounding box center [301, 224] width 10 height 12
click at [314, 245] on icon "0 CF 15 ? ? ?" at bounding box center [347, 179] width 496 height 312
drag, startPoint x: 308, startPoint y: 225, endPoint x: 251, endPoint y: 197, distance: 63.5
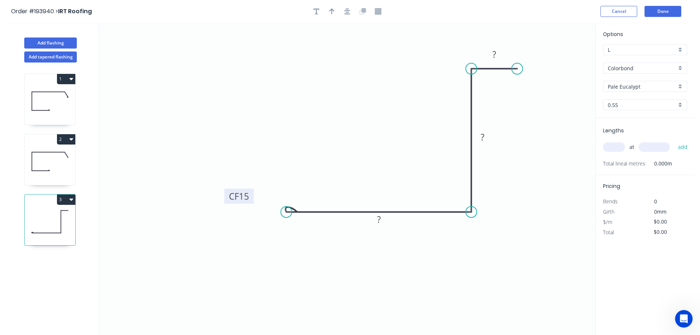
click at [251, 197] on rect at bounding box center [238, 196] width 29 height 15
click at [494, 54] on tspan "?" at bounding box center [495, 54] width 4 height 12
click at [624, 203] on div "Bends" at bounding box center [622, 201] width 48 height 10
click at [334, 10] on icon "button" at bounding box center [331, 11] width 5 height 7
drag, startPoint x: 559, startPoint y: 60, endPoint x: 489, endPoint y: 251, distance: 204.0
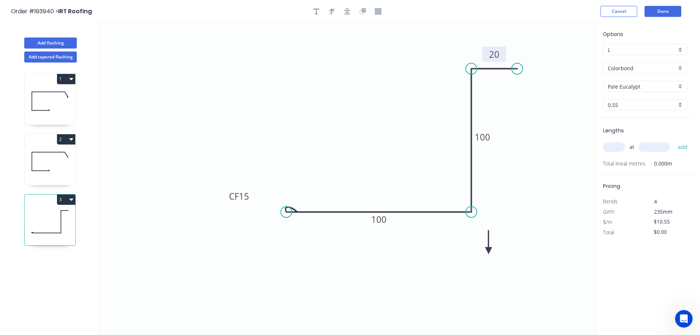
click at [489, 251] on icon at bounding box center [489, 242] width 7 height 24
click at [489, 251] on icon at bounding box center [489, 243] width 7 height 24
click at [489, 251] on icon at bounding box center [494, 244] width 21 height 21
drag, startPoint x: 489, startPoint y: 251, endPoint x: 474, endPoint y: 261, distance: 17.9
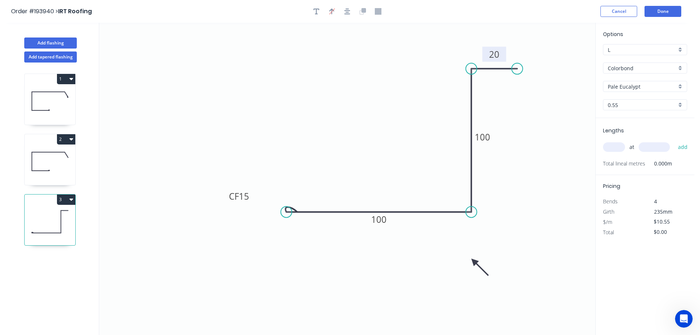
click at [474, 261] on icon at bounding box center [479, 267] width 21 height 21
click at [680, 84] on div "Pale Eucalypt" at bounding box center [645, 86] width 84 height 11
click at [657, 103] on div "Surfmist" at bounding box center [645, 99] width 83 height 13
click at [617, 144] on input "text" at bounding box center [614, 147] width 22 height 10
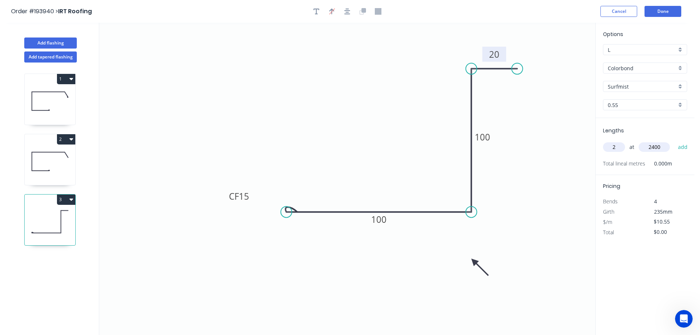
click at [675, 141] on button "add" at bounding box center [683, 147] width 17 height 12
click at [543, 139] on icon "0 CF 15 100 100 20" at bounding box center [347, 179] width 496 height 312
click at [664, 11] on button "Done" at bounding box center [663, 11] width 37 height 11
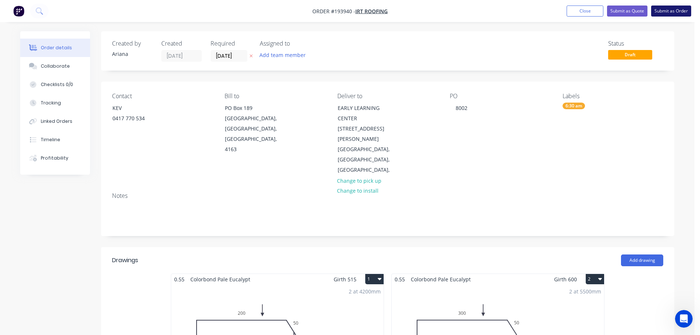
click at [671, 11] on button "Submit as Order" at bounding box center [671, 11] width 40 height 11
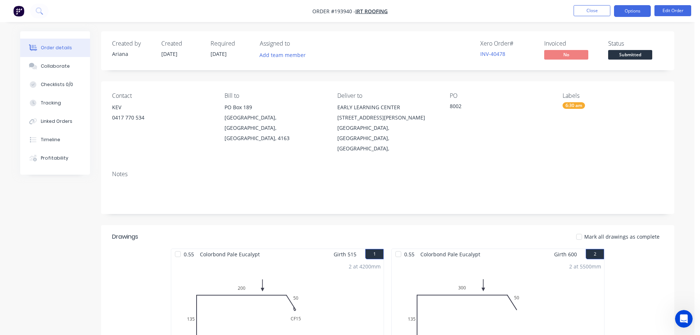
click at [632, 10] on button "Options" at bounding box center [632, 11] width 37 height 12
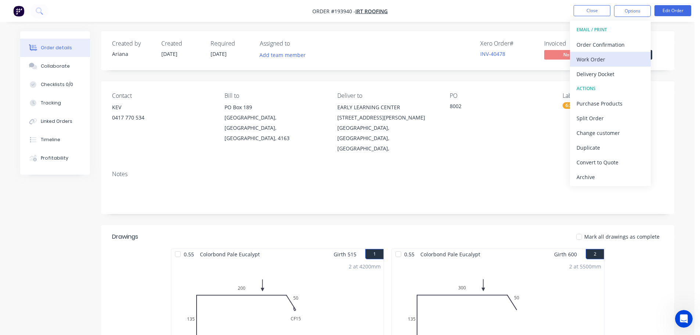
click at [599, 57] on div "Work Order" at bounding box center [611, 59] width 68 height 11
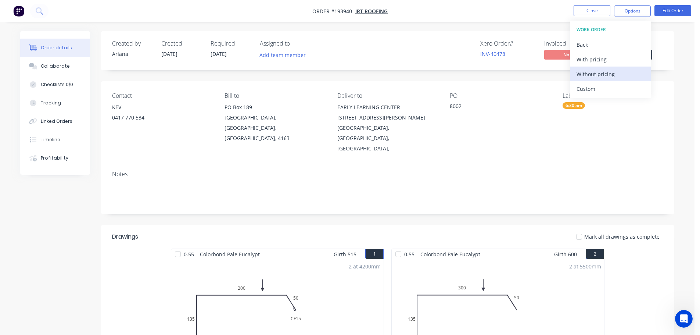
click at [585, 75] on div "Without pricing" at bounding box center [611, 74] width 68 height 11
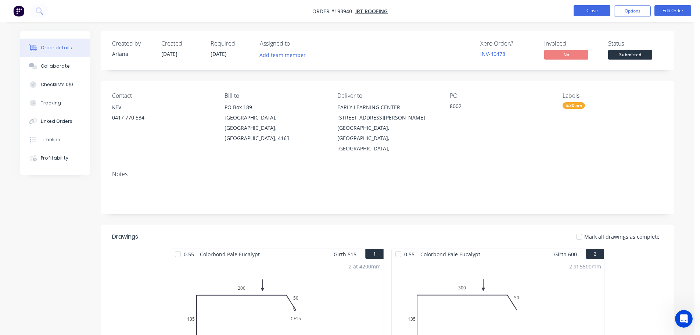
click at [590, 10] on button "Close" at bounding box center [592, 10] width 37 height 11
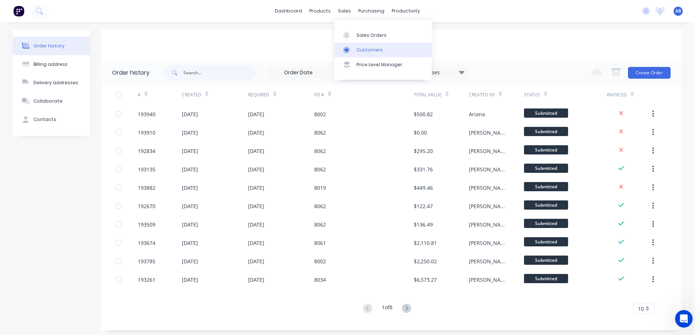
click at [364, 46] on link "Customers" at bounding box center [383, 50] width 97 height 15
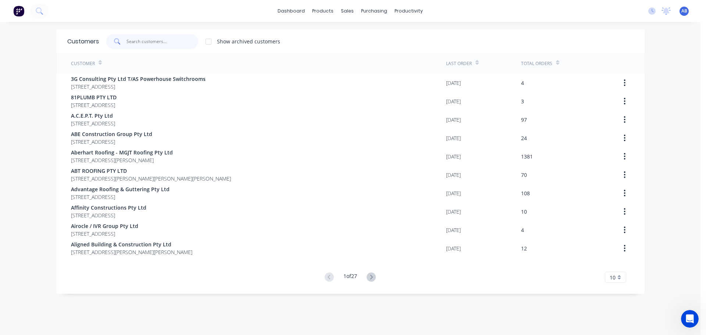
click at [174, 43] on input "text" at bounding box center [162, 41] width 72 height 15
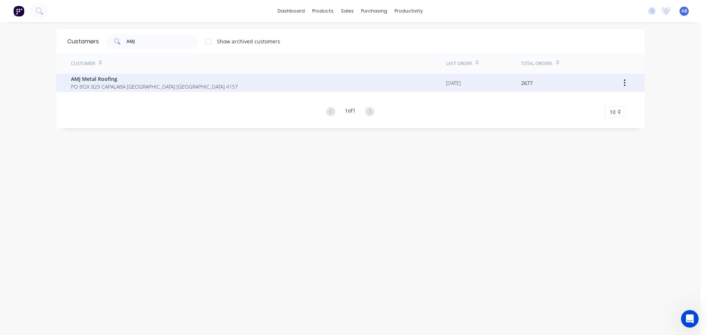
click at [88, 82] on span "AMJ Metal Roofing" at bounding box center [154, 79] width 167 height 8
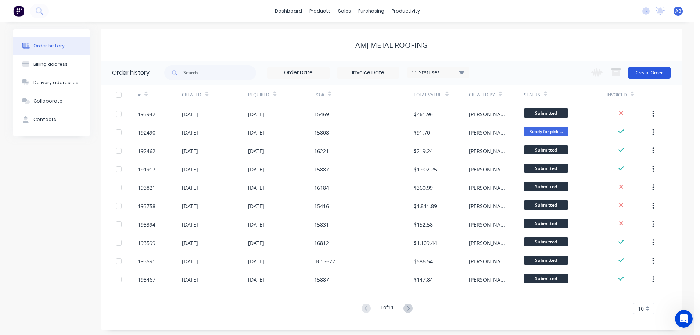
click at [647, 73] on button "Create Order" at bounding box center [649, 73] width 43 height 12
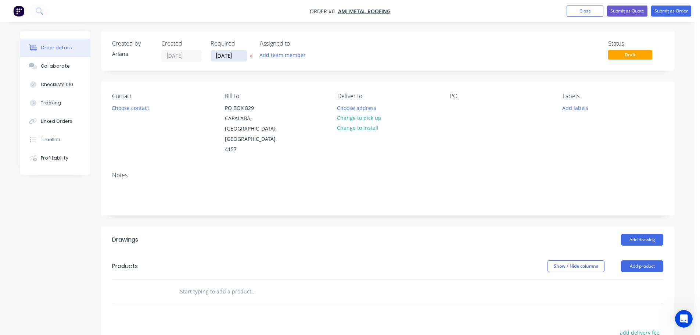
click at [232, 58] on input "[DATE]" at bounding box center [229, 55] width 36 height 11
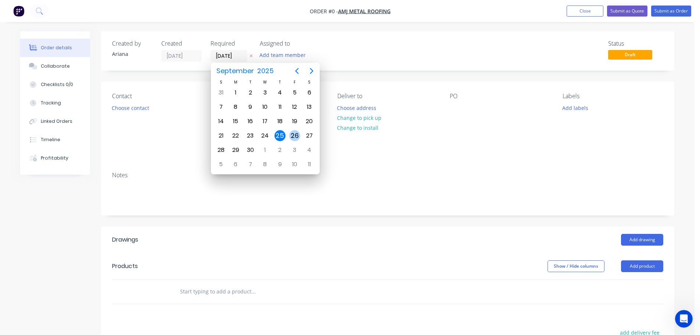
click at [293, 134] on div "26" at bounding box center [294, 135] width 11 height 11
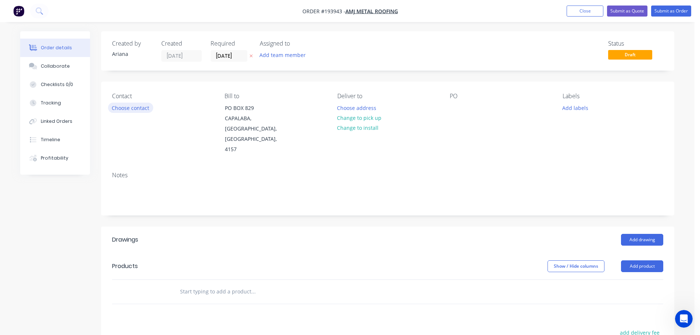
click at [131, 111] on button "Choose contact" at bounding box center [130, 108] width 45 height 10
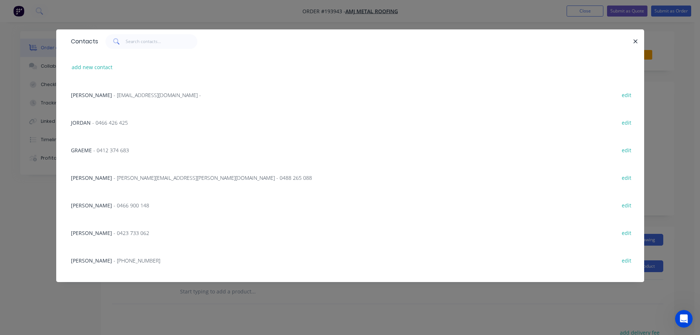
click at [145, 176] on span "- [PERSON_NAME][EMAIL_ADDRESS][PERSON_NAME][DOMAIN_NAME] - 0488 265 088" at bounding box center [213, 177] width 199 height 7
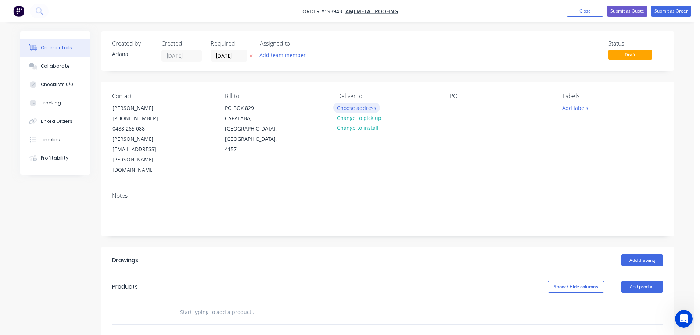
click at [353, 107] on button "Choose address" at bounding box center [356, 108] width 47 height 10
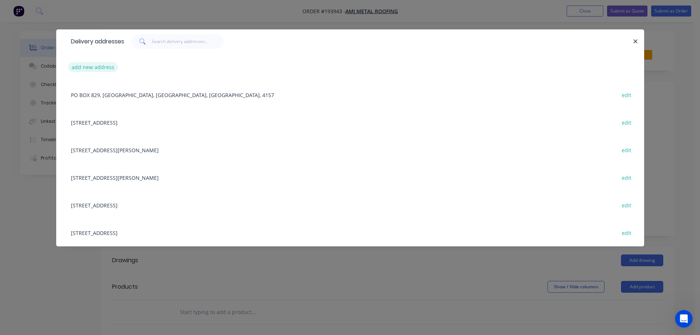
click at [92, 67] on button "add new address" at bounding box center [93, 67] width 50 height 10
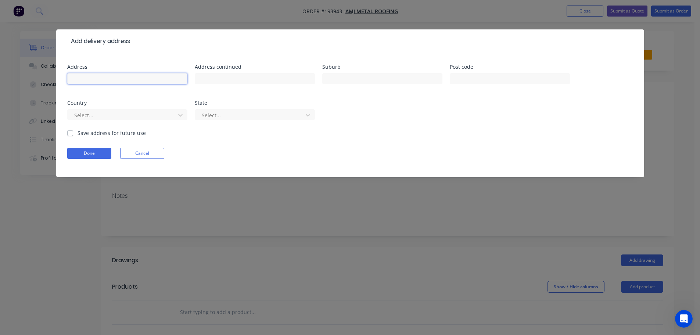
click at [89, 78] on input "text" at bounding box center [127, 78] width 120 height 11
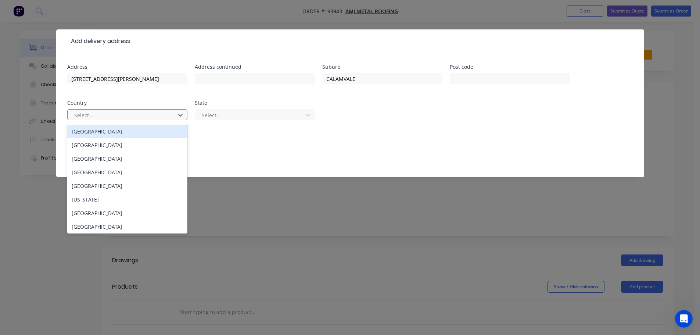
click at [95, 131] on div "[GEOGRAPHIC_DATA]" at bounding box center [127, 132] width 120 height 14
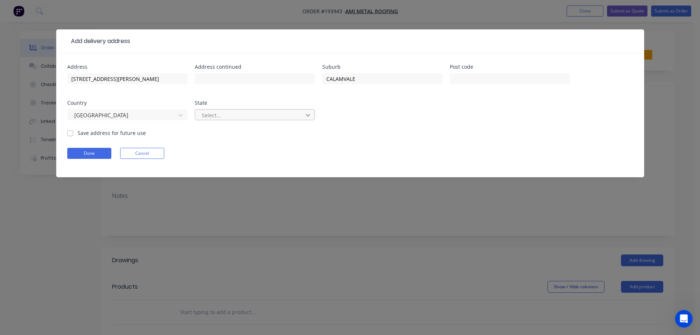
click at [309, 112] on icon at bounding box center [307, 114] width 7 height 7
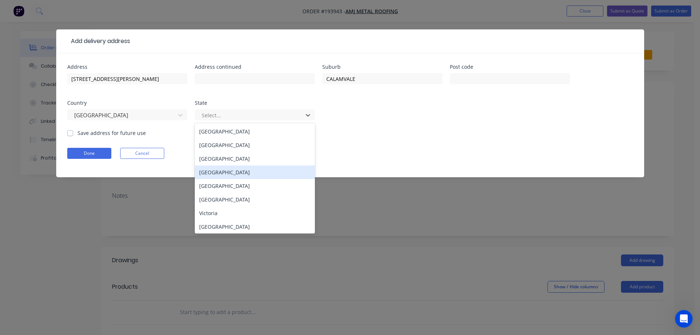
click at [199, 171] on div "[GEOGRAPHIC_DATA]" at bounding box center [255, 172] width 120 height 14
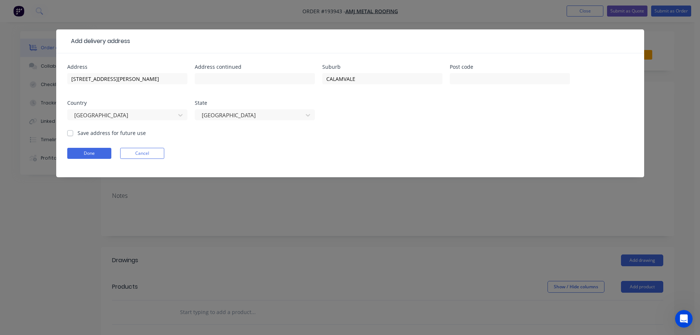
click at [367, 149] on div "Done Cancel" at bounding box center [350, 153] width 566 height 11
click at [90, 156] on button "Done" at bounding box center [89, 153] width 44 height 11
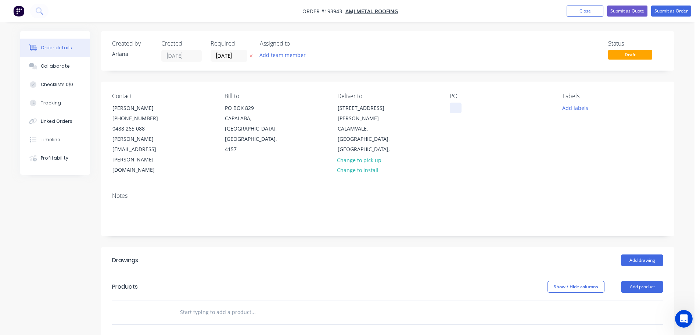
click at [454, 107] on div at bounding box center [456, 108] width 12 height 11
click at [513, 139] on div "PO 15323" at bounding box center [500, 134] width 101 height 83
click at [574, 107] on button "Add labels" at bounding box center [575, 108] width 34 height 10
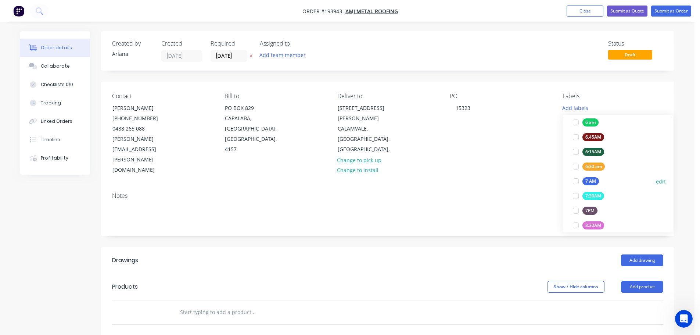
click at [578, 179] on div at bounding box center [576, 181] width 15 height 15
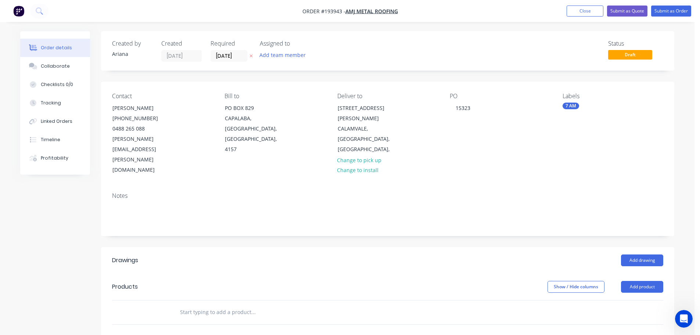
click at [497, 192] on div "Notes" at bounding box center [387, 195] width 551 height 7
click at [644, 281] on button "Add product" at bounding box center [642, 287] width 42 height 12
click at [626, 300] on div "Product catalogue" at bounding box center [628, 305] width 57 height 11
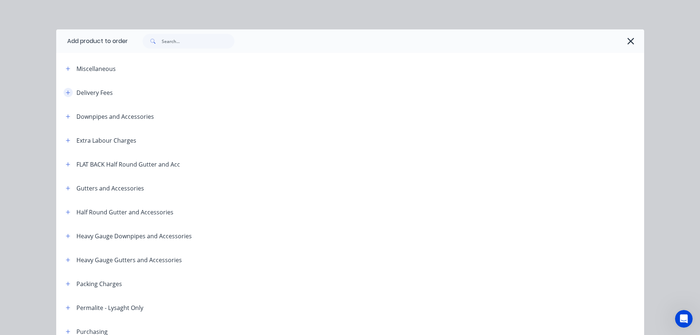
click at [67, 91] on icon "button" at bounding box center [68, 92] width 4 height 5
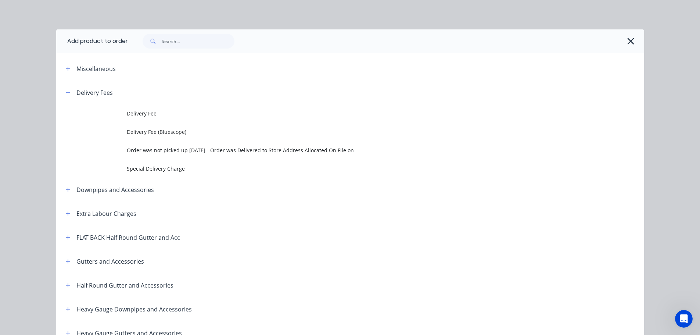
click at [147, 114] on span "Delivery Fee" at bounding box center [334, 114] width 414 height 8
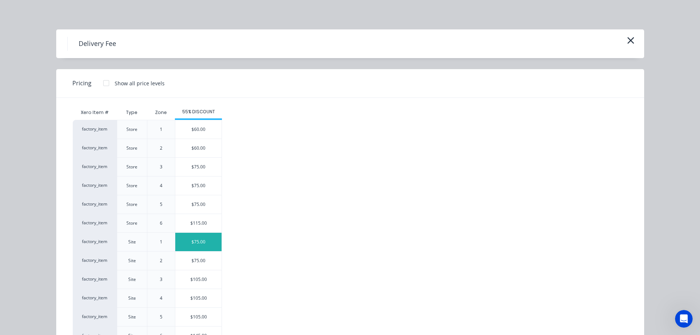
click at [199, 244] on div "$75.00" at bounding box center [198, 242] width 46 height 18
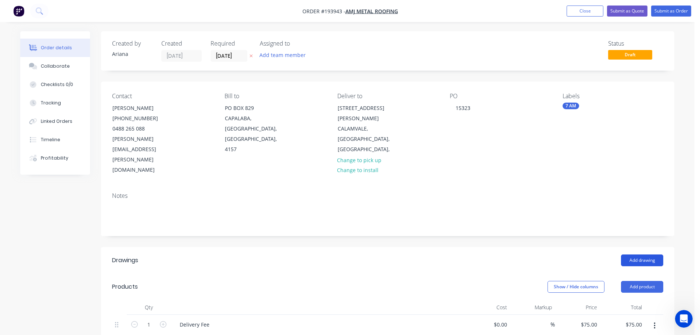
click at [642, 254] on button "Add drawing" at bounding box center [642, 260] width 42 height 12
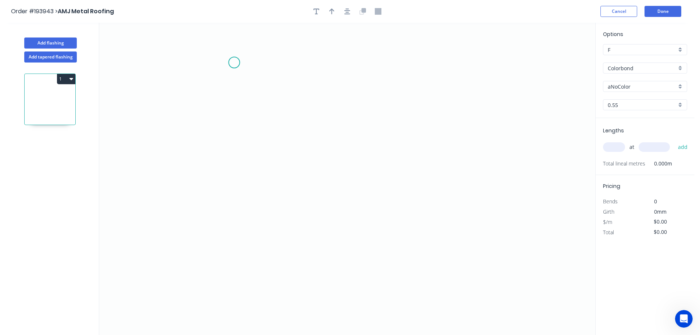
click at [234, 62] on icon "0" at bounding box center [347, 179] width 496 height 312
click at [230, 222] on icon "0" at bounding box center [347, 179] width 496 height 312
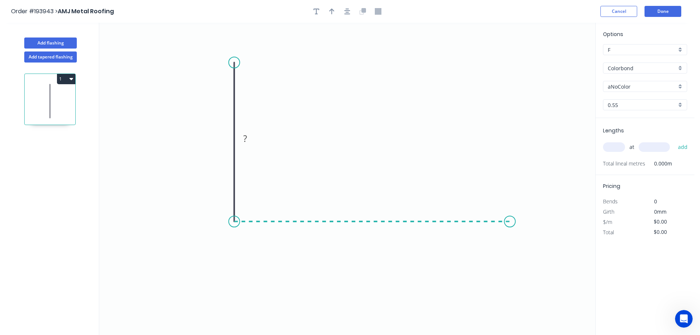
click at [510, 215] on icon "0 ?" at bounding box center [347, 179] width 496 height 312
click at [538, 263] on icon "0 ? ?" at bounding box center [347, 179] width 496 height 312
click at [538, 263] on circle at bounding box center [537, 262] width 11 height 11
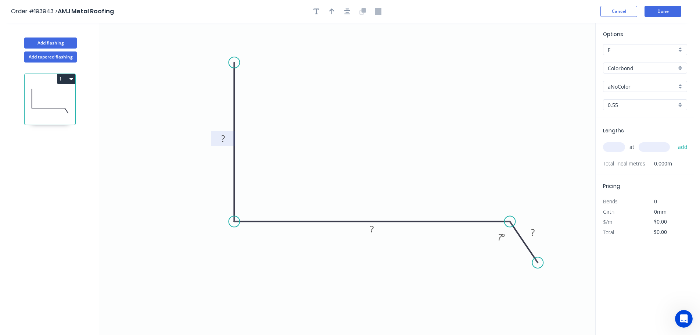
click at [224, 139] on tspan "?" at bounding box center [223, 138] width 4 height 12
click at [319, 79] on icon "0 100 240 50 115 º" at bounding box center [347, 179] width 496 height 312
click at [330, 12] on icon "button" at bounding box center [331, 11] width 5 height 7
drag, startPoint x: 526, startPoint y: 75, endPoint x: 351, endPoint y: 121, distance: 180.6
click at [351, 121] on icon at bounding box center [352, 113] width 7 height 24
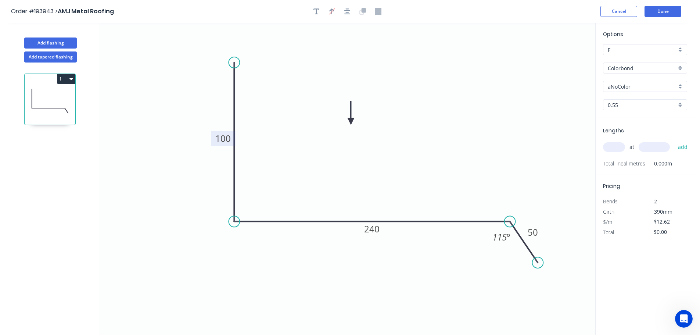
click at [681, 85] on div "aNoColor" at bounding box center [645, 86] width 84 height 11
click at [654, 126] on div "Ironstone" at bounding box center [645, 129] width 83 height 13
click at [620, 147] on input "text" at bounding box center [614, 147] width 22 height 10
click at [675, 141] on button "add" at bounding box center [683, 147] width 17 height 12
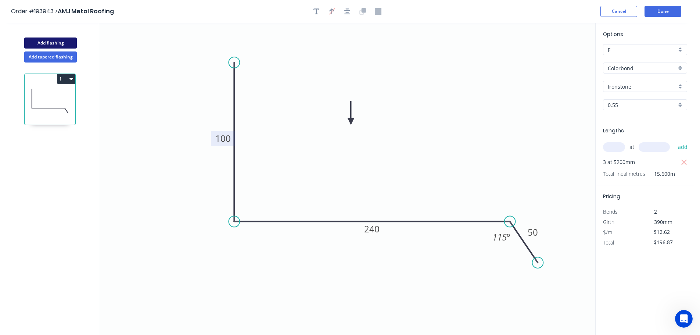
click at [60, 43] on button "Add flashing" at bounding box center [50, 42] width 53 height 11
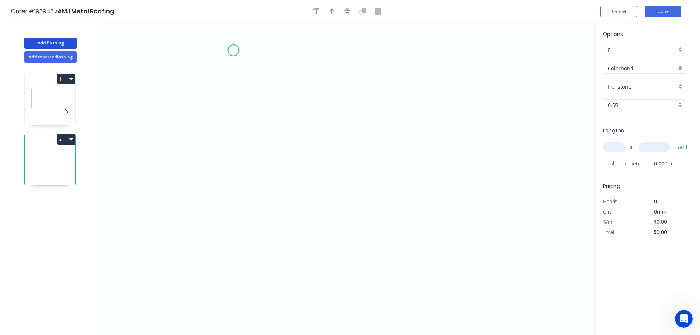
click at [233, 50] on icon "0" at bounding box center [347, 179] width 496 height 312
click at [224, 254] on icon "0" at bounding box center [347, 179] width 496 height 312
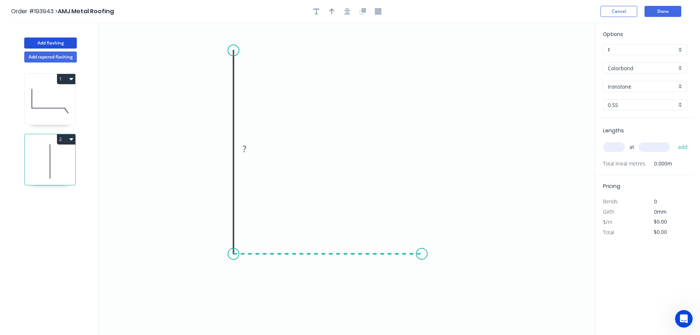
click at [422, 249] on icon "0 ?" at bounding box center [347, 179] width 496 height 312
click at [443, 296] on icon "0 ? ?" at bounding box center [347, 179] width 496 height 312
click at [443, 296] on circle at bounding box center [442, 295] width 11 height 11
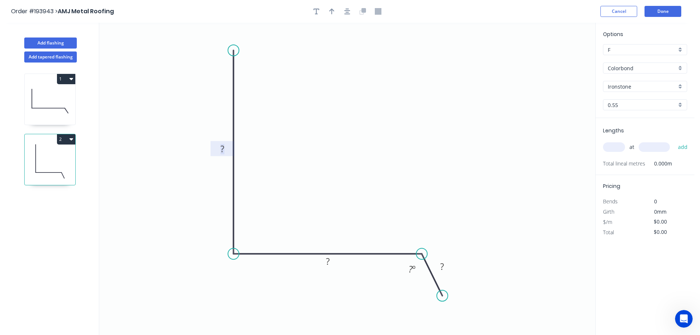
click at [224, 147] on tspan "?" at bounding box center [223, 149] width 4 height 12
click at [378, 109] on icon "0 700 380 50 115 º" at bounding box center [347, 179] width 496 height 312
click at [332, 8] on icon "button" at bounding box center [331, 11] width 5 height 7
drag, startPoint x: 558, startPoint y: 57, endPoint x: 336, endPoint y: 122, distance: 231.9
click at [336, 122] on icon at bounding box center [335, 114] width 7 height 24
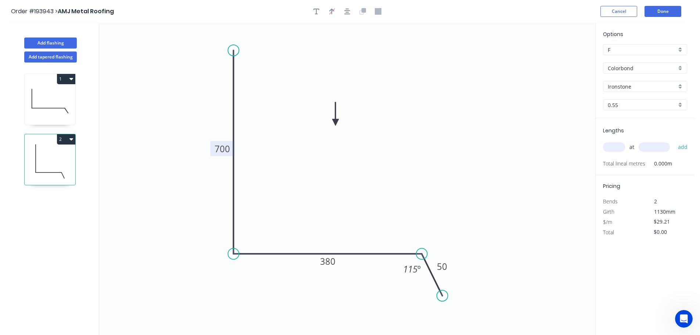
click at [619, 148] on input "text" at bounding box center [614, 147] width 22 height 10
click at [675, 141] on button "add" at bounding box center [683, 147] width 17 height 12
click at [61, 42] on button "Add flashing" at bounding box center [50, 42] width 53 height 11
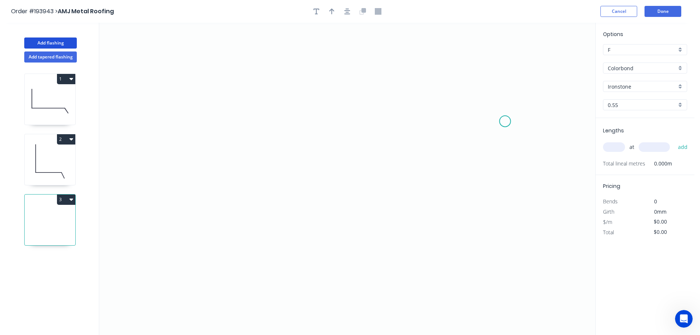
click at [506, 121] on icon "0" at bounding box center [347, 179] width 496 height 312
click at [479, 72] on icon "0" at bounding box center [347, 179] width 496 height 312
click at [206, 64] on icon "0 ?" at bounding box center [347, 179] width 496 height 312
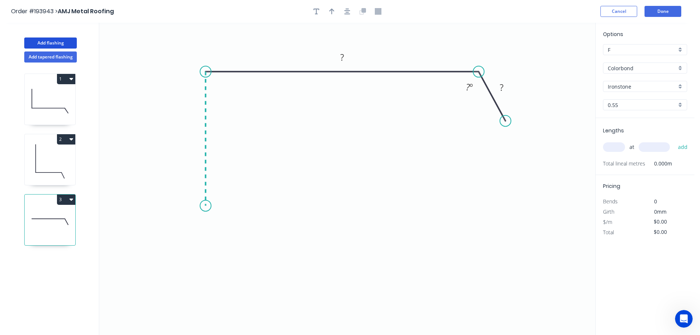
click at [203, 206] on icon "0 ? ? ? º" at bounding box center [347, 179] width 496 height 312
click at [181, 230] on icon "0 ? ? ? ? º" at bounding box center [347, 179] width 496 height 312
click at [207, 259] on icon "0 ? ? ? ? ? º" at bounding box center [347, 179] width 496 height 312
click at [207, 259] on circle at bounding box center [206, 256] width 11 height 11
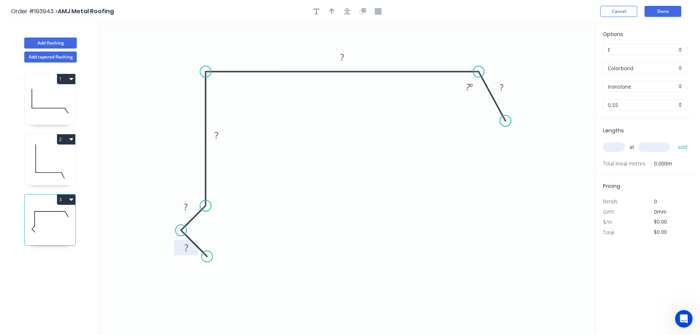
click at [187, 248] on tspan "?" at bounding box center [187, 248] width 4 height 12
drag, startPoint x: 446, startPoint y: 212, endPoint x: 447, endPoint y: 208, distance: 4.1
click at [446, 212] on icon "0 16 14 150 220 50 115 º" at bounding box center [347, 179] width 496 height 312
click at [332, 11] on icon "button" at bounding box center [331, 11] width 5 height 6
drag, startPoint x: 558, startPoint y: 58, endPoint x: 408, endPoint y: 49, distance: 150.7
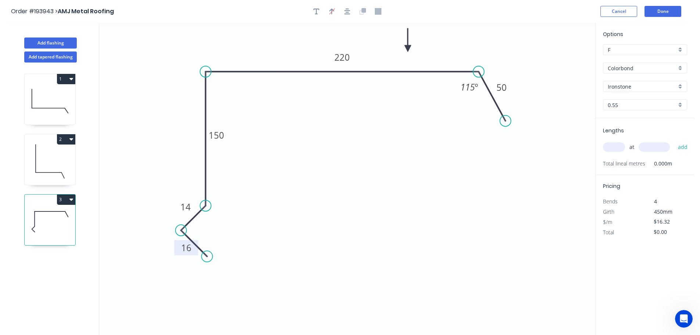
click at [408, 49] on icon at bounding box center [408, 40] width 7 height 24
click at [615, 146] on input "text" at bounding box center [614, 147] width 22 height 10
click at [675, 141] on button "add" at bounding box center [683, 147] width 17 height 12
click at [45, 40] on button "Add flashing" at bounding box center [50, 42] width 53 height 11
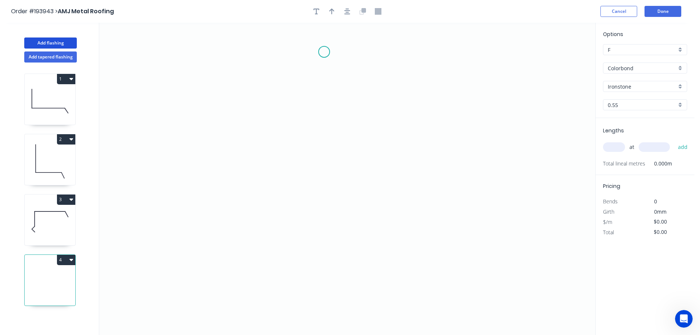
click at [324, 52] on icon "0" at bounding box center [347, 179] width 496 height 312
click at [322, 108] on icon "0" at bounding box center [347, 179] width 496 height 312
click at [161, 105] on icon "0 ?" at bounding box center [347, 179] width 496 height 312
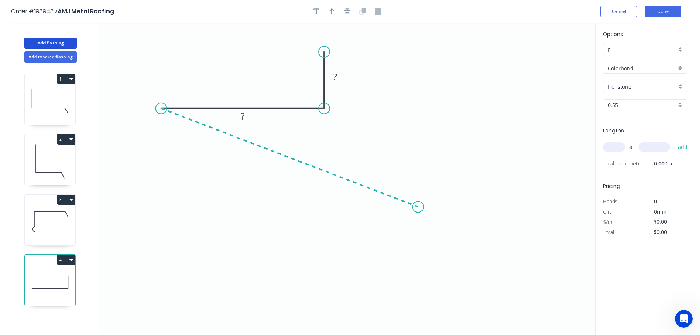
click at [418, 207] on icon "0 ? ?" at bounding box center [347, 179] width 496 height 312
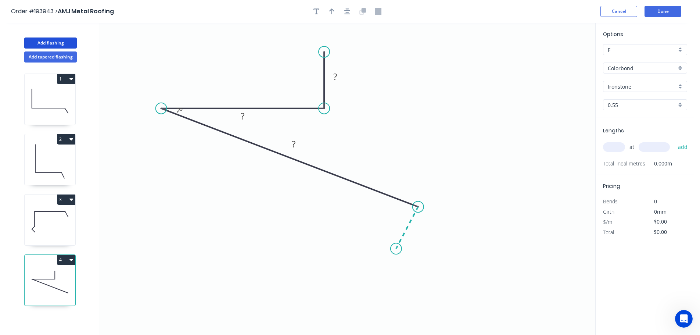
click at [396, 249] on icon "0 ? ? ? ? º" at bounding box center [347, 179] width 496 height 312
click at [396, 249] on circle at bounding box center [396, 248] width 11 height 11
drag, startPoint x: 396, startPoint y: 249, endPoint x: 402, endPoint y: 249, distance: 5.9
click at [402, 249] on circle at bounding box center [402, 248] width 11 height 11
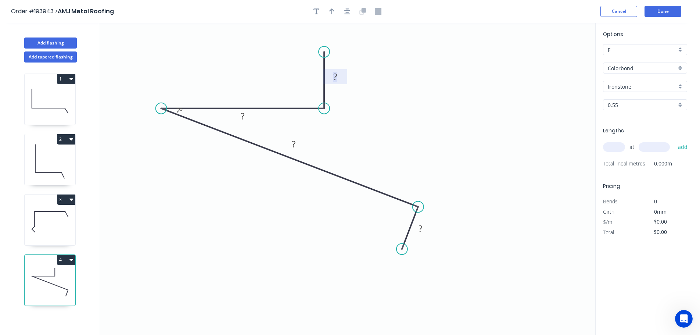
click at [335, 75] on tspan "?" at bounding box center [335, 77] width 4 height 12
drag, startPoint x: 145, startPoint y: 178, endPoint x: 148, endPoint y: 173, distance: 5.6
click at [146, 178] on icon "0 25 100 ? ? 45 º" at bounding box center [347, 179] width 496 height 312
drag, startPoint x: 189, startPoint y: 114, endPoint x: 217, endPoint y: 119, distance: 28.0
click at [217, 119] on rect at bounding box center [207, 115] width 24 height 15
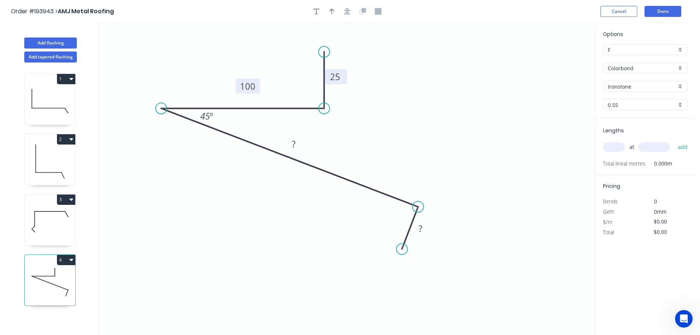
drag, startPoint x: 253, startPoint y: 118, endPoint x: 258, endPoint y: 89, distance: 30.2
click at [258, 89] on rect at bounding box center [248, 86] width 24 height 15
drag, startPoint x: 215, startPoint y: 117, endPoint x: 227, endPoint y: 118, distance: 11.9
click at [227, 118] on rect at bounding box center [219, 117] width 24 height 15
click at [294, 141] on tspan "?" at bounding box center [294, 144] width 4 height 12
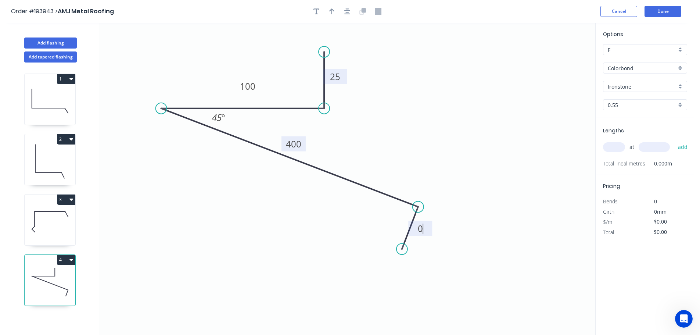
click at [434, 112] on icon "0 25 100 400 0 45 º" at bounding box center [347, 179] width 496 height 312
click at [421, 226] on tspan "?" at bounding box center [421, 228] width 4 height 12
click at [476, 162] on icon "0 25 100 400 30 45 º" at bounding box center [347, 179] width 496 height 312
click at [331, 8] on icon "button" at bounding box center [331, 11] width 5 height 7
drag, startPoint x: 557, startPoint y: 58, endPoint x: 414, endPoint y: 108, distance: 151.1
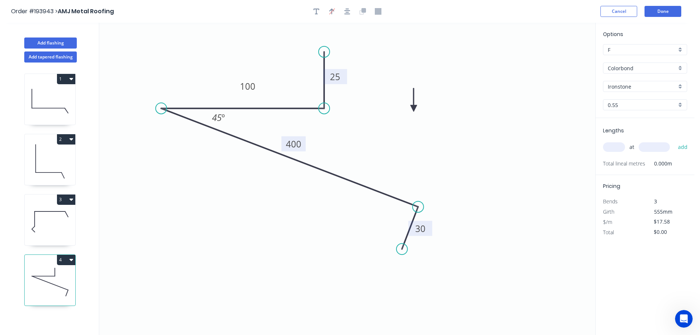
click at [414, 108] on icon at bounding box center [414, 100] width 7 height 24
click at [616, 148] on input "text" at bounding box center [614, 147] width 22 height 10
click at [675, 141] on button "add" at bounding box center [683, 147] width 17 height 12
click at [64, 260] on button "4" at bounding box center [66, 260] width 18 height 10
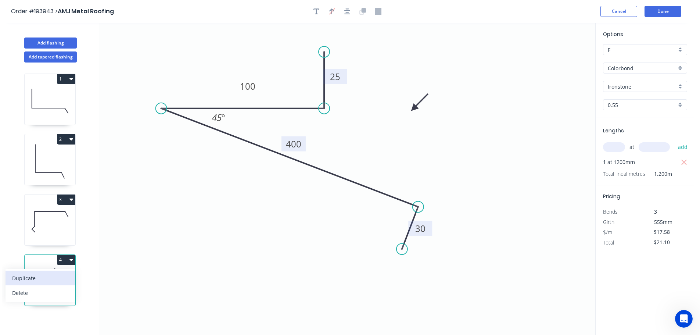
click at [50, 276] on div "Duplicate" at bounding box center [40, 278] width 57 height 11
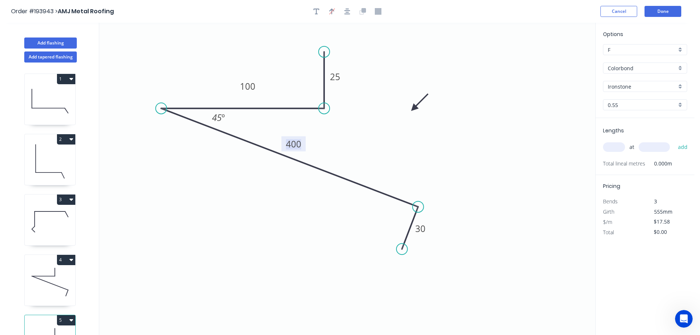
click at [297, 146] on tspan "400" at bounding box center [293, 144] width 15 height 12
click at [351, 140] on icon "0 25 100 470 30 45 º" at bounding box center [347, 179] width 496 height 312
click at [618, 149] on input "text" at bounding box center [614, 147] width 22 height 10
click at [675, 141] on button "add" at bounding box center [683, 147] width 17 height 12
click at [62, 44] on button "Add flashing" at bounding box center [50, 42] width 53 height 11
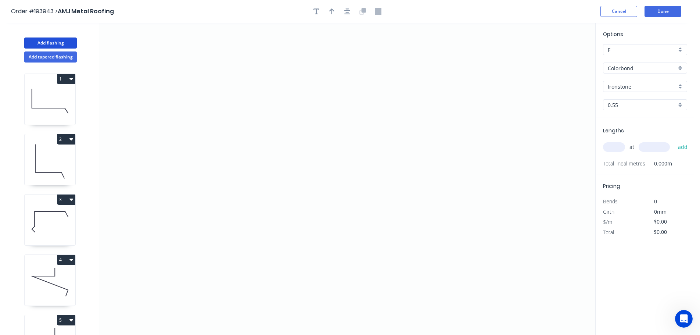
scroll to position [92, 0]
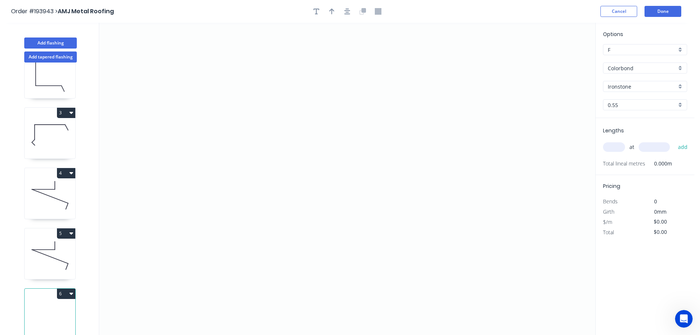
click at [66, 289] on button "6" at bounding box center [66, 294] width 18 height 10
click at [41, 321] on div "Delete" at bounding box center [40, 326] width 57 height 11
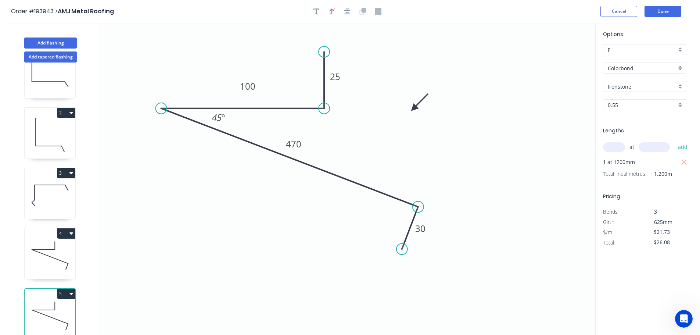
scroll to position [32, 0]
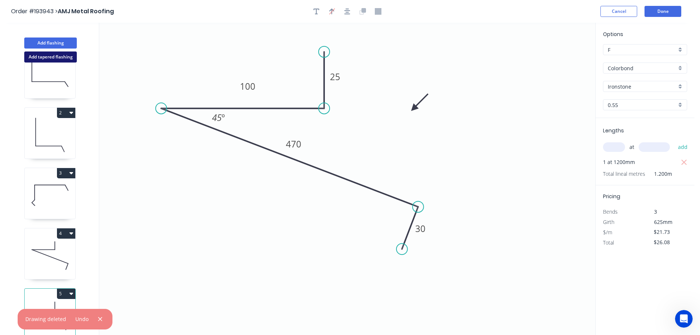
click at [54, 56] on button "Add tapered flashing" at bounding box center [50, 56] width 53 height 11
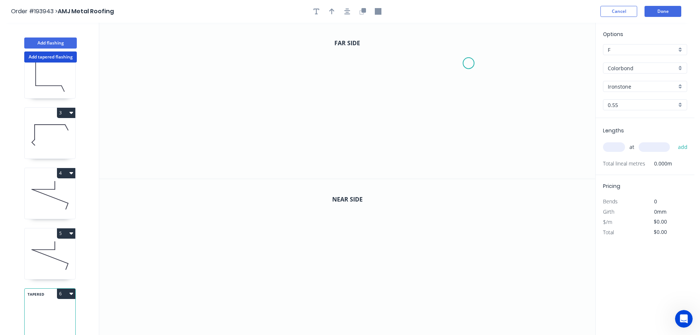
click at [469, 63] on icon "0" at bounding box center [347, 101] width 496 height 156
click at [438, 32] on icon "0" at bounding box center [347, 101] width 496 height 156
click at [428, 143] on icon "0 ?" at bounding box center [347, 101] width 496 height 156
click at [427, 140] on circle at bounding box center [427, 142] width 11 height 11
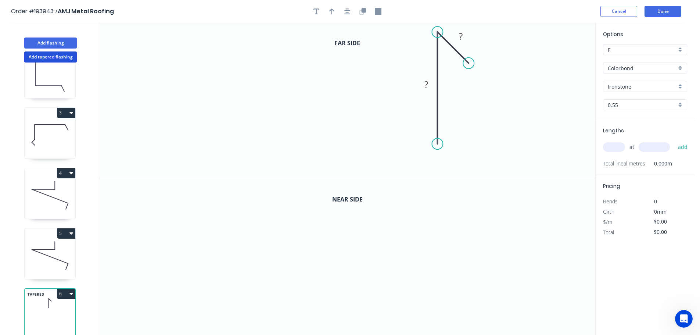
drag, startPoint x: 427, startPoint y: 143, endPoint x: 438, endPoint y: 144, distance: 10.7
click at [438, 144] on circle at bounding box center [437, 143] width 11 height 11
click at [268, 137] on icon "0 ? ?" at bounding box center [347, 101] width 496 height 156
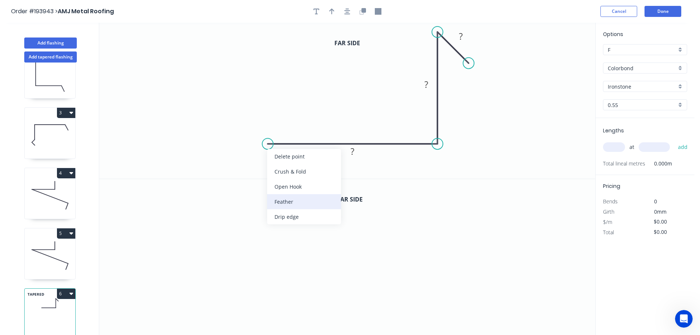
click at [292, 197] on div "Feather" at bounding box center [304, 201] width 74 height 15
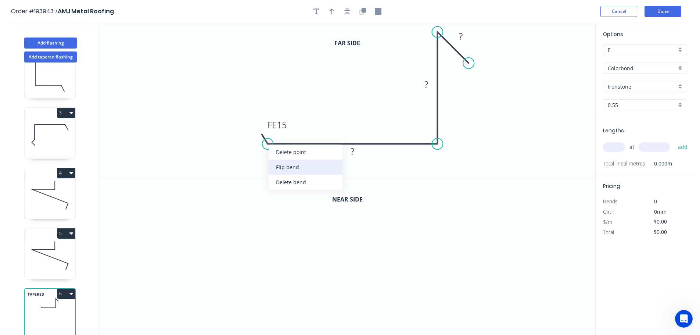
click at [280, 167] on div "Flip bend" at bounding box center [306, 167] width 74 height 15
click at [282, 156] on tspan "15" at bounding box center [282, 156] width 10 height 12
click at [298, 167] on icon "0 FE 10 ? ? ?" at bounding box center [347, 101] width 496 height 156
drag, startPoint x: 290, startPoint y: 157, endPoint x: 237, endPoint y: 165, distance: 53.2
click at [237, 165] on rect at bounding box center [225, 164] width 29 height 15
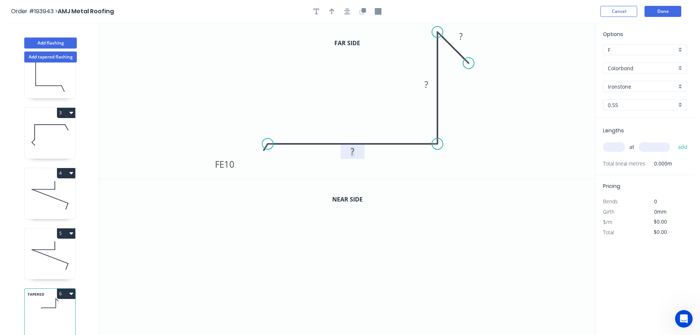
click at [354, 153] on tspan "?" at bounding box center [353, 151] width 4 height 12
click at [478, 82] on icon "0 FE 10 40 90 20" at bounding box center [347, 101] width 496 height 156
click at [491, 116] on div "Feather" at bounding box center [505, 117] width 74 height 15
click at [494, 57] on tspan "15" at bounding box center [491, 55] width 10 height 12
click at [502, 62] on icon "0 FE 10 40 90 FE 15 20" at bounding box center [347, 101] width 496 height 156
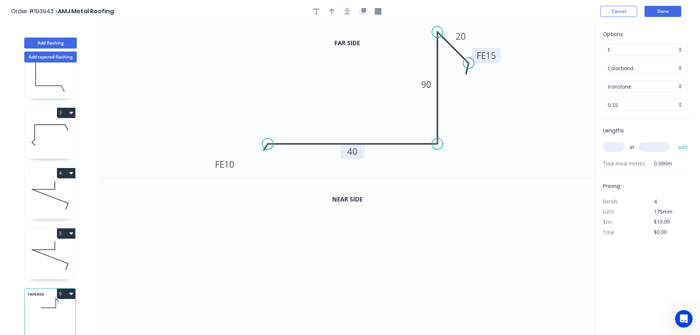
click at [501, 60] on icon "0 FE 10 40 90 FE 15 20" at bounding box center [347, 101] width 496 height 156
drag, startPoint x: 497, startPoint y: 58, endPoint x: 501, endPoint y: 100, distance: 41.4
click at [501, 100] on rect at bounding box center [491, 96] width 29 height 15
click at [465, 36] on tspan "20" at bounding box center [461, 36] width 10 height 12
click at [521, 56] on icon "0 FE 10 40 90 FE 15 10" at bounding box center [347, 101] width 496 height 156
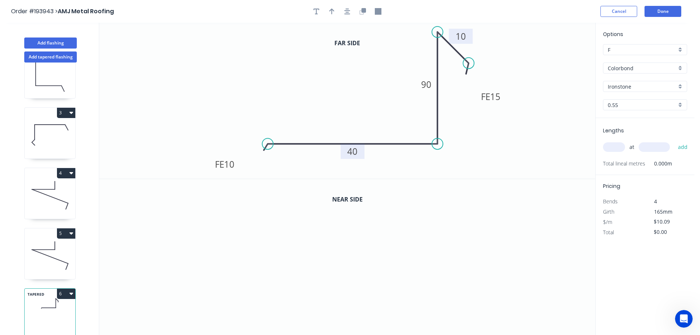
click at [497, 96] on tspan "15" at bounding box center [495, 96] width 10 height 12
click at [529, 96] on icon "0 FE 10 40 90 FE 10 10" at bounding box center [347, 101] width 496 height 156
click at [331, 12] on icon "button" at bounding box center [331, 11] width 5 height 7
drag, startPoint x: 558, startPoint y: 60, endPoint x: 312, endPoint y: 79, distance: 246.4
click at [314, 79] on icon at bounding box center [317, 73] width 7 height 24
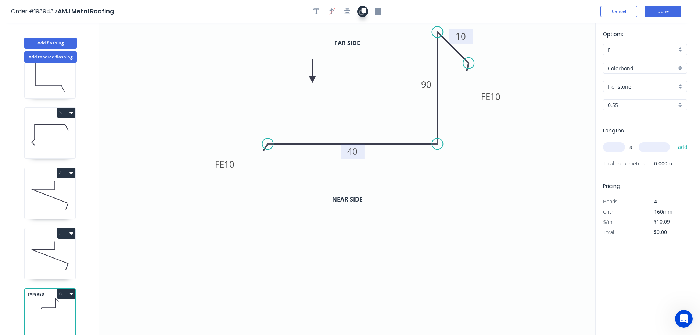
click at [360, 8] on icon "button" at bounding box center [363, 11] width 7 height 7
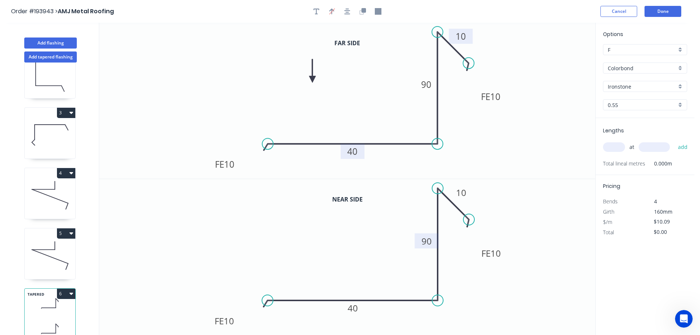
click at [428, 242] on tspan "90" at bounding box center [427, 241] width 10 height 12
click at [382, 254] on icon "0 FE 10 40 140 FE 10 10" at bounding box center [347, 257] width 496 height 156
click at [618, 145] on input "text" at bounding box center [614, 147] width 22 height 10
click at [675, 141] on button "add" at bounding box center [683, 147] width 17 height 12
click at [38, 43] on button "Add flashing" at bounding box center [50, 42] width 53 height 11
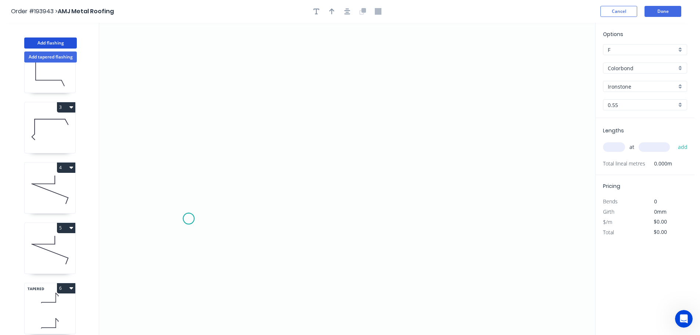
click at [189, 219] on icon "0" at bounding box center [347, 179] width 496 height 312
click at [210, 187] on icon at bounding box center [199, 202] width 21 height 32
click at [519, 185] on icon "0 ?" at bounding box center [347, 179] width 496 height 312
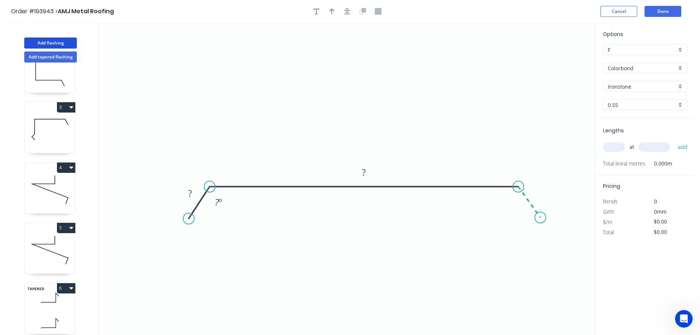
click at [541, 218] on icon "0 ? ? ? º" at bounding box center [347, 179] width 496 height 312
click at [540, 218] on circle at bounding box center [540, 217] width 11 height 11
click at [192, 194] on rect at bounding box center [190, 194] width 15 height 10
click at [365, 68] on icon "0 30 600 30 125 º 125 º" at bounding box center [347, 179] width 496 height 312
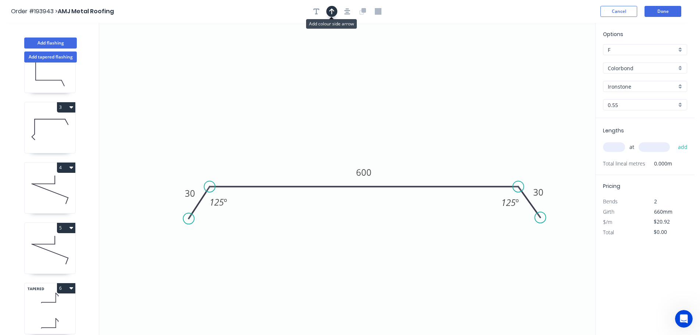
click at [332, 10] on icon "button" at bounding box center [331, 11] width 5 height 6
drag, startPoint x: 557, startPoint y: 57, endPoint x: 368, endPoint y: 104, distance: 195.0
click at [368, 104] on icon at bounding box center [367, 96] width 7 height 24
click at [613, 145] on input "text" at bounding box center [614, 147] width 22 height 10
click at [675, 141] on button "add" at bounding box center [683, 147] width 17 height 12
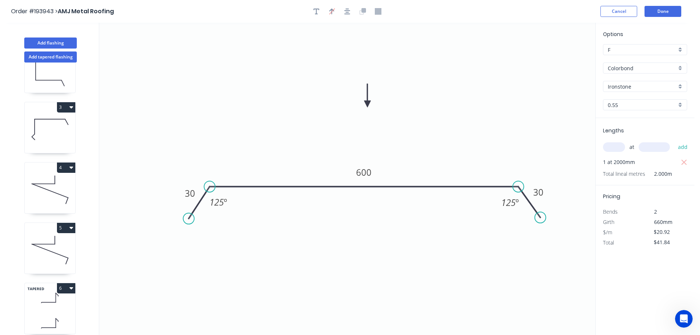
scroll to position [153, 0]
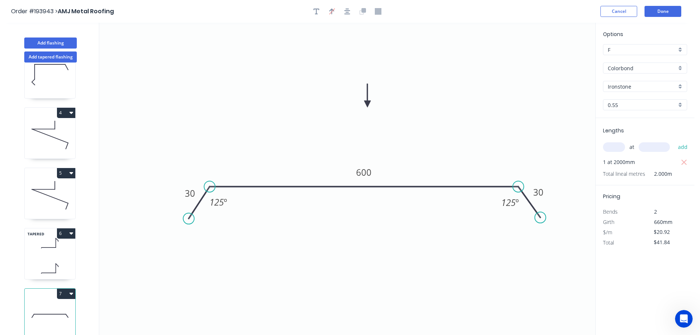
click at [66, 289] on button "7" at bounding box center [66, 294] width 18 height 10
drag, startPoint x: 50, startPoint y: 302, endPoint x: 75, endPoint y: 295, distance: 25.9
click at [50, 307] on div "Duplicate" at bounding box center [40, 312] width 57 height 11
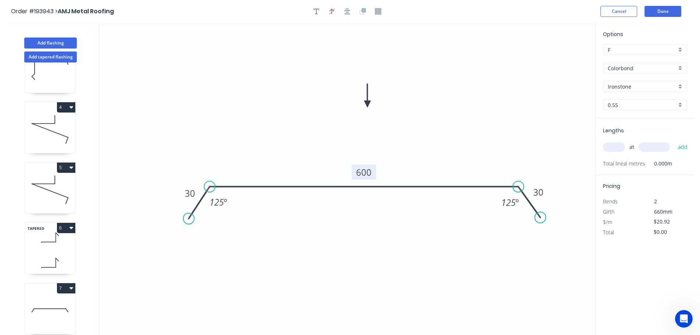
click at [366, 172] on tspan "600" at bounding box center [363, 172] width 15 height 12
click at [431, 132] on icon "0 30 420 30 125 º 125 º" at bounding box center [347, 179] width 496 height 312
click at [617, 147] on input "text" at bounding box center [614, 147] width 22 height 10
click at [675, 141] on button "add" at bounding box center [683, 147] width 17 height 12
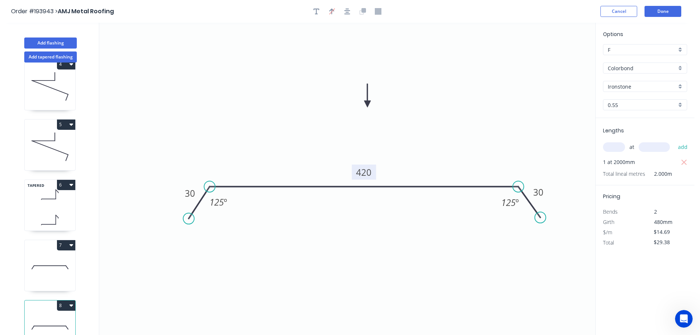
scroll to position [213, 0]
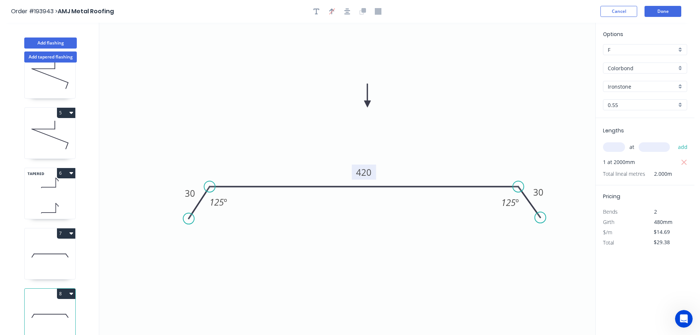
click at [67, 289] on button "8" at bounding box center [66, 294] width 18 height 10
click at [54, 307] on div "Duplicate" at bounding box center [40, 312] width 57 height 11
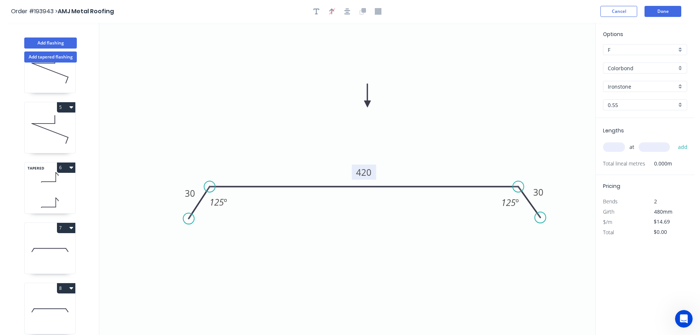
click at [368, 175] on tspan "420" at bounding box center [363, 172] width 15 height 12
click at [414, 150] on icon "0 30 500 30 125 º 125 º" at bounding box center [347, 179] width 496 height 312
click at [614, 148] on input "text" at bounding box center [614, 147] width 22 height 10
click at [675, 141] on button "add" at bounding box center [683, 147] width 17 height 12
drag, startPoint x: 43, startPoint y: 41, endPoint x: 90, endPoint y: 51, distance: 48.5
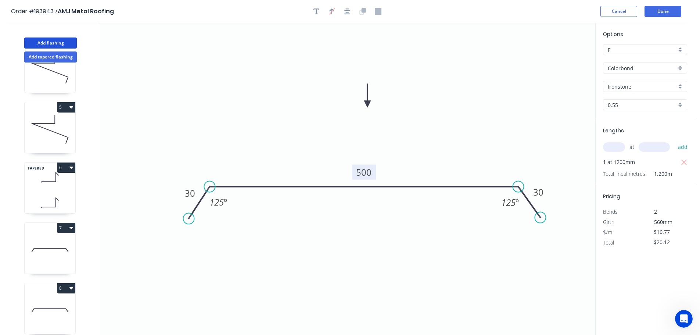
click at [44, 41] on button "Add flashing" at bounding box center [50, 42] width 53 height 11
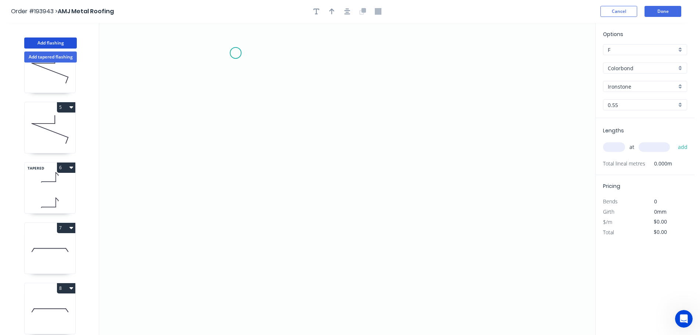
click at [236, 53] on icon "0" at bounding box center [347, 179] width 496 height 312
click at [231, 263] on icon "0" at bounding box center [347, 179] width 496 height 312
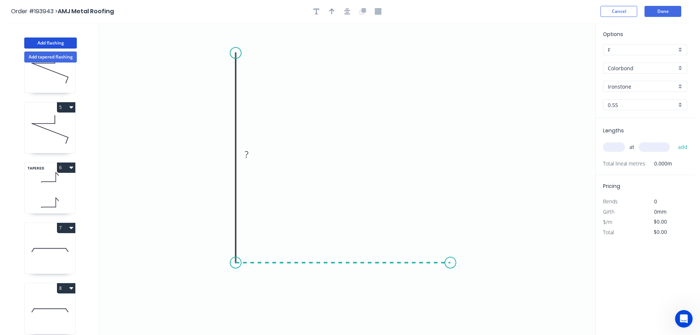
click at [451, 261] on icon "0 ?" at bounding box center [347, 179] width 496 height 312
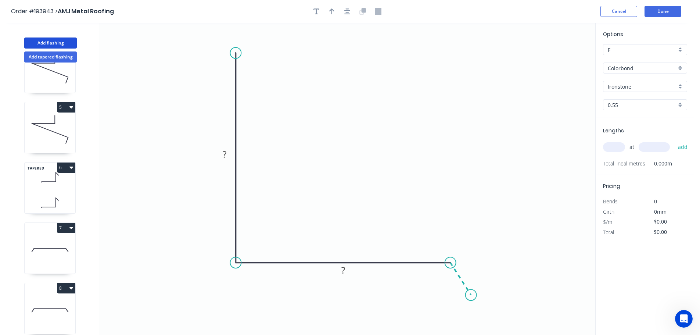
click at [471, 295] on icon "0 ? ?" at bounding box center [347, 179] width 496 height 312
click at [471, 295] on circle at bounding box center [471, 294] width 11 height 11
click at [226, 155] on tspan "?" at bounding box center [225, 154] width 4 height 12
click at [311, 96] on icon "0 500 240 30 125 º" at bounding box center [347, 179] width 496 height 312
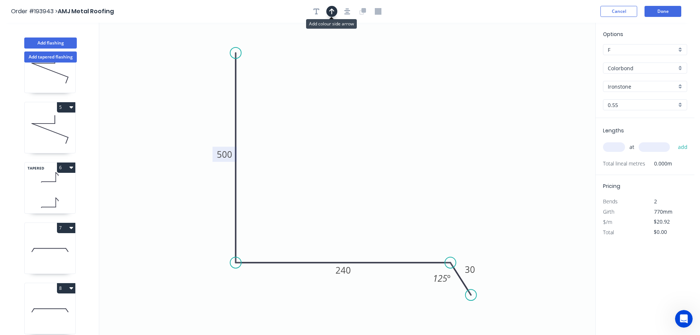
click at [330, 7] on button "button" at bounding box center [331, 11] width 11 height 11
drag, startPoint x: 557, startPoint y: 57, endPoint x: 360, endPoint y: 144, distance: 214.8
click at [360, 144] on icon at bounding box center [360, 136] width 7 height 24
click at [618, 147] on input "text" at bounding box center [614, 147] width 22 height 10
click at [675, 141] on button "add" at bounding box center [683, 147] width 17 height 12
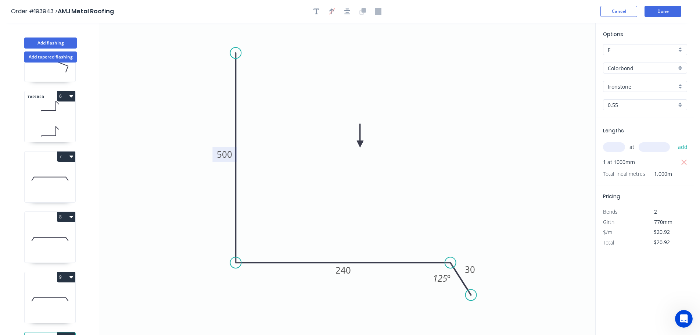
scroll to position [333, 0]
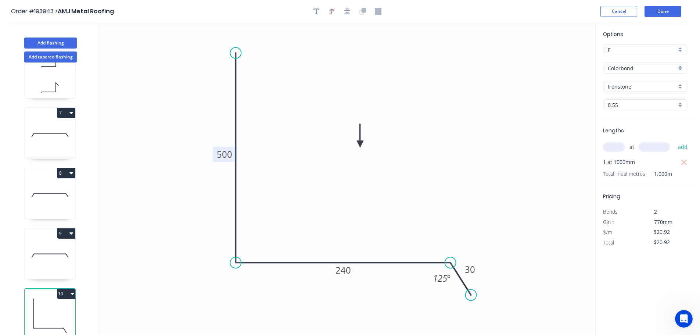
drag, startPoint x: 64, startPoint y: 286, endPoint x: 60, endPoint y: 295, distance: 9.7
click at [64, 289] on button "10" at bounding box center [66, 294] width 18 height 10
click at [51, 307] on div "Duplicate" at bounding box center [40, 312] width 57 height 11
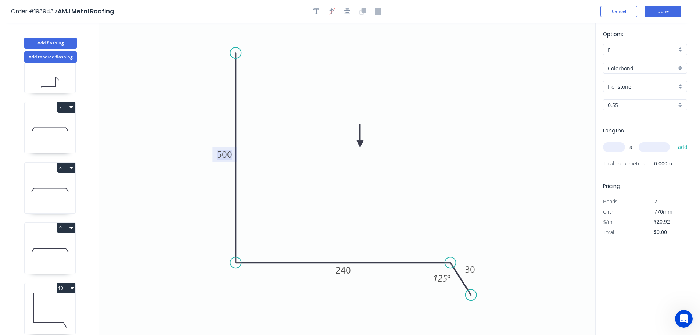
click at [230, 154] on tspan "500" at bounding box center [224, 154] width 15 height 12
click at [421, 125] on icon "0 300 220 30 125 º" at bounding box center [347, 179] width 496 height 312
click at [621, 145] on input "text" at bounding box center [614, 147] width 22 height 10
click at [675, 141] on button "add" at bounding box center [683, 147] width 17 height 12
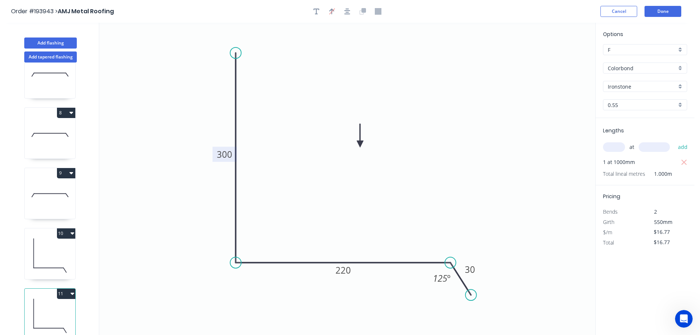
click at [62, 289] on button "11" at bounding box center [66, 294] width 18 height 10
click at [53, 307] on div "Duplicate" at bounding box center [40, 312] width 57 height 11
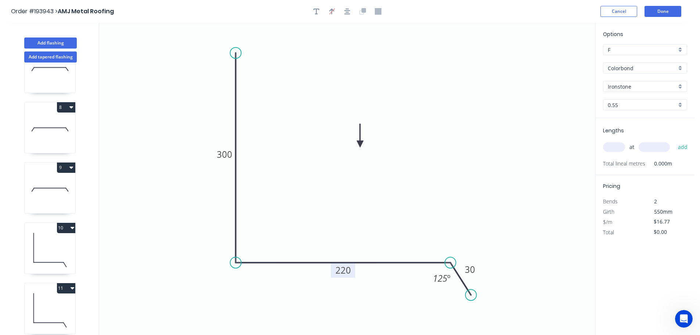
click at [348, 272] on tspan "220" at bounding box center [343, 270] width 15 height 12
click at [367, 215] on icon "0 300 140 30 125 º" at bounding box center [347, 179] width 496 height 312
click at [618, 145] on input "text" at bounding box center [614, 147] width 22 height 10
click at [675, 141] on button "add" at bounding box center [683, 147] width 17 height 12
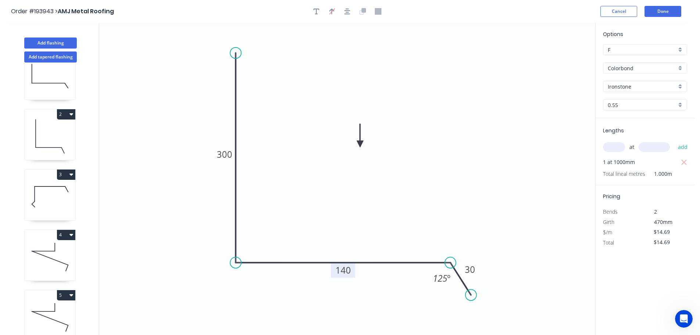
scroll to position [0, 0]
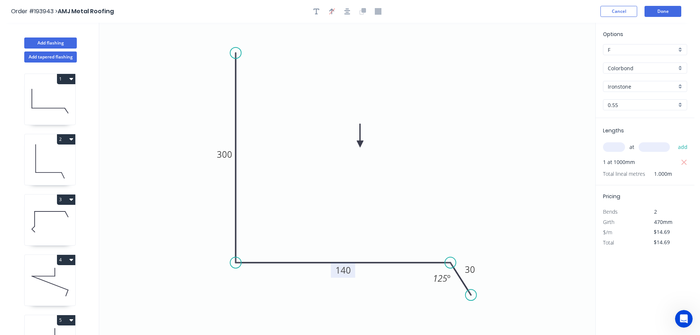
click at [60, 225] on icon at bounding box center [50, 221] width 51 height 47
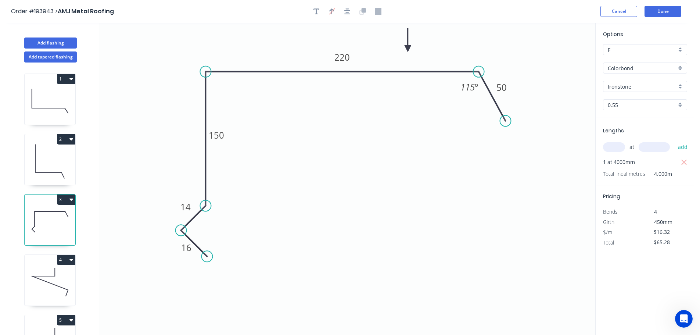
click at [66, 199] on button "3" at bounding box center [66, 199] width 18 height 10
click at [53, 213] on div "Duplicate" at bounding box center [40, 217] width 57 height 11
click at [219, 134] on tspan "150" at bounding box center [216, 135] width 15 height 12
drag, startPoint x: 415, startPoint y: 168, endPoint x: 429, endPoint y: 158, distance: 16.9
click at [416, 168] on icon "0 16 14 100 240 30 125 º" at bounding box center [347, 179] width 496 height 312
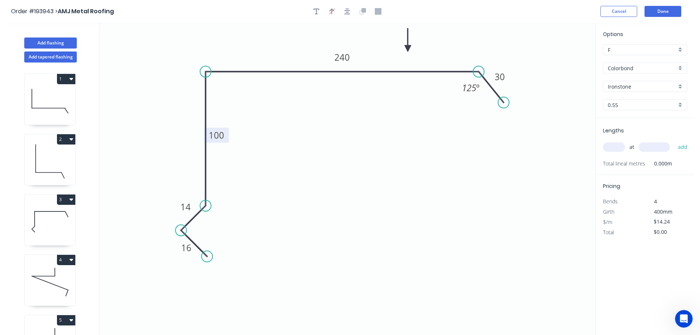
drag, startPoint x: 504, startPoint y: 122, endPoint x: 504, endPoint y: 103, distance: 19.1
click at [504, 103] on circle at bounding box center [504, 102] width 11 height 11
drag, startPoint x: 615, startPoint y: 147, endPoint x: 583, endPoint y: 147, distance: 32.0
click at [615, 146] on input "text" at bounding box center [614, 147] width 22 height 10
click at [675, 141] on button "add" at bounding box center [683, 147] width 17 height 12
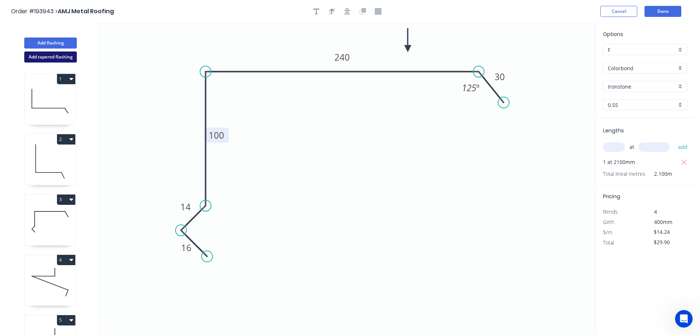
click at [50, 57] on button "Add tapered flashing" at bounding box center [50, 56] width 53 height 11
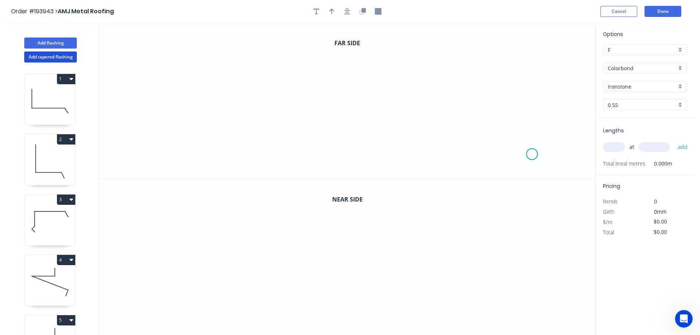
click at [533, 154] on icon "0" at bounding box center [347, 101] width 496 height 156
click at [510, 116] on icon at bounding box center [521, 135] width 23 height 38
click at [404, 119] on icon "0 ?" at bounding box center [347, 101] width 496 height 156
click at [404, 56] on icon at bounding box center [404, 86] width 0 height 60
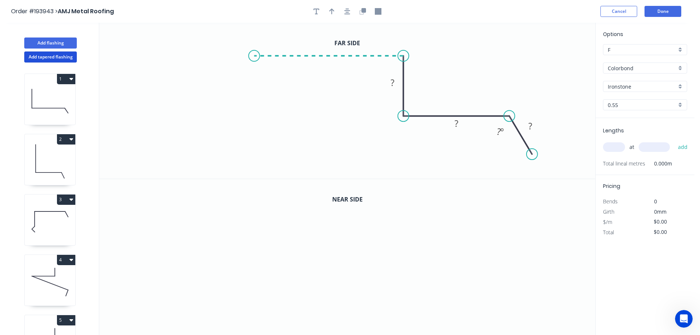
click at [254, 52] on icon "0 ? ? ? ? º" at bounding box center [347, 101] width 496 height 156
click at [251, 137] on icon "0 ? ? ? ? ? º" at bounding box center [347, 101] width 496 height 156
click at [233, 157] on icon "0 ? ? ? ? ? ? º" at bounding box center [347, 101] width 496 height 156
click at [254, 178] on icon "0 ? ? ? ? ? ? ? º" at bounding box center [347, 101] width 496 height 156
click at [254, 178] on circle at bounding box center [254, 178] width 11 height 11
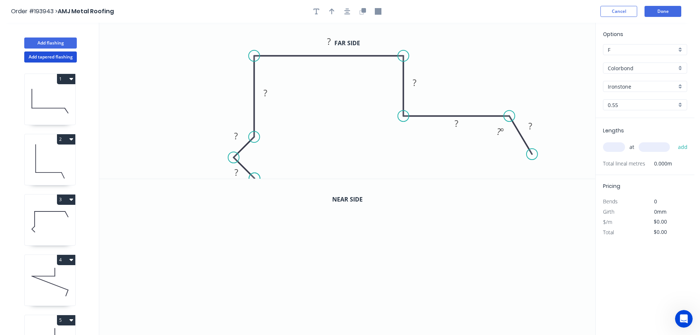
click at [254, 178] on circle at bounding box center [254, 178] width 11 height 11
click at [237, 174] on tspan "?" at bounding box center [237, 172] width 4 height 12
click at [524, 82] on icon "0 16 14 80 110 10 380 50 115 º" at bounding box center [347, 101] width 496 height 156
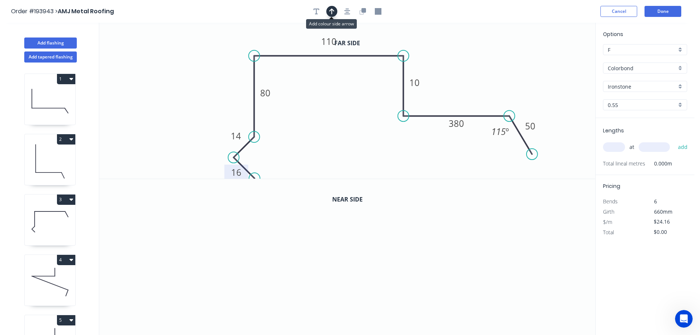
click at [330, 8] on icon "button" at bounding box center [331, 11] width 5 height 7
drag, startPoint x: 559, startPoint y: 56, endPoint x: 404, endPoint y: 49, distance: 154.9
click at [468, 59] on icon at bounding box center [468, 51] width 7 height 24
click at [365, 11] on icon "button" at bounding box center [364, 10] width 4 height 4
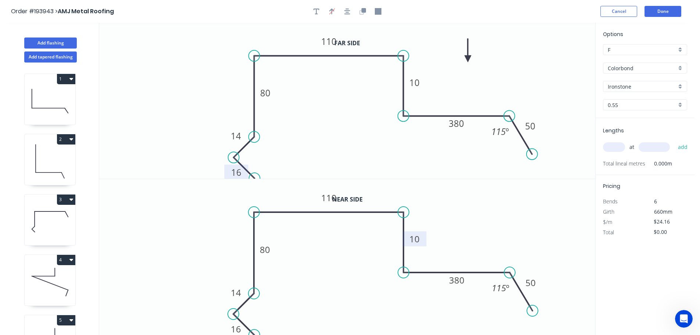
click at [417, 238] on tspan "10" at bounding box center [415, 239] width 10 height 12
click at [496, 227] on icon "0 16 14 80 110 350 380 50 115 º" at bounding box center [347, 257] width 496 height 156
click at [614, 143] on input "text" at bounding box center [614, 147] width 22 height 10
click at [675, 141] on button "add" at bounding box center [683, 147] width 17 height 12
drag, startPoint x: 553, startPoint y: 86, endPoint x: 558, endPoint y: 85, distance: 4.8
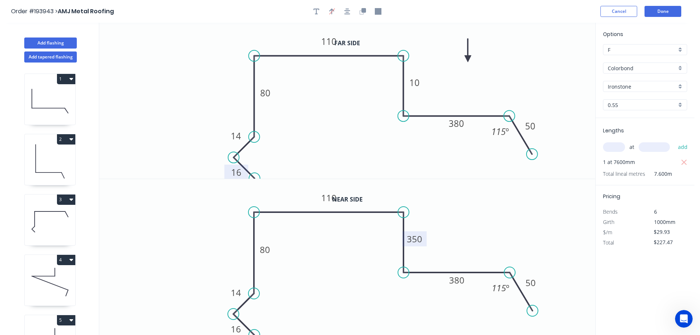
click at [558, 85] on icon "0 16 14 80 110 10 380 50 115 º" at bounding box center [347, 101] width 496 height 156
click at [669, 10] on button "Done" at bounding box center [663, 11] width 37 height 11
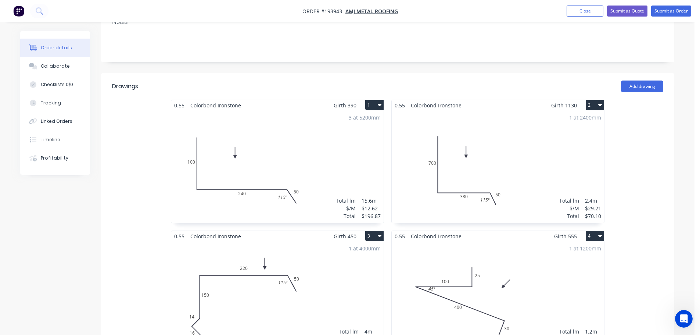
scroll to position [257, 0]
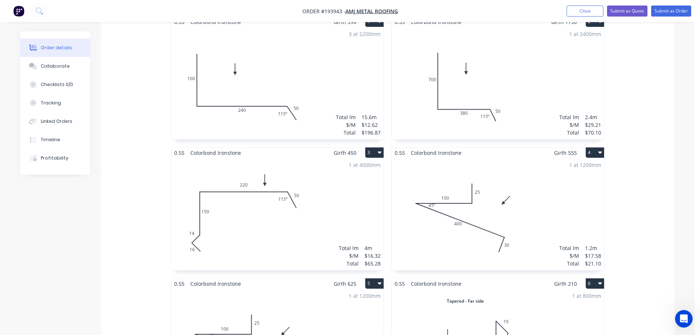
click at [526, 159] on div "1 at 1200mm Total lm $/M Total 1.2m $17.58 $21.10" at bounding box center [498, 214] width 212 height 112
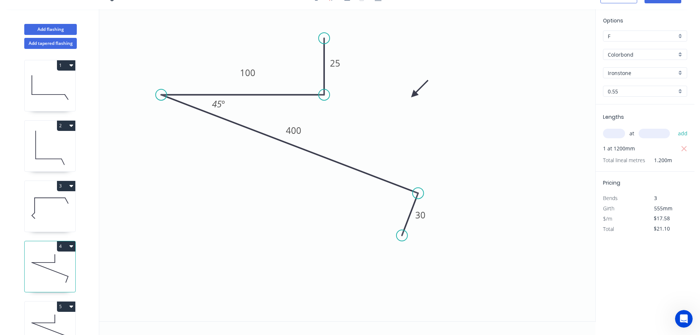
scroll to position [14, 0]
drag, startPoint x: 230, startPoint y: 106, endPoint x: 246, endPoint y: 108, distance: 16.0
click at [246, 108] on rect at bounding box center [234, 106] width 24 height 15
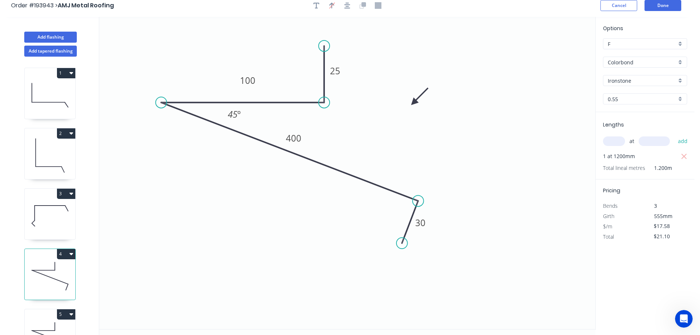
scroll to position [0, 0]
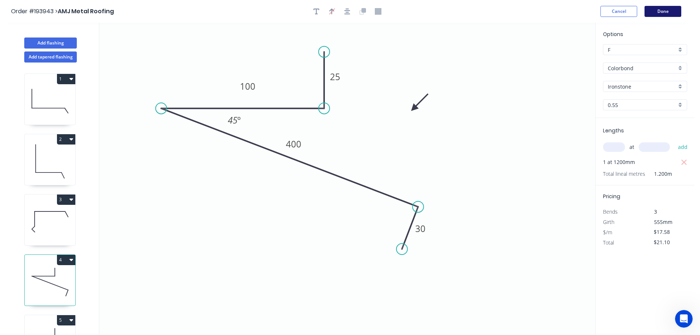
click at [670, 12] on button "Done" at bounding box center [663, 11] width 37 height 11
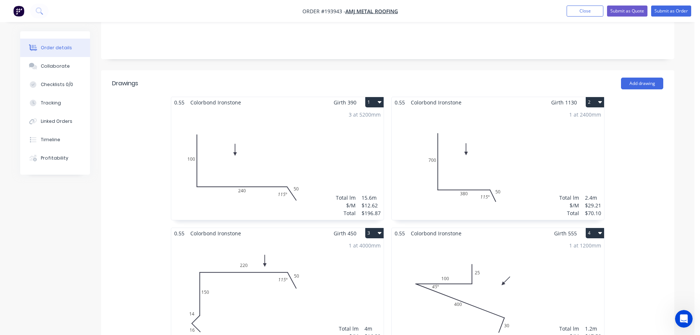
scroll to position [257, 0]
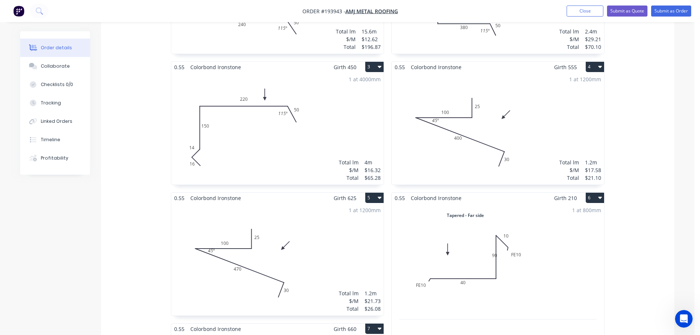
click at [530, 109] on div "1 at 1200mm Total lm $/M Total 1.2m $17.58 $21.10" at bounding box center [498, 128] width 212 height 112
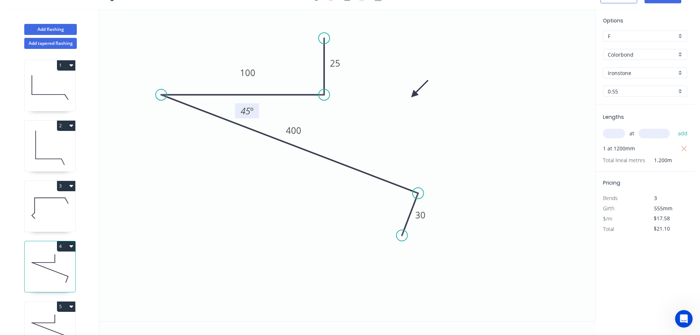
drag, startPoint x: 243, startPoint y: 110, endPoint x: 257, endPoint y: 114, distance: 14.6
click at [257, 114] on rect at bounding box center [247, 110] width 24 height 15
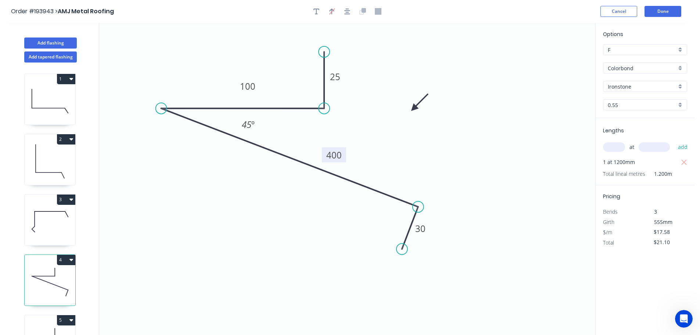
drag, startPoint x: 305, startPoint y: 145, endPoint x: 345, endPoint y: 156, distance: 41.9
click at [345, 156] on rect at bounding box center [334, 154] width 24 height 15
click at [672, 14] on button "Done" at bounding box center [663, 11] width 37 height 11
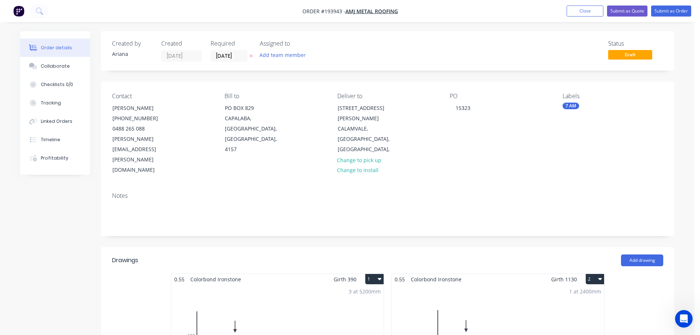
scroll to position [343, 0]
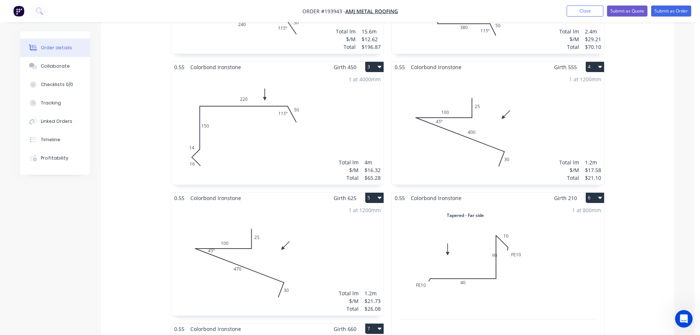
click at [298, 236] on div "1 at 1200mm Total lm $/M Total 1.2m $21.73 $26.08" at bounding box center [277, 259] width 212 height 112
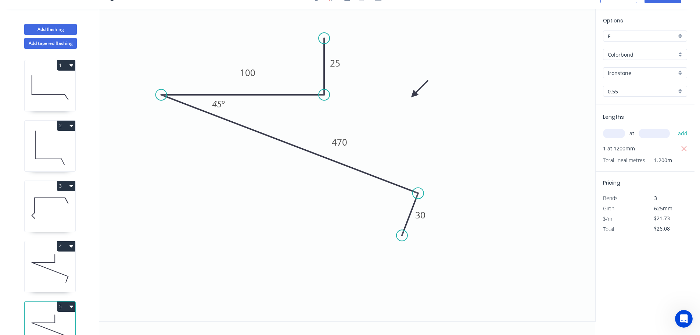
drag, startPoint x: 305, startPoint y: 130, endPoint x: 352, endPoint y: 143, distance: 48.5
click at [352, 143] on rect at bounding box center [340, 142] width 24 height 15
drag, startPoint x: 229, startPoint y: 105, endPoint x: 262, endPoint y: 114, distance: 34.5
click at [262, 114] on rect at bounding box center [252, 112] width 24 height 15
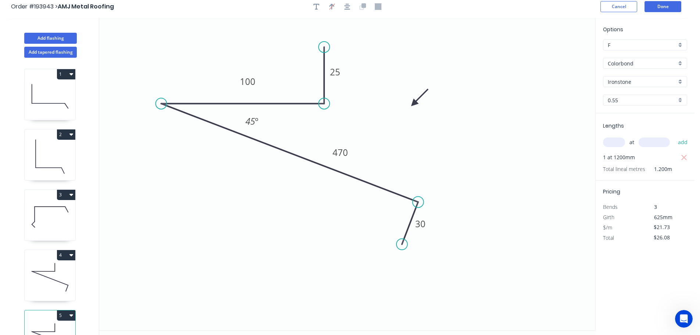
scroll to position [0, 0]
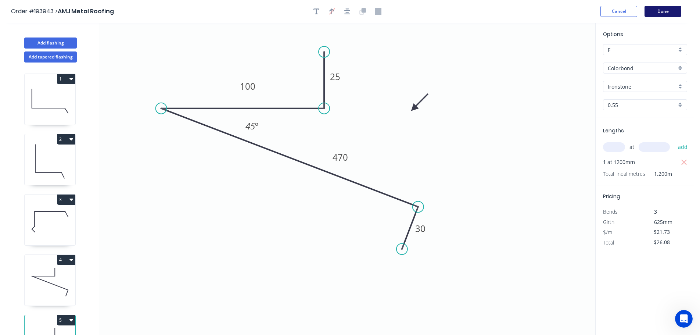
click at [655, 8] on button "Done" at bounding box center [663, 11] width 37 height 11
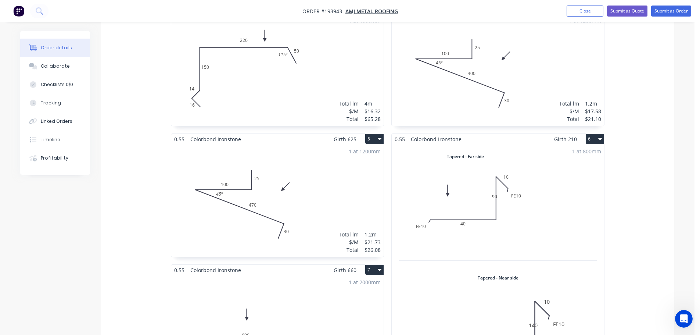
scroll to position [429, 0]
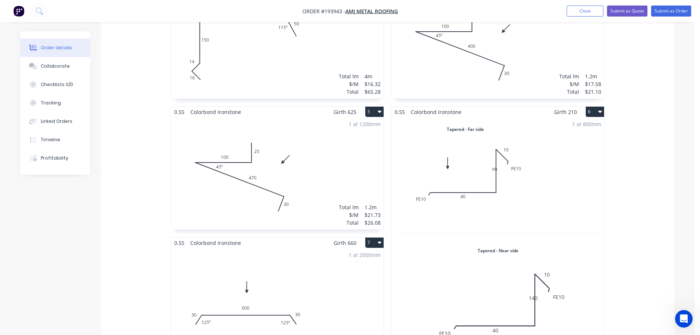
click at [543, 148] on div "1 at 800mm Total lm $/M Total 0.8m $13.79 $13.79" at bounding box center [498, 238] width 212 height 242
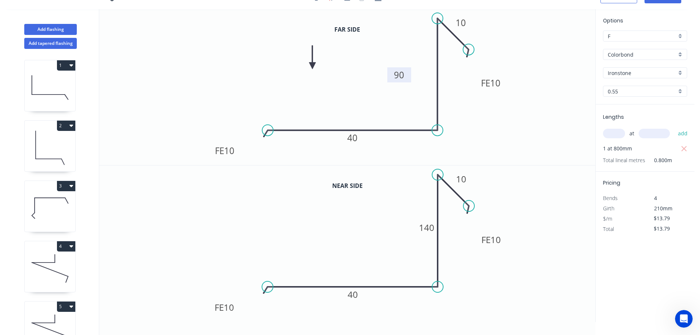
drag, startPoint x: 418, startPoint y: 71, endPoint x: 390, endPoint y: 75, distance: 27.5
click at [390, 75] on rect at bounding box center [399, 74] width 24 height 15
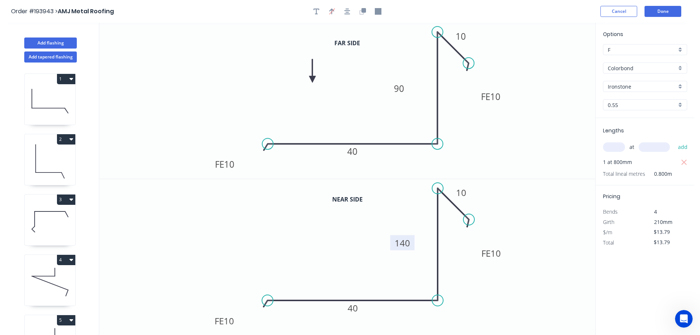
drag, startPoint x: 416, startPoint y: 240, endPoint x: 392, endPoint y: 242, distance: 24.3
click at [392, 242] on rect at bounding box center [402, 242] width 24 height 15
click at [658, 12] on button "Done" at bounding box center [663, 11] width 37 height 11
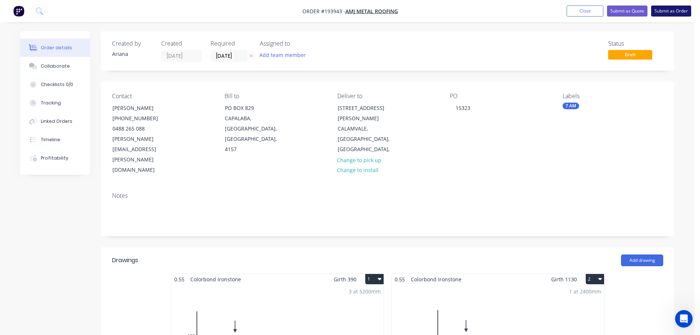
click at [675, 10] on button "Submit as Order" at bounding box center [671, 11] width 40 height 11
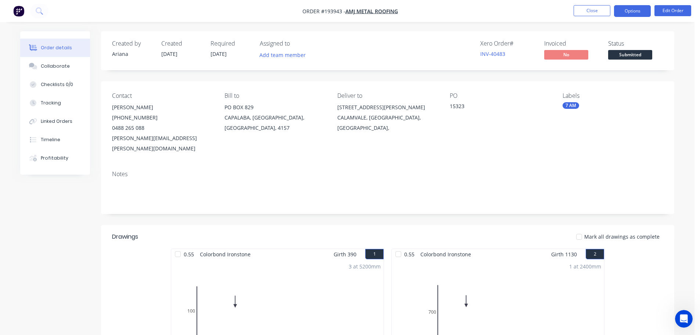
click at [632, 11] on button "Options" at bounding box center [632, 11] width 37 height 12
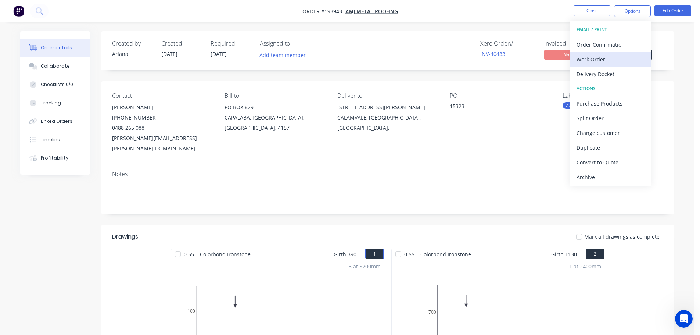
click at [595, 59] on div "Work Order" at bounding box center [611, 59] width 68 height 11
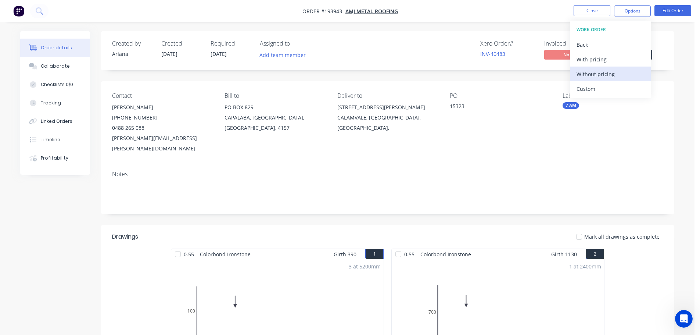
click at [591, 72] on div "Without pricing" at bounding box center [611, 74] width 68 height 11
click at [473, 7] on nav "Order #193943 - AMJ Metal Roofing Close Options EMAIL / PRINT Order Confirmatio…" at bounding box center [350, 11] width 700 height 22
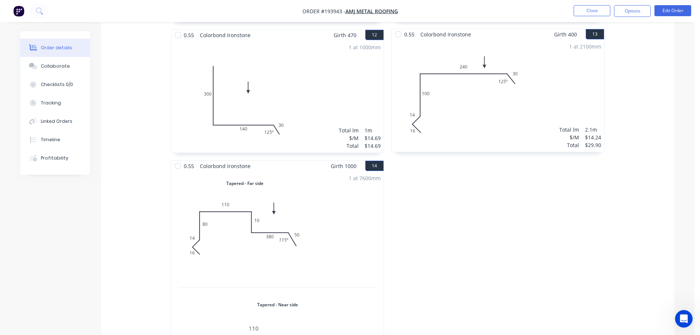
scroll to position [1295, 0]
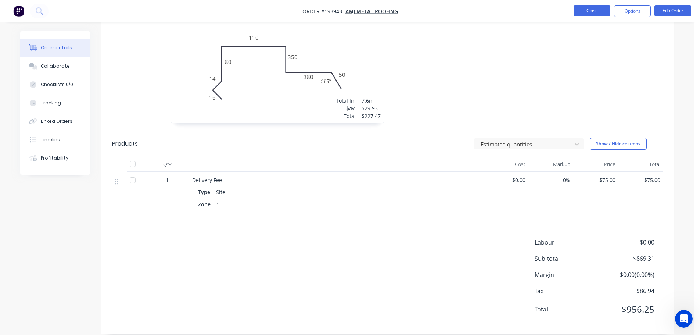
click at [590, 8] on button "Close" at bounding box center [592, 10] width 37 height 11
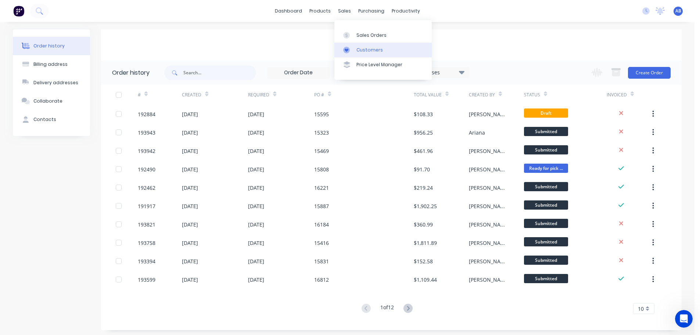
click at [365, 48] on div "Customers" at bounding box center [370, 50] width 26 height 7
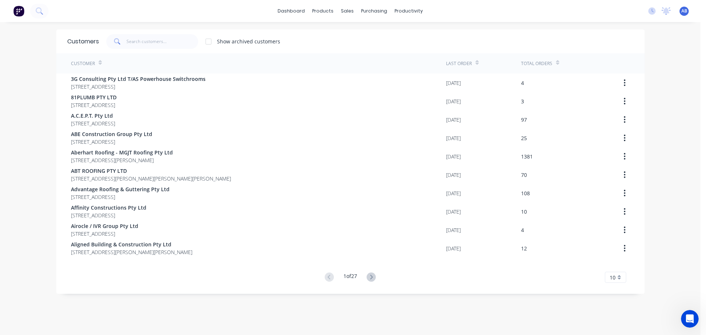
click at [454, 15] on div "dashboard products sales purchasing productivity dashboard products Product Cat…" at bounding box center [350, 11] width 700 height 22
drag, startPoint x: 153, startPoint y: 36, endPoint x: 315, endPoint y: 39, distance: 162.1
click at [158, 36] on input "text" at bounding box center [162, 41] width 72 height 15
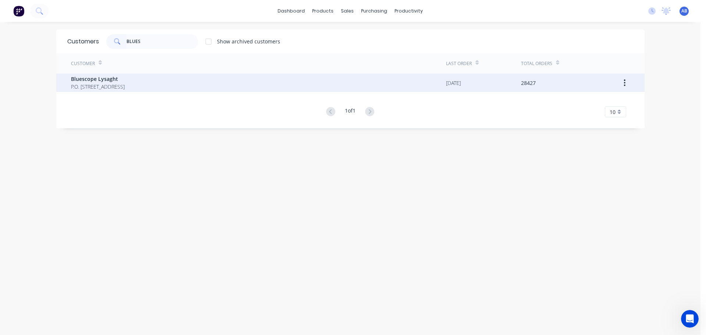
click at [114, 81] on span "Bluescope Lysaght" at bounding box center [98, 79] width 54 height 8
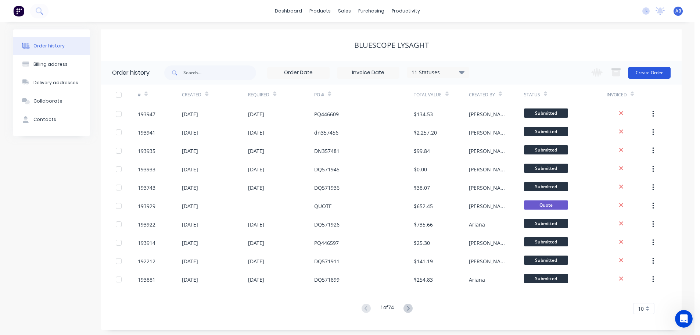
click at [655, 74] on button "Create Order" at bounding box center [649, 73] width 43 height 12
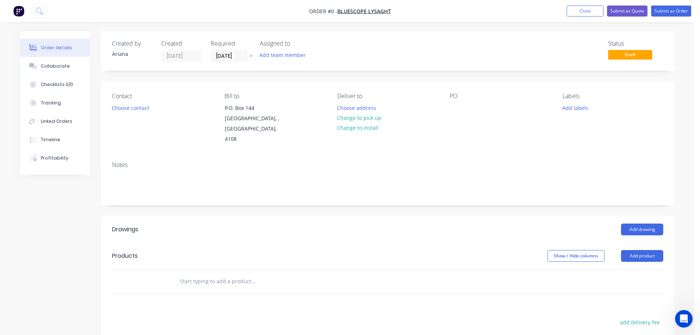
click at [379, 49] on div "Status Draft" at bounding box center [498, 51] width 330 height 22
click at [231, 58] on input "[DATE]" at bounding box center [229, 55] width 36 height 11
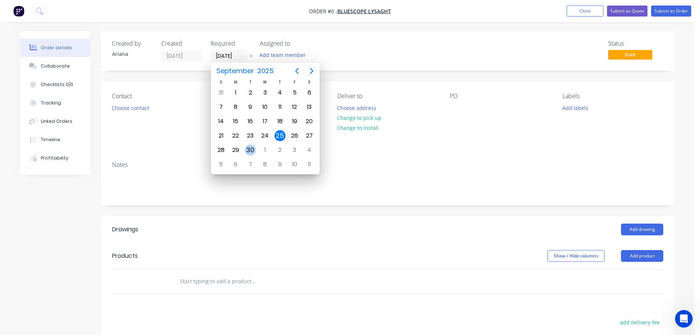
click at [251, 149] on div "30" at bounding box center [250, 149] width 11 height 11
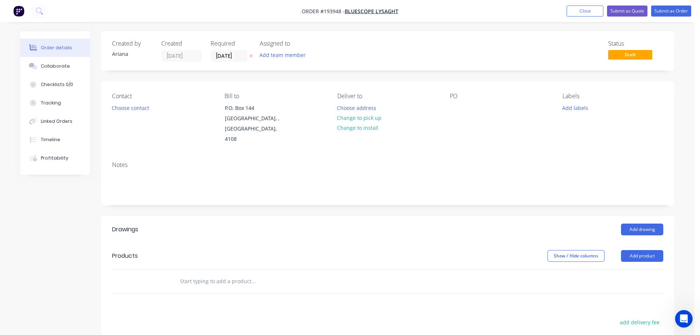
click at [378, 56] on div "Status Draft" at bounding box center [498, 51] width 330 height 22
click at [420, 44] on div "Status Draft" at bounding box center [498, 51] width 330 height 22
click at [127, 108] on button "Choose contact" at bounding box center [130, 108] width 45 height 10
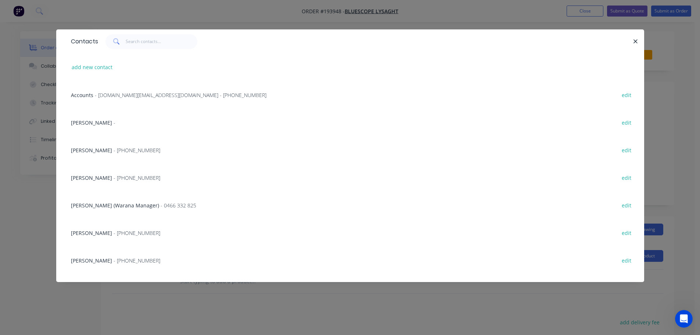
click at [277, 147] on div "[PERSON_NAME] - [PHONE_NUMBER] edit" at bounding box center [350, 150] width 566 height 28
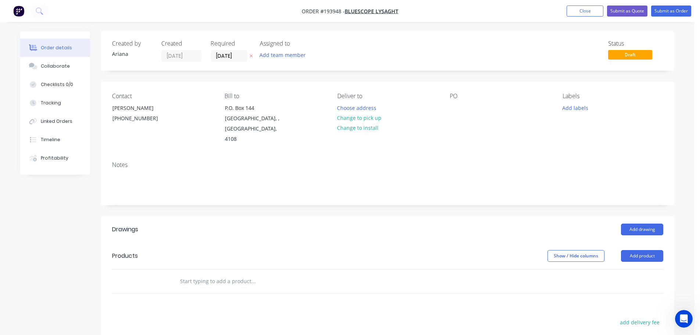
click at [360, 47] on div "Status Draft" at bounding box center [498, 51] width 330 height 22
click at [360, 57] on div "Status Draft" at bounding box center [498, 51] width 330 height 22
click at [410, 56] on div "Status Draft" at bounding box center [498, 51] width 330 height 22
click at [398, 43] on div "Status Draft" at bounding box center [498, 51] width 330 height 22
click at [355, 53] on div "Status Draft" at bounding box center [498, 51] width 330 height 22
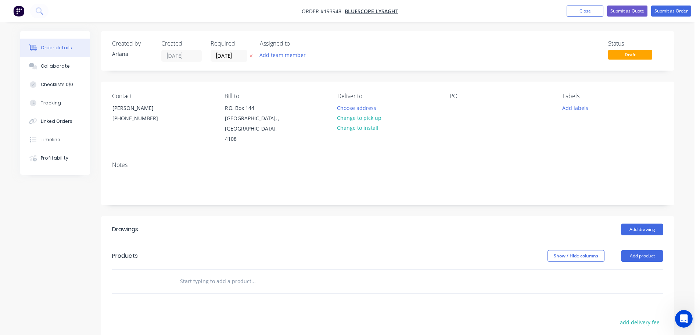
click at [369, 54] on div "Status Draft" at bounding box center [498, 51] width 330 height 22
click at [361, 50] on div "Status Draft" at bounding box center [498, 51] width 330 height 22
click at [386, 53] on div "Status Draft" at bounding box center [498, 51] width 330 height 22
click at [142, 108] on div "[PERSON_NAME]" at bounding box center [142, 108] width 61 height 10
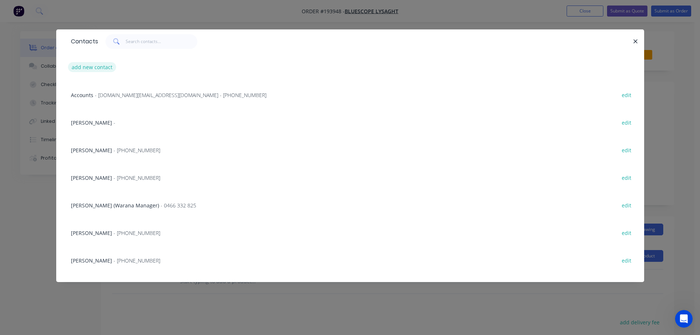
click at [88, 66] on button "add new contact" at bounding box center [92, 67] width 49 height 10
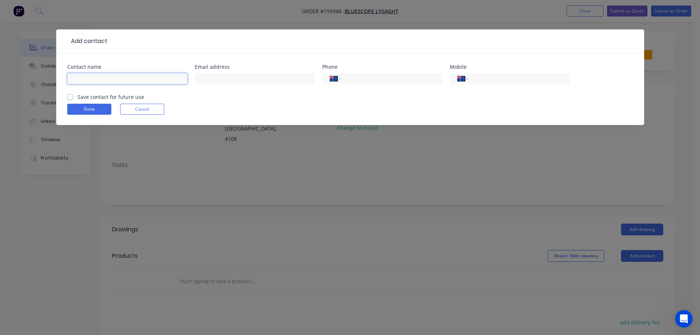
click at [86, 76] on input "text" at bounding box center [127, 78] width 120 height 11
click at [494, 78] on input "tel" at bounding box center [518, 79] width 88 height 8
click at [87, 111] on button "Done" at bounding box center [89, 109] width 44 height 11
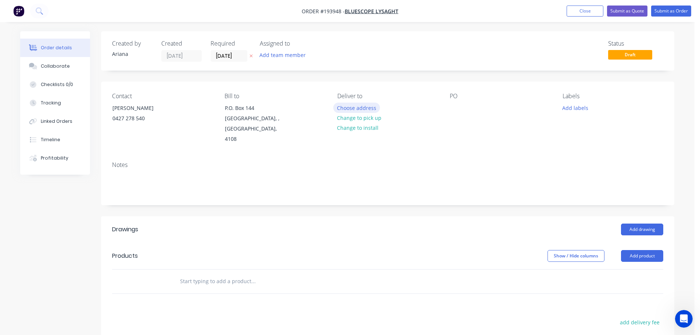
click at [363, 109] on button "Choose address" at bounding box center [356, 108] width 47 height 10
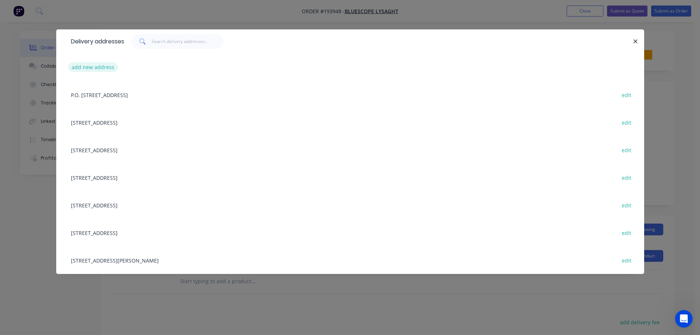
click at [89, 64] on button "add new address" at bounding box center [93, 67] width 50 height 10
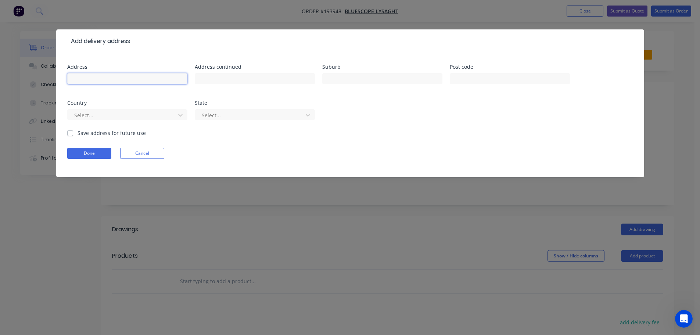
click at [82, 77] on input "text" at bounding box center [127, 78] width 120 height 11
click at [477, 84] on div at bounding box center [510, 82] width 120 height 22
click at [478, 79] on input "text" at bounding box center [510, 78] width 120 height 11
click at [444, 130] on form "Address [GEOGRAPHIC_DATA] Address continued Suburb BUDERIM Post code 4556 Count…" at bounding box center [350, 120] width 566 height 113
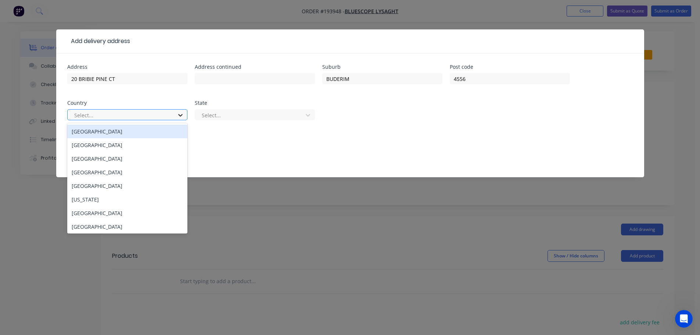
click at [180, 112] on icon at bounding box center [180, 114] width 7 height 7
click at [111, 133] on div "[GEOGRAPHIC_DATA]" at bounding box center [127, 132] width 120 height 14
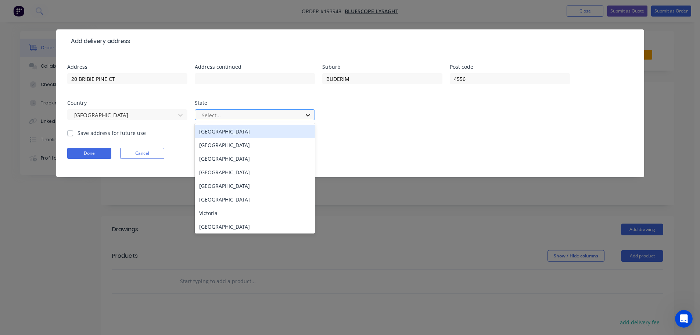
click at [311, 116] on icon at bounding box center [307, 114] width 7 height 7
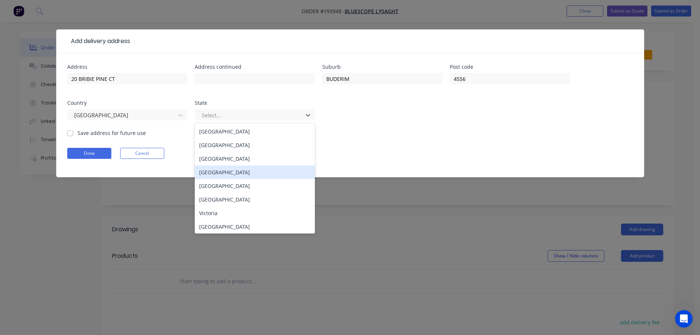
click at [217, 171] on div "[GEOGRAPHIC_DATA]" at bounding box center [255, 172] width 120 height 14
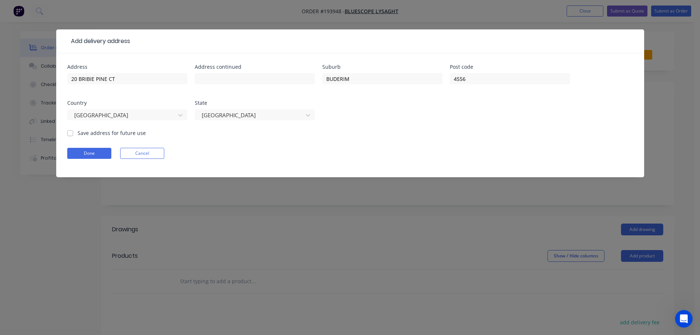
click at [376, 148] on div "Done Cancel" at bounding box center [350, 153] width 566 height 11
click at [90, 155] on button "Done" at bounding box center [89, 153] width 44 height 11
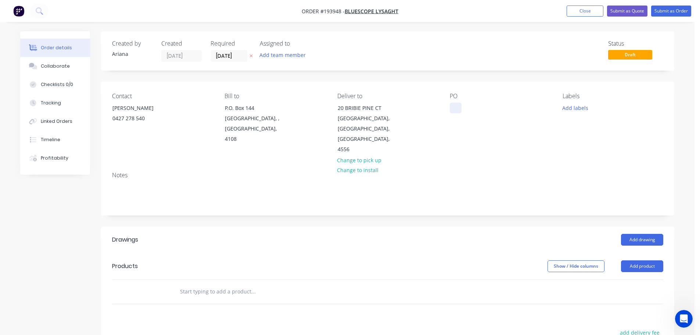
click at [456, 108] on div at bounding box center [456, 108] width 12 height 11
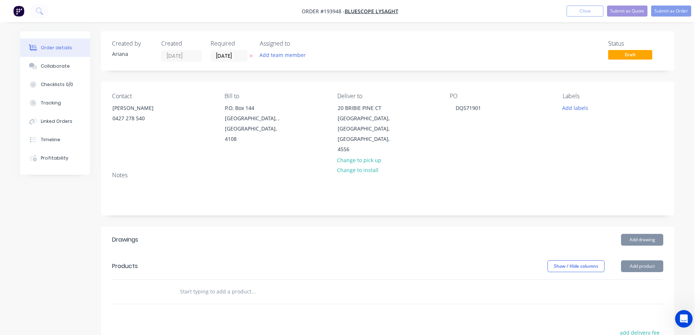
click at [550, 166] on div "Notes" at bounding box center [388, 190] width 574 height 49
click at [615, 144] on div "Contact [PERSON_NAME] [PHONE_NUMBER] Bill to P.O. [STREET_ADDRESS] Deliver to […" at bounding box center [388, 124] width 574 height 84
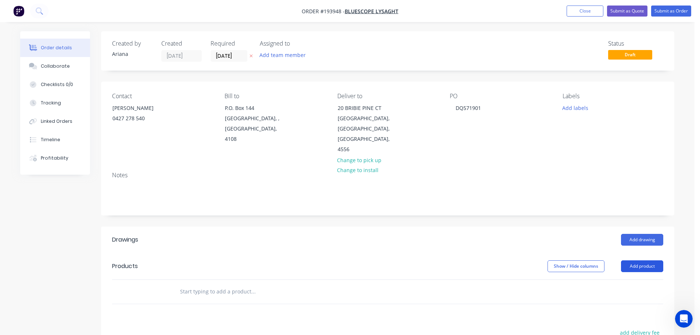
click at [639, 260] on button "Add product" at bounding box center [642, 266] width 42 height 12
click at [622, 279] on div "Product catalogue" at bounding box center [628, 284] width 57 height 11
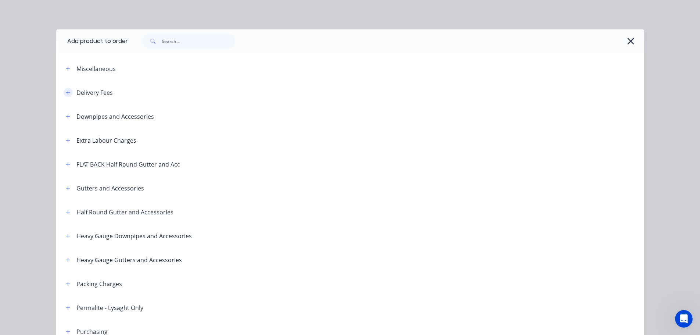
click at [66, 90] on icon "button" at bounding box center [68, 92] width 4 height 5
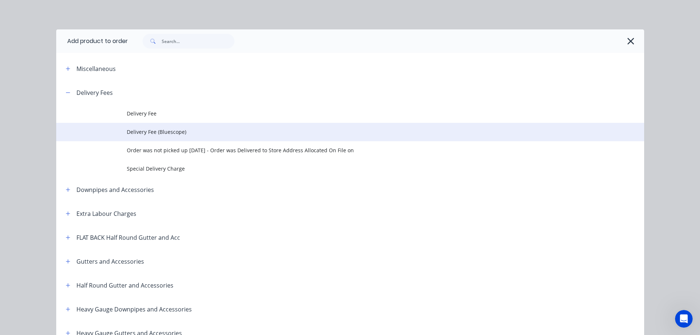
click at [156, 129] on span "Delivery Fee (Bluescope)" at bounding box center [334, 132] width 414 height 8
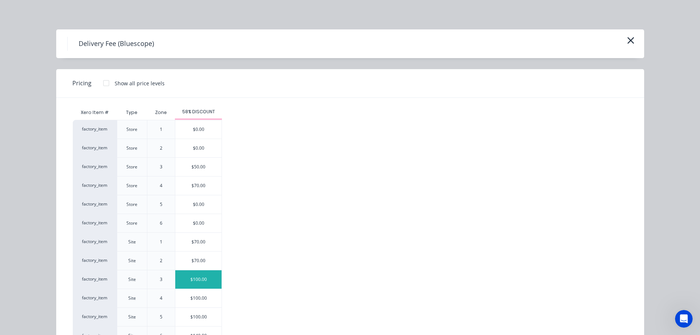
click at [190, 278] on div "$100.00" at bounding box center [198, 279] width 46 height 18
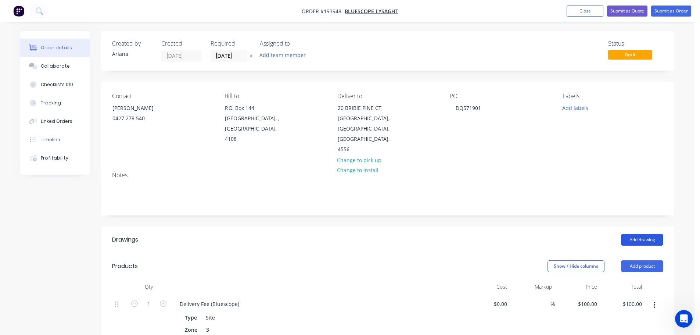
click at [646, 234] on button "Add drawing" at bounding box center [642, 240] width 42 height 12
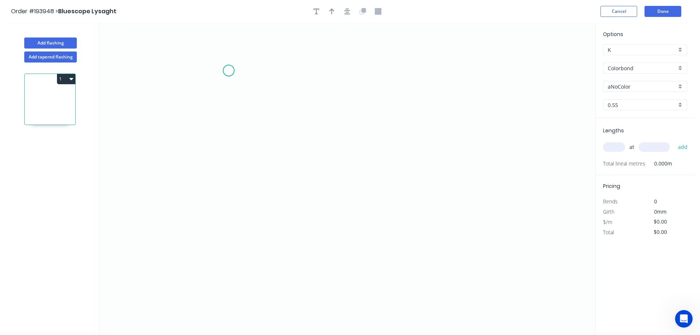
click at [229, 71] on icon "0" at bounding box center [347, 179] width 496 height 312
click at [187, 71] on icon "0" at bounding box center [347, 179] width 496 height 312
click at [175, 239] on icon "0 ?" at bounding box center [347, 179] width 496 height 312
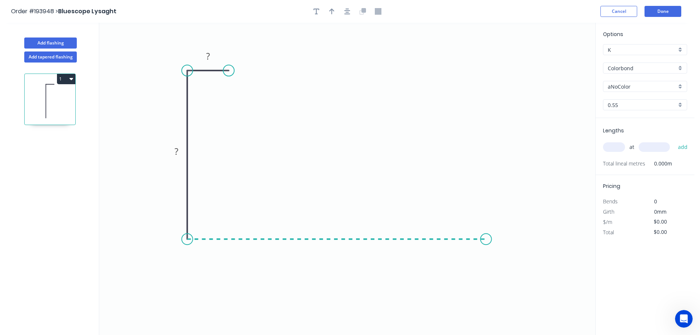
drag, startPoint x: 486, startPoint y: 237, endPoint x: 489, endPoint y: 232, distance: 5.4
click at [486, 236] on icon "0 ? ?" at bounding box center [347, 179] width 496 height 312
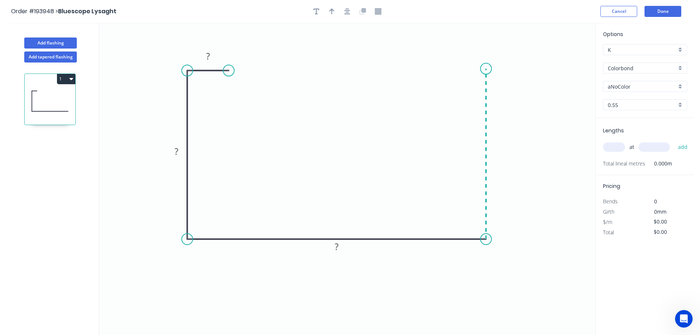
click at [491, 69] on icon "0 ? ? ?" at bounding box center [347, 179] width 496 height 312
click at [443, 67] on icon "0 ? ? ? ?" at bounding box center [347, 179] width 496 height 312
click at [443, 67] on circle at bounding box center [443, 68] width 11 height 11
click at [210, 57] on tspan "?" at bounding box center [208, 56] width 4 height 12
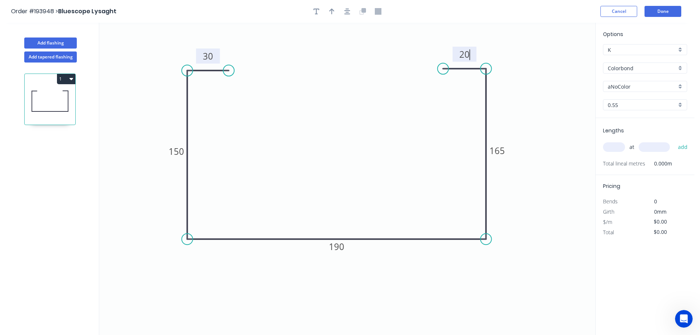
click at [343, 84] on icon "0 30 150 190 165 20" at bounding box center [347, 179] width 496 height 312
drag, startPoint x: 486, startPoint y: 69, endPoint x: 486, endPoint y: 53, distance: 16.6
click at [486, 53] on circle at bounding box center [486, 52] width 11 height 11
drag, startPoint x: 443, startPoint y: 69, endPoint x: 443, endPoint y: 52, distance: 17.3
click at [443, 52] on circle at bounding box center [443, 52] width 11 height 11
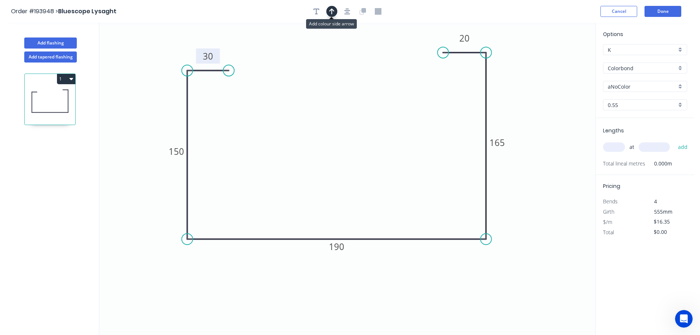
click at [332, 9] on icon "button" at bounding box center [331, 11] width 5 height 6
drag, startPoint x: 558, startPoint y: 59, endPoint x: 527, endPoint y: 287, distance: 229.7
click at [527, 287] on icon at bounding box center [526, 278] width 7 height 24
click at [526, 287] on icon at bounding box center [526, 278] width 7 height 24
click at [526, 287] on icon at bounding box center [532, 280] width 21 height 21
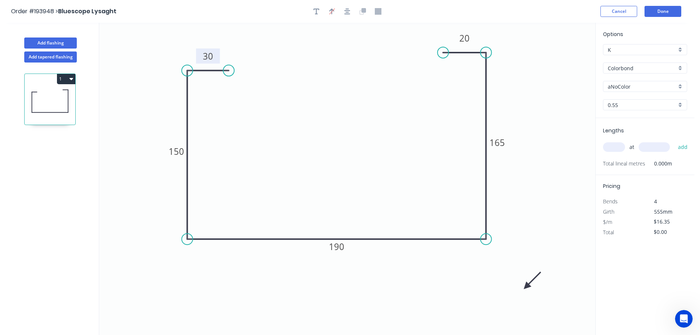
click at [526, 287] on icon at bounding box center [532, 280] width 21 height 21
click at [682, 83] on div "aNoColor" at bounding box center [645, 86] width 84 height 11
click at [649, 136] on div "Night Sky" at bounding box center [645, 138] width 83 height 13
drag, startPoint x: 614, startPoint y: 148, endPoint x: 626, endPoint y: 144, distance: 12.7
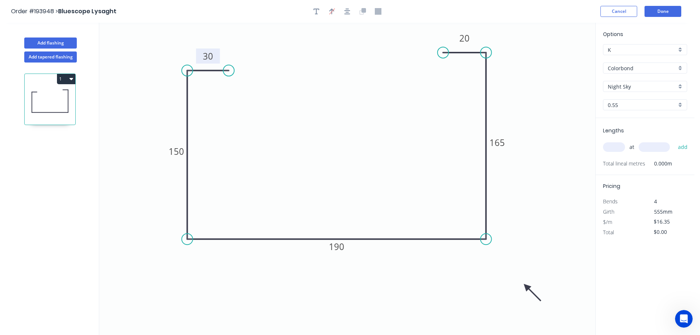
click at [615, 148] on input "text" at bounding box center [614, 147] width 22 height 10
click at [682, 103] on div "0.55" at bounding box center [645, 104] width 84 height 11
click at [632, 133] on div "1.0" at bounding box center [645, 131] width 83 height 13
click at [618, 146] on input "text" at bounding box center [614, 147] width 22 height 10
click at [675, 141] on button "add" at bounding box center [683, 147] width 17 height 12
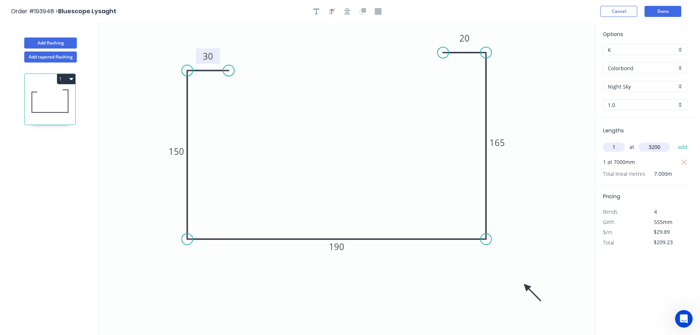
click at [675, 141] on button "add" at bounding box center [683, 147] width 17 height 12
click at [53, 42] on button "Add flashing" at bounding box center [50, 42] width 53 height 11
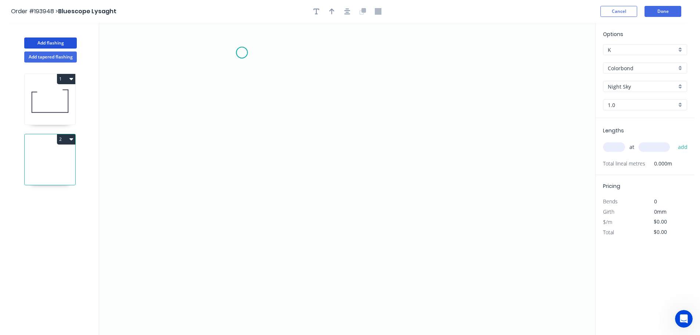
click at [242, 53] on icon "0" at bounding box center [347, 179] width 496 height 312
click at [240, 191] on icon "0" at bounding box center [347, 179] width 496 height 312
click at [332, 190] on icon "0 ?" at bounding box center [347, 179] width 496 height 312
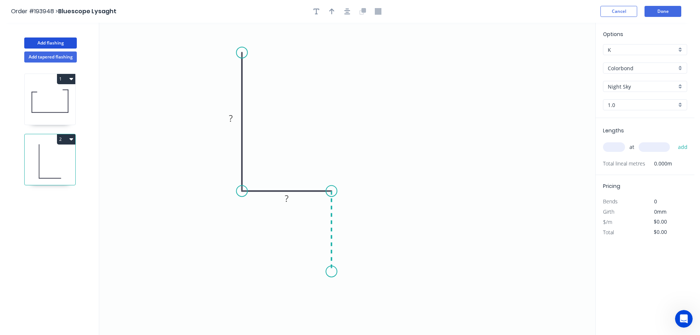
click at [328, 272] on icon "0 ? ?" at bounding box center [347, 179] width 496 height 312
click at [328, 272] on circle at bounding box center [331, 272] width 11 height 11
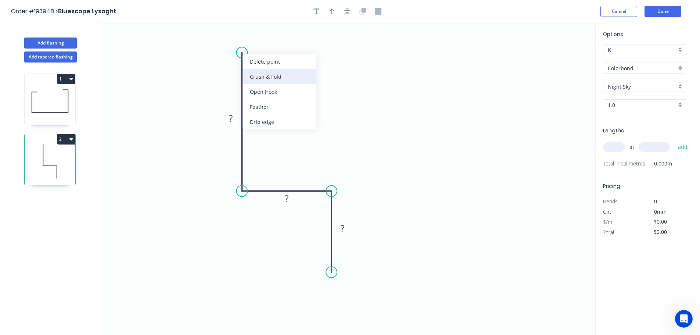
click at [258, 75] on div "Crush & Fold" at bounding box center [280, 76] width 74 height 15
drag, startPoint x: 240, startPoint y: 54, endPoint x: 247, endPoint y: 55, distance: 7.9
click at [257, 79] on div "Flip bend" at bounding box center [277, 78] width 74 height 15
click at [262, 39] on tspan "10" at bounding box center [262, 39] width 10 height 12
click at [321, 73] on icon "0 CF 15 ? ? ?" at bounding box center [347, 179] width 496 height 312
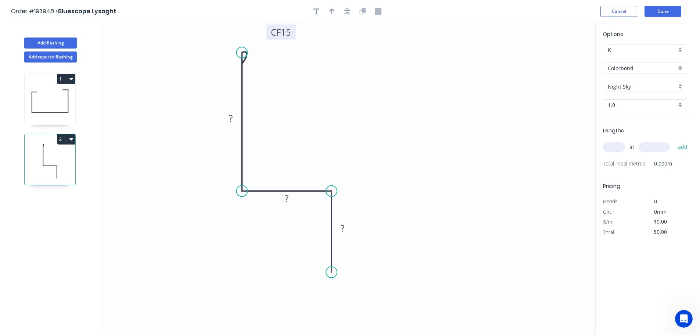
drag, startPoint x: 269, startPoint y: 42, endPoint x: 293, endPoint y: 35, distance: 24.9
click at [293, 35] on rect at bounding box center [281, 32] width 29 height 15
click at [233, 117] on tspan "?" at bounding box center [231, 118] width 4 height 12
click at [347, 110] on icon "0 CF 15 50 35 30" at bounding box center [347, 179] width 496 height 312
click at [331, 11] on icon "button" at bounding box center [331, 11] width 5 height 7
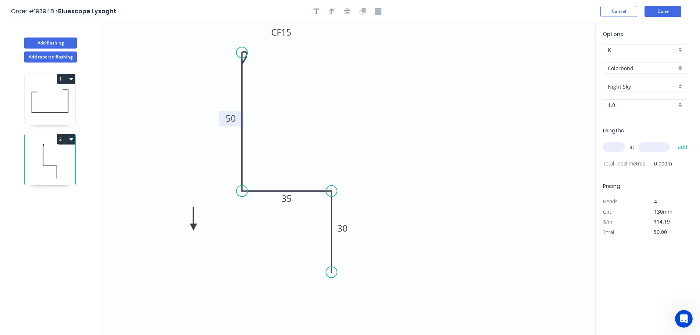
drag, startPoint x: 558, startPoint y: 58, endPoint x: 193, endPoint y: 227, distance: 401.8
click at [193, 227] on icon at bounding box center [193, 219] width 7 height 24
click at [193, 227] on icon at bounding box center [202, 227] width 24 height 7
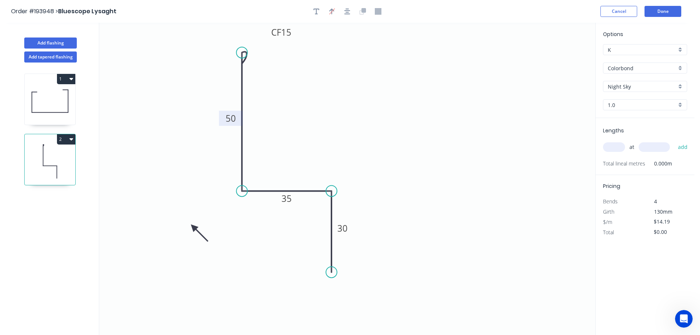
click at [193, 227] on icon at bounding box center [199, 232] width 21 height 21
click at [193, 227] on icon at bounding box center [193, 236] width 7 height 24
click at [682, 106] on div "1.0" at bounding box center [645, 104] width 84 height 11
click at [622, 118] on div "0.55" at bounding box center [645, 118] width 83 height 13
click at [619, 146] on input "text" at bounding box center [614, 147] width 22 height 10
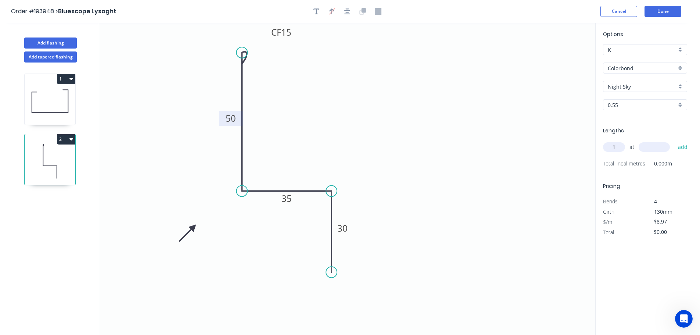
click at [658, 148] on input "text" at bounding box center [654, 147] width 31 height 10
click at [675, 141] on button "add" at bounding box center [683, 147] width 17 height 12
click at [658, 148] on input "text" at bounding box center [654, 147] width 31 height 10
click at [675, 141] on button "add" at bounding box center [683, 147] width 17 height 12
click at [653, 151] on input "text" at bounding box center [654, 147] width 31 height 10
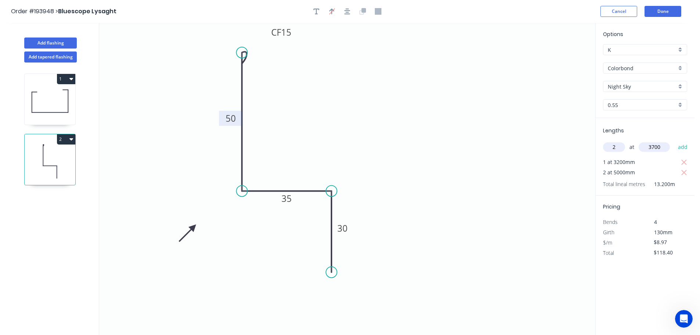
click at [675, 141] on button "add" at bounding box center [683, 147] width 17 height 12
drag, startPoint x: 54, startPoint y: 41, endPoint x: 96, endPoint y: 53, distance: 44.2
click at [54, 41] on button "Add flashing" at bounding box center [50, 42] width 53 height 11
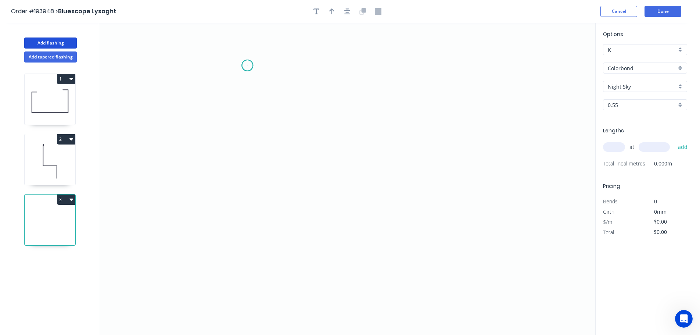
click at [247, 65] on icon "0" at bounding box center [347, 179] width 496 height 312
click at [248, 208] on icon "0" at bounding box center [347, 179] width 496 height 312
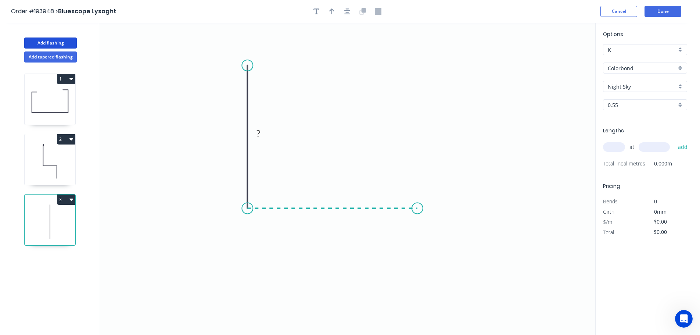
click at [418, 204] on icon "0 ?" at bounding box center [347, 179] width 496 height 312
click at [418, 204] on circle at bounding box center [417, 208] width 11 height 11
click at [237, 132] on tspan "?" at bounding box center [237, 133] width 4 height 12
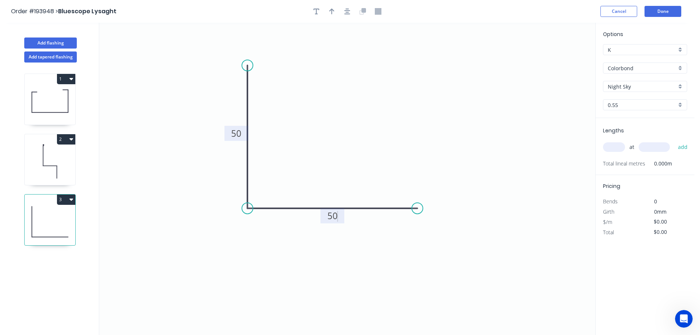
click at [279, 127] on icon "0 50 50" at bounding box center [347, 179] width 496 height 312
click at [330, 11] on icon "button" at bounding box center [331, 11] width 5 height 6
drag, startPoint x: 558, startPoint y: 57, endPoint x: 197, endPoint y: 254, distance: 411.3
click at [197, 254] on icon at bounding box center [197, 246] width 7 height 24
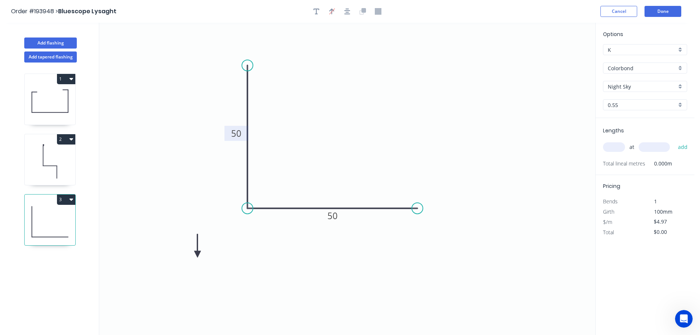
click at [197, 254] on icon at bounding box center [197, 246] width 7 height 24
click at [197, 254] on icon at bounding box center [206, 254] width 24 height 7
click at [197, 254] on icon at bounding box center [203, 260] width 21 height 21
click at [197, 254] on icon at bounding box center [197, 263] width 7 height 24
click at [616, 147] on input "text" at bounding box center [614, 147] width 22 height 10
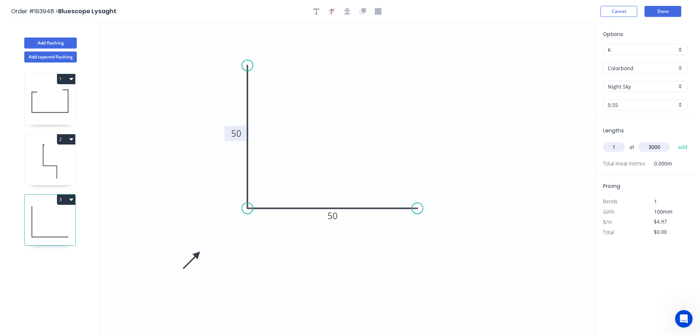
click at [675, 141] on button "add" at bounding box center [683, 147] width 17 height 12
click at [63, 199] on button "3" at bounding box center [66, 199] width 18 height 10
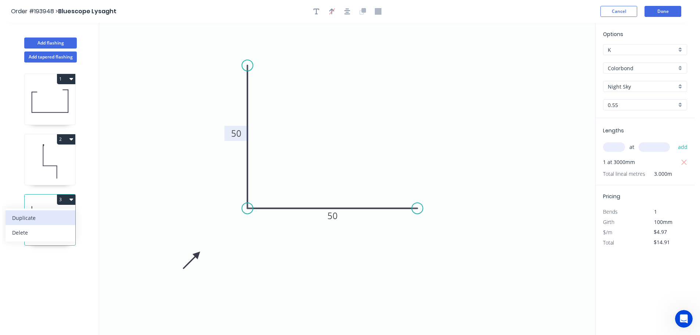
click at [53, 217] on div "Duplicate" at bounding box center [40, 217] width 57 height 11
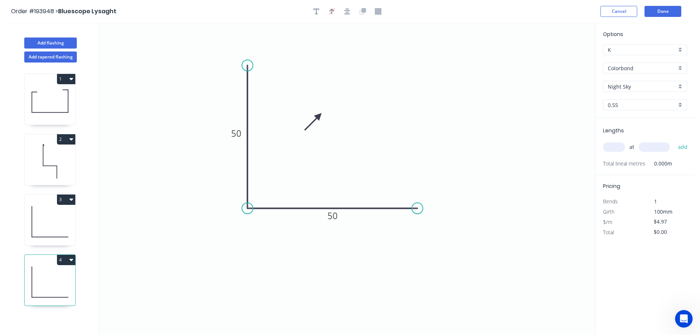
drag, startPoint x: 196, startPoint y: 254, endPoint x: 321, endPoint y: 111, distance: 188.9
click at [321, 111] on icon at bounding box center [313, 121] width 21 height 21
click at [321, 111] on icon at bounding box center [314, 117] width 21 height 21
click at [321, 111] on icon at bounding box center [312, 111] width 24 height 7
click at [321, 111] on icon at bounding box center [314, 105] width 21 height 21
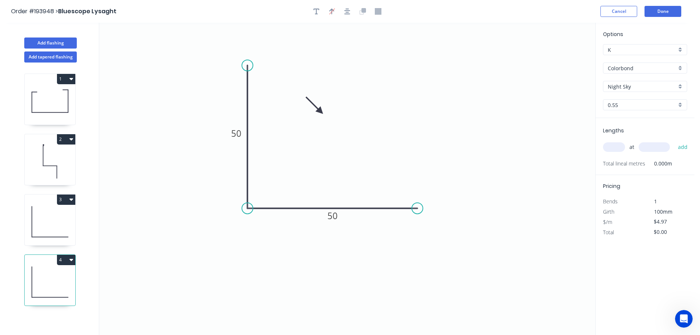
click at [321, 111] on icon at bounding box center [314, 105] width 21 height 21
drag, startPoint x: 321, startPoint y: 111, endPoint x: 328, endPoint y: 120, distance: 11.3
click at [328, 120] on icon at bounding box center [333, 113] width 21 height 21
click at [613, 149] on input "text" at bounding box center [614, 147] width 22 height 10
click at [675, 141] on button "add" at bounding box center [683, 147] width 17 height 12
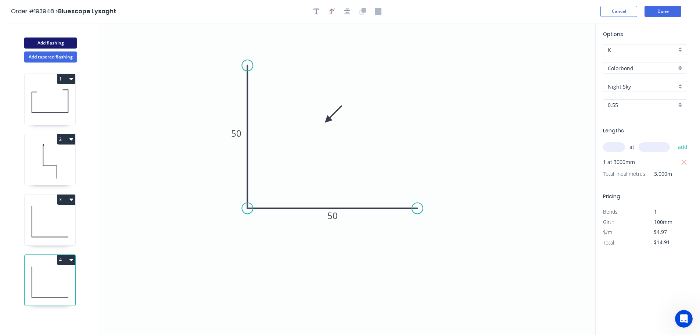
click at [58, 42] on button "Add flashing" at bounding box center [50, 42] width 53 height 11
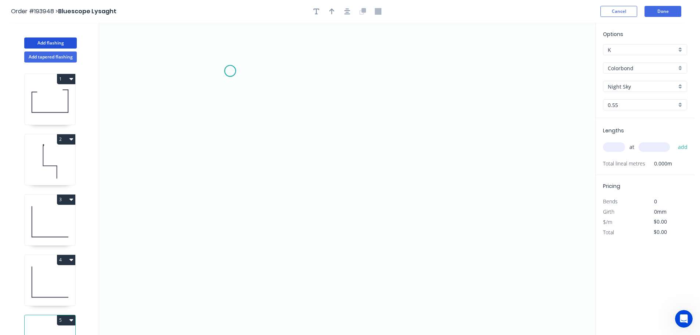
click at [230, 71] on icon "0" at bounding box center [347, 179] width 496 height 312
click at [233, 136] on icon "0" at bounding box center [347, 179] width 496 height 312
click at [403, 138] on icon "0 ?" at bounding box center [347, 179] width 496 height 312
click at [403, 138] on circle at bounding box center [403, 136] width 11 height 11
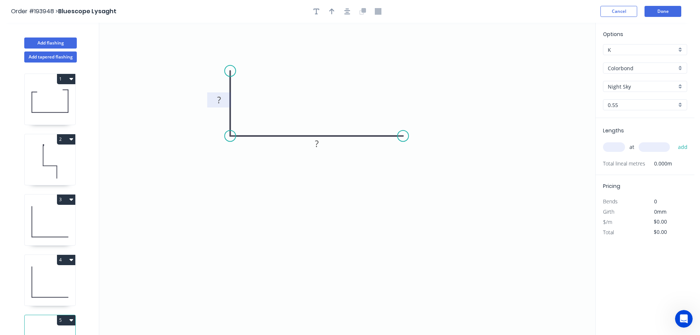
click at [221, 97] on tspan "?" at bounding box center [219, 100] width 4 height 12
click at [268, 86] on icon "0 15 50" at bounding box center [347, 179] width 496 height 312
drag, startPoint x: 332, startPoint y: 9, endPoint x: 339, endPoint y: 12, distance: 6.8
click at [333, 9] on icon "button" at bounding box center [331, 11] width 5 height 6
drag, startPoint x: 537, startPoint y: 74, endPoint x: 213, endPoint y: 181, distance: 341.3
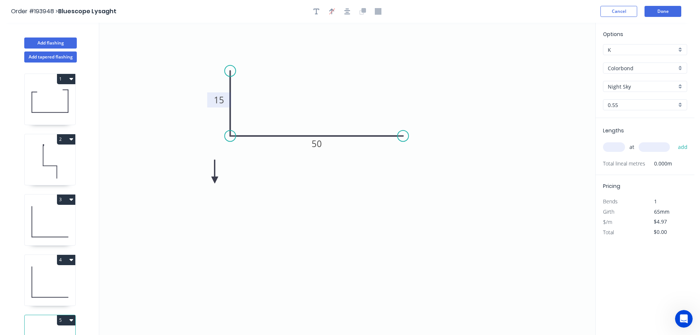
click at [213, 181] on icon at bounding box center [214, 172] width 7 height 24
click at [213, 181] on icon at bounding box center [213, 172] width 7 height 24
click at [213, 181] on icon at bounding box center [219, 174] width 21 height 21
click at [213, 181] on icon at bounding box center [222, 180] width 24 height 7
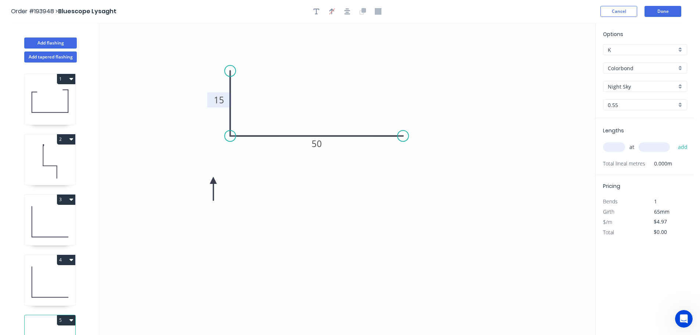
click at [213, 181] on icon at bounding box center [213, 189] width 7 height 24
click at [617, 145] on input "text" at bounding box center [614, 147] width 22 height 10
click at [675, 141] on button "add" at bounding box center [683, 147] width 17 height 12
click at [48, 41] on button "Add flashing" at bounding box center [50, 42] width 53 height 11
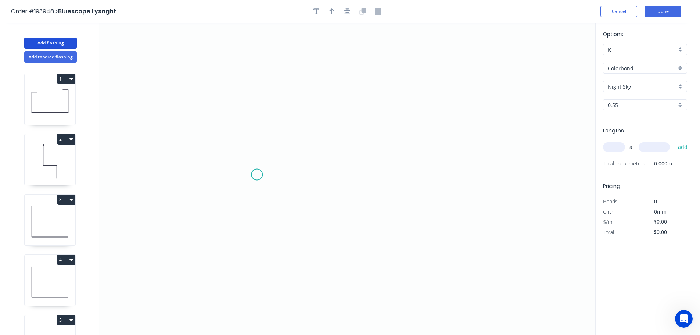
click at [256, 175] on icon "0" at bounding box center [347, 179] width 496 height 312
click at [257, 85] on icon "0" at bounding box center [347, 179] width 496 height 312
click at [322, 85] on icon at bounding box center [289, 85] width 67 height 0
click at [324, 175] on icon "0 ? ?" at bounding box center [347, 179] width 496 height 312
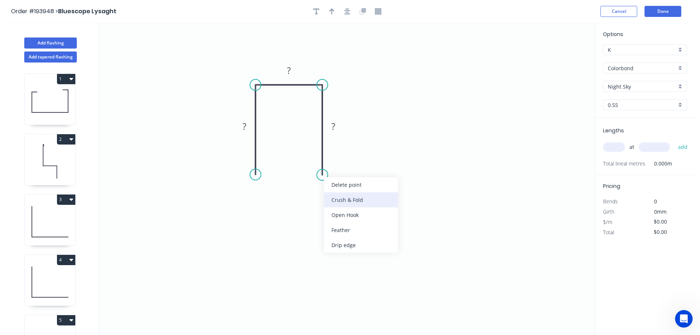
click at [355, 201] on div "Crush & Fold" at bounding box center [361, 199] width 74 height 15
click at [338, 197] on div "Flip bend" at bounding box center [361, 198] width 74 height 15
click at [344, 162] on tspan "10" at bounding box center [343, 162] width 10 height 12
click at [361, 170] on icon "0 ? ? CF 15 ?" at bounding box center [347, 179] width 496 height 312
click at [348, 165] on tspan "15" at bounding box center [343, 162] width 10 height 12
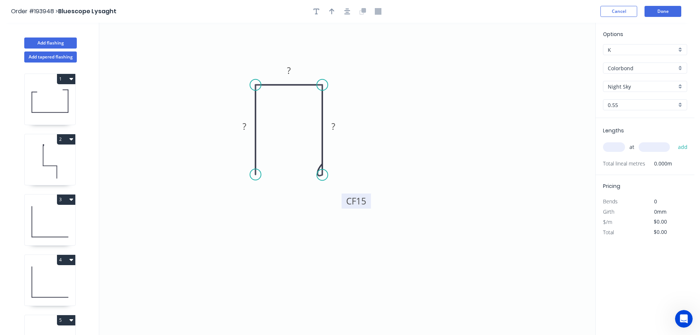
drag, startPoint x: 351, startPoint y: 165, endPoint x: 369, endPoint y: 204, distance: 43.4
click at [369, 204] on rect at bounding box center [356, 200] width 29 height 15
click at [276, 228] on div "Feather" at bounding box center [295, 228] width 74 height 15
click at [263, 197] on div "Flip bend" at bounding box center [294, 198] width 74 height 15
click at [278, 162] on tspan "15" at bounding box center [276, 161] width 10 height 12
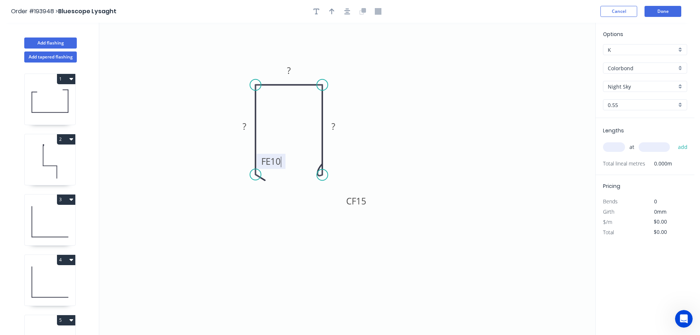
click at [299, 153] on icon "0 FE 10 ? ? CF 15 ?" at bounding box center [347, 179] width 496 height 312
drag, startPoint x: 284, startPoint y: 161, endPoint x: 289, endPoint y: 213, distance: 52.1
click at [289, 213] on rect at bounding box center [276, 213] width 29 height 15
click at [248, 126] on rect at bounding box center [244, 127] width 15 height 10
click at [399, 90] on icon "0 FE 10 30 15 CF 15 30" at bounding box center [347, 179] width 496 height 312
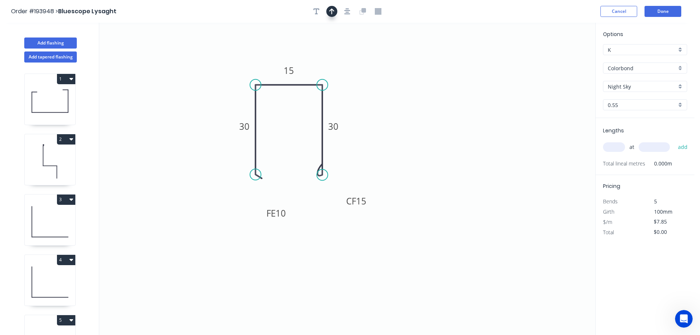
click at [331, 9] on icon "button" at bounding box center [331, 11] width 5 height 7
drag, startPoint x: 558, startPoint y: 58, endPoint x: 369, endPoint y: 76, distance: 190.2
click at [369, 76] on icon at bounding box center [369, 68] width 7 height 24
click at [369, 76] on icon at bounding box center [368, 68] width 7 height 24
click at [618, 148] on input "text" at bounding box center [614, 147] width 22 height 10
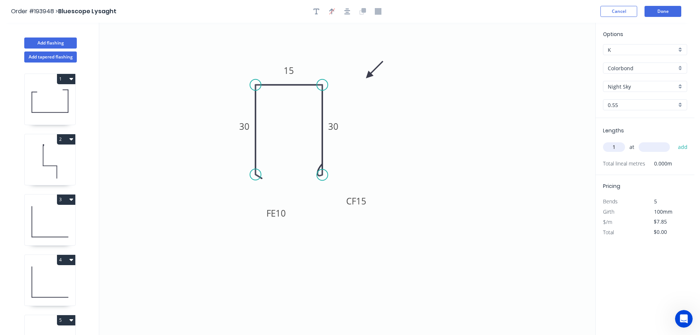
type input "1"
type input "4500"
click at [675, 141] on button "add" at bounding box center [683, 147] width 17 height 12
type input "$35.33"
click at [655, 9] on button "Done" at bounding box center [663, 11] width 37 height 11
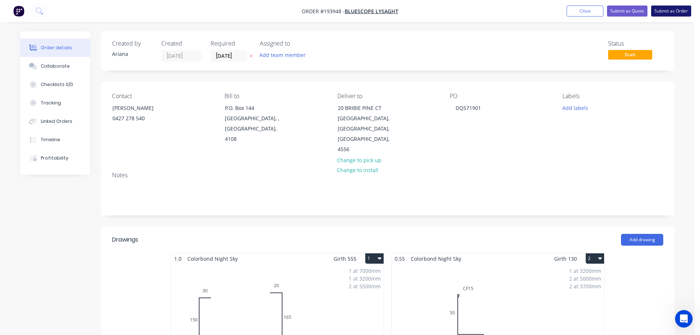
click at [671, 11] on button "Submit as Order" at bounding box center [671, 11] width 40 height 11
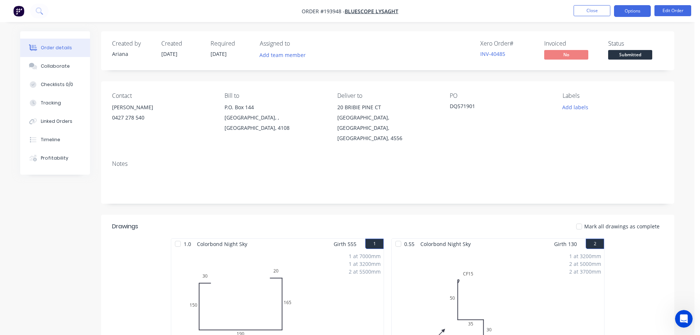
click at [631, 9] on button "Options" at bounding box center [632, 11] width 37 height 12
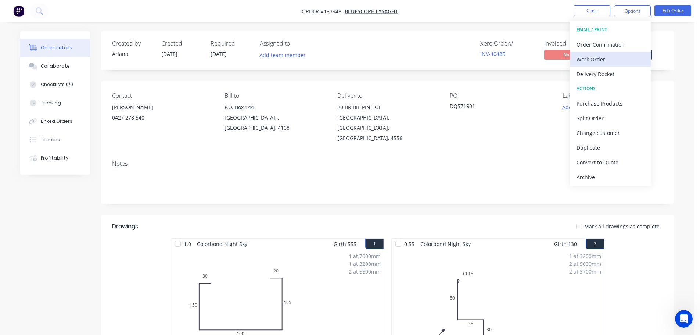
click at [596, 57] on div "Work Order" at bounding box center [611, 59] width 68 height 11
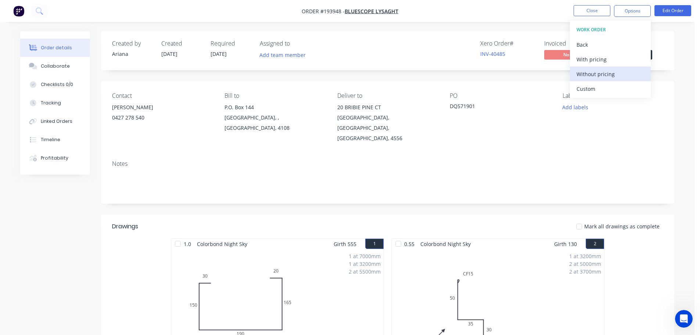
click at [582, 71] on div "Without pricing" at bounding box center [611, 74] width 68 height 11
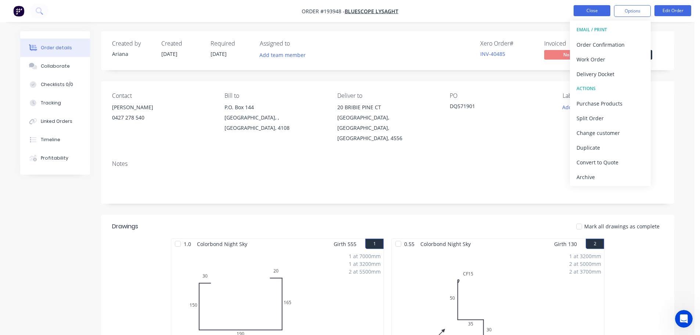
click at [582, 12] on button "Close" at bounding box center [592, 10] width 37 height 11
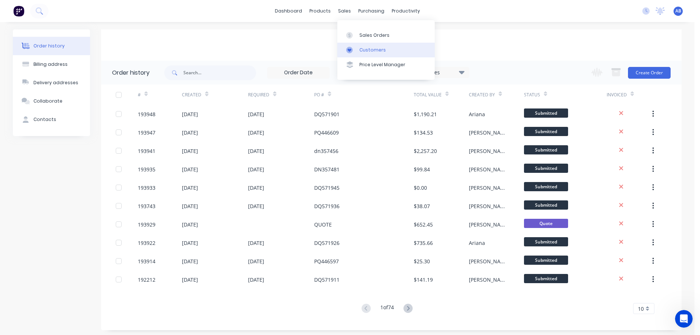
click at [376, 49] on div "Customers" at bounding box center [373, 50] width 26 height 7
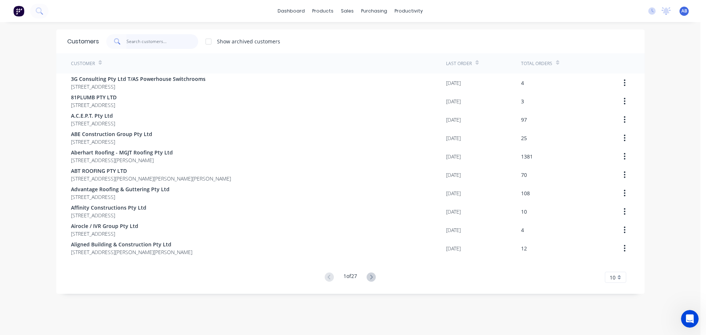
drag, startPoint x: 179, startPoint y: 40, endPoint x: 184, endPoint y: 40, distance: 4.8
click at [181, 40] on input "text" at bounding box center [162, 41] width 72 height 15
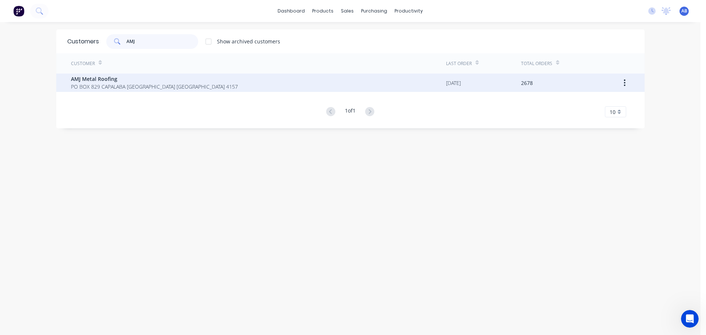
type input "AMJ"
click at [105, 82] on span "AMJ Metal Roofing" at bounding box center [154, 79] width 167 height 8
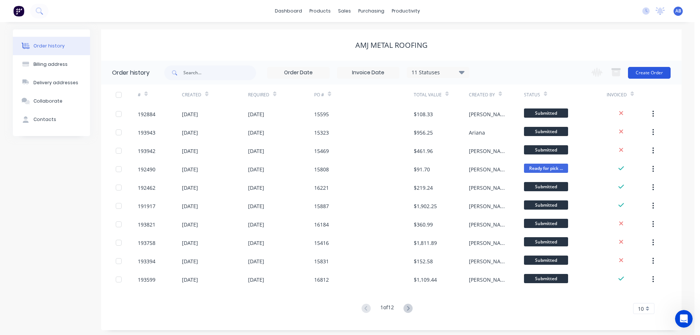
click at [647, 75] on button "Create Order" at bounding box center [649, 73] width 43 height 12
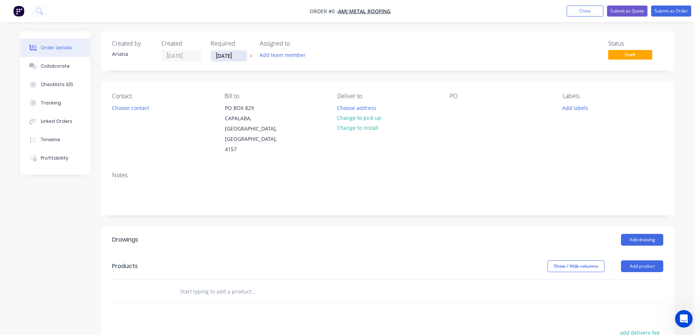
click at [230, 56] on input "[DATE]" at bounding box center [229, 55] width 36 height 11
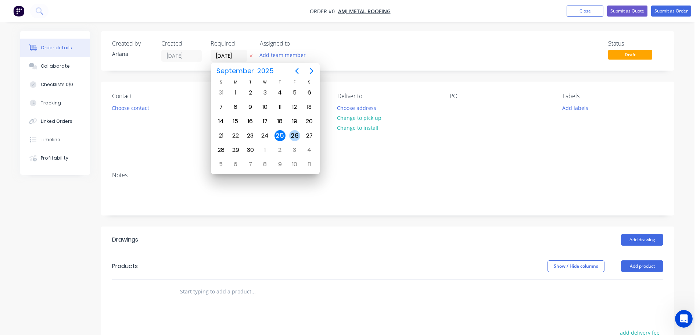
click at [294, 133] on div "26" at bounding box center [294, 135] width 11 height 11
type input "[DATE]"
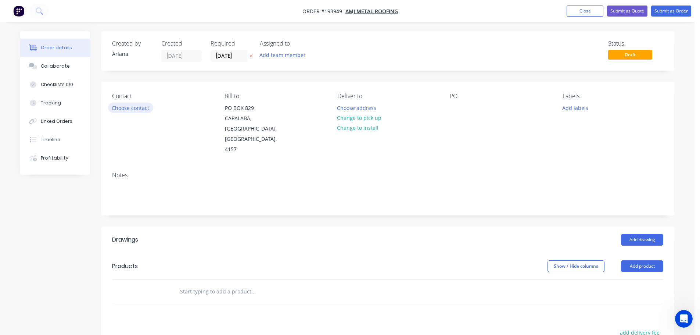
click at [134, 108] on button "Choose contact" at bounding box center [130, 108] width 45 height 10
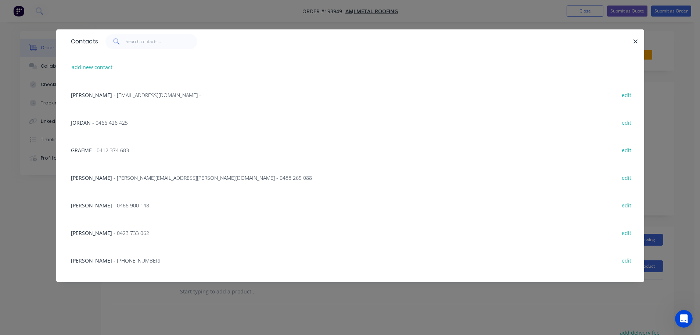
click at [117, 177] on span "- [PERSON_NAME][EMAIL_ADDRESS][PERSON_NAME][DOMAIN_NAME] - 0488 265 088" at bounding box center [213, 177] width 199 height 7
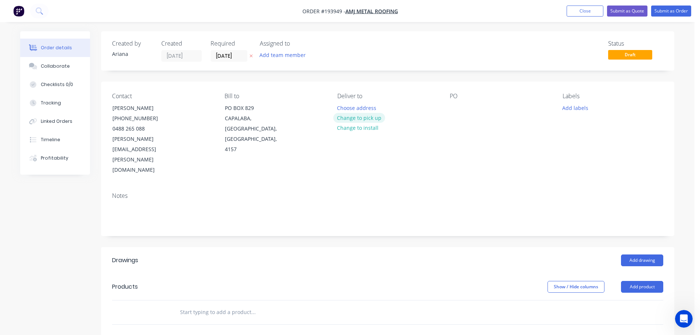
click at [356, 118] on button "Change to pick up" at bounding box center [359, 118] width 52 height 10
click at [344, 105] on div at bounding box center [343, 108] width 12 height 11
click at [423, 186] on div "Notes" at bounding box center [388, 210] width 574 height 49
click at [456, 107] on div at bounding box center [456, 108] width 12 height 11
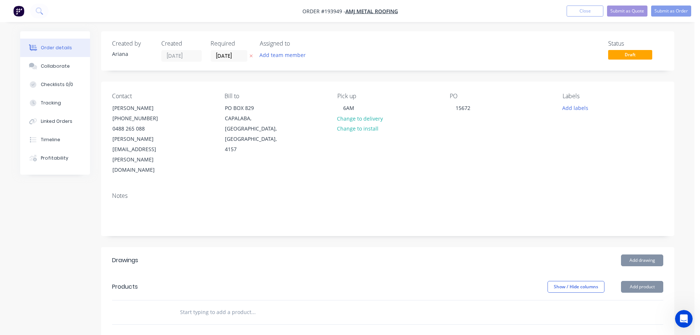
click at [518, 119] on div "PO 15672" at bounding box center [500, 134] width 101 height 83
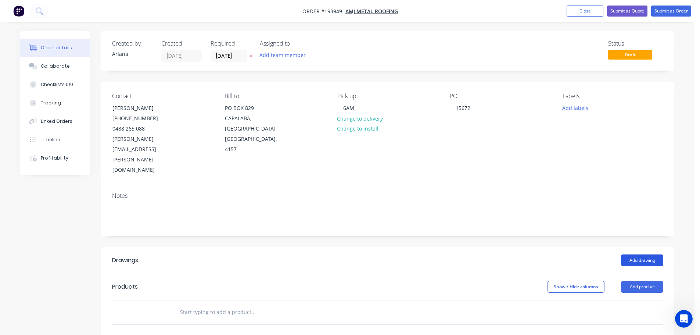
click at [640, 254] on button "Add drawing" at bounding box center [642, 260] width 42 height 12
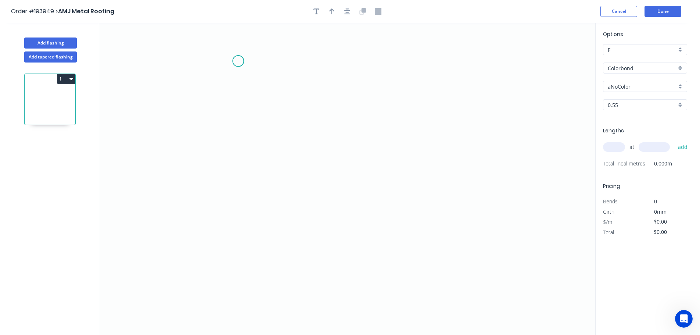
click at [238, 61] on icon "0" at bounding box center [347, 179] width 496 height 312
click at [227, 216] on icon "0" at bounding box center [347, 179] width 496 height 312
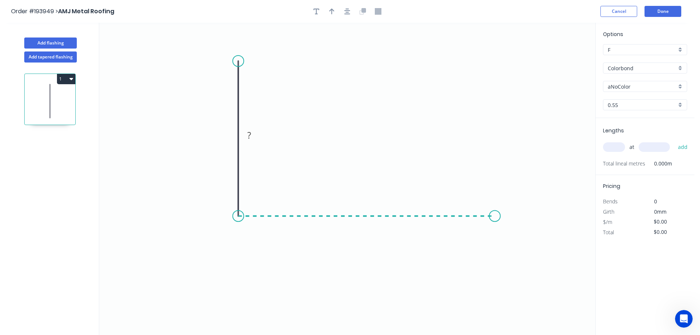
click at [495, 219] on icon "0 ?" at bounding box center [347, 179] width 496 height 312
click at [519, 258] on icon "0 ? ?" at bounding box center [347, 179] width 496 height 312
click at [519, 258] on circle at bounding box center [518, 257] width 11 height 11
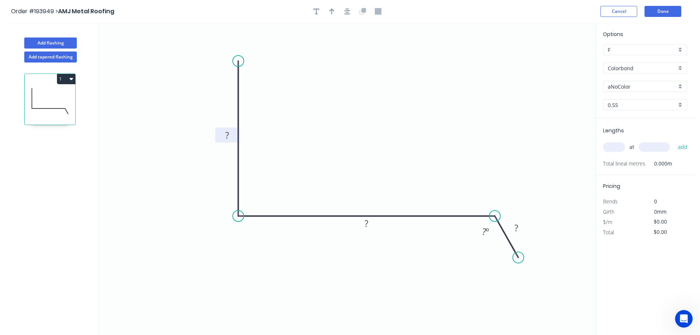
click at [230, 135] on rect at bounding box center [227, 136] width 15 height 10
click at [394, 101] on icon "0 100 250 50 115 º" at bounding box center [347, 179] width 496 height 312
type input "$12.62"
click at [330, 10] on icon "button" at bounding box center [331, 11] width 5 height 6
drag, startPoint x: 560, startPoint y: 57, endPoint x: 356, endPoint y: 103, distance: 208.7
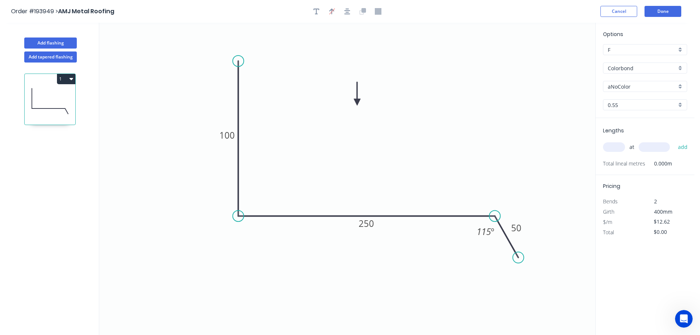
click at [356, 103] on icon at bounding box center [357, 94] width 7 height 24
click at [680, 68] on div "Colorbond" at bounding box center [645, 67] width 84 height 11
click at [637, 133] on div "Zincalume" at bounding box center [645, 132] width 83 height 13
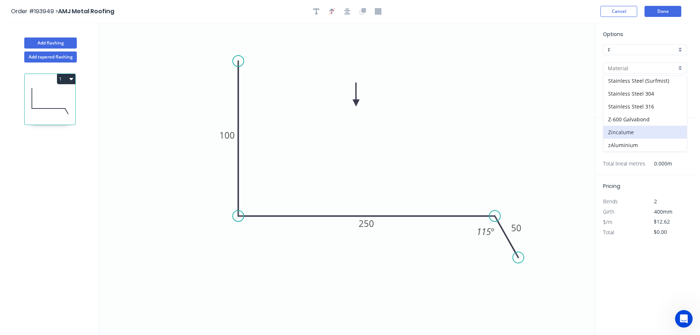
type input "Zincalume"
type input "$11.62"
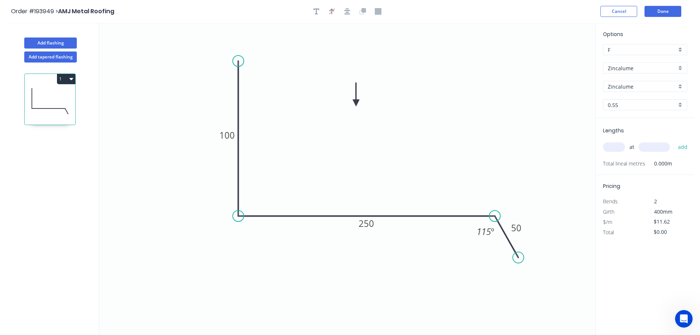
click at [616, 145] on input "text" at bounding box center [614, 147] width 22 height 10
type input "1"
type input "2000"
click at [675, 141] on button "add" at bounding box center [683, 147] width 17 height 12
type input "$23.24"
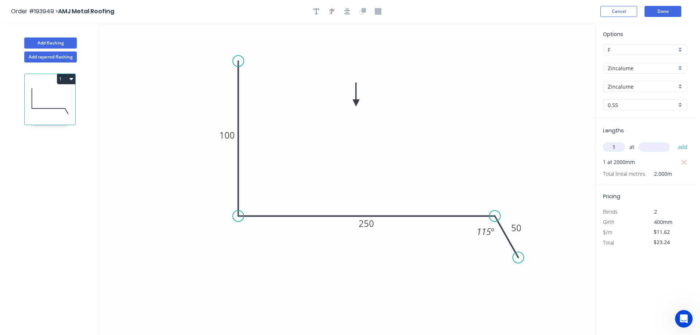
type input "1"
type input "1000"
click at [675, 141] on button "add" at bounding box center [683, 147] width 17 height 12
type input "$34.86"
click at [666, 11] on button "Done" at bounding box center [663, 11] width 37 height 11
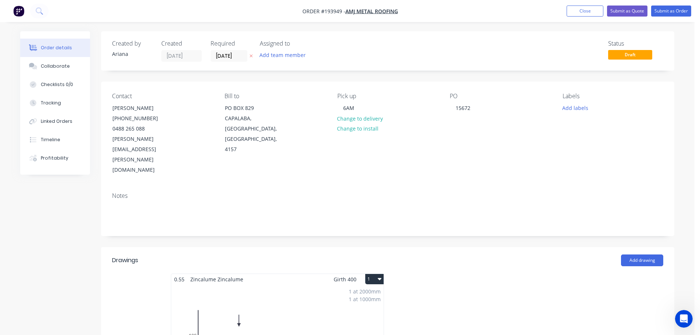
click at [375, 274] on button "1" at bounding box center [374, 279] width 18 height 10
click at [367, 292] on div "Use larger box size" at bounding box center [349, 297] width 57 height 11
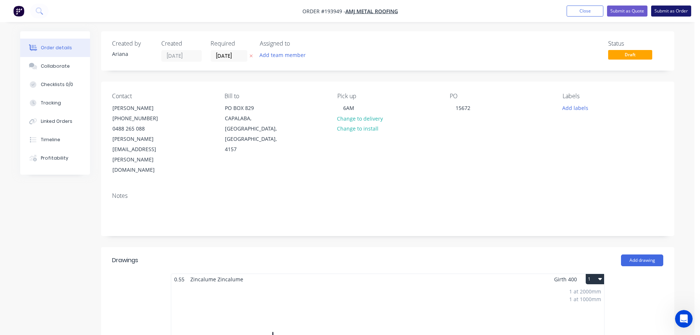
click at [670, 8] on button "Submit as Order" at bounding box center [671, 11] width 40 height 11
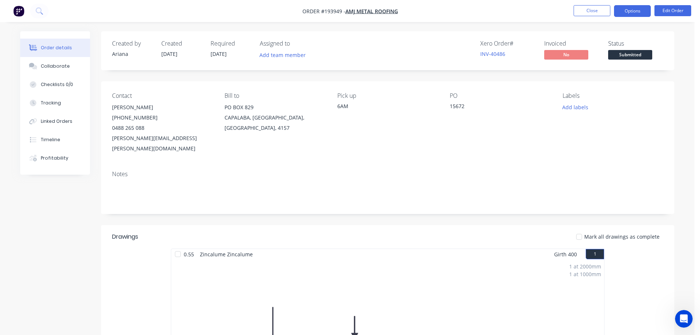
click at [632, 10] on button "Options" at bounding box center [632, 11] width 37 height 12
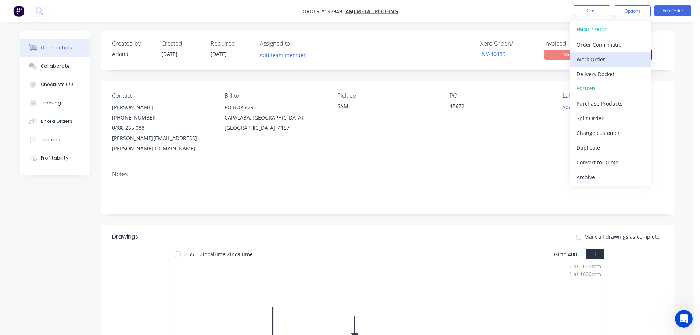
click at [600, 58] on div "Work Order" at bounding box center [611, 59] width 68 height 11
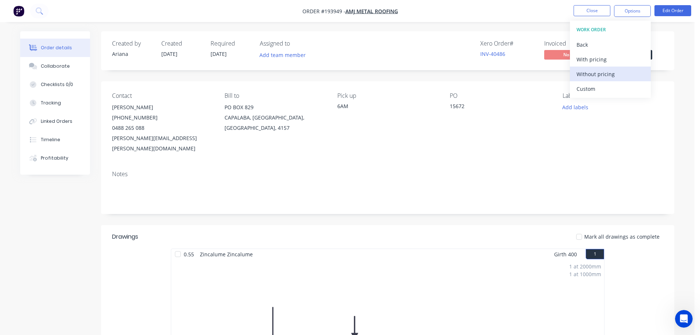
click at [593, 70] on div "Without pricing" at bounding box center [611, 74] width 68 height 11
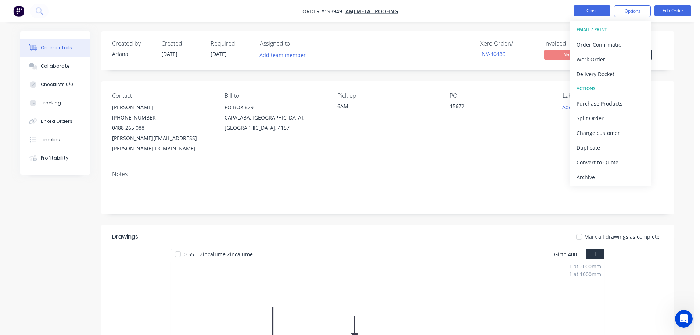
click at [592, 12] on button "Close" at bounding box center [592, 10] width 37 height 11
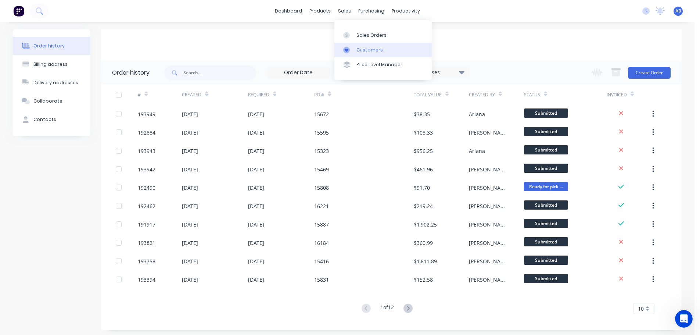
click at [362, 48] on div "Customers" at bounding box center [370, 50] width 26 height 7
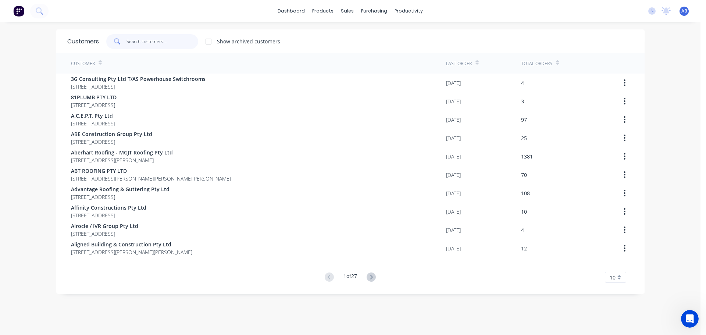
click at [172, 44] on input "text" at bounding box center [162, 41] width 72 height 15
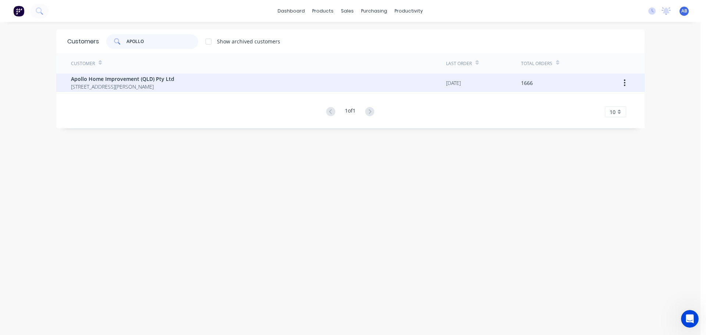
type input "APOLLO"
click at [120, 82] on span "Apollo Home Improvement (QLD) Pty Ltd" at bounding box center [122, 79] width 103 height 8
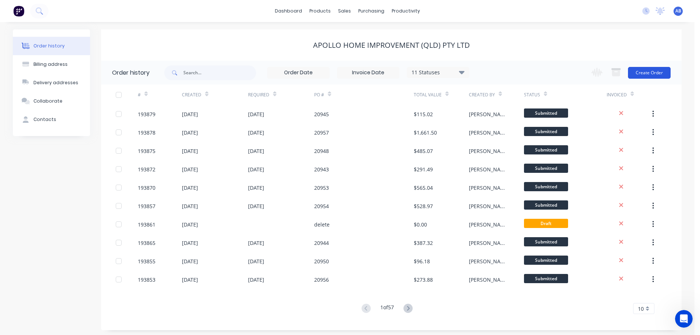
click at [643, 72] on button "Create Order" at bounding box center [649, 73] width 43 height 12
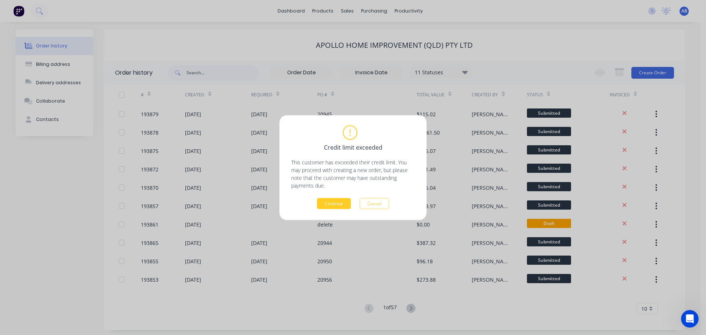
click at [337, 204] on button "Continue" at bounding box center [334, 203] width 34 height 11
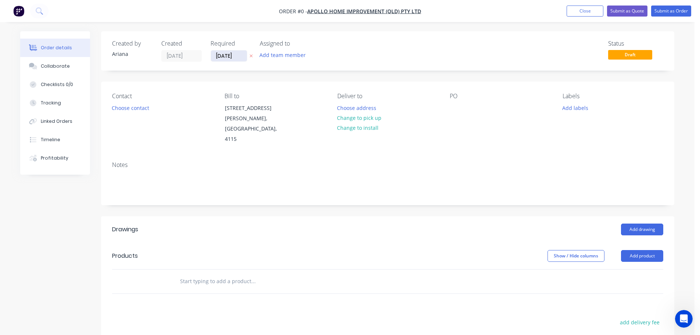
click at [224, 56] on input "[DATE]" at bounding box center [229, 55] width 36 height 11
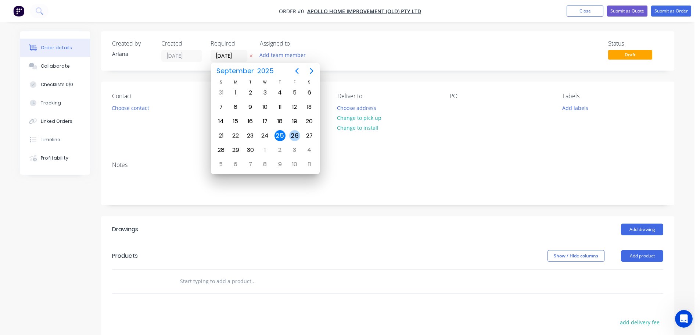
click at [296, 134] on div "26" at bounding box center [294, 135] width 11 height 11
type input "[DATE]"
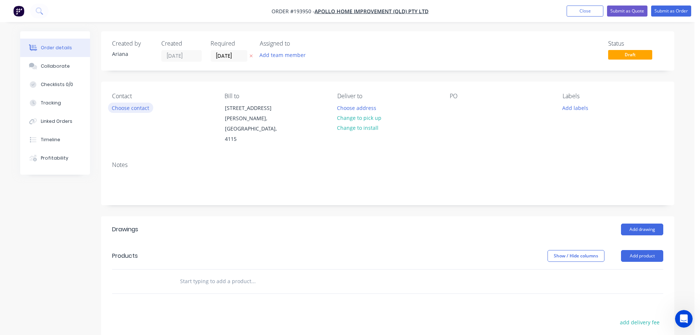
click at [129, 111] on button "Choose contact" at bounding box center [130, 108] width 45 height 10
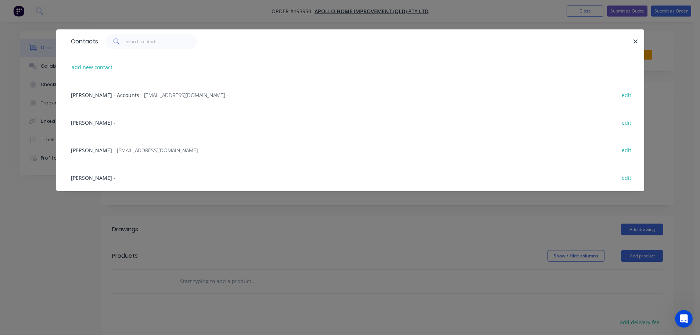
click at [97, 149] on span "Marie Defty" at bounding box center [91, 150] width 41 height 7
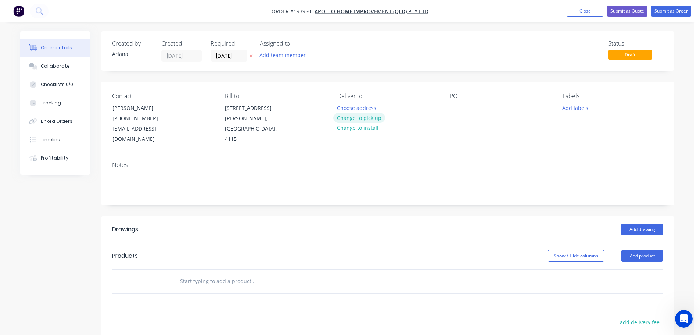
click at [358, 116] on button "Change to pick up" at bounding box center [359, 118] width 52 height 10
click at [347, 105] on div at bounding box center [343, 108] width 12 height 11
click at [422, 124] on div "Pick up 7AM Change to delivery Change to install" at bounding box center [387, 119] width 101 height 52
click at [457, 106] on div at bounding box center [456, 108] width 12 height 11
click at [520, 119] on div "PO 20968" at bounding box center [500, 119] width 101 height 52
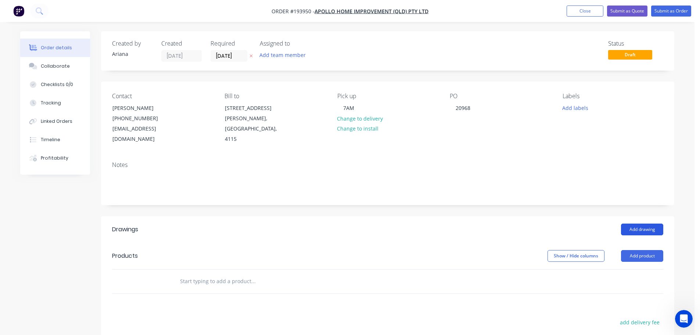
click at [644, 224] on button "Add drawing" at bounding box center [642, 230] width 42 height 12
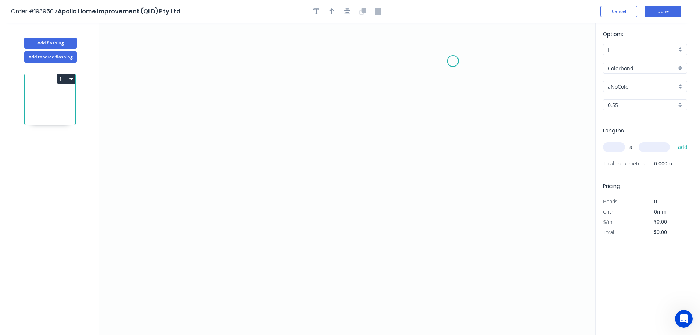
click at [453, 61] on icon "0" at bounding box center [347, 179] width 496 height 312
click at [460, 213] on icon "0" at bounding box center [347, 179] width 496 height 312
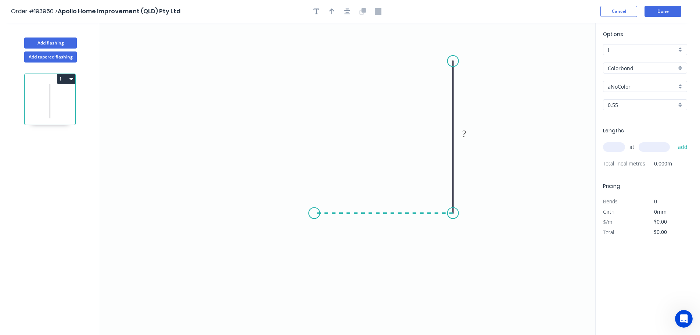
click at [314, 220] on icon "0 ?" at bounding box center [347, 179] width 496 height 312
click at [293, 244] on icon "0 ? ?" at bounding box center [347, 179] width 496 height 312
click at [293, 244] on circle at bounding box center [293, 243] width 11 height 11
click at [297, 214] on tspan "?" at bounding box center [295, 218] width 4 height 12
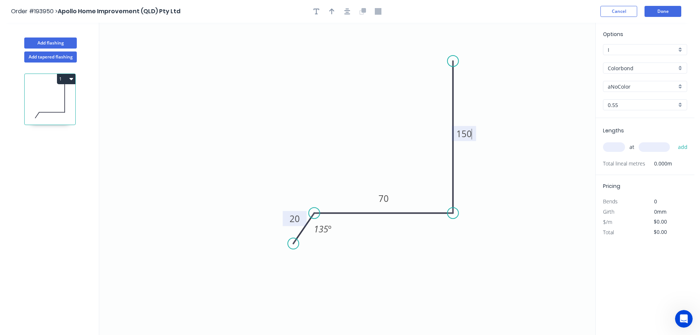
click at [372, 131] on icon "0 20 70 150 135 º" at bounding box center [347, 179] width 496 height 312
type input "$9.84"
click at [332, 9] on icon "button" at bounding box center [331, 11] width 5 height 6
drag, startPoint x: 438, startPoint y: 89, endPoint x: 376, endPoint y: 110, distance: 66.2
click at [375, 105] on icon at bounding box center [372, 94] width 7 height 24
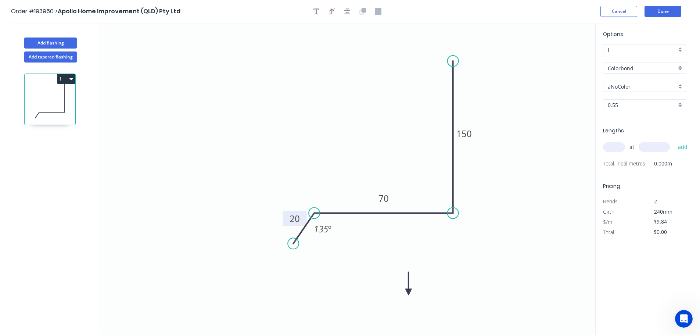
drag, startPoint x: 376, startPoint y: 109, endPoint x: 408, endPoint y: 292, distance: 185.6
click at [408, 292] on icon at bounding box center [408, 284] width 7 height 24
click at [408, 292] on icon at bounding box center [408, 283] width 7 height 24
click at [408, 292] on icon at bounding box center [414, 285] width 21 height 21
click at [408, 292] on icon at bounding box center [417, 291] width 24 height 7
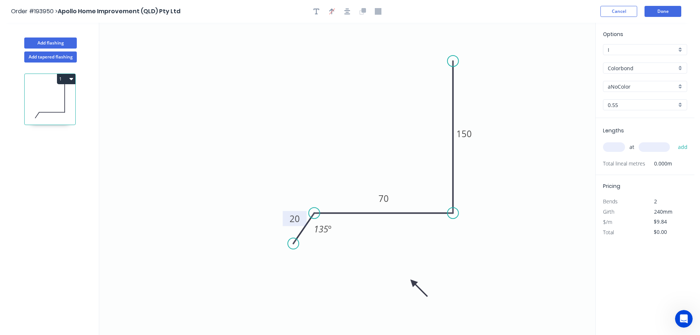
drag, startPoint x: 408, startPoint y: 292, endPoint x: 413, endPoint y: 282, distance: 10.7
click at [413, 282] on icon at bounding box center [418, 287] width 21 height 21
click at [681, 87] on div "aNoColor" at bounding box center [645, 86] width 84 height 11
click at [655, 145] on div "Monument" at bounding box center [645, 146] width 83 height 13
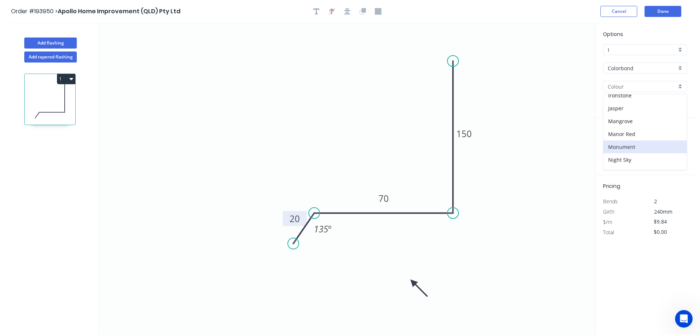
type input "Monument"
click at [618, 148] on input "text" at bounding box center [614, 147] width 22 height 10
type input "1"
click at [661, 144] on input "text" at bounding box center [654, 147] width 31 height 10
type input "2300"
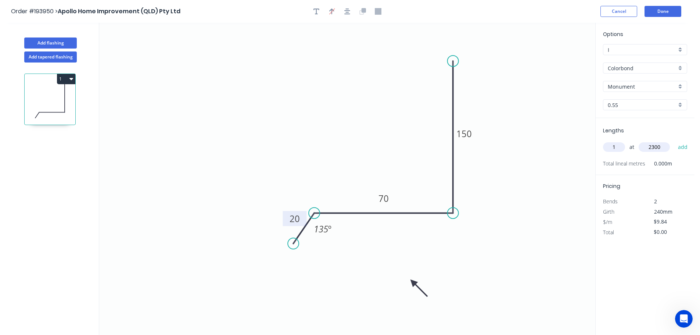
click at [675, 141] on button "add" at bounding box center [683, 147] width 17 height 12
type input "$22.63"
click at [314, 10] on icon "button" at bounding box center [317, 11] width 6 height 7
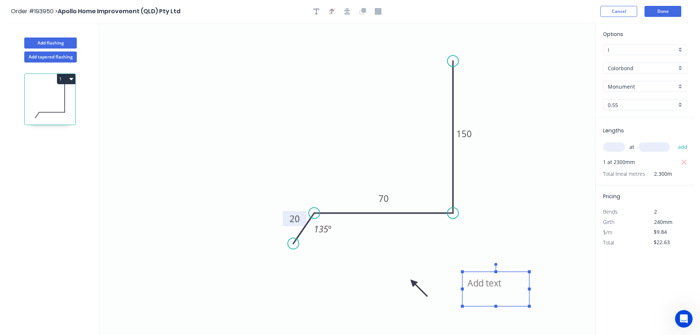
drag, startPoint x: 148, startPoint y: 54, endPoint x: 497, endPoint y: 291, distance: 422.1
click at [497, 291] on textarea at bounding box center [496, 288] width 60 height 27
click at [505, 221] on icon "NOTE COLOUR SIDE 20 70 150 135 º" at bounding box center [347, 179] width 496 height 312
type textarea "NOTE COLOUR SIDE"
drag, startPoint x: 418, startPoint y: 279, endPoint x: 506, endPoint y: 232, distance: 100.2
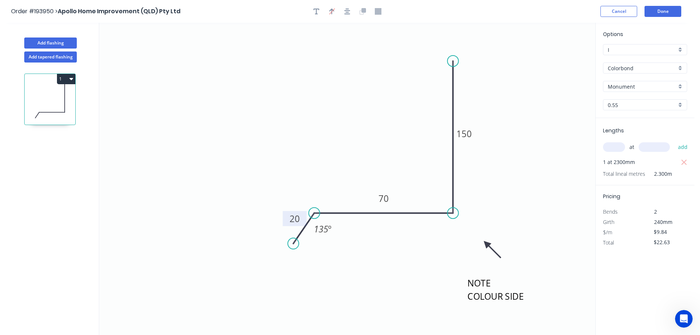
click at [503, 239] on icon at bounding box center [492, 249] width 21 height 21
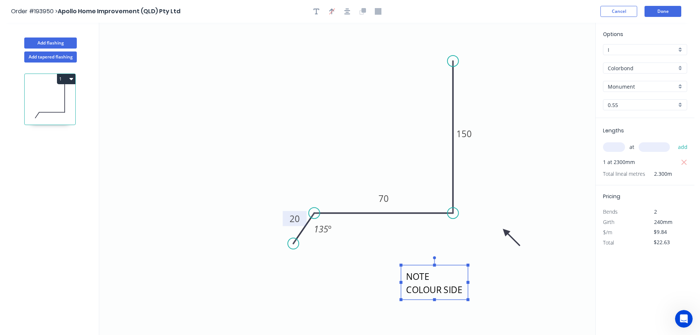
drag, startPoint x: 475, startPoint y: 294, endPoint x: 481, endPoint y: 290, distance: 6.4
click at [430, 291] on textarea "NOTE COLOUR SIDE" at bounding box center [435, 282] width 60 height 27
drag, startPoint x: 506, startPoint y: 232, endPoint x: 506, endPoint y: 226, distance: 5.5
click at [506, 226] on icon "NOTE COLOUR SIDE 20 70 150 135 º" at bounding box center [347, 179] width 496 height 312
click at [667, 14] on button "Done" at bounding box center [663, 11] width 37 height 11
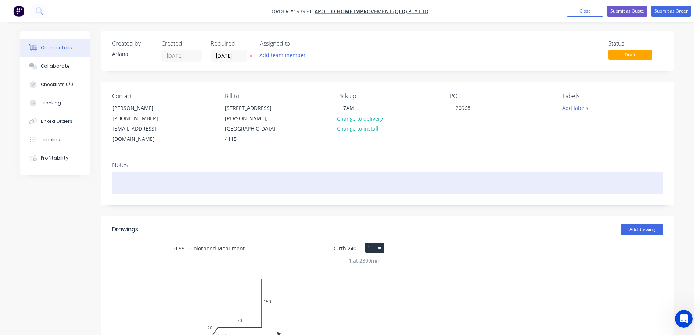
scroll to position [172, 0]
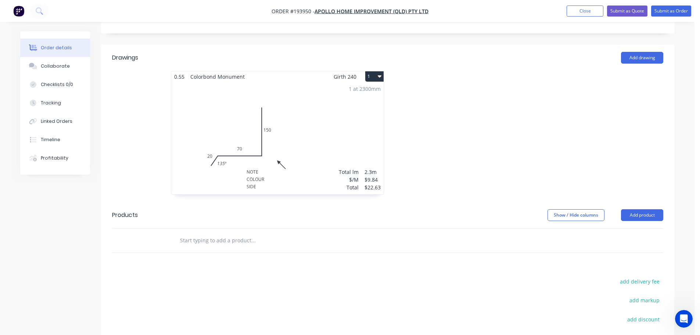
click at [377, 71] on button "1" at bounding box center [374, 76] width 18 height 10
click at [371, 89] on div "Use larger box size" at bounding box center [349, 94] width 57 height 11
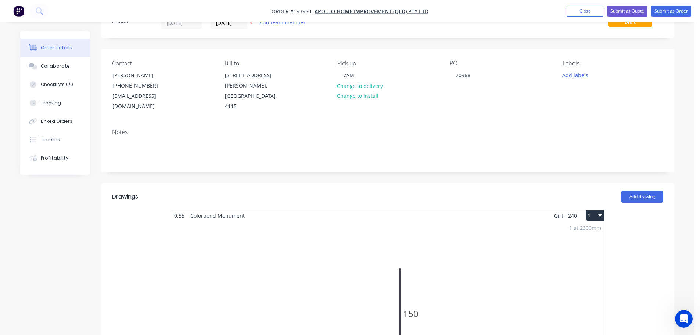
scroll to position [0, 0]
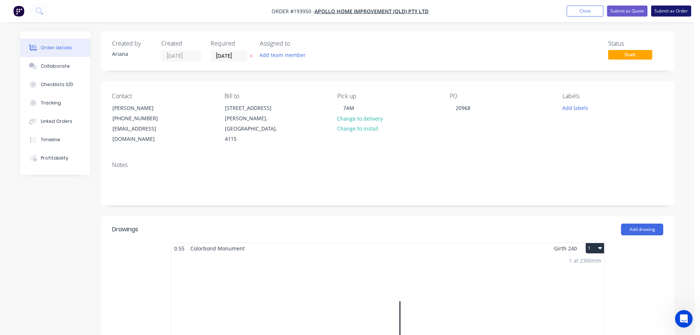
click at [666, 10] on button "Submit as Order" at bounding box center [671, 11] width 40 height 11
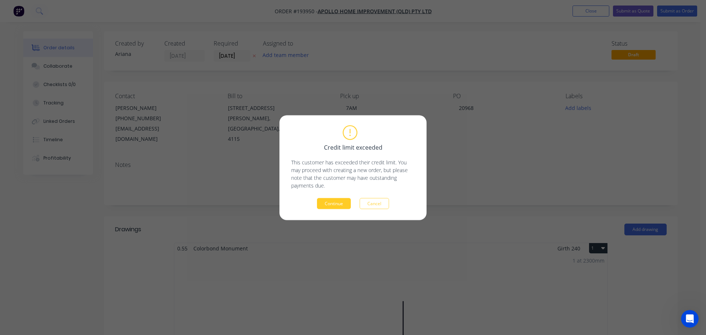
click at [328, 203] on button "Continue" at bounding box center [334, 203] width 34 height 11
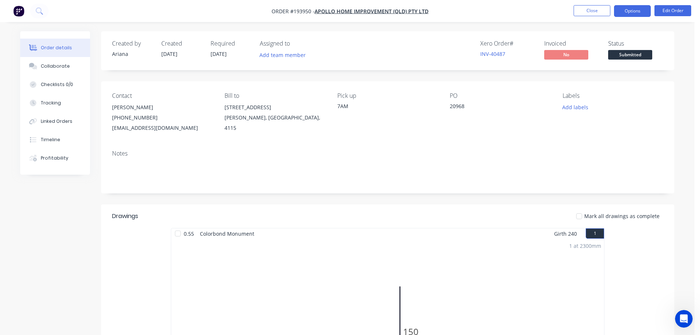
click at [626, 10] on button "Options" at bounding box center [632, 11] width 37 height 12
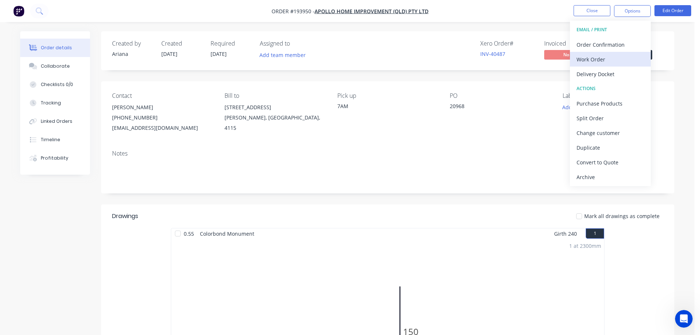
click at [607, 56] on div "Work Order" at bounding box center [611, 59] width 68 height 11
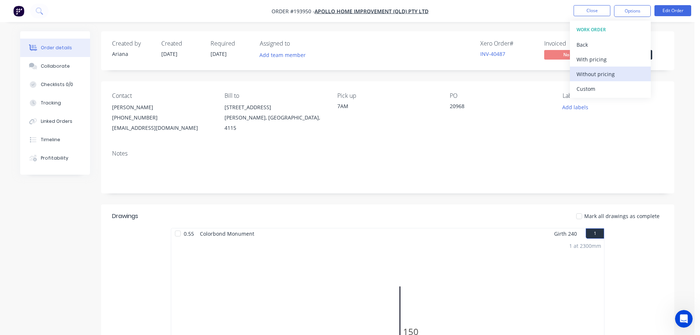
click at [590, 72] on div "Without pricing" at bounding box center [611, 74] width 68 height 11
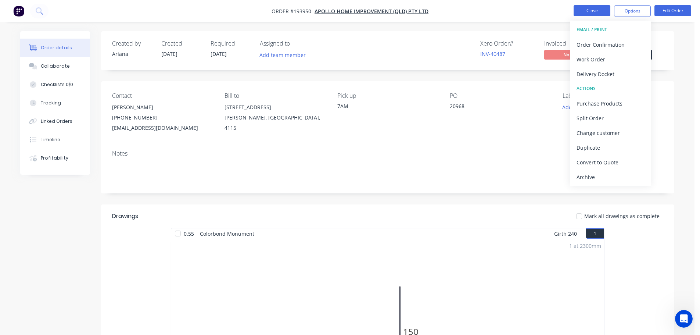
click at [587, 12] on button "Close" at bounding box center [592, 10] width 37 height 11
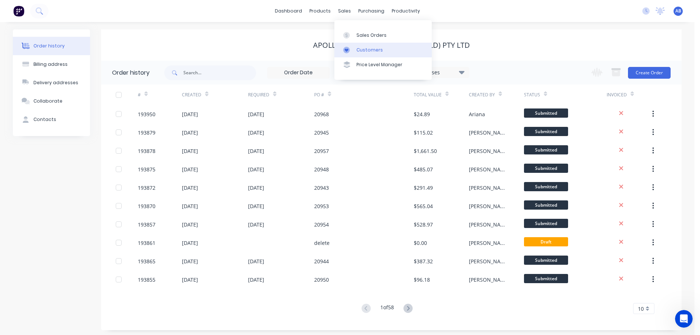
click at [364, 50] on div "Customers" at bounding box center [370, 50] width 26 height 7
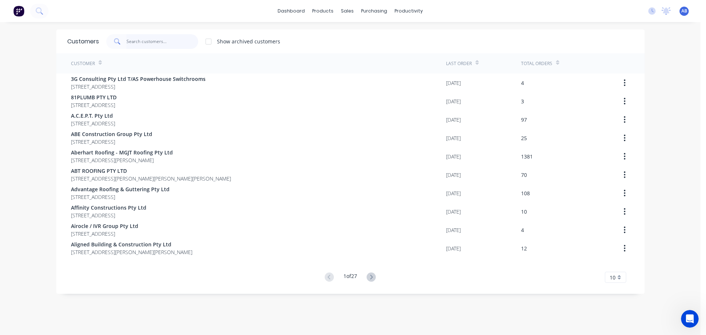
click at [160, 40] on input "text" at bounding box center [162, 41] width 72 height 15
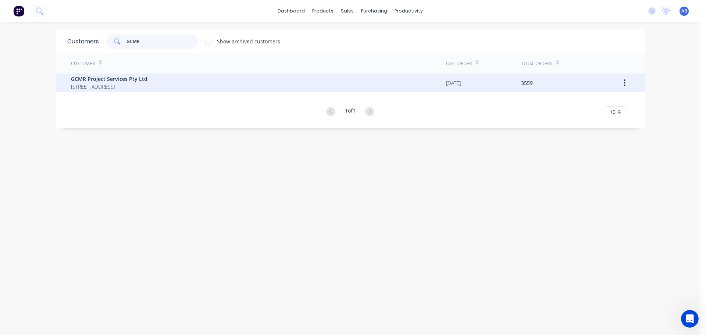
type input "GCMR"
click at [147, 81] on span "GCMR Project Services Pty Ltd" at bounding box center [109, 79] width 76 height 8
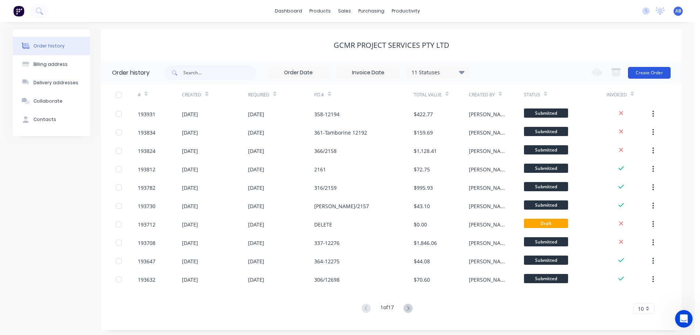
click at [646, 73] on button "Create Order" at bounding box center [649, 73] width 43 height 12
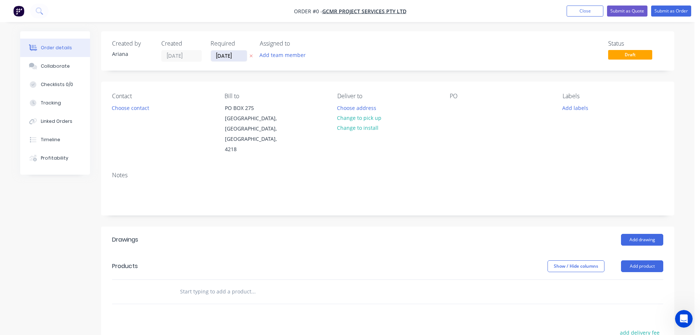
click at [229, 57] on input "[DATE]" at bounding box center [229, 55] width 36 height 11
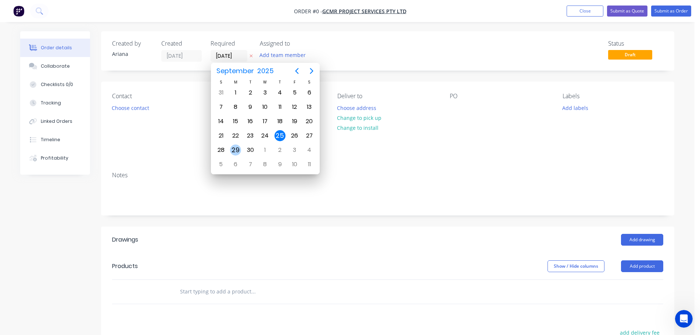
click at [234, 148] on div "29" at bounding box center [235, 149] width 11 height 11
type input "[DATE]"
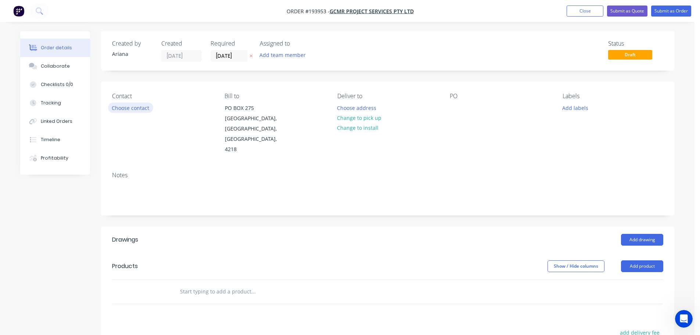
click at [131, 111] on button "Choose contact" at bounding box center [130, 108] width 45 height 10
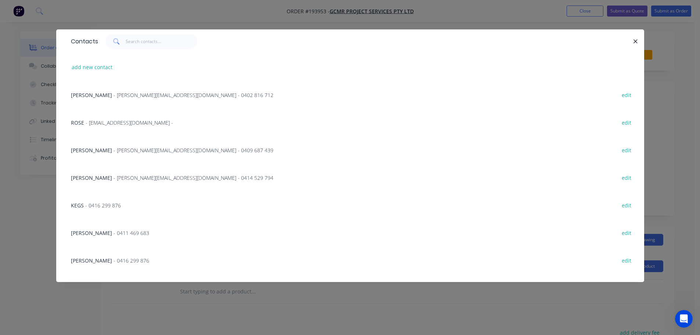
click at [121, 150] on span "- luke@gcmr.com.au - 0409 687 439" at bounding box center [194, 150] width 160 height 7
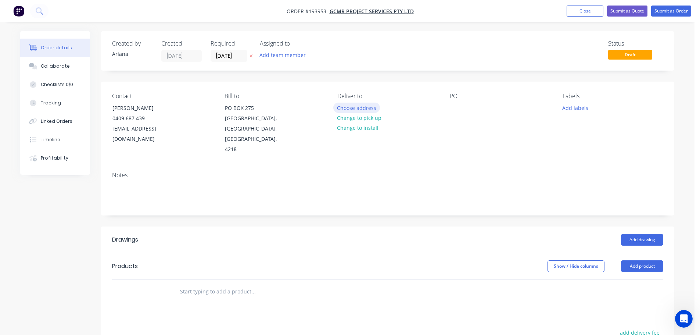
click at [351, 106] on button "Choose address" at bounding box center [356, 108] width 47 height 10
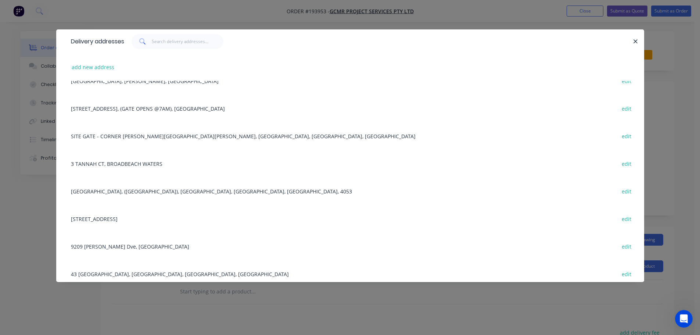
scroll to position [183, 0]
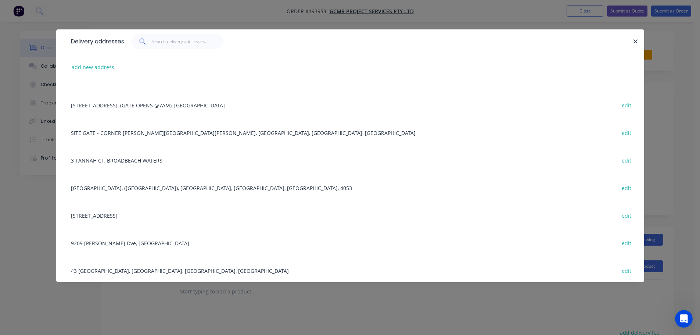
click at [160, 216] on div "1 GRANDVIEW DRV, UPPER COOMERA, Queensland, Australia edit" at bounding box center [350, 215] width 566 height 28
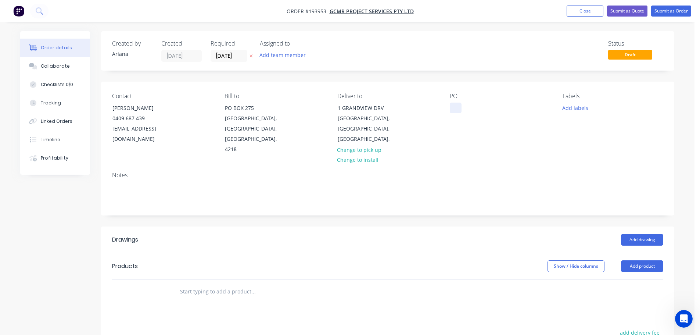
click at [459, 108] on div at bounding box center [456, 108] width 12 height 11
click at [549, 150] on div "Contact LUKE 0409 687 439 luke@gcmr.com.au Bill to PO BOX 275 MERMAID BEACH, Qu…" at bounding box center [388, 124] width 574 height 84
click at [575, 109] on button "Add labels" at bounding box center [575, 108] width 34 height 10
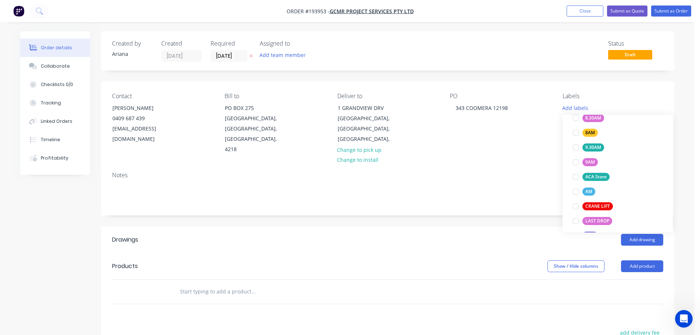
scroll to position [268, 0]
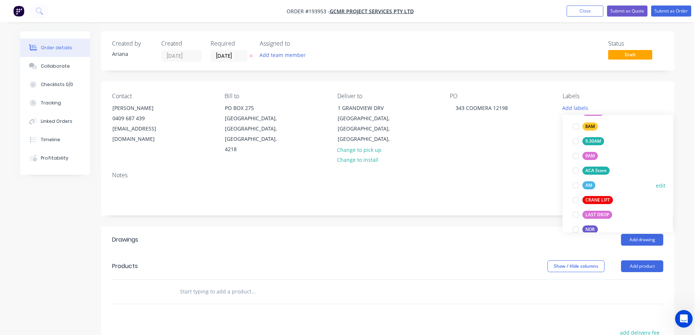
click at [572, 184] on div at bounding box center [576, 185] width 15 height 15
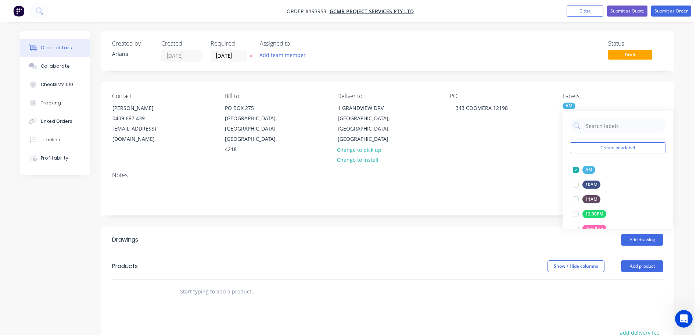
click at [513, 169] on div "Notes" at bounding box center [388, 190] width 574 height 49
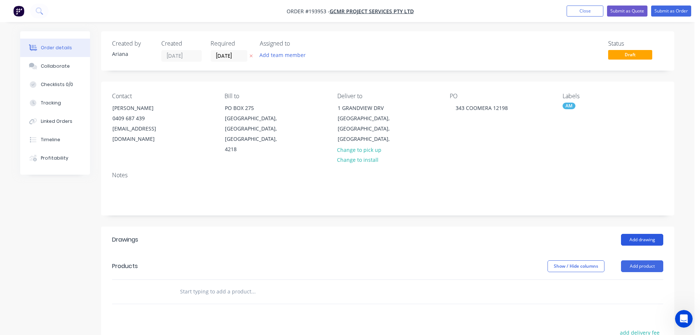
click at [637, 234] on button "Add drawing" at bounding box center [642, 240] width 42 height 12
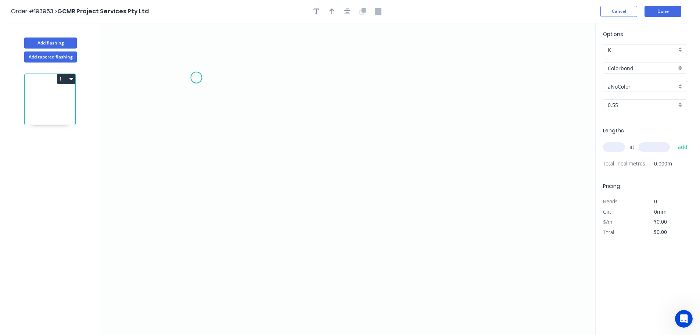
click at [196, 78] on icon "0" at bounding box center [347, 179] width 496 height 312
click at [250, 78] on icon at bounding box center [223, 78] width 54 height 0
click at [247, 262] on icon "0 ?" at bounding box center [347, 179] width 496 height 312
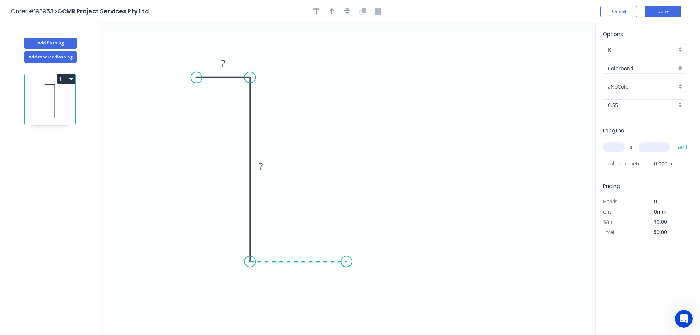
click at [347, 260] on icon "0 ? ?" at bounding box center [347, 179] width 496 height 312
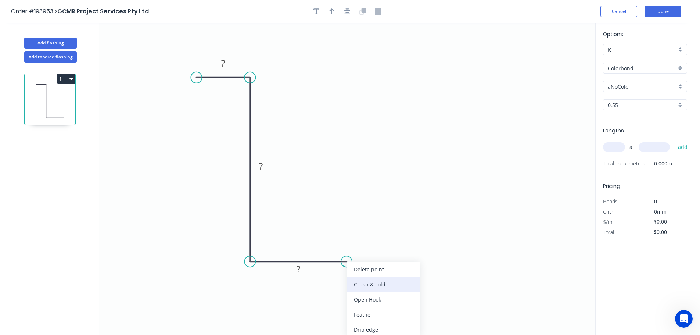
click at [363, 285] on div "Crush & Fold" at bounding box center [384, 284] width 74 height 15
click at [343, 277] on tspan "10" at bounding box center [342, 274] width 10 height 12
click at [373, 289] on icon "0 ? ? CF 15 ?" at bounding box center [347, 179] width 496 height 312
drag, startPoint x: 350, startPoint y: 276, endPoint x: 397, endPoint y: 247, distance: 56.3
click at [397, 247] on rect at bounding box center [384, 243] width 29 height 15
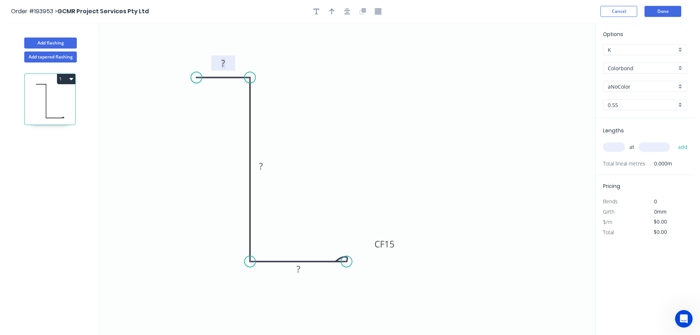
drag, startPoint x: 224, startPoint y: 62, endPoint x: 293, endPoint y: 68, distance: 69.4
click at [225, 62] on tspan "?" at bounding box center [223, 63] width 4 height 12
click at [361, 84] on icon "0 30 176 CF 15 40" at bounding box center [347, 179] width 496 height 312
type input "$10.82"
click at [330, 10] on icon "button" at bounding box center [331, 11] width 5 height 7
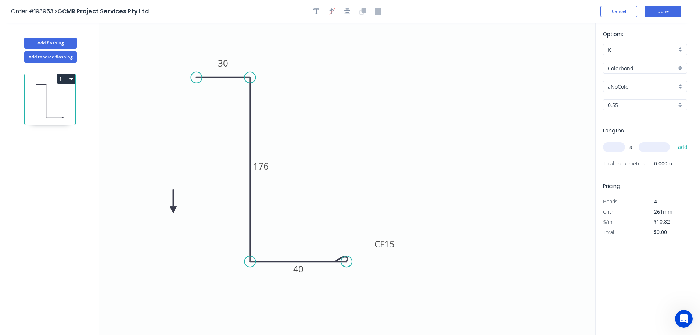
drag, startPoint x: 557, startPoint y: 57, endPoint x: 171, endPoint y: 222, distance: 419.5
click at [171, 213] on icon at bounding box center [173, 201] width 7 height 24
click at [171, 222] on icon at bounding box center [171, 213] width 7 height 24
click at [171, 222] on icon at bounding box center [177, 215] width 21 height 21
click at [171, 222] on icon at bounding box center [180, 221] width 24 height 7
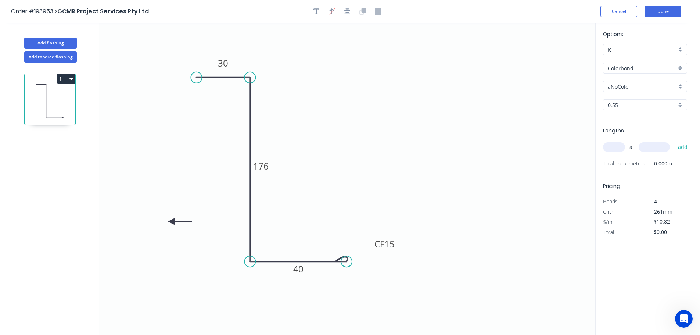
click at [171, 222] on icon at bounding box center [180, 221] width 24 height 7
click at [171, 222] on icon at bounding box center [171, 230] width 7 height 24
drag, startPoint x: 171, startPoint y: 222, endPoint x: 176, endPoint y: 207, distance: 15.5
click at [176, 207] on icon at bounding box center [169, 214] width 21 height 21
click at [681, 85] on div "aNoColor" at bounding box center [645, 86] width 84 height 11
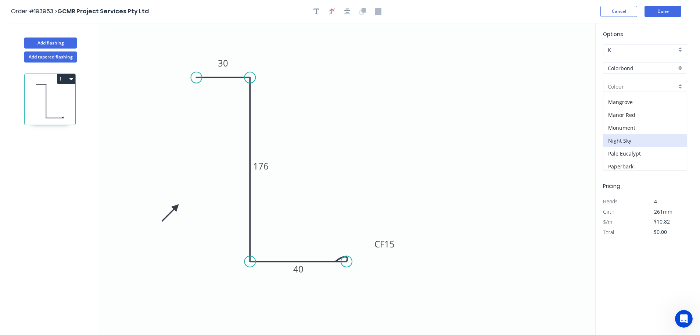
scroll to position [155, 0]
click at [651, 129] on div "Monument" at bounding box center [645, 125] width 83 height 13
type input "Monument"
click at [620, 144] on input "text" at bounding box center [614, 147] width 22 height 10
type input "1"
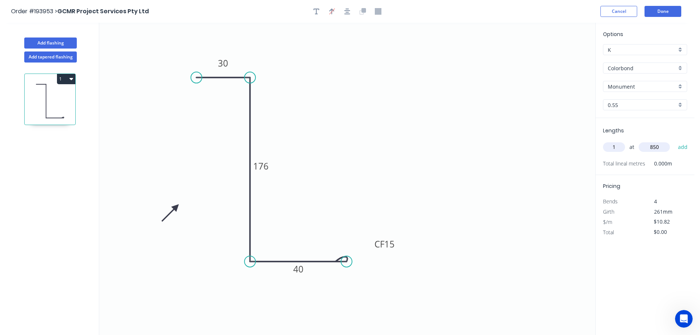
type input "850"
click at [675, 141] on button "add" at bounding box center [683, 147] width 17 height 12
type input "$10.82"
click at [663, 11] on button "Done" at bounding box center [663, 11] width 37 height 11
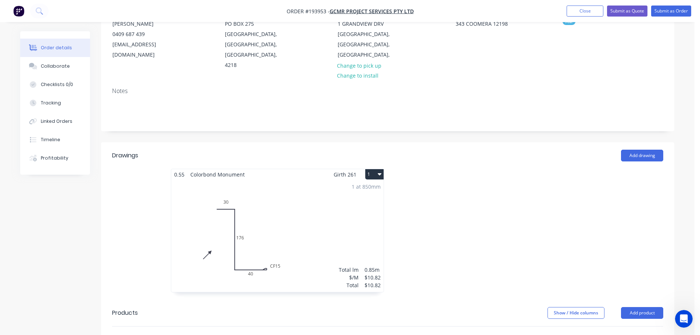
scroll to position [86, 0]
click at [375, 168] on button "1" at bounding box center [374, 173] width 18 height 10
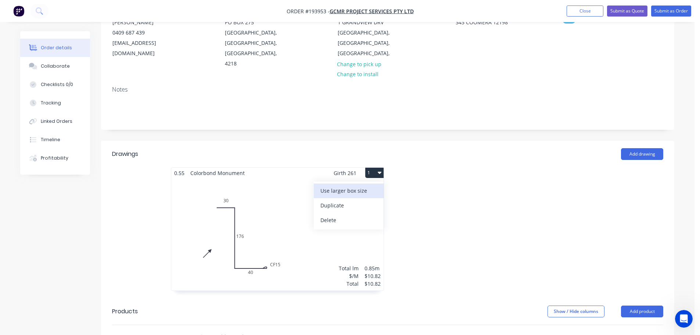
click at [369, 185] on div "Use larger box size" at bounding box center [349, 190] width 57 height 11
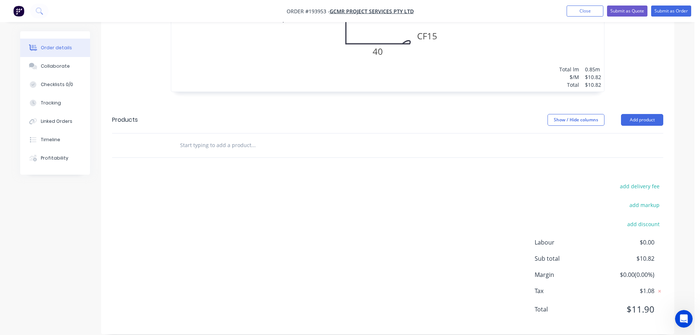
scroll to position [0, 0]
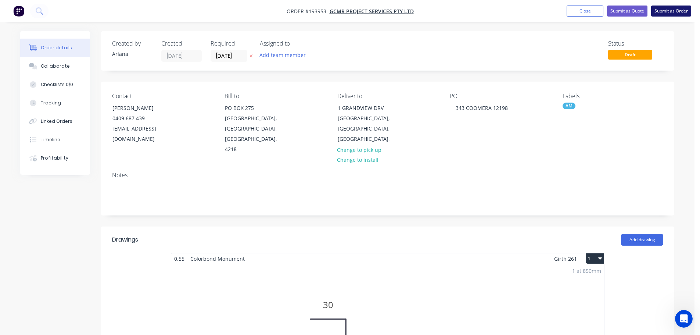
click at [666, 12] on button "Submit as Order" at bounding box center [671, 11] width 40 height 11
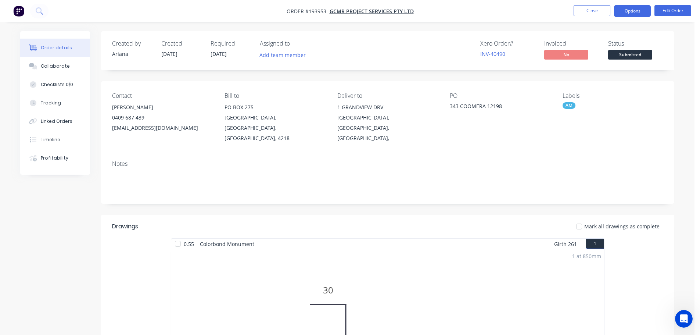
click at [628, 10] on button "Options" at bounding box center [632, 11] width 37 height 12
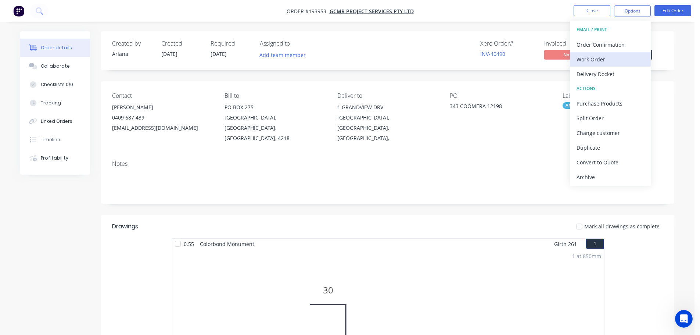
click at [610, 60] on div "Work Order" at bounding box center [611, 59] width 68 height 11
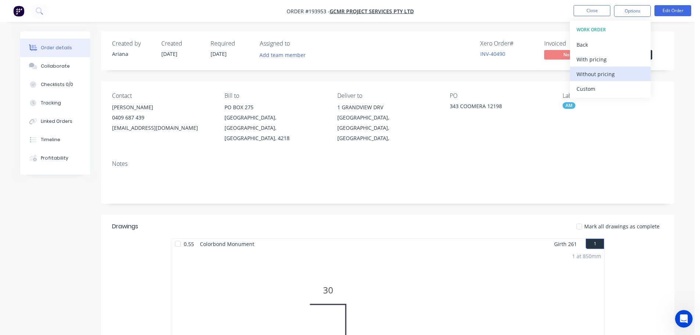
click at [596, 77] on div "Without pricing" at bounding box center [611, 74] width 68 height 11
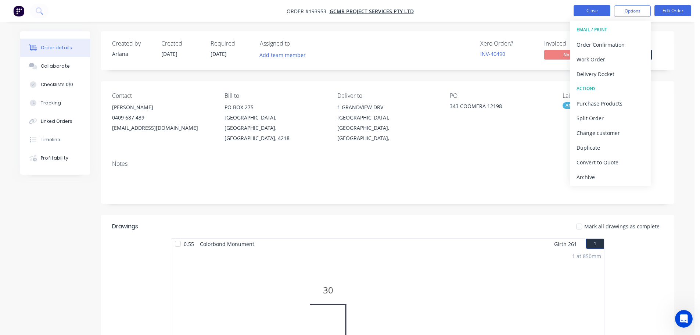
click at [584, 12] on button "Close" at bounding box center [592, 10] width 37 height 11
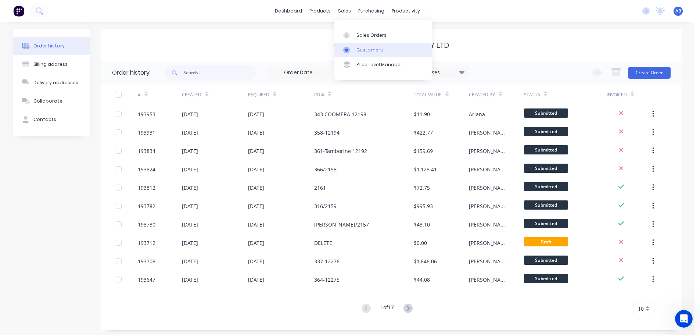
click at [370, 47] on div "Customers" at bounding box center [370, 50] width 26 height 7
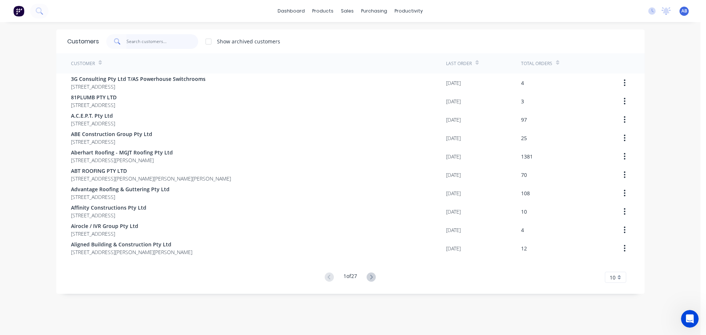
click at [179, 42] on input "text" at bounding box center [162, 41] width 72 height 15
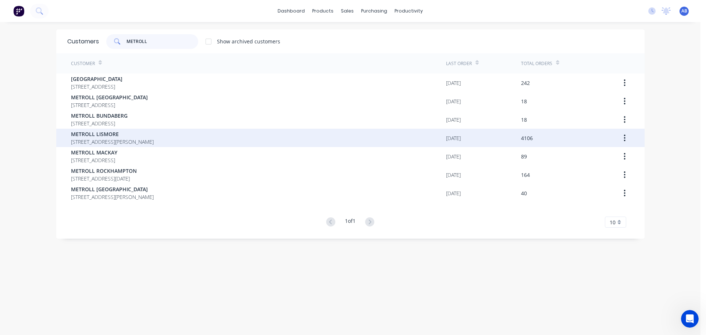
type input "METROLL"
click at [100, 137] on span "METROLL LISMORE" at bounding box center [112, 134] width 83 height 8
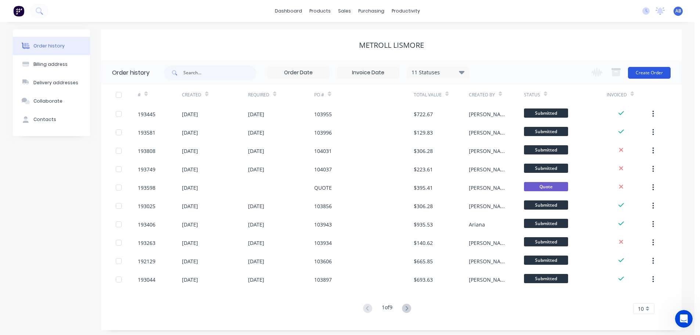
click at [653, 72] on button "Create Order" at bounding box center [649, 73] width 43 height 12
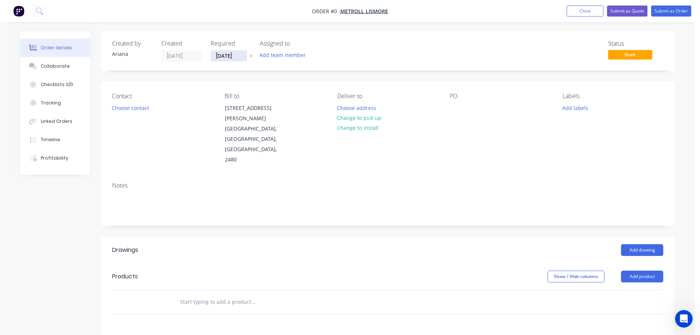
click at [220, 59] on input "[DATE]" at bounding box center [229, 55] width 36 height 11
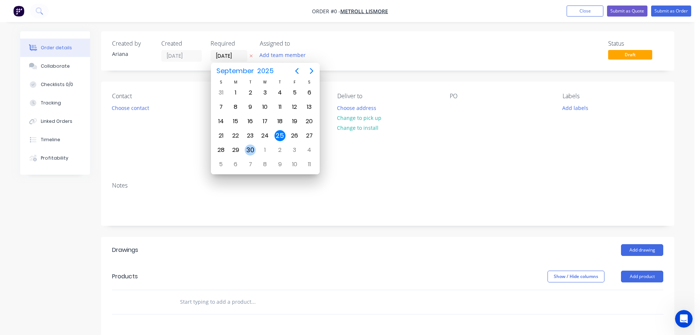
click at [248, 147] on div "30" at bounding box center [250, 149] width 11 height 11
type input "[DATE]"
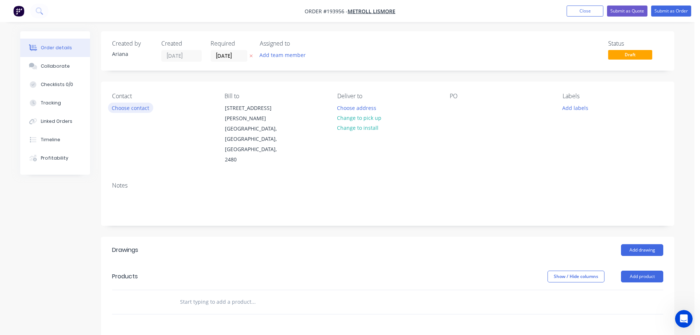
click at [129, 109] on button "Choose contact" at bounding box center [130, 108] width 45 height 10
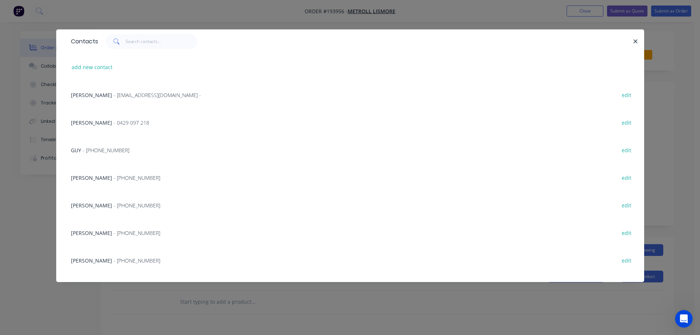
click at [114, 178] on span "- (02) 6622 6677" at bounding box center [137, 177] width 47 height 7
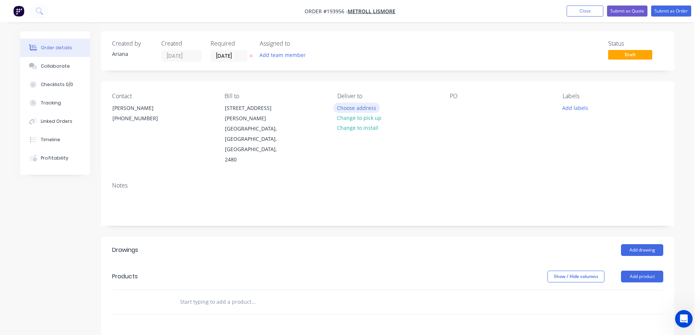
click at [358, 106] on button "Choose address" at bounding box center [356, 108] width 47 height 10
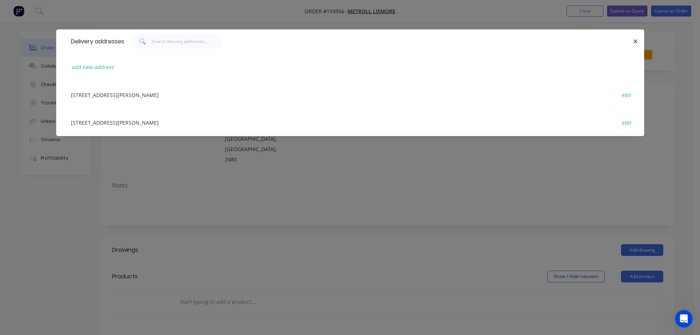
click at [104, 126] on div "29 KRAUSS AV, (STORE), SOUTH LISMORE, New South Wales, Australia, 2480 edit" at bounding box center [350, 122] width 566 height 28
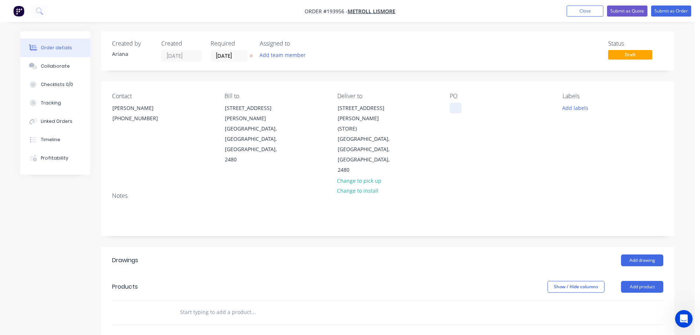
click at [456, 108] on div at bounding box center [456, 108] width 12 height 11
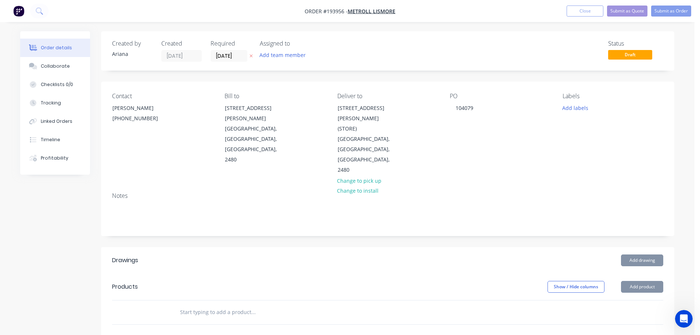
click at [565, 140] on div "Labels Add labels" at bounding box center [613, 134] width 101 height 83
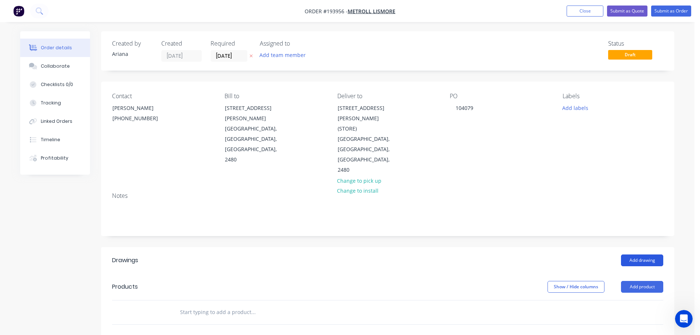
click at [640, 254] on button "Add drawing" at bounding box center [642, 260] width 42 height 12
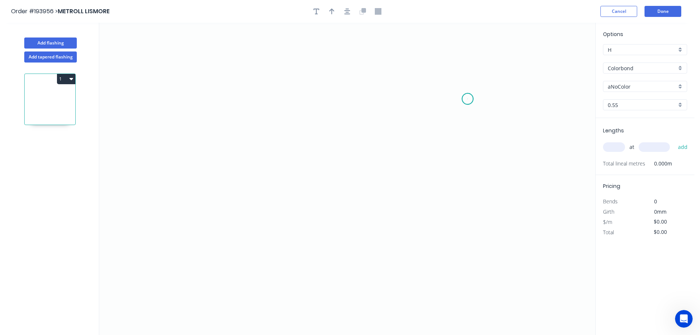
click at [468, 99] on icon "0" at bounding box center [347, 179] width 496 height 312
click at [219, 74] on icon "0" at bounding box center [347, 179] width 496 height 312
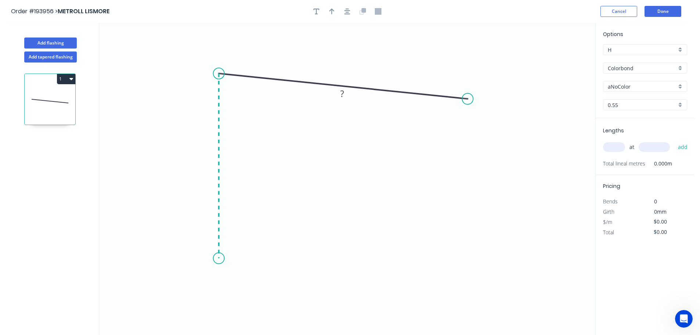
click at [207, 258] on icon "0 ?" at bounding box center [347, 179] width 496 height 312
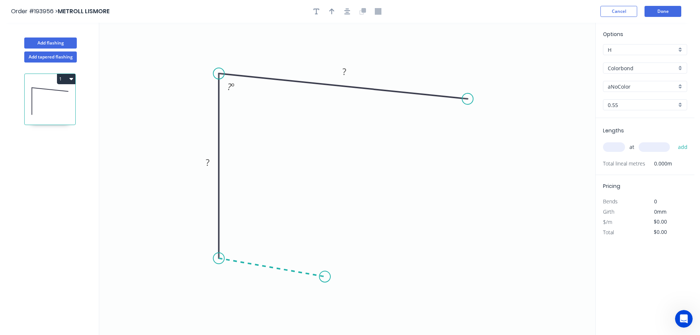
click at [325, 277] on icon "0 ? ? ? º" at bounding box center [347, 179] width 496 height 312
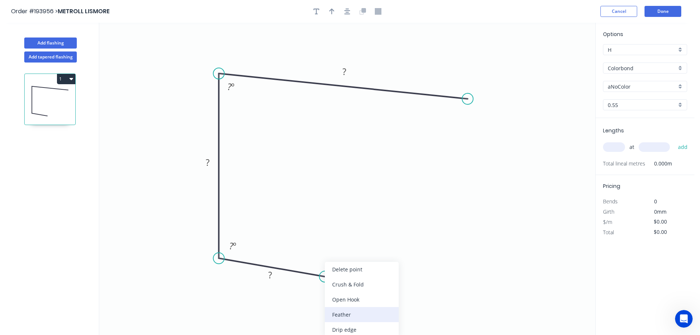
click at [339, 312] on div "Feather" at bounding box center [362, 314] width 74 height 15
click at [339, 299] on div "Flip bend" at bounding box center [365, 300] width 74 height 15
drag, startPoint x: 330, startPoint y: 257, endPoint x: 378, endPoint y: 256, distance: 47.8
click at [374, 256] on rect at bounding box center [359, 256] width 29 height 15
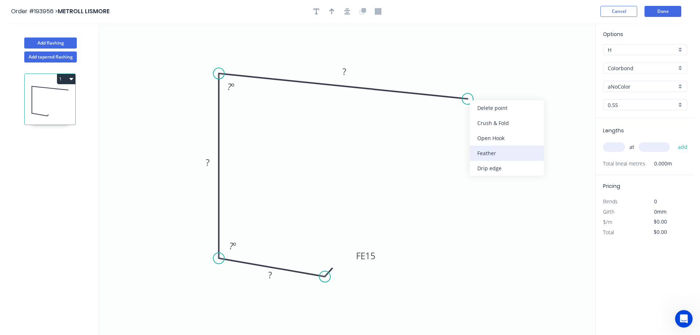
click at [485, 149] on div "Feather" at bounding box center [507, 153] width 74 height 15
drag, startPoint x: 493, startPoint y: 81, endPoint x: 510, endPoint y: 129, distance: 51.6
click at [510, 129] on rect at bounding box center [495, 129] width 29 height 15
click at [274, 277] on rect at bounding box center [270, 275] width 15 height 10
click at [354, 162] on icon "0 FE 15 35 137 FE 15 135 82 º 98 º" at bounding box center [347, 179] width 496 height 312
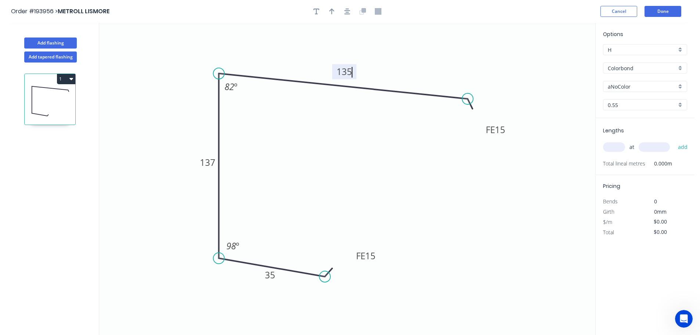
type input "$13.61"
click at [333, 10] on icon "button" at bounding box center [331, 11] width 5 height 7
drag, startPoint x: 559, startPoint y: 60, endPoint x: 399, endPoint y: 53, distance: 160.1
click at [399, 53] on icon at bounding box center [399, 44] width 7 height 24
click at [679, 86] on div "aNoColor" at bounding box center [645, 86] width 84 height 11
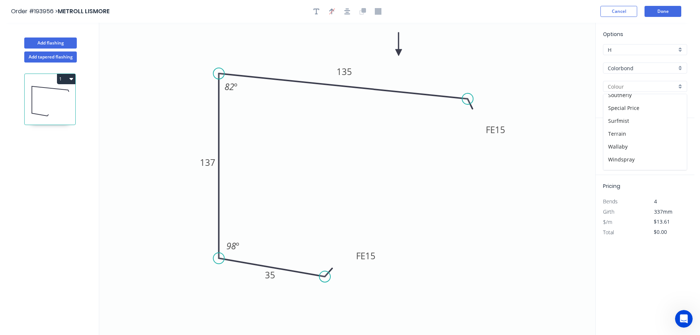
scroll to position [285, 0]
click at [639, 101] on div "Surfmist" at bounding box center [645, 99] width 83 height 13
type input "Surfmist"
click at [680, 107] on div "0.55" at bounding box center [645, 104] width 84 height 11
click at [635, 144] on div "1.2" at bounding box center [645, 144] width 83 height 13
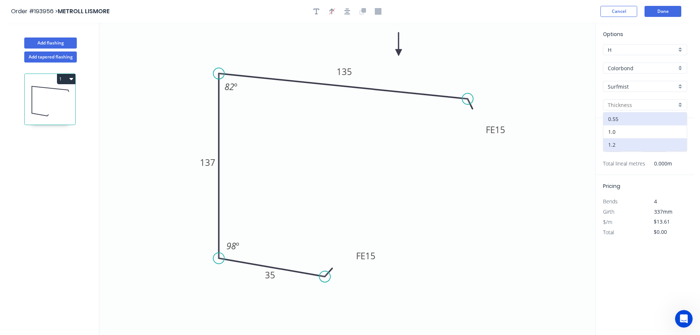
type input "1.2"
type input "$27.24"
drag, startPoint x: 617, startPoint y: 146, endPoint x: 637, endPoint y: 133, distance: 24.7
click at [617, 146] on input "text" at bounding box center [614, 147] width 22 height 10
type input "1"
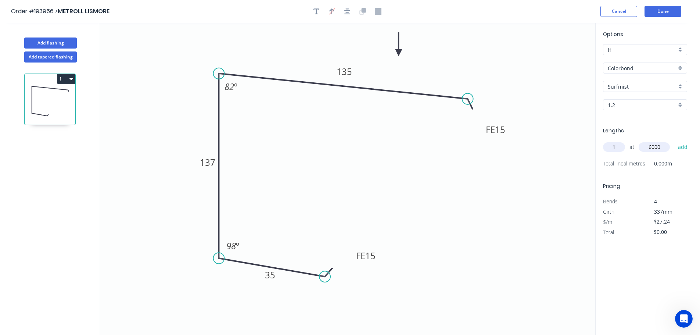
type input "6000"
click at [675, 141] on button "add" at bounding box center [683, 147] width 17 height 12
type input "$163.44"
click at [661, 10] on button "Done" at bounding box center [663, 11] width 37 height 11
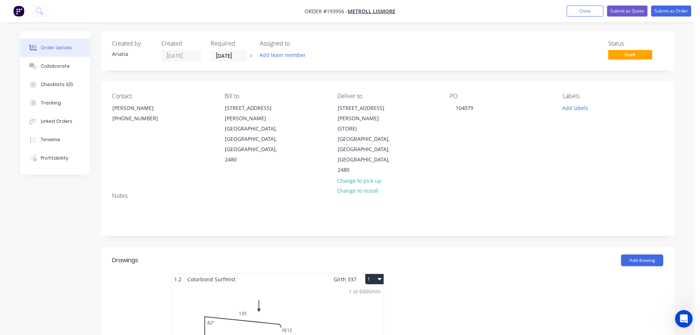
click at [378, 276] on icon "button" at bounding box center [380, 279] width 4 height 6
click at [367, 292] on div "Use larger box size" at bounding box center [349, 297] width 57 height 11
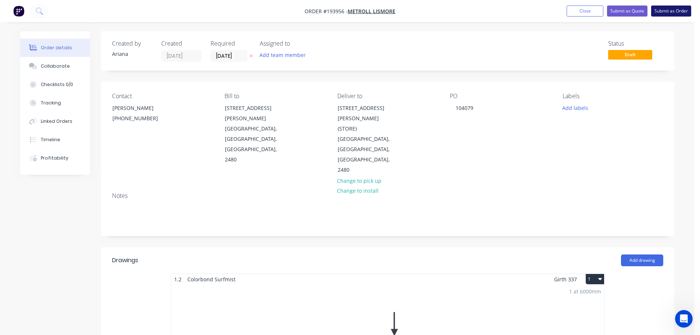
click at [673, 11] on button "Submit as Order" at bounding box center [671, 11] width 40 height 11
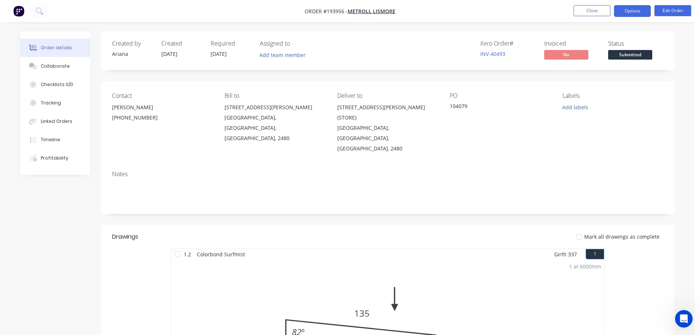
click at [628, 12] on button "Options" at bounding box center [632, 11] width 37 height 12
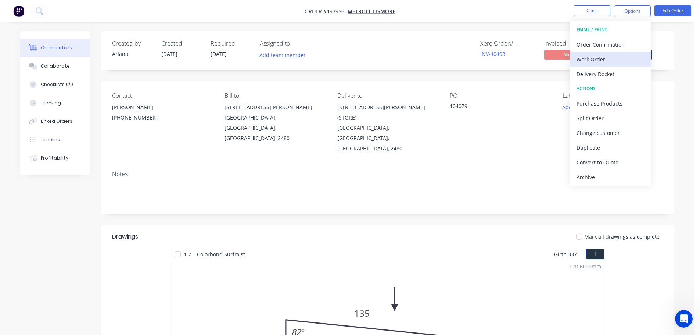
click at [599, 58] on div "Work Order" at bounding box center [611, 59] width 68 height 11
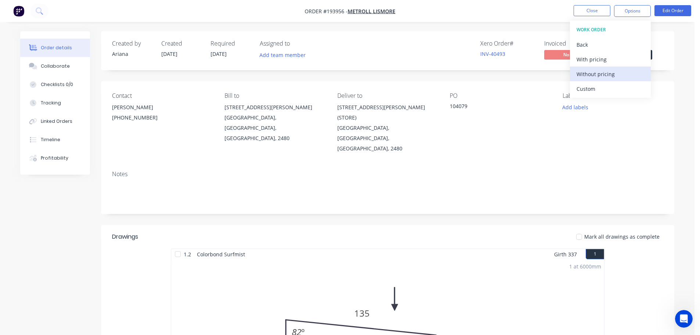
click at [594, 72] on div "Without pricing" at bounding box center [611, 74] width 68 height 11
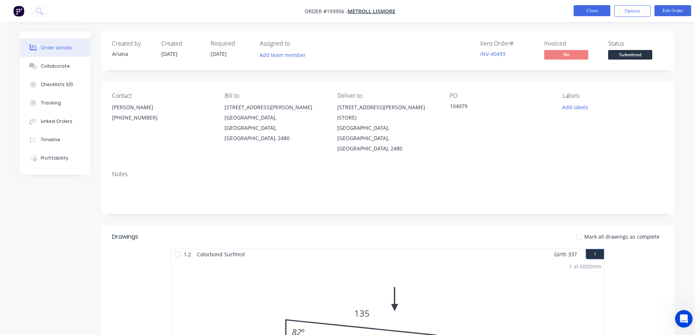
click at [596, 10] on button "Close" at bounding box center [592, 10] width 37 height 11
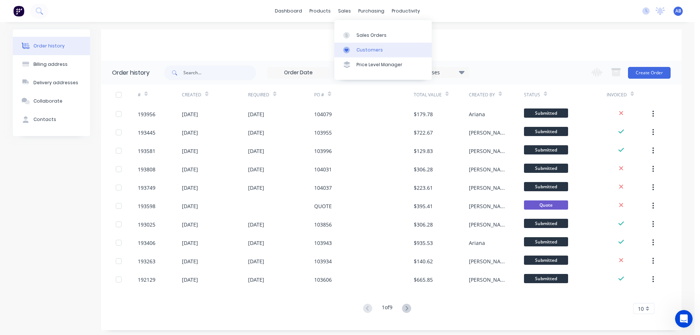
click at [363, 47] on div "Customers" at bounding box center [370, 50] width 26 height 7
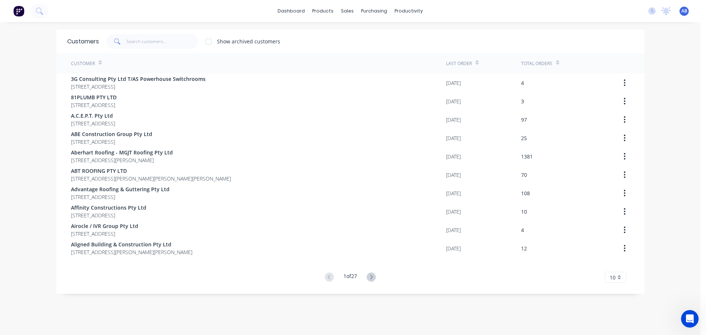
click at [454, 17] on div "dashboard products sales purchasing productivity dashboard products Product Cat…" at bounding box center [350, 11] width 700 height 22
click at [381, 38] on div "Show archived customers" at bounding box center [366, 41] width 535 height 15
click at [488, 21] on div "dashboard products sales purchasing productivity dashboard products Product Cat…" at bounding box center [350, 11] width 700 height 22
click at [490, 36] on div "Show archived customers" at bounding box center [366, 41] width 535 height 15
drag, startPoint x: 133, startPoint y: 44, endPoint x: 280, endPoint y: 66, distance: 148.0
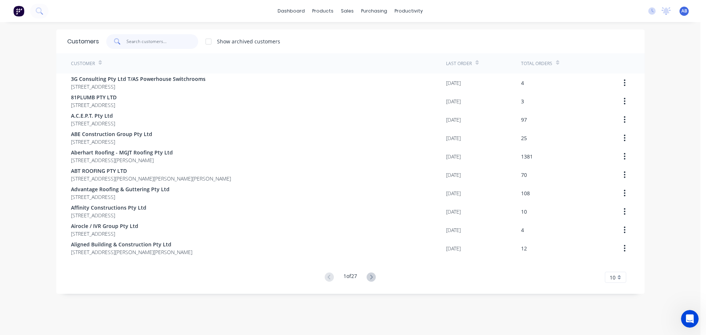
click at [136, 44] on input "text" at bounding box center [162, 41] width 72 height 15
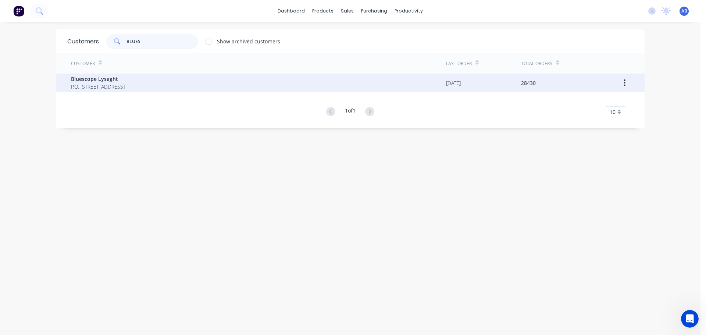
type input "BLUES"
click at [125, 84] on span "P.O. [STREET_ADDRESS]" at bounding box center [98, 87] width 54 height 8
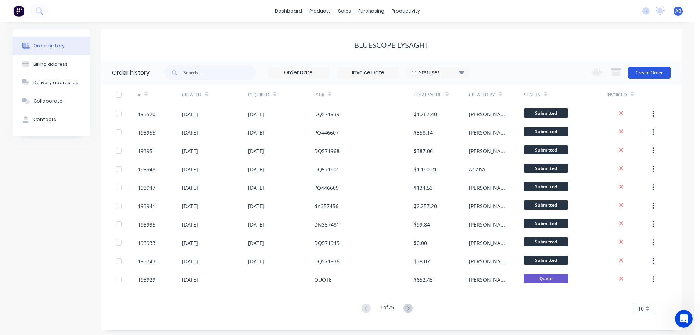
click at [651, 74] on button "Create Order" at bounding box center [649, 73] width 43 height 12
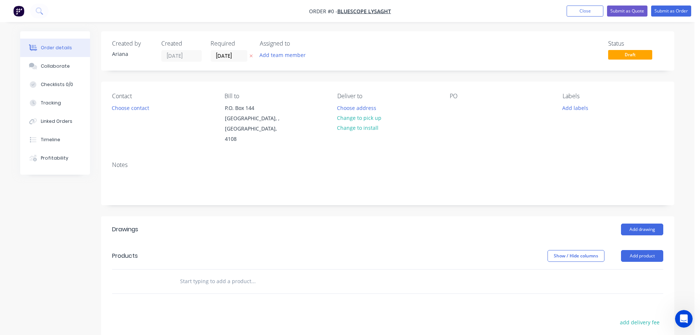
click at [392, 61] on div "Status Draft" at bounding box center [498, 51] width 330 height 22
click at [225, 54] on input "[DATE]" at bounding box center [229, 55] width 36 height 11
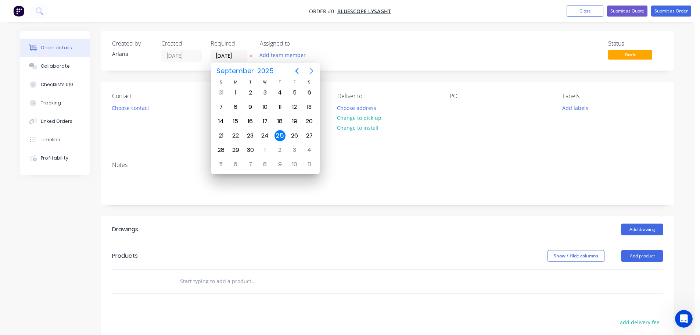
click at [314, 69] on icon "Next page" at bounding box center [311, 71] width 9 height 9
click at [235, 105] on div "3" at bounding box center [235, 106] width 11 height 11
type input "03/11/25"
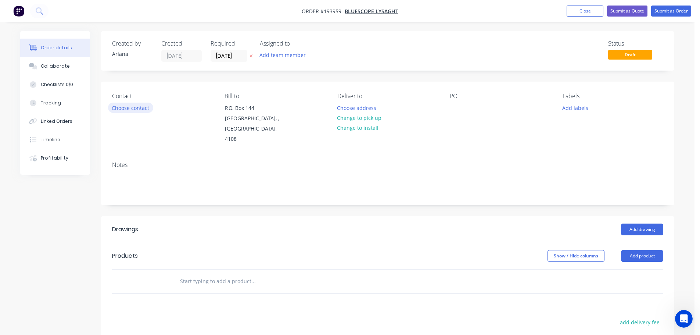
click at [125, 107] on button "Choose contact" at bounding box center [130, 108] width 45 height 10
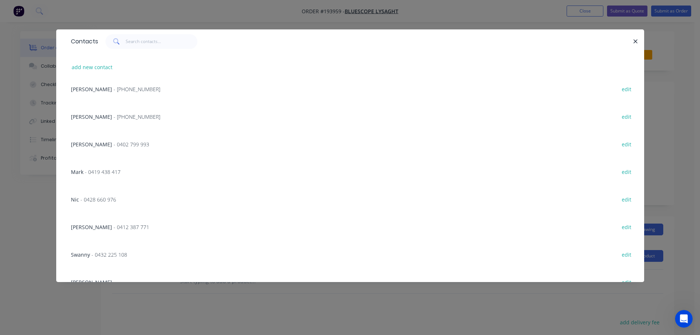
scroll to position [172, 0]
click at [103, 115] on span "[PERSON_NAME]" at bounding box center [91, 116] width 41 height 7
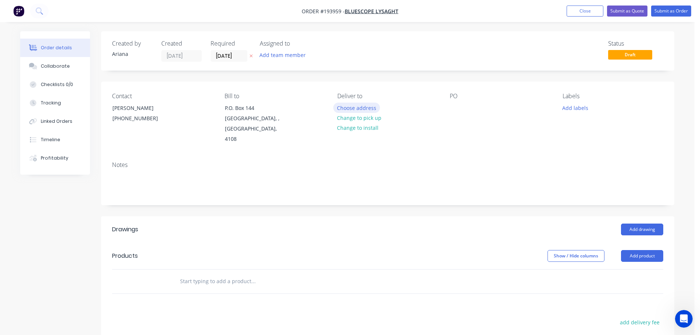
click at [358, 107] on button "Choose address" at bounding box center [356, 108] width 47 height 10
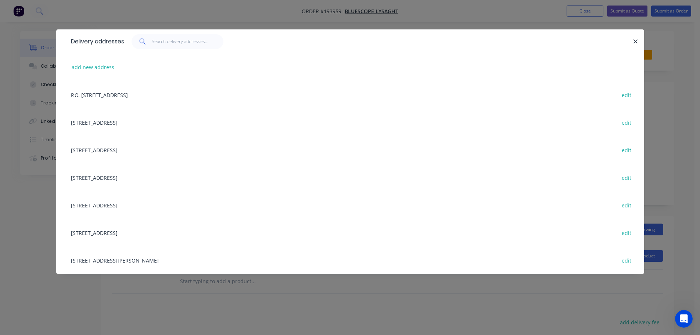
click at [123, 262] on div "UNIT 4, 125 KERRY RD, (STORE), ARCHERFIELD, Queensland, Australia, 4108 edit" at bounding box center [350, 260] width 566 height 28
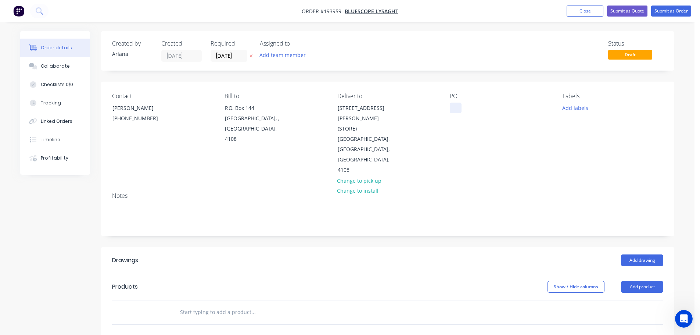
click at [457, 105] on div at bounding box center [456, 108] width 12 height 11
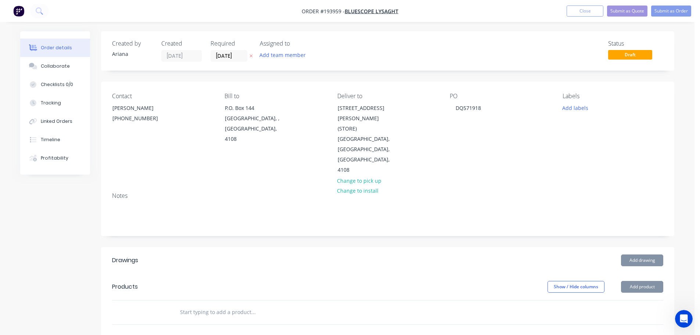
click at [504, 124] on div "PO DQ571918" at bounding box center [500, 134] width 101 height 83
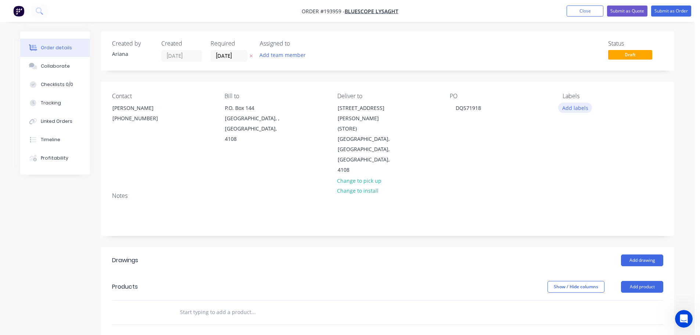
click at [573, 106] on button "Add labels" at bounding box center [575, 108] width 34 height 10
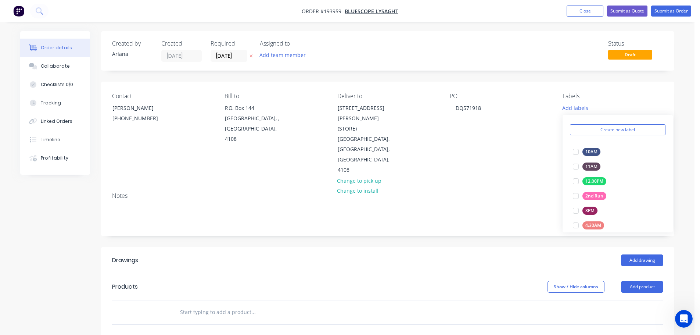
scroll to position [33, 0]
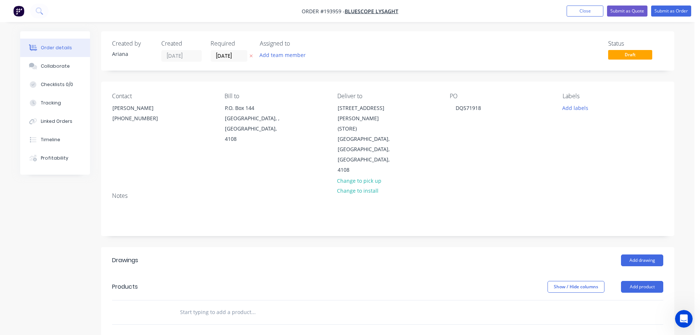
click at [502, 132] on div "PO DQ571918" at bounding box center [500, 134] width 101 height 83
click at [568, 110] on button "Add labels" at bounding box center [575, 108] width 34 height 10
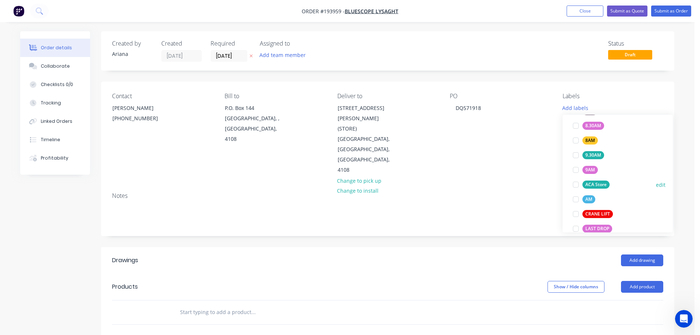
click at [575, 183] on div at bounding box center [576, 184] width 15 height 15
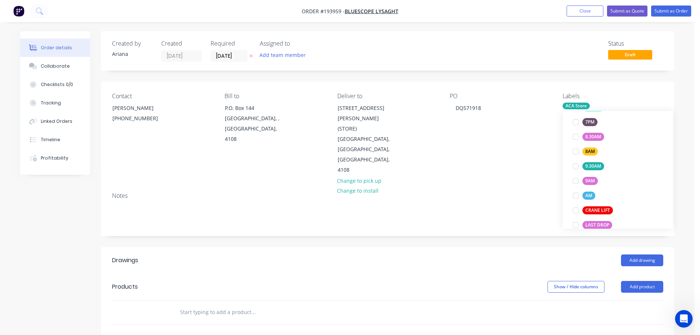
scroll to position [0, 0]
click at [503, 165] on div "Contact NATALIE BULL (07) 3365 7736 Bill to P.O. Box 144 Archerfield, , Austral…" at bounding box center [388, 134] width 574 height 105
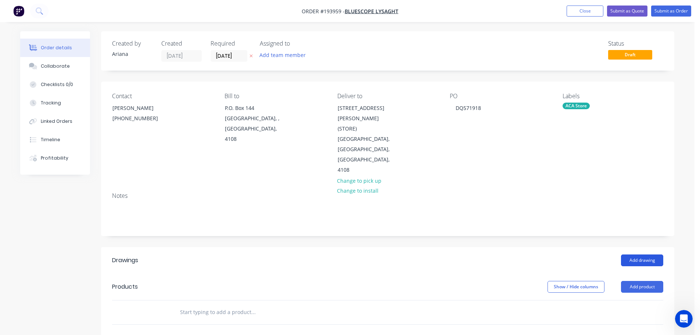
click at [639, 254] on button "Add drawing" at bounding box center [642, 260] width 42 height 12
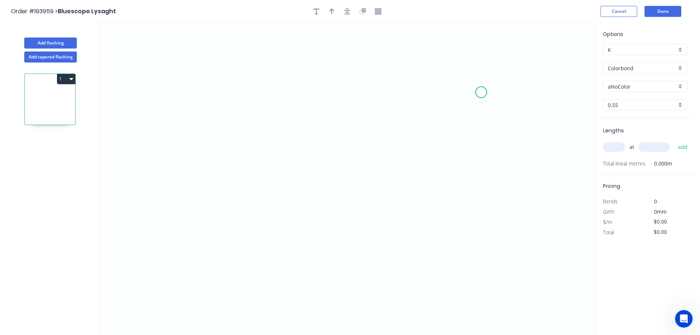
click at [482, 92] on icon "0" at bounding box center [347, 179] width 496 height 312
click at [443, 81] on icon at bounding box center [462, 86] width 38 height 11
click at [193, 75] on icon "0 ?" at bounding box center [347, 179] width 496 height 312
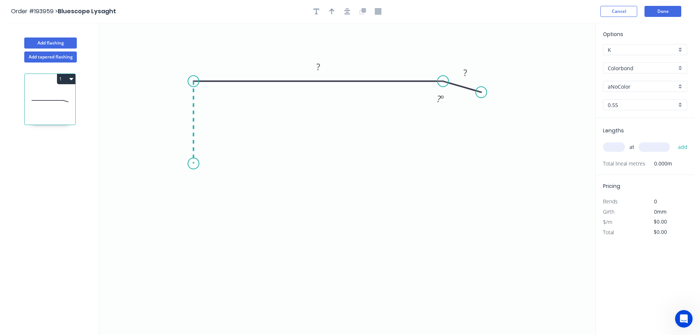
click at [189, 164] on icon "0 ? ? ? º" at bounding box center [347, 179] width 496 height 312
click at [340, 163] on icon "0 ? ? ? ? º" at bounding box center [347, 179] width 496 height 312
click at [377, 159] on icon "0 ? ? ? ? ? º" at bounding box center [347, 179] width 496 height 312
click at [377, 159] on circle at bounding box center [377, 159] width 11 height 11
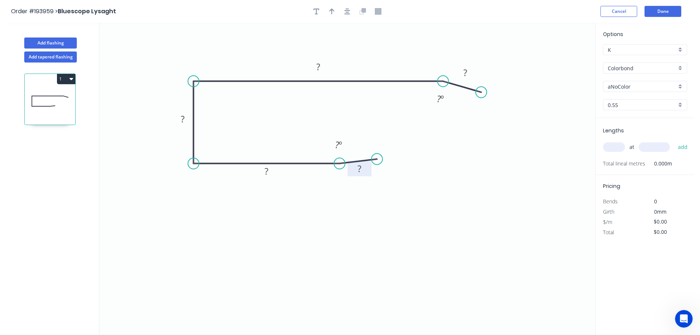
click at [360, 169] on tspan "?" at bounding box center [360, 168] width 4 height 12
click at [422, 178] on icon "0 10 70 30 130 10 165 º 165 º" at bounding box center [347, 179] width 496 height 312
type input "$10.82"
click at [333, 9] on icon "button" at bounding box center [331, 11] width 5 height 7
drag, startPoint x: 560, startPoint y: 57, endPoint x: 371, endPoint y: 53, distance: 189.0
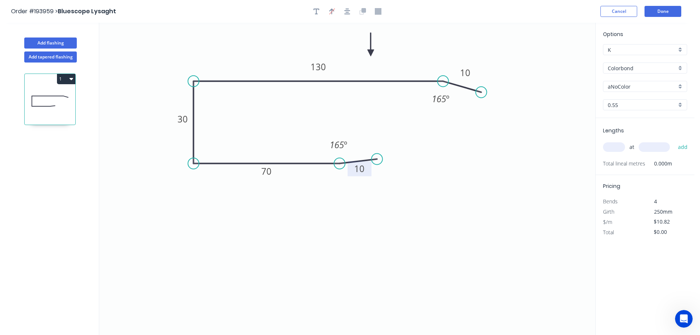
click at [371, 53] on icon at bounding box center [371, 45] width 7 height 24
click at [531, 177] on icon "0 10 70 30 130 10 165 º 165 º" at bounding box center [347, 179] width 496 height 312
click at [679, 84] on div "aNoColor" at bounding box center [645, 86] width 84 height 11
click at [662, 132] on div "Monument" at bounding box center [645, 127] width 83 height 13
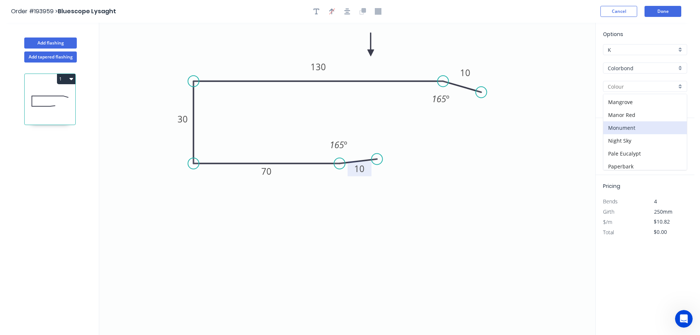
type input "Monument"
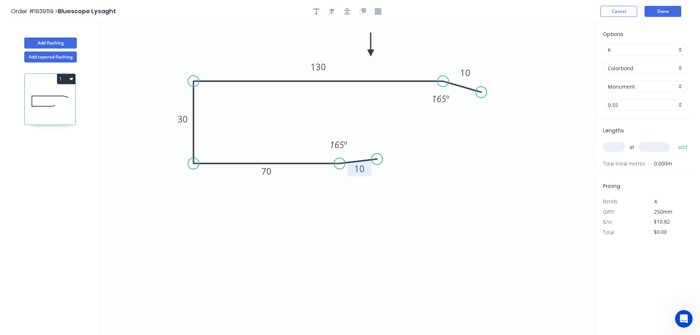
click at [616, 149] on input "text" at bounding box center [614, 147] width 22 height 10
type input "2"
click at [667, 146] on input "text" at bounding box center [654, 147] width 31 height 10
type input "2001"
click at [675, 141] on button "add" at bounding box center [683, 147] width 17 height 12
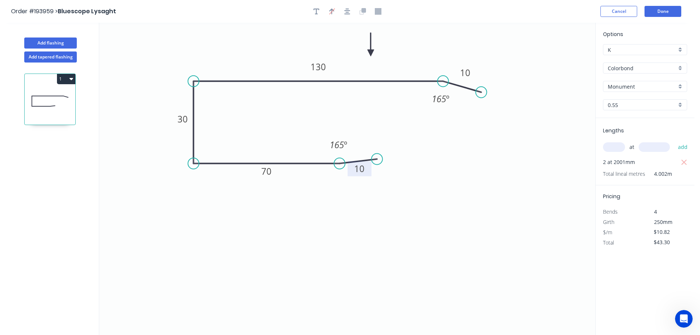
click at [684, 160] on icon "button" at bounding box center [684, 162] width 7 height 9
type input "$0.00"
click at [614, 147] on input "text" at bounding box center [614, 147] width 22 height 10
type input "2"
click at [658, 145] on input "text" at bounding box center [654, 147] width 31 height 10
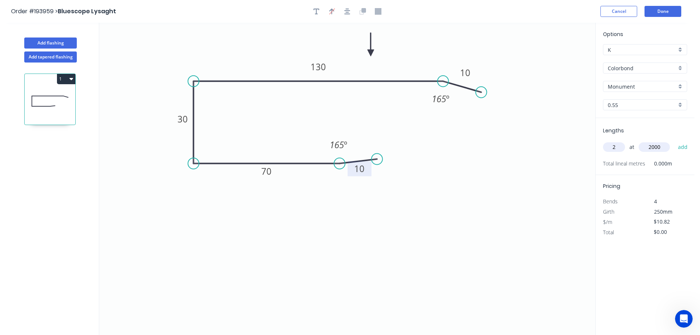
type input "2000"
click at [675, 141] on button "add" at bounding box center [683, 147] width 17 height 12
click at [510, 202] on icon "0 10 70 30 130 10 165 º 165 º" at bounding box center [347, 179] width 496 height 312
click at [682, 161] on icon "button" at bounding box center [684, 162] width 7 height 9
type input "$0.00"
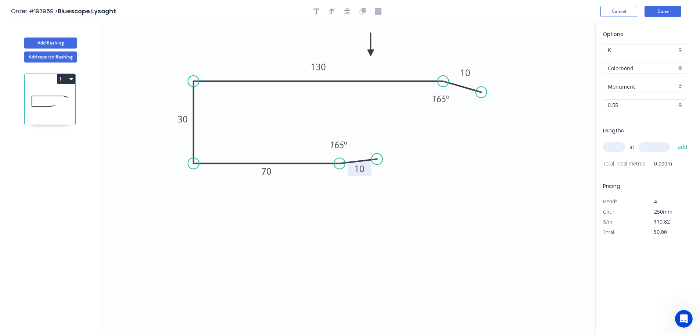
click at [618, 147] on input "text" at bounding box center [614, 147] width 22 height 10
type input "2"
click at [652, 144] on input "text" at bounding box center [654, 147] width 31 height 10
type input "2001"
click at [675, 141] on button "add" at bounding box center [683, 147] width 17 height 12
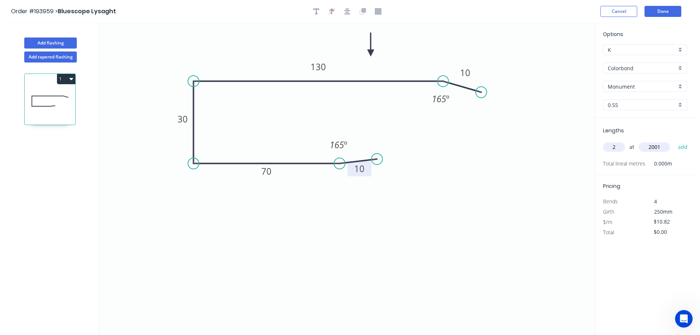
type input "$43.30"
click at [663, 10] on button "Done" at bounding box center [663, 11] width 37 height 11
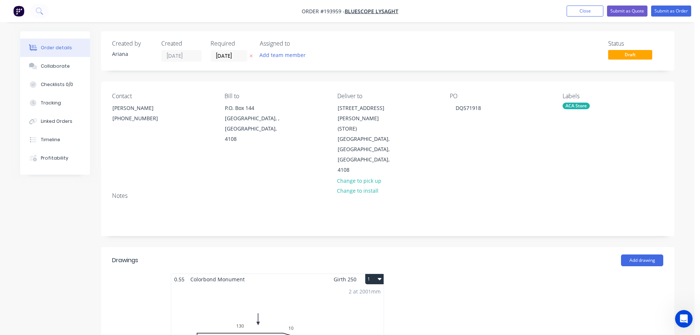
click at [375, 274] on button "1" at bounding box center [374, 279] width 18 height 10
click at [369, 292] on div "Use larger box size" at bounding box center [349, 297] width 57 height 11
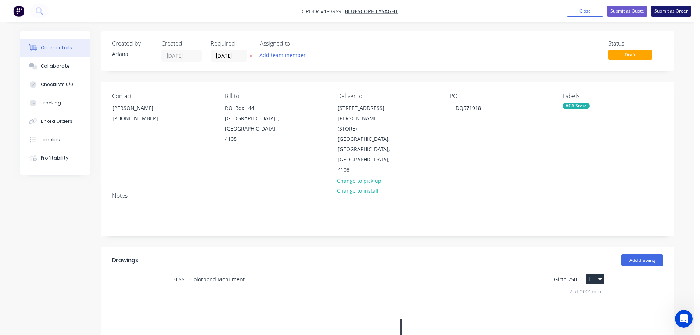
click at [668, 12] on button "Submit as Order" at bounding box center [671, 11] width 40 height 11
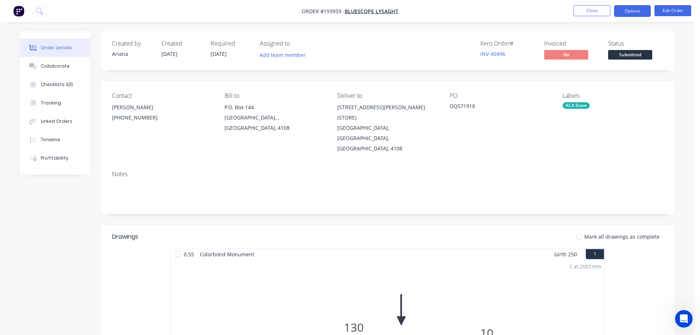
click at [637, 11] on button "Options" at bounding box center [632, 11] width 37 height 12
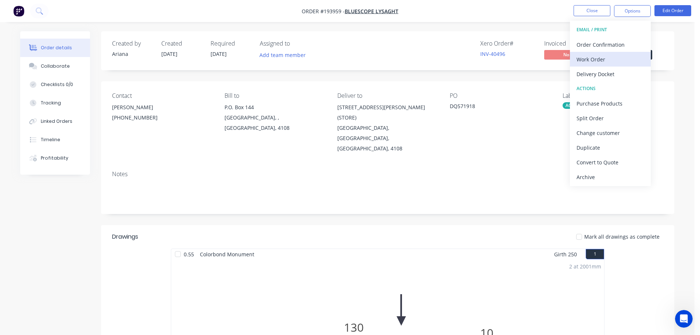
click at [617, 56] on div "Work Order" at bounding box center [611, 59] width 68 height 11
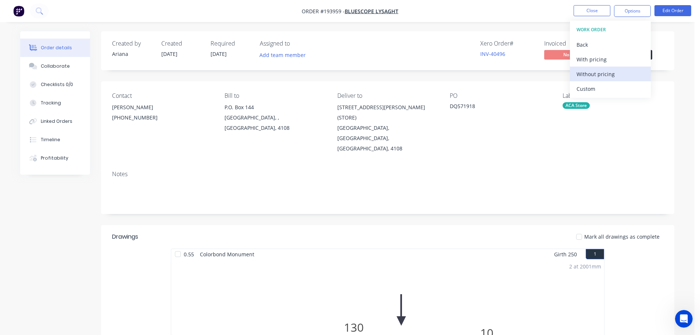
click at [602, 76] on div "Without pricing" at bounding box center [611, 74] width 68 height 11
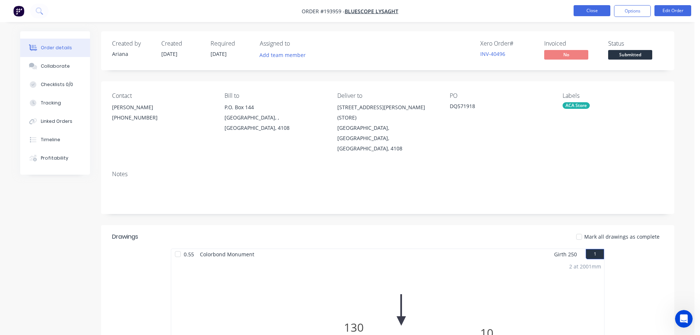
click at [593, 10] on button "Close" at bounding box center [592, 10] width 37 height 11
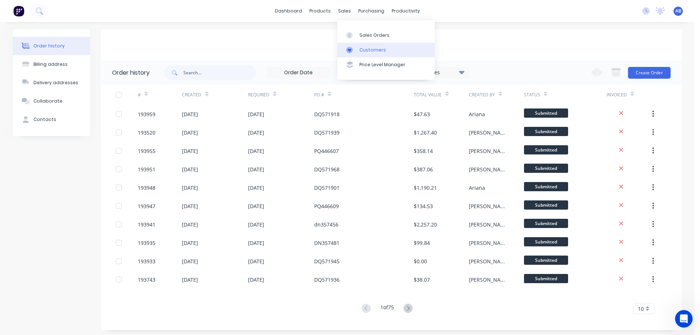
click at [376, 48] on div "Customers" at bounding box center [373, 50] width 26 height 7
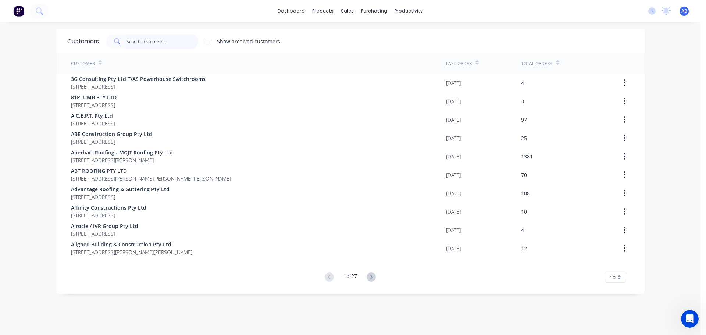
click at [175, 40] on input "text" at bounding box center [162, 41] width 72 height 15
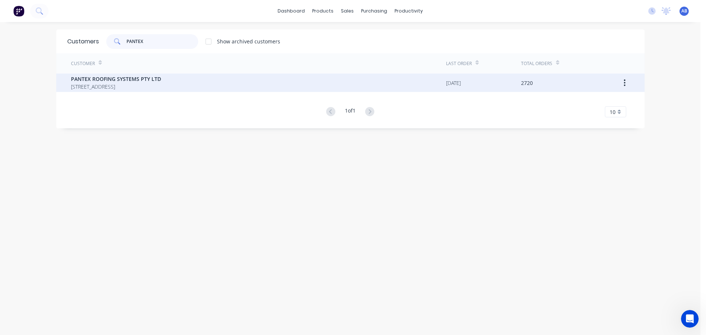
type input "PANTEX"
click at [125, 79] on span "PANTEX ROOFING SYSTEMS PTY LTD" at bounding box center [116, 79] width 90 height 8
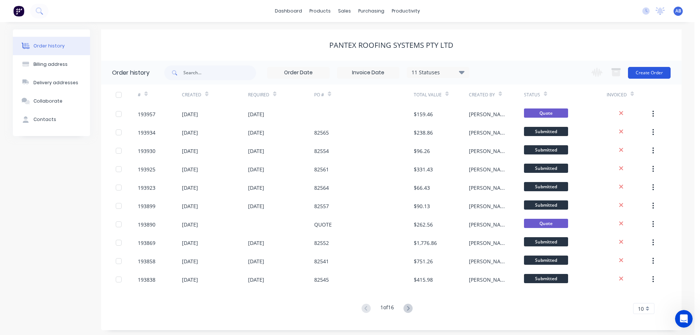
click at [650, 70] on button "Create Order" at bounding box center [649, 73] width 43 height 12
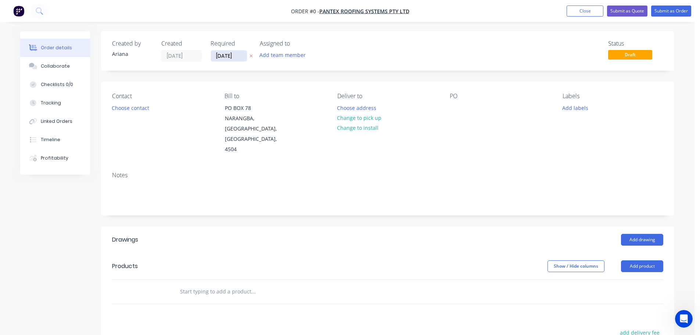
click at [231, 57] on input "[DATE]" at bounding box center [229, 55] width 36 height 11
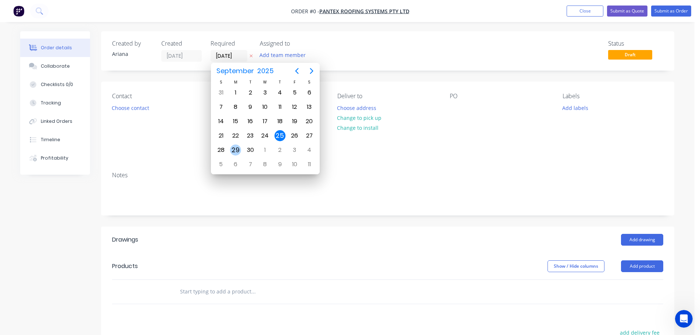
click at [236, 148] on div "29" at bounding box center [235, 149] width 11 height 11
type input "[DATE]"
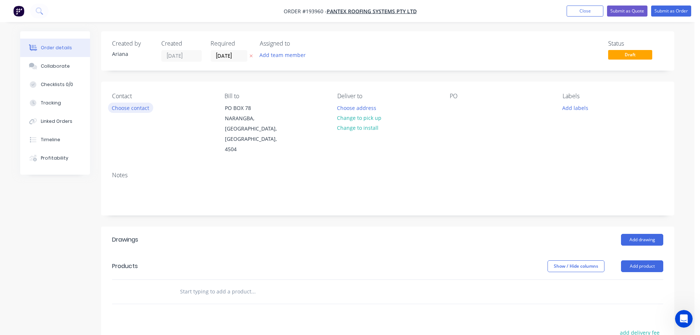
click at [133, 108] on button "Choose contact" at bounding box center [130, 108] width 45 height 10
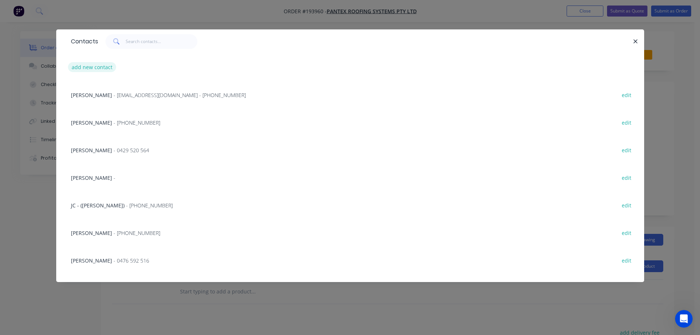
click at [87, 67] on button "add new contact" at bounding box center [92, 67] width 49 height 10
select select "AU"
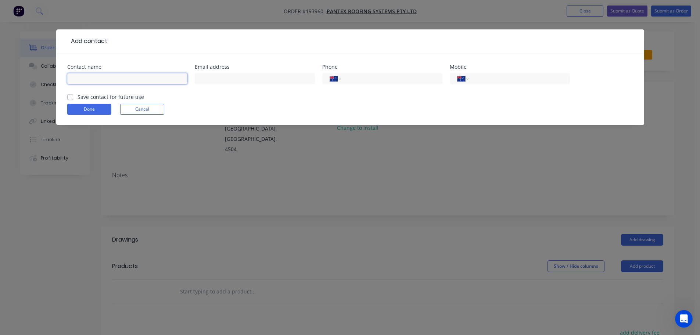
click at [89, 80] on input "text" at bounding box center [127, 78] width 120 height 11
type input "RUSSELL"
click at [488, 77] on input "tel" at bounding box center [518, 79] width 88 height 8
type input "0487 391 763"
click at [91, 107] on button "Done" at bounding box center [89, 109] width 44 height 11
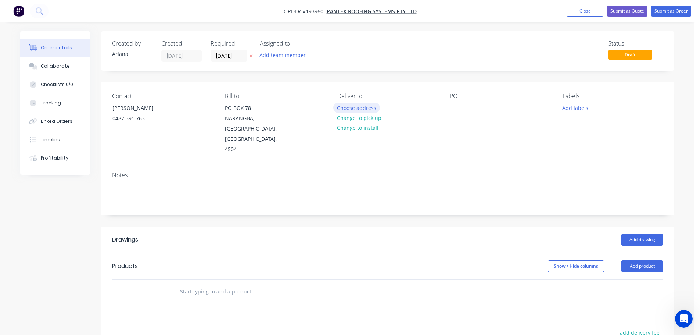
click at [362, 108] on button "Choose address" at bounding box center [356, 108] width 47 height 10
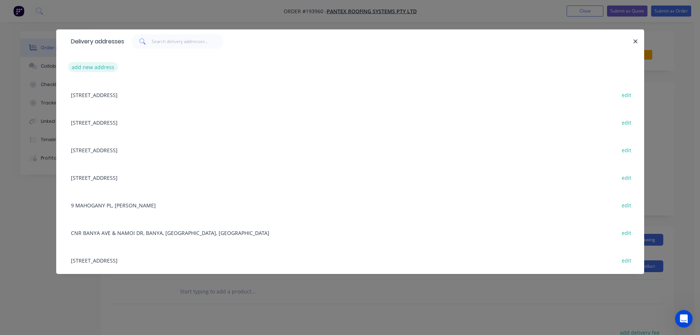
click at [94, 69] on button "add new address" at bounding box center [93, 67] width 50 height 10
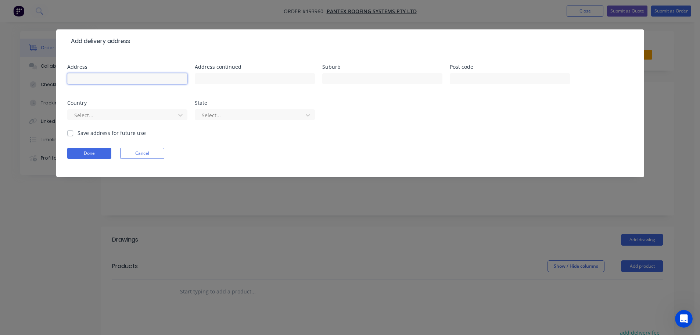
click at [86, 79] on input "text" at bounding box center [127, 78] width 120 height 11
type input "2/41 PIONEER RD"
type input "YANDINA"
type input "4561"
click at [461, 127] on div "Address 2/41 PIONEER RD Address continued Suburb YANDINA Post code 4561 Country…" at bounding box center [350, 96] width 566 height 65
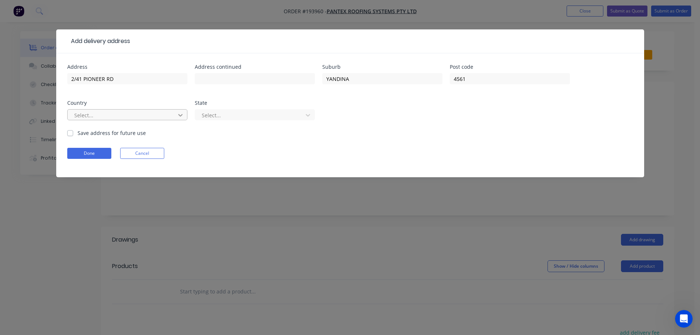
click at [182, 114] on icon at bounding box center [180, 115] width 4 height 3
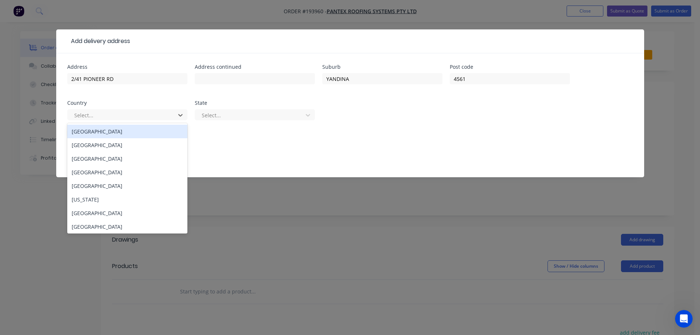
click at [102, 133] on div "[GEOGRAPHIC_DATA]" at bounding box center [127, 132] width 120 height 14
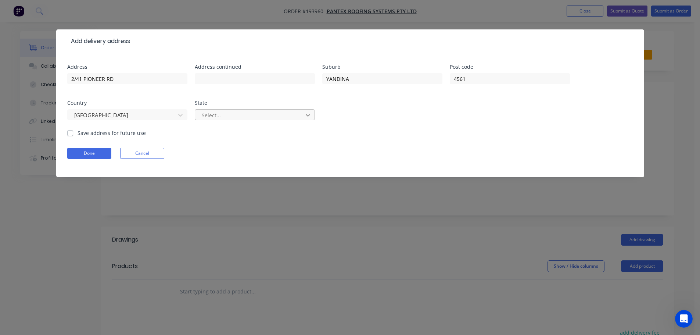
click at [309, 114] on icon at bounding box center [308, 115] width 4 height 3
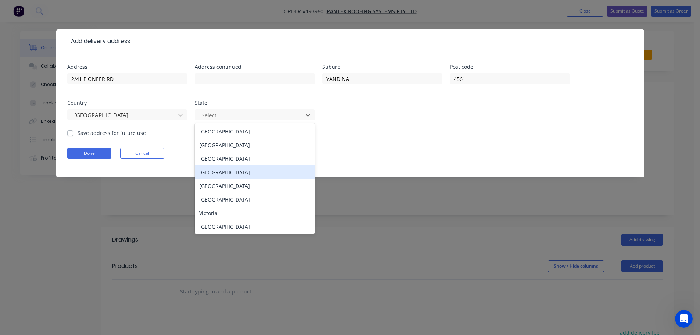
click at [217, 172] on div "[GEOGRAPHIC_DATA]" at bounding box center [255, 172] width 120 height 14
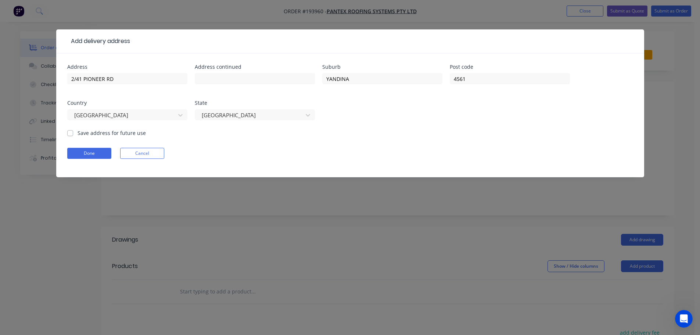
click at [418, 156] on div "Done Cancel" at bounding box center [350, 153] width 566 height 11
click at [84, 155] on button "Done" at bounding box center [89, 153] width 44 height 11
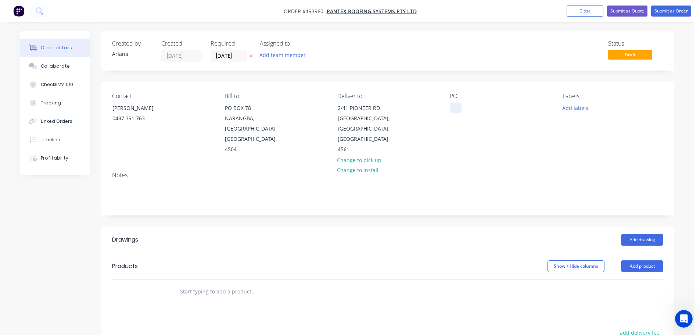
click at [458, 110] on div at bounding box center [456, 108] width 12 height 11
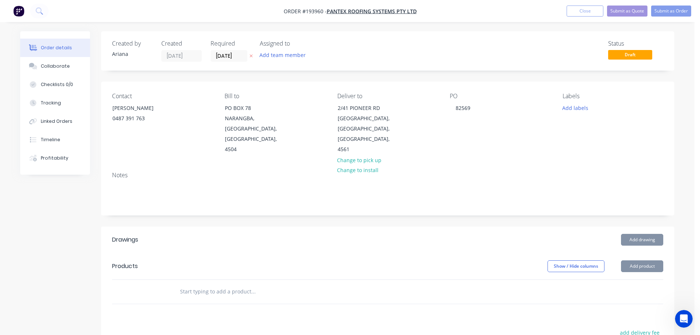
click at [517, 127] on div "PO 82569" at bounding box center [500, 124] width 101 height 62
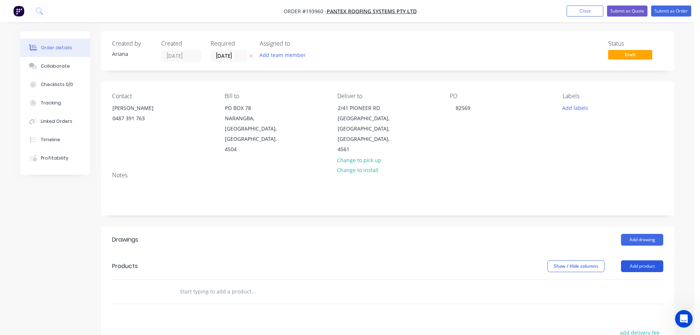
click at [640, 260] on button "Add product" at bounding box center [642, 266] width 42 height 12
click at [627, 279] on div "Product catalogue" at bounding box center [628, 284] width 57 height 11
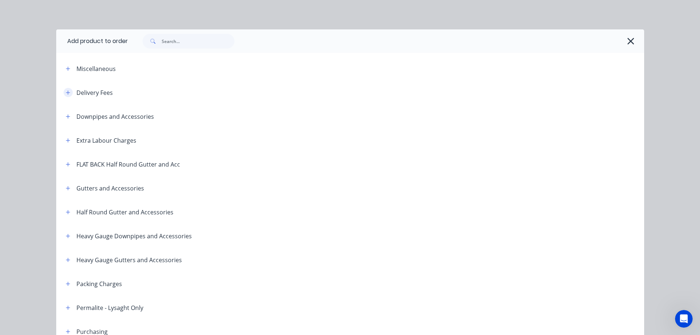
click at [66, 91] on icon "button" at bounding box center [68, 92] width 4 height 4
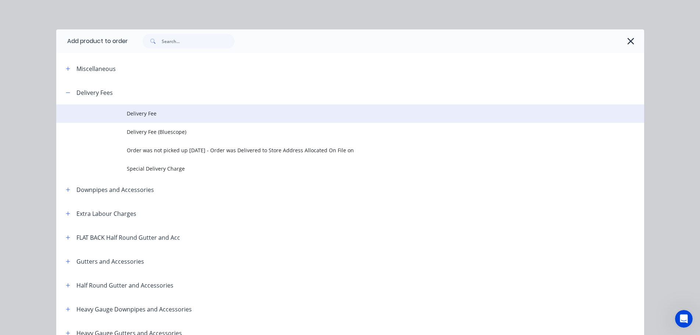
click at [150, 114] on span "Delivery Fee" at bounding box center [334, 114] width 414 height 8
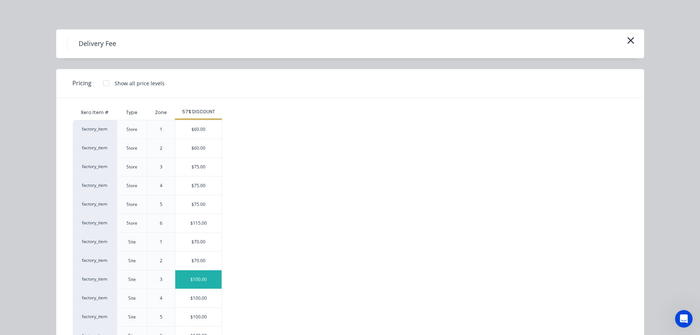
click at [194, 280] on div "$100.00" at bounding box center [198, 279] width 46 height 18
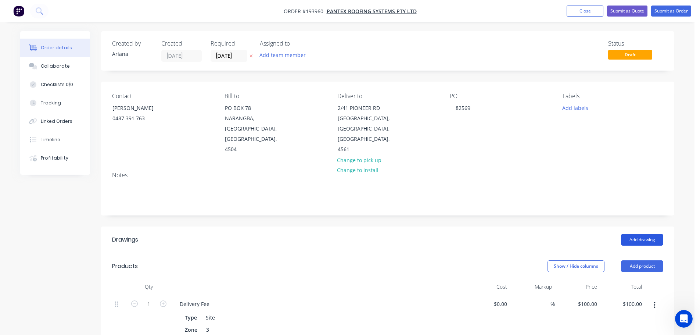
click at [644, 234] on button "Add drawing" at bounding box center [642, 240] width 42 height 12
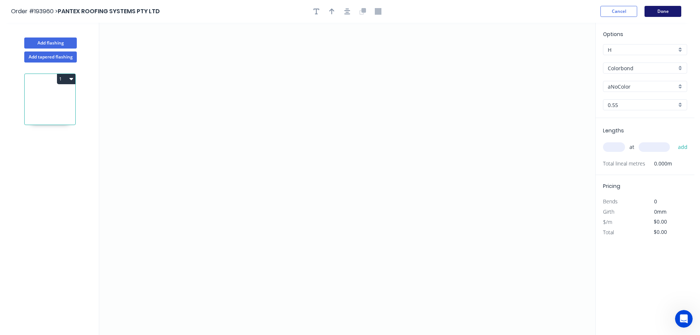
click at [664, 8] on button "Done" at bounding box center [663, 11] width 37 height 11
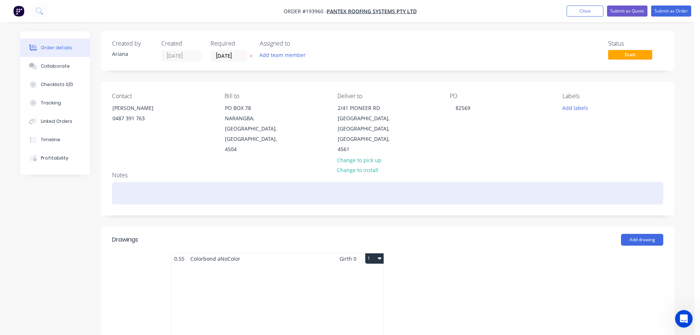
drag, startPoint x: 118, startPoint y: 168, endPoint x: 125, endPoint y: 160, distance: 10.9
click at [118, 182] on div at bounding box center [387, 193] width 551 height 22
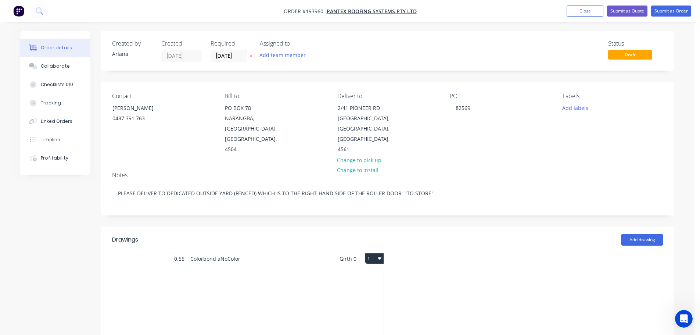
click at [293, 275] on div "Total lm $/M Total 0m $0.00 $0.00" at bounding box center [277, 320] width 212 height 112
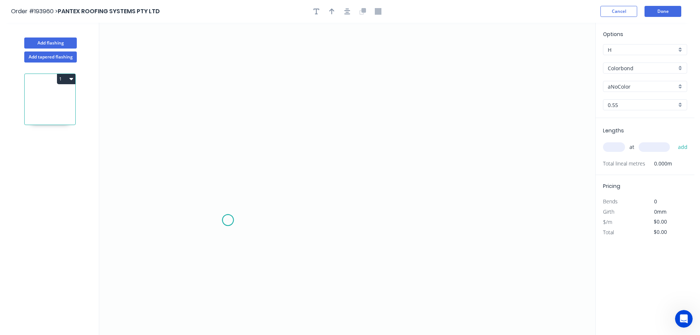
click at [228, 220] on icon "0" at bounding box center [347, 179] width 496 height 312
click at [214, 89] on icon "0" at bounding box center [347, 179] width 496 height 312
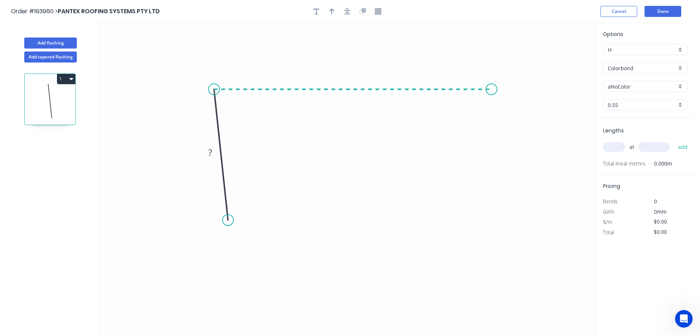
click at [492, 93] on icon "0 ?" at bounding box center [347, 179] width 496 height 312
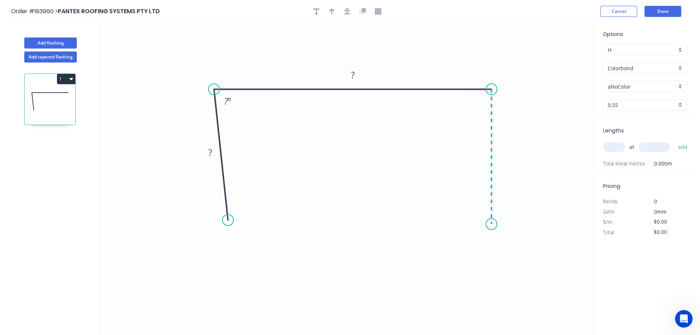
click at [490, 224] on icon "0 ? ? ? º" at bounding box center [347, 179] width 496 height 312
click at [517, 249] on icon "0 ? ? ? ? º" at bounding box center [347, 179] width 496 height 312
click at [493, 273] on icon "0 ? ? ? ? ? º" at bounding box center [347, 179] width 496 height 312
click at [493, 273] on circle at bounding box center [492, 272] width 11 height 11
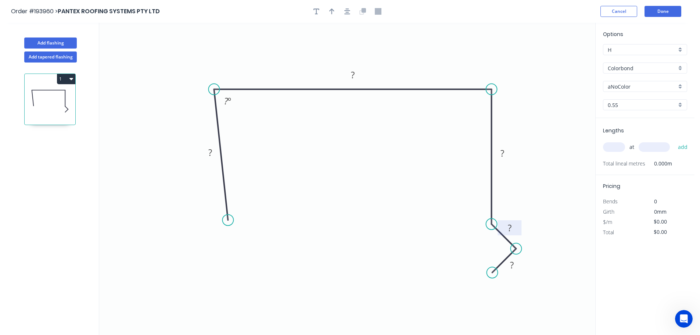
drag, startPoint x: 506, startPoint y: 235, endPoint x: 519, endPoint y: 222, distance: 18.7
click at [519, 222] on rect at bounding box center [510, 227] width 24 height 15
click at [261, 276] on div "Feather" at bounding box center [265, 273] width 74 height 15
click at [237, 240] on div "Flip bend" at bounding box center [263, 242] width 74 height 15
click at [247, 205] on tspan "15" at bounding box center [247, 205] width 10 height 12
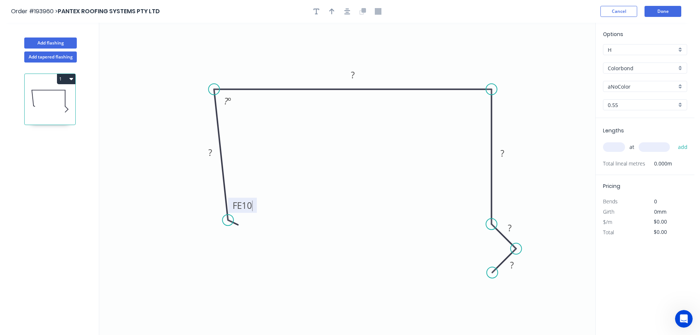
click at [269, 200] on icon "0 FE 10 ? ? ? ? ? ? º" at bounding box center [347, 179] width 496 height 312
drag, startPoint x: 254, startPoint y: 207, endPoint x: 268, endPoint y: 243, distance: 39.1
click at [268, 243] on rect at bounding box center [256, 240] width 29 height 15
click at [210, 150] on tspan "?" at bounding box center [210, 152] width 4 height 12
drag, startPoint x: 358, startPoint y: 150, endPoint x: 363, endPoint y: 104, distance: 46.5
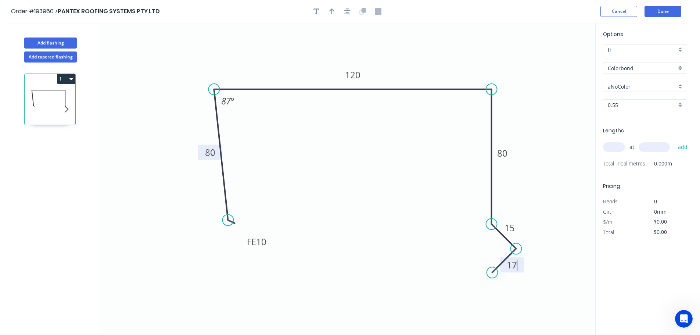
click at [359, 150] on icon "0 FE 10 80 120 80 15 17 87 º" at bounding box center [347, 179] width 496 height 312
type input "$14.38"
click at [333, 8] on icon "button" at bounding box center [331, 11] width 5 height 7
drag, startPoint x: 560, startPoint y: 58, endPoint x: 418, endPoint y: 58, distance: 142.6
click at [418, 58] on icon at bounding box center [417, 50] width 7 height 24
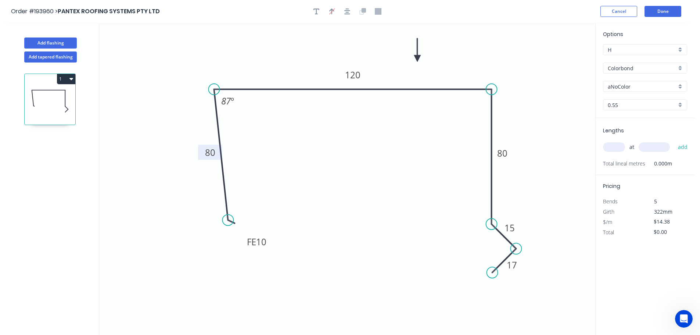
click at [679, 86] on div "aNoColor" at bounding box center [645, 86] width 84 height 11
click at [645, 102] on div "Surfmist" at bounding box center [645, 99] width 83 height 13
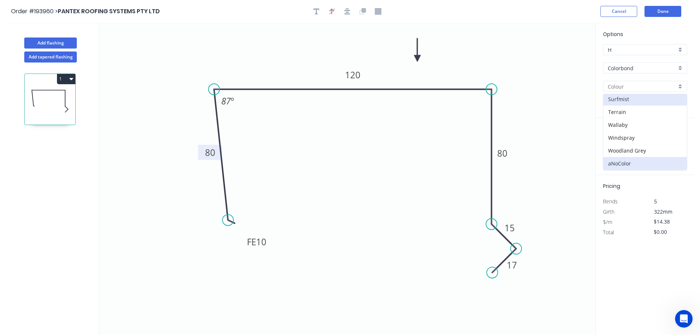
type input "Surfmist"
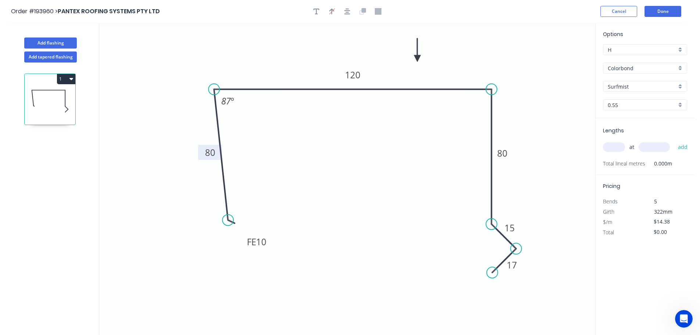
click at [618, 146] on input "text" at bounding box center [614, 147] width 22 height 10
type input "1"
type input "5000"
click at [675, 141] on button "add" at bounding box center [683, 147] width 17 height 12
click at [64, 78] on button "1" at bounding box center [66, 79] width 18 height 10
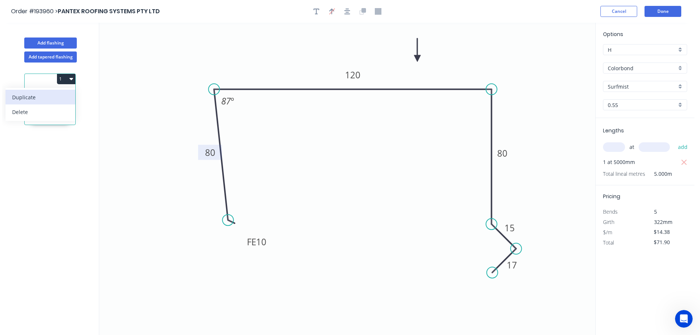
click at [55, 95] on div "Duplicate" at bounding box center [40, 97] width 57 height 11
type input "$0.00"
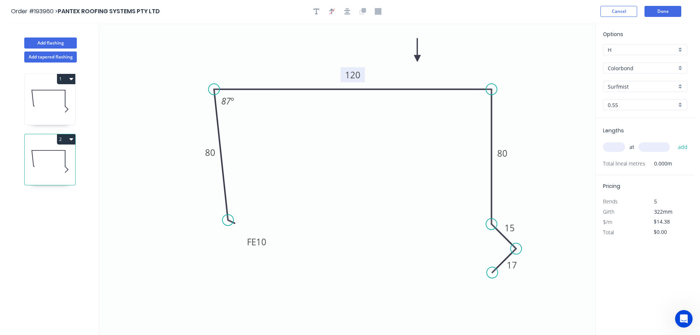
click at [355, 75] on tspan "120" at bounding box center [352, 75] width 15 height 12
click at [380, 111] on icon "0 FE 10 80 115 80 15 17 87 º" at bounding box center [347, 179] width 496 height 312
click at [620, 146] on input "text" at bounding box center [614, 147] width 22 height 10
type input "1"
type input "2000"
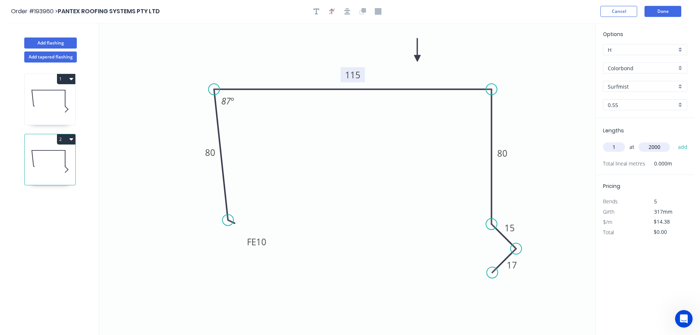
click at [675, 141] on button "add" at bounding box center [683, 147] width 17 height 12
type input "$28.76"
click at [662, 10] on button "Done" at bounding box center [663, 11] width 37 height 11
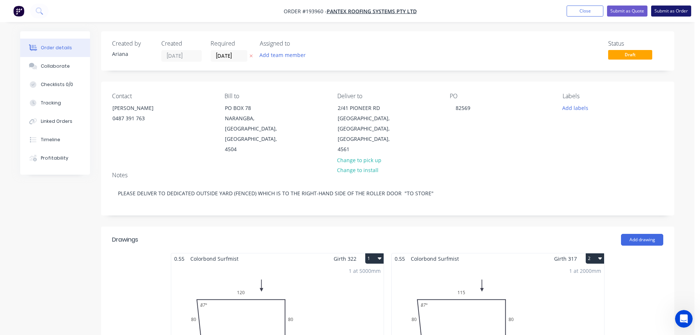
click at [668, 10] on button "Submit as Order" at bounding box center [671, 11] width 40 height 11
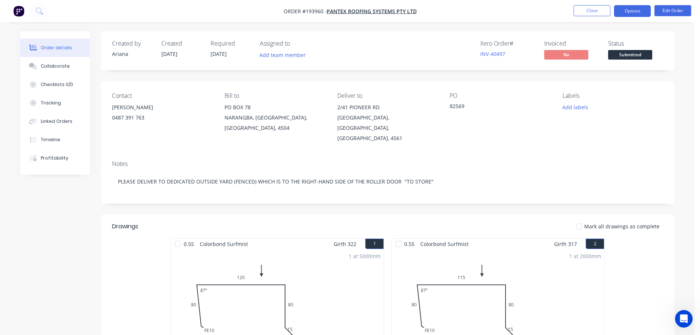
click at [632, 11] on button "Options" at bounding box center [632, 11] width 37 height 12
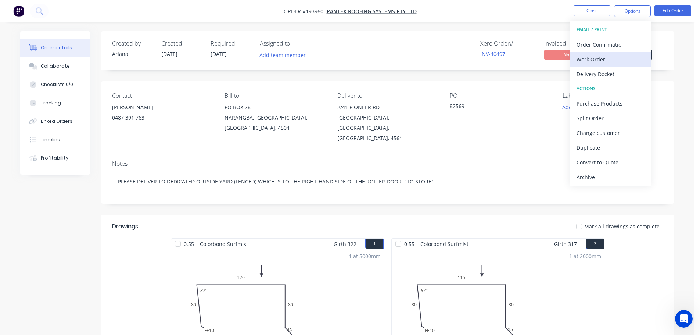
click at [600, 57] on div "Work Order" at bounding box center [611, 59] width 68 height 11
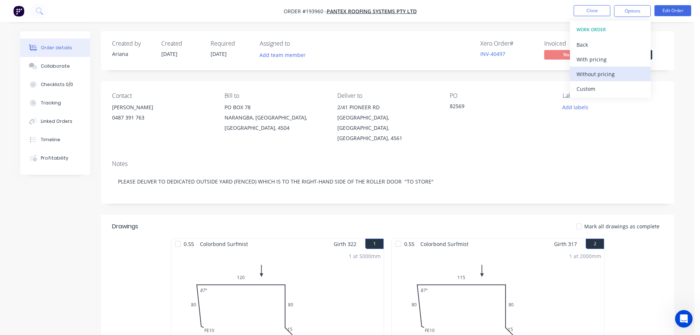
click at [593, 75] on div "Without pricing" at bounding box center [611, 74] width 68 height 11
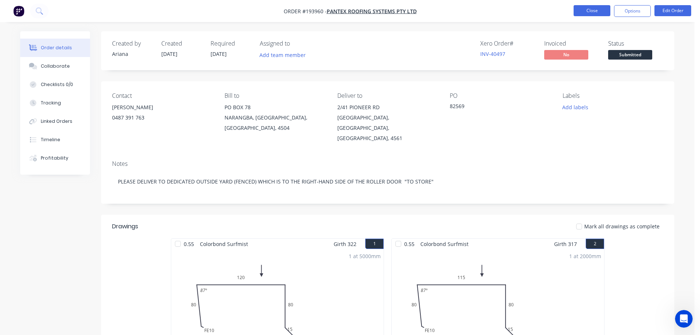
click at [590, 13] on button "Close" at bounding box center [592, 10] width 37 height 11
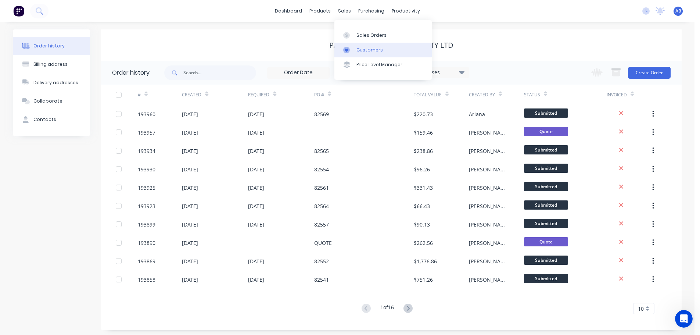
click at [361, 51] on div "Customers" at bounding box center [370, 50] width 26 height 7
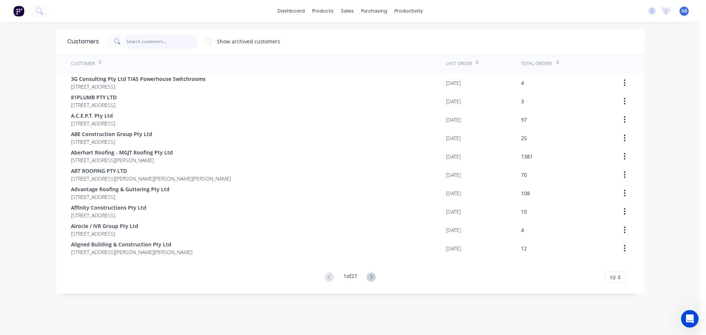
click at [154, 43] on input "text" at bounding box center [162, 41] width 72 height 15
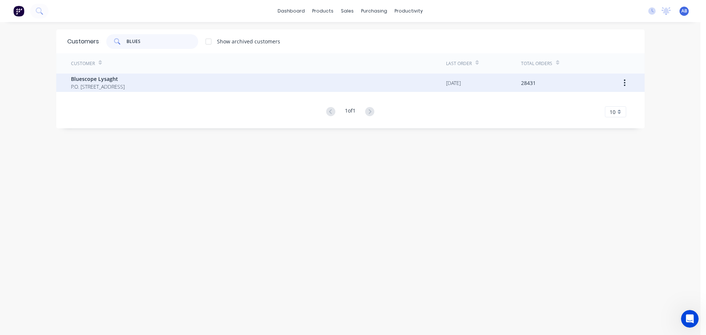
type input "BLUES"
click at [102, 87] on span "P.O. [STREET_ADDRESS]" at bounding box center [98, 87] width 54 height 8
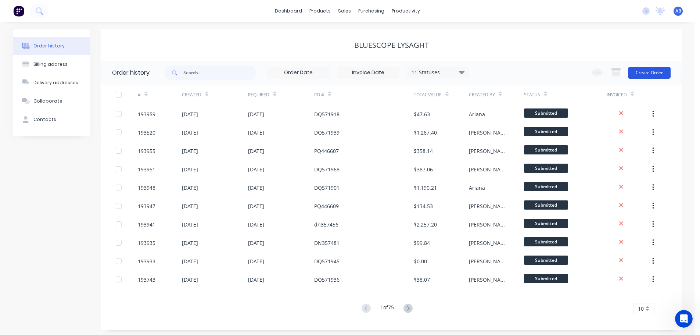
click at [645, 72] on button "Create Order" at bounding box center [649, 73] width 43 height 12
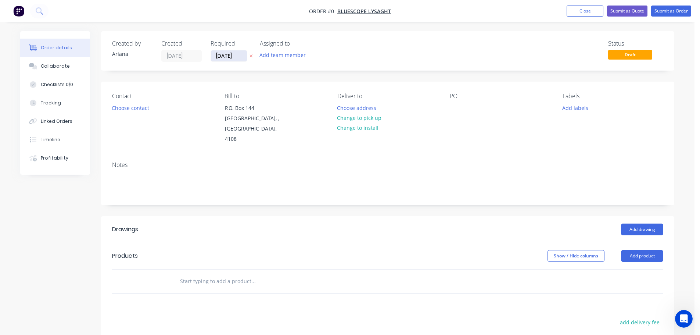
click at [221, 54] on input "[DATE]" at bounding box center [229, 55] width 36 height 11
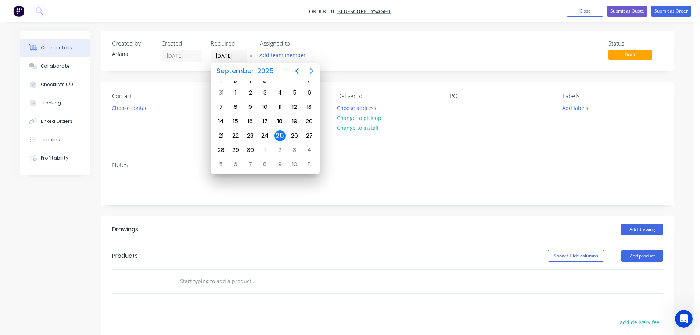
click at [310, 68] on icon "Next page" at bounding box center [311, 71] width 3 height 6
click at [293, 89] on div "3" at bounding box center [294, 92] width 11 height 11
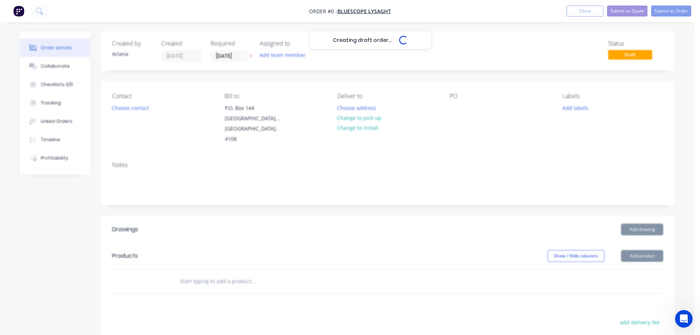
type input "03/10/25"
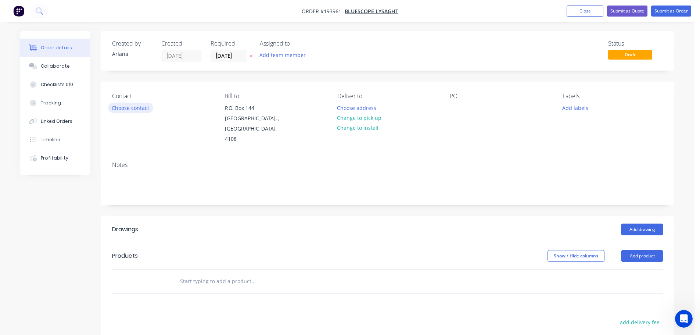
click at [130, 107] on button "Choose contact" at bounding box center [130, 108] width 45 height 10
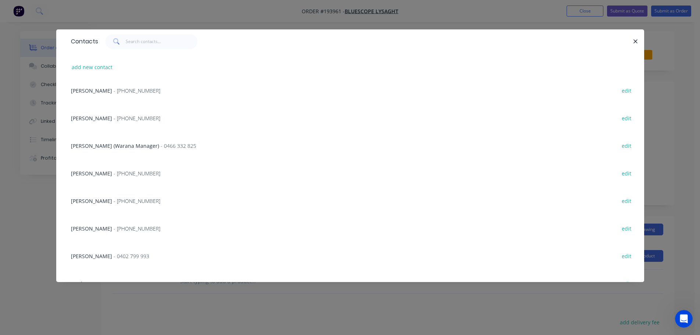
scroll to position [86, 0]
click at [101, 199] on span "[PERSON_NAME]" at bounding box center [91, 202] width 41 height 7
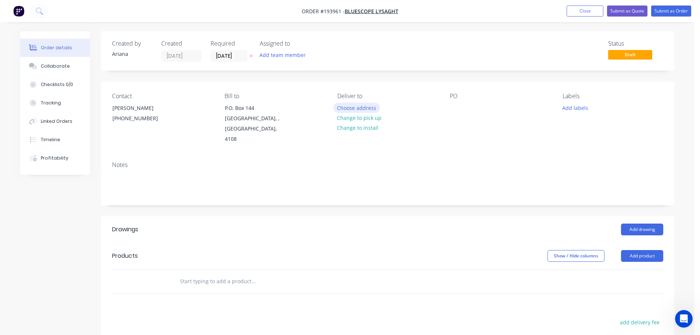
click at [362, 104] on button "Choose address" at bounding box center [356, 108] width 47 height 10
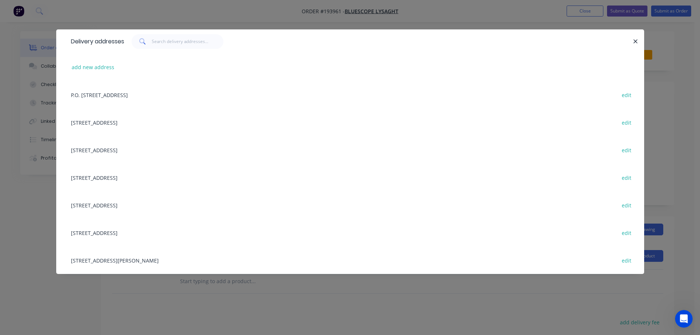
click at [110, 261] on div "UNIT 4, 125 KERRY RD, (STORE), ARCHERFIELD, Queensland, Australia, 4108 edit" at bounding box center [350, 260] width 566 height 28
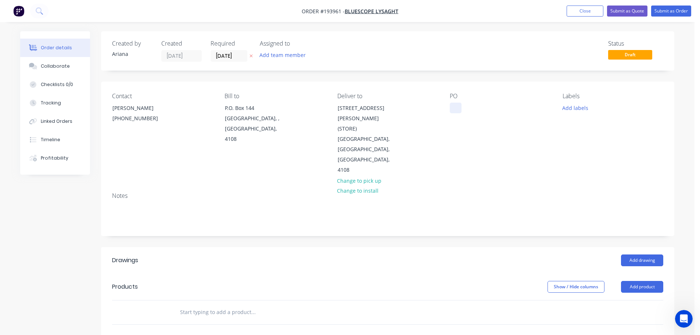
click at [455, 106] on div at bounding box center [456, 108] width 12 height 11
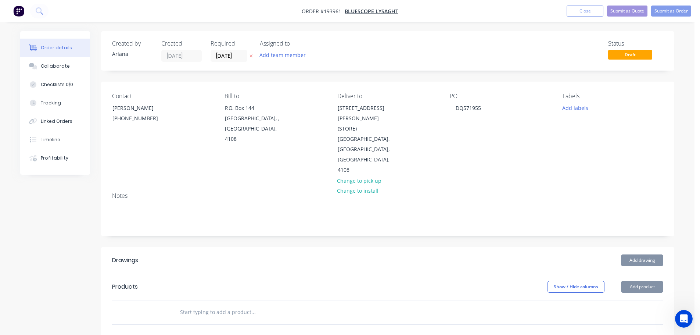
click at [505, 137] on div "PO DQ571955" at bounding box center [500, 134] width 101 height 83
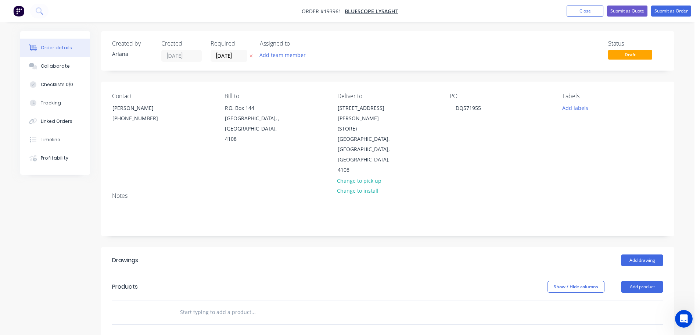
click at [505, 137] on div "PO DQ571955" at bounding box center [500, 134] width 101 height 83
click at [575, 108] on button "Add labels" at bounding box center [575, 108] width 34 height 10
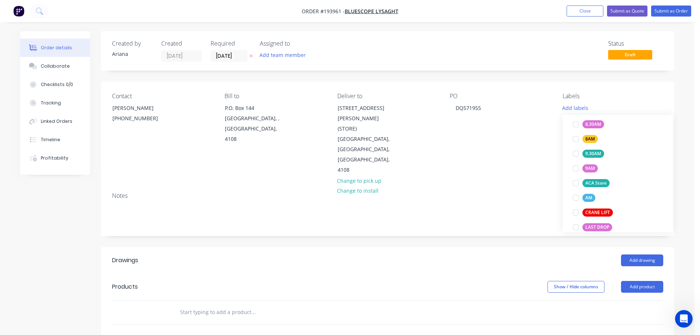
scroll to position [257, 0]
drag, startPoint x: 577, startPoint y: 182, endPoint x: 550, endPoint y: 179, distance: 26.7
click at [577, 182] on div at bounding box center [576, 181] width 15 height 15
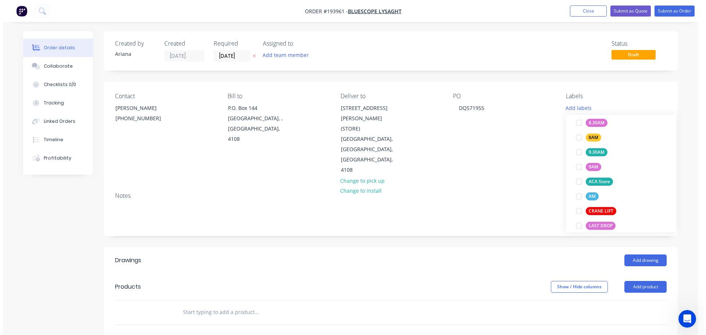
scroll to position [0, 0]
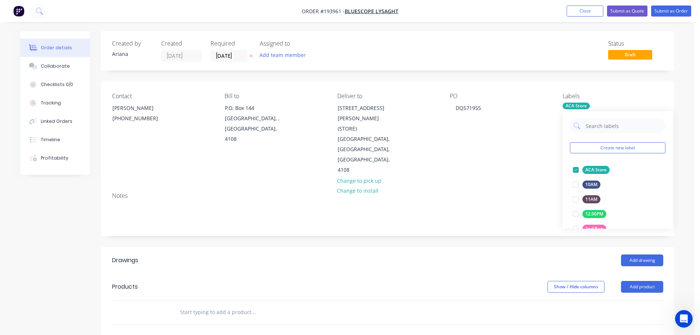
click at [503, 186] on div "Notes" at bounding box center [388, 210] width 574 height 49
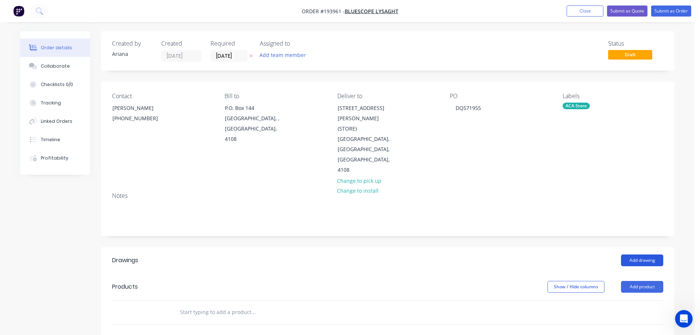
click at [655, 254] on button "Add drawing" at bounding box center [642, 260] width 42 height 12
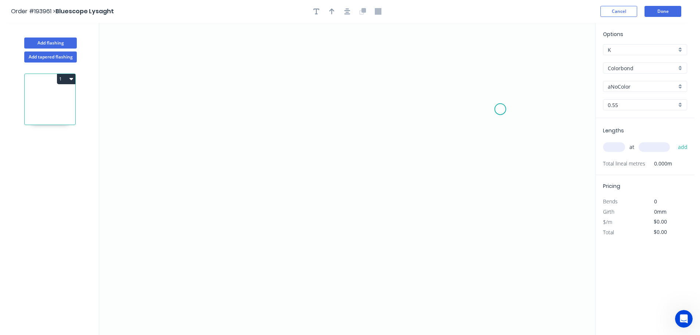
click at [501, 109] on icon "0" at bounding box center [347, 179] width 496 height 312
click at [464, 99] on icon at bounding box center [482, 104] width 37 height 10
click at [212, 99] on icon "0 ?" at bounding box center [347, 179] width 496 height 312
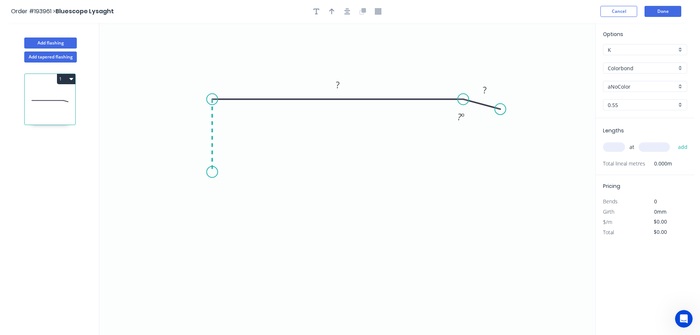
click at [208, 172] on icon "0 ? ? ? º" at bounding box center [347, 179] width 496 height 312
click at [370, 176] on icon "0 ? ? ? ? º" at bounding box center [347, 179] width 496 height 312
click at [402, 165] on icon "0 ? ? ? ? ? º" at bounding box center [347, 179] width 496 height 312
click at [402, 165] on circle at bounding box center [401, 165] width 11 height 11
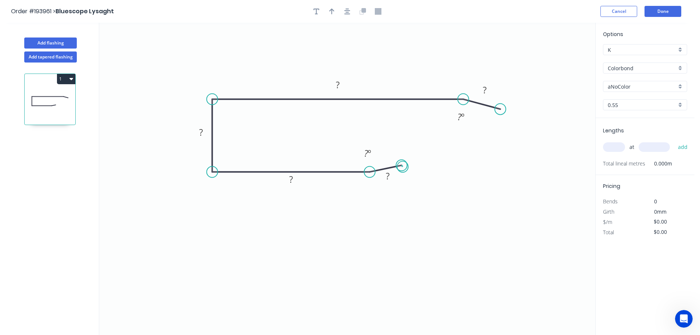
click at [403, 167] on circle at bounding box center [401, 165] width 11 height 11
click at [388, 178] on tspan "?" at bounding box center [388, 176] width 4 height 12
click at [426, 189] on icon "0 10 70 20 120 10 165 º 165 º" at bounding box center [347, 179] width 496 height 312
type input "$10.82"
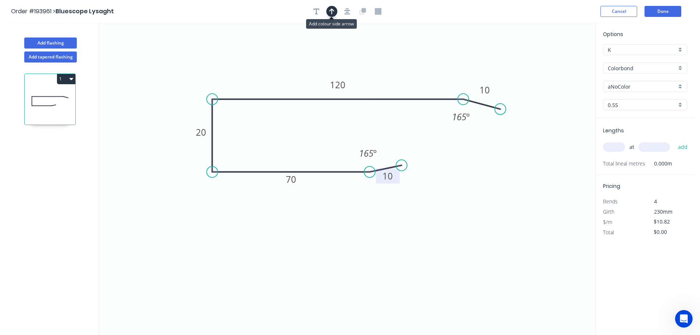
click at [330, 9] on icon "button" at bounding box center [331, 11] width 5 height 7
drag, startPoint x: 559, startPoint y: 58, endPoint x: 389, endPoint y: 66, distance: 170.4
click at [389, 66] on icon at bounding box center [388, 58] width 7 height 24
click at [516, 48] on icon "0 10 70 20 120 10 165 º 165 º" at bounding box center [347, 179] width 496 height 312
click at [546, 39] on icon "0 10 70 20 120 10 165 º 165 º" at bounding box center [347, 179] width 496 height 312
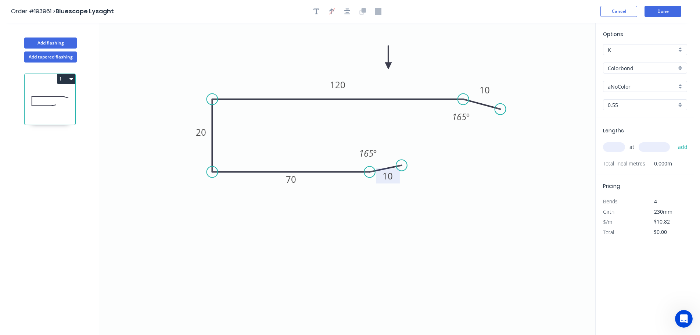
click at [493, 58] on icon "0 10 70 20 120 10 165 º 165 º" at bounding box center [347, 179] width 496 height 312
click at [392, 68] on icon at bounding box center [391, 59] width 7 height 24
click at [471, 63] on icon "0 10 70 20 120 10 165 º 165 º" at bounding box center [347, 179] width 496 height 312
click at [513, 48] on icon "0 10 70 20 120 10 165 º 165 º" at bounding box center [347, 179] width 496 height 312
click at [440, 64] on icon "0 10 70 20 120 10 165 º 165 º" at bounding box center [347, 179] width 496 height 312
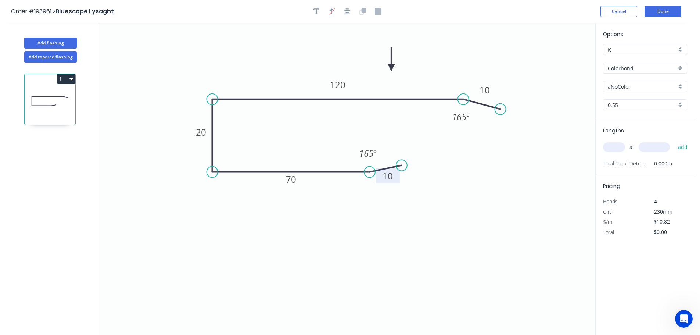
click at [679, 83] on div "aNoColor" at bounding box center [645, 86] width 84 height 11
click at [660, 164] on div "Deep Ocean" at bounding box center [645, 164] width 83 height 13
type input "Deep Ocean"
click at [620, 146] on input "text" at bounding box center [614, 147] width 22 height 10
type input "2"
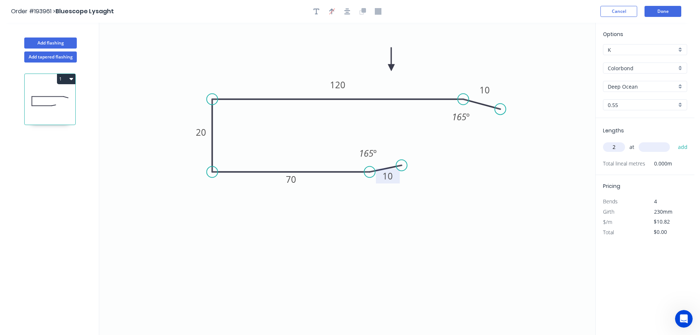
click at [663, 147] on input "text" at bounding box center [654, 147] width 31 height 10
type input "1229"
click at [675, 141] on button "add" at bounding box center [683, 147] width 17 height 12
type input "$26.60"
click at [668, 10] on button "Done" at bounding box center [663, 11] width 37 height 11
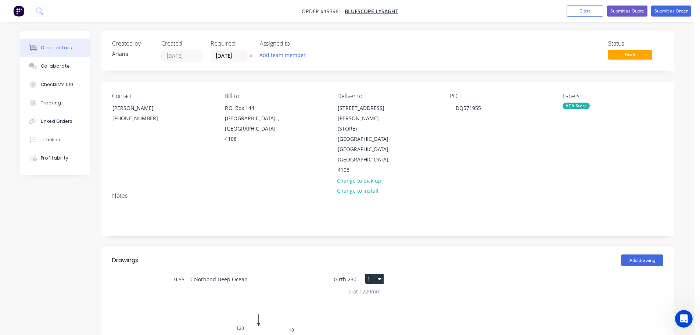
click at [374, 274] on button "1" at bounding box center [374, 279] width 18 height 10
click at [361, 292] on div "Use larger box size" at bounding box center [349, 297] width 57 height 11
click at [672, 11] on button "Submit as Order" at bounding box center [671, 11] width 40 height 11
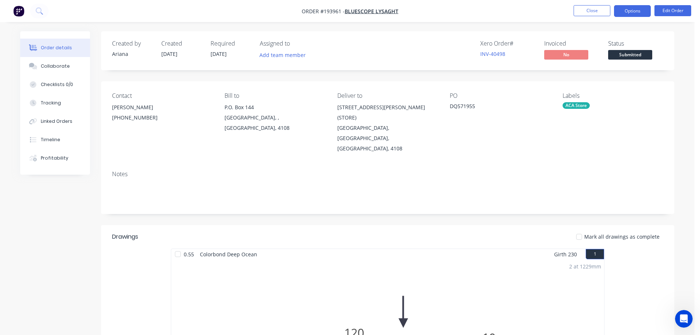
click at [632, 12] on button "Options" at bounding box center [632, 11] width 37 height 12
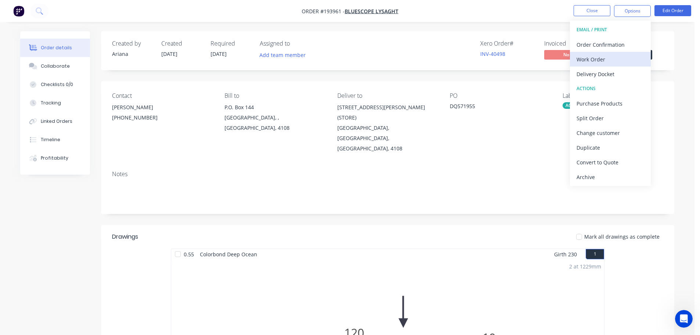
click at [603, 59] on div "Work Order" at bounding box center [611, 59] width 68 height 11
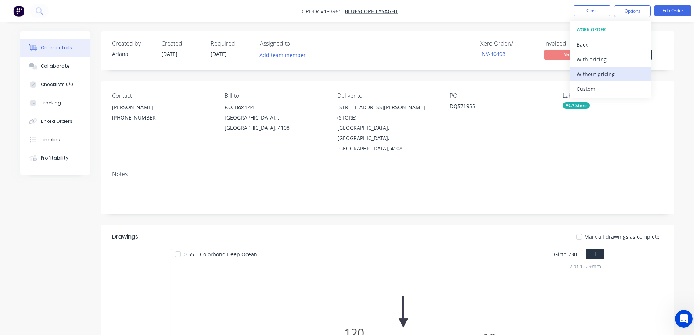
click at [589, 74] on div "Without pricing" at bounding box center [611, 74] width 68 height 11
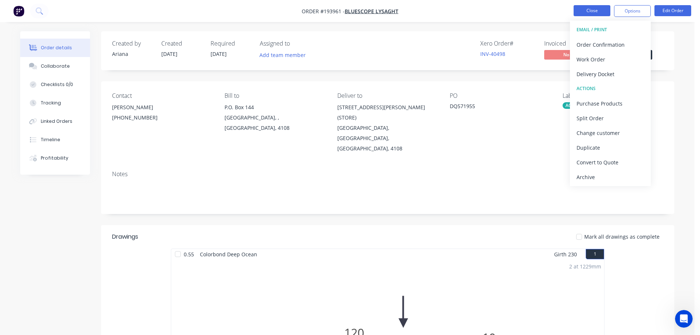
click at [600, 10] on button "Close" at bounding box center [592, 10] width 37 height 11
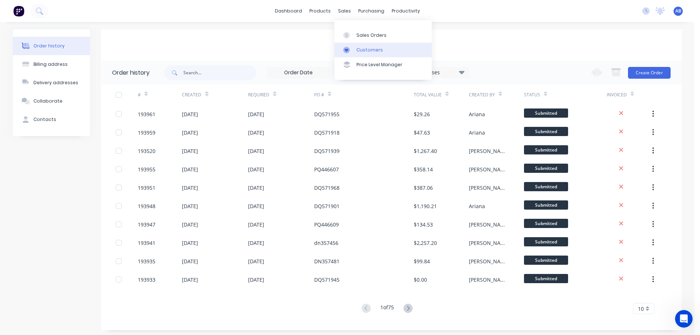
click at [360, 45] on link "Customers" at bounding box center [383, 50] width 97 height 15
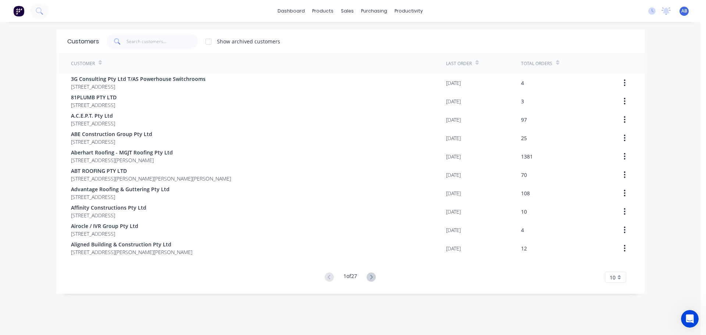
click at [681, 10] on span "AB" at bounding box center [684, 11] width 6 height 7
click at [618, 93] on div "Sign out" at bounding box center [621, 92] width 20 height 7
